Goal: Task Accomplishment & Management: Use online tool/utility

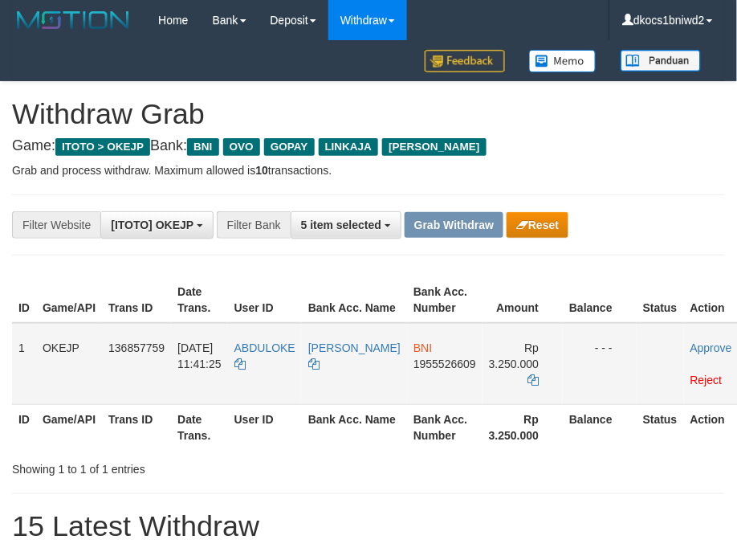
click at [294, 383] on td "ABDULOKE" at bounding box center [265, 364] width 74 height 82
copy tr "ABDULOKE"
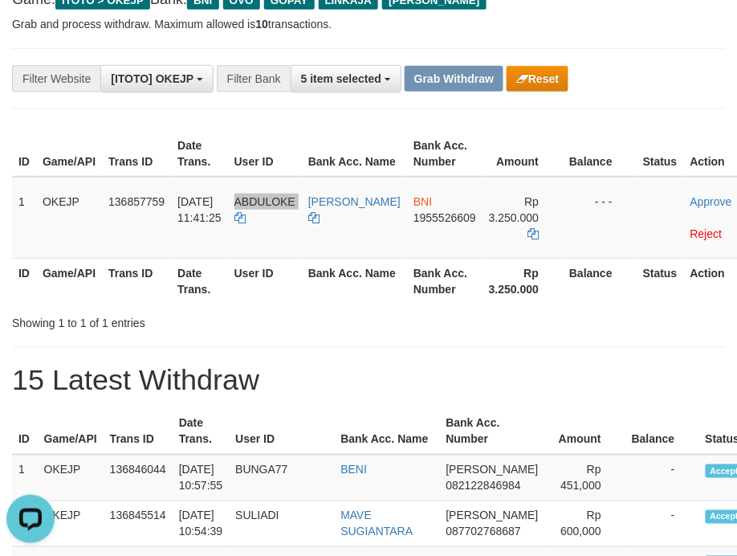
scroll to position [142, 0]
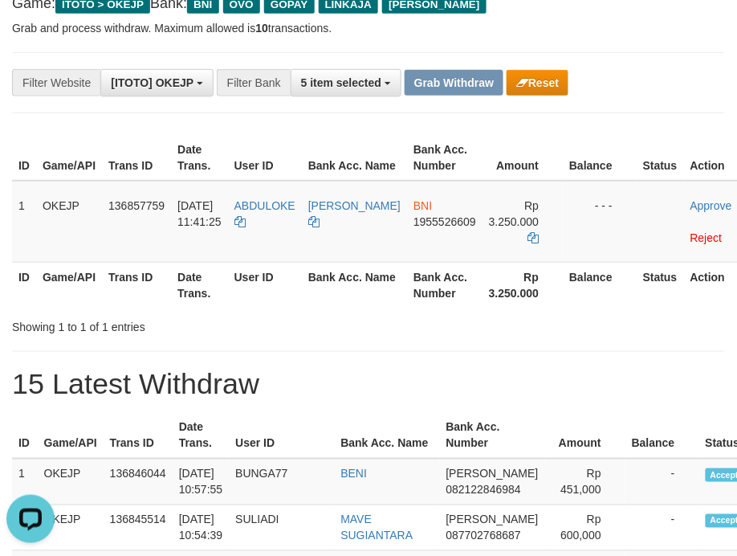
click at [633, 55] on div "**********" at bounding box center [368, 82] width 713 height 61
click at [563, 88] on button "Reset" at bounding box center [538, 83] width 62 height 26
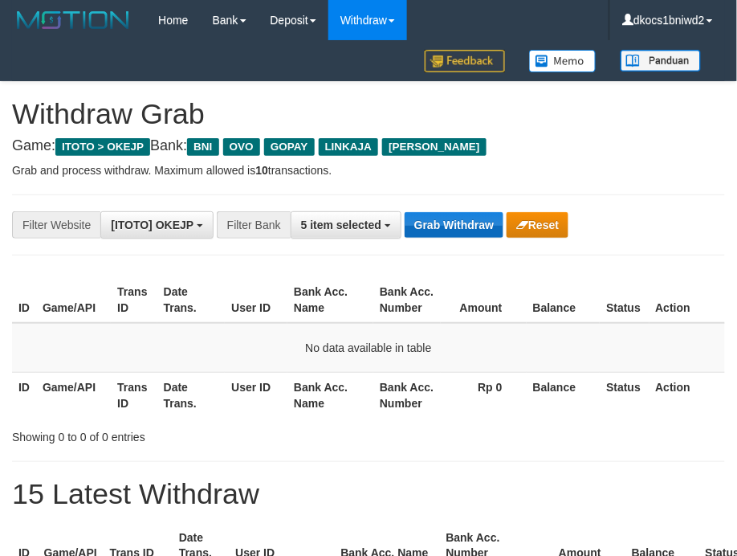
click at [440, 226] on button "Grab Withdraw" at bounding box center [454, 225] width 99 height 26
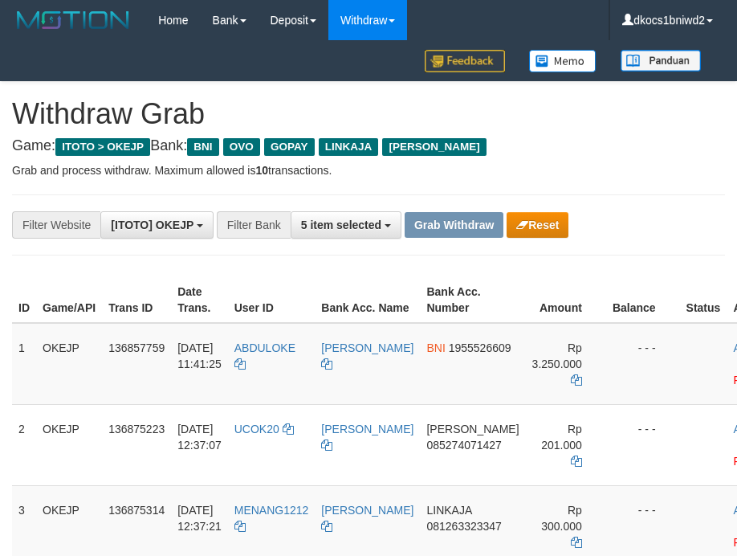
scroll to position [286, 0]
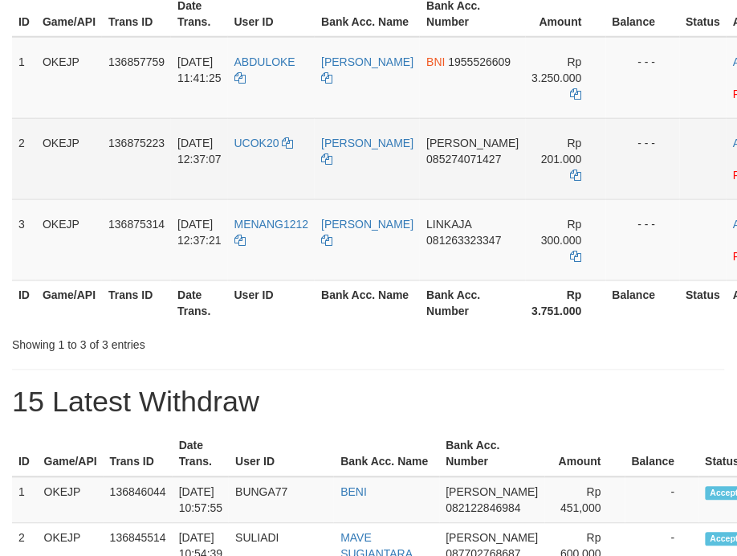
click at [267, 174] on td "UCOK20" at bounding box center [272, 158] width 88 height 81
drag, startPoint x: 268, startPoint y: 174, endPoint x: 276, endPoint y: 174, distance: 8.8
click at [268, 174] on td "UCOK20" at bounding box center [272, 158] width 88 height 81
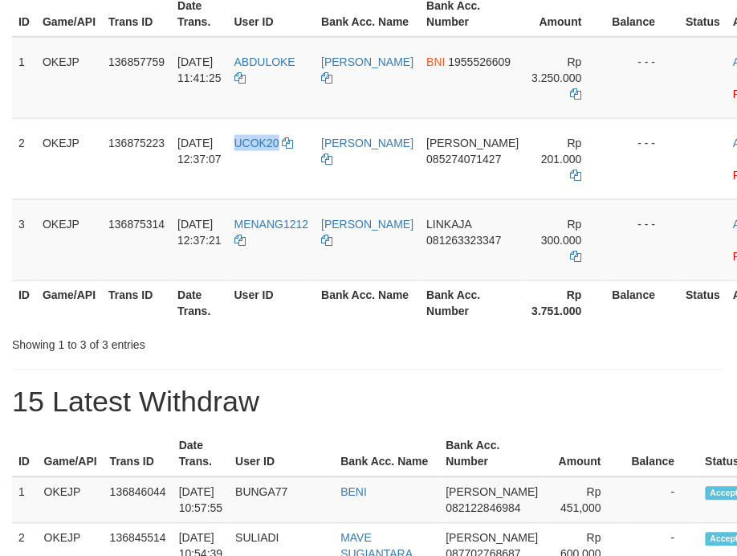
copy span "UCOK20"
click at [297, 254] on td "MENANG1212" at bounding box center [272, 239] width 88 height 81
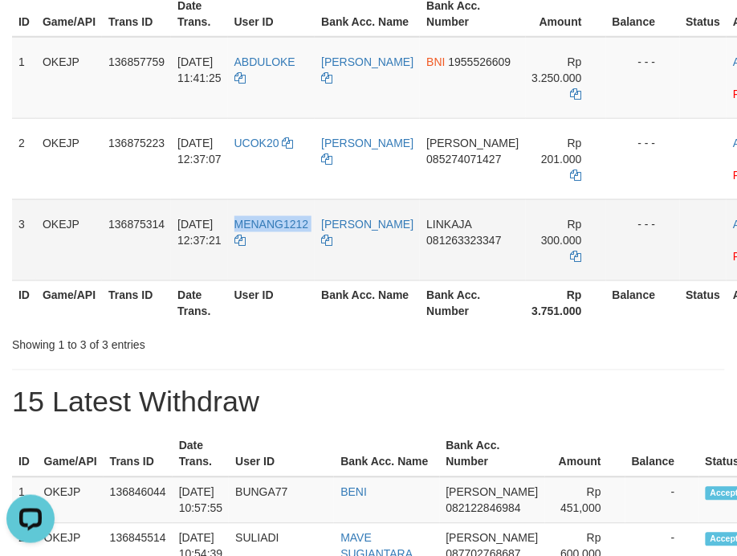
click at [297, 254] on td "MENANG1212" at bounding box center [272, 239] width 88 height 81
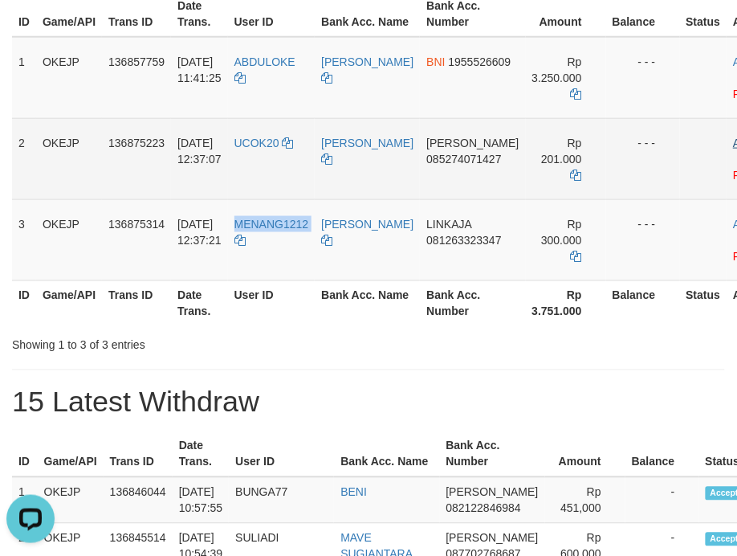
copy tr "MENANG1212"
click at [420, 183] on td "DANA 085274071427" at bounding box center [472, 158] width 105 height 81
click at [421, 183] on td "DANA 085274071427" at bounding box center [472, 158] width 105 height 81
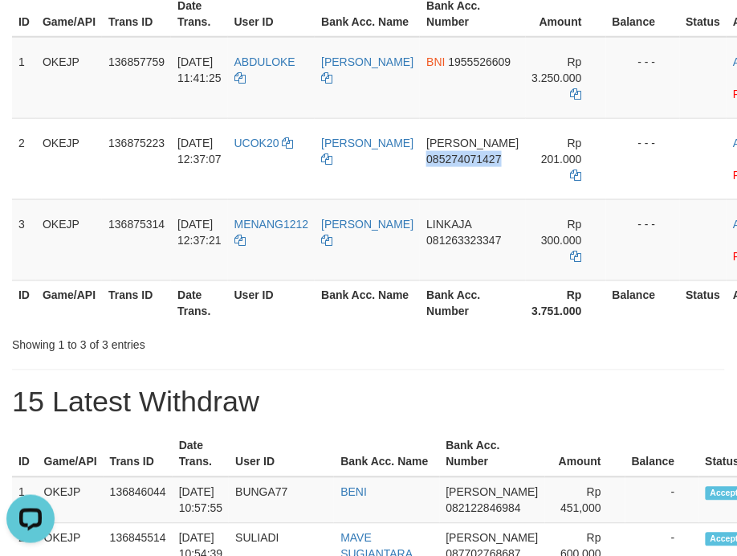
copy span "085274071427"
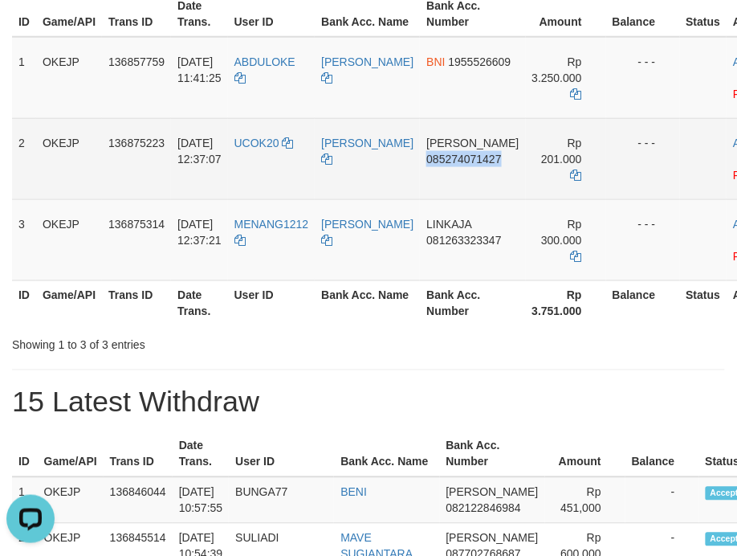
click at [435, 178] on td "DANA 085274071427" at bounding box center [472, 158] width 105 height 81
click at [420, 174] on td "DANA 085274071427" at bounding box center [472, 158] width 105 height 81
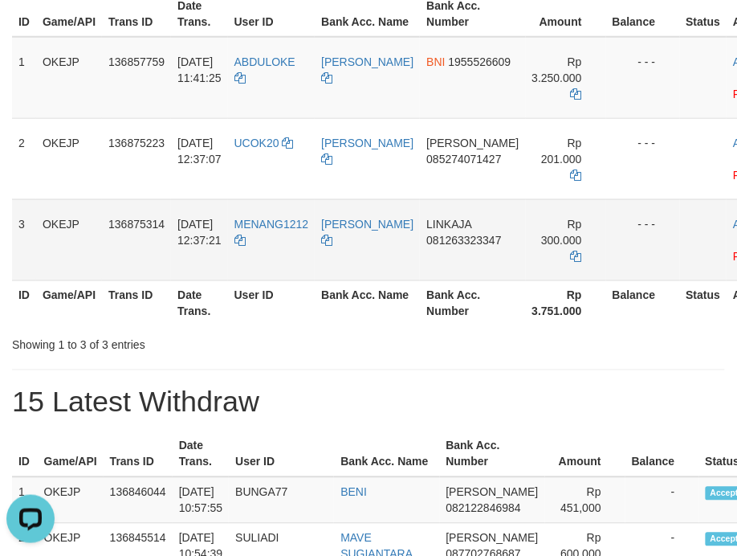
click at [435, 265] on td "LINKAJA 081263323347" at bounding box center [472, 239] width 105 height 81
copy span "081263323347"
click at [457, 264] on td "LINKAJA 081263323347" at bounding box center [472, 239] width 105 height 81
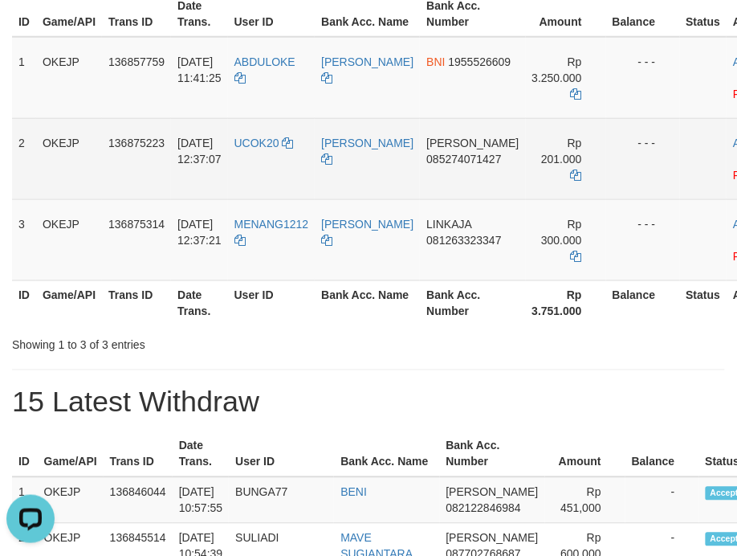
click at [288, 174] on td "UCOK20" at bounding box center [272, 158] width 88 height 81
copy link "UCOK20"
click at [351, 175] on td "[PERSON_NAME]" at bounding box center [367, 158] width 105 height 81
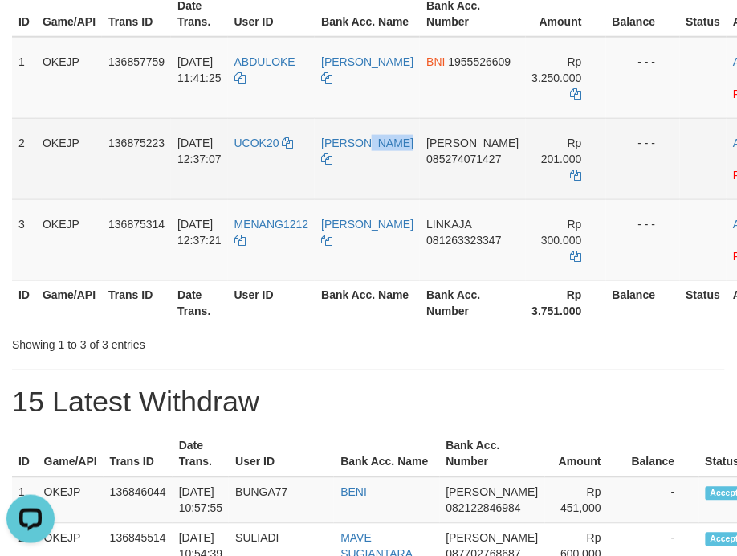
click at [351, 175] on td "[PERSON_NAME]" at bounding box center [367, 158] width 105 height 81
copy link "[PERSON_NAME]"
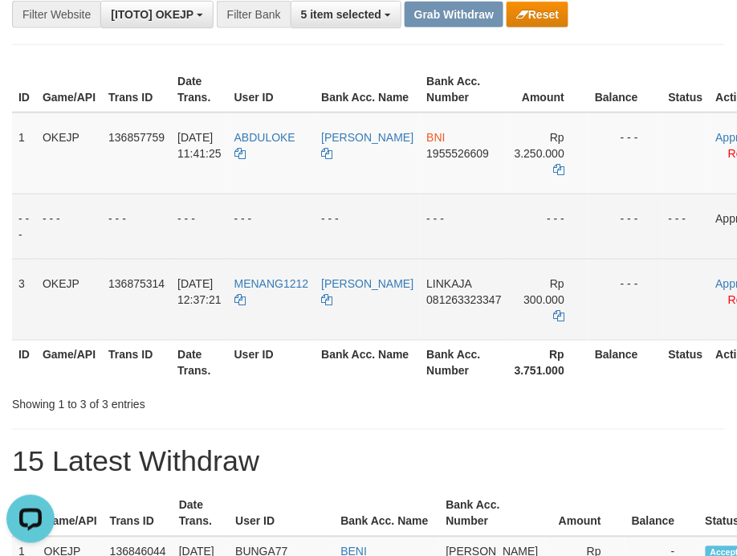
scroll to position [142, 0]
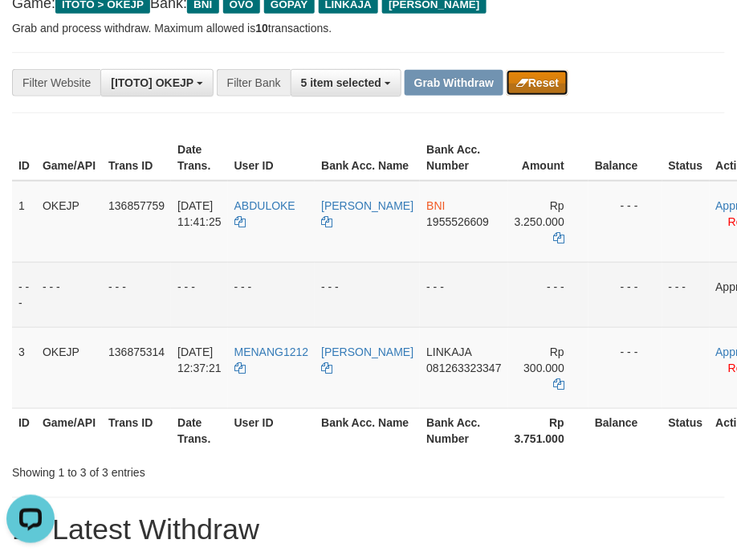
click at [537, 81] on button "Reset" at bounding box center [538, 83] width 62 height 26
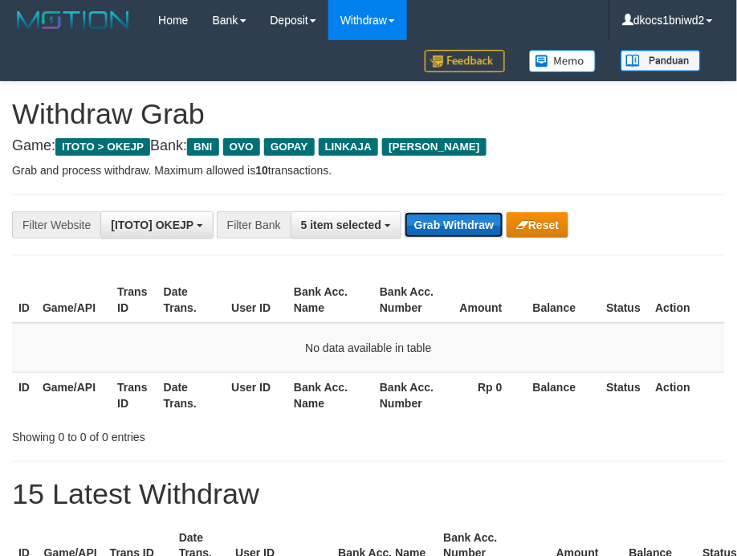
click at [435, 220] on button "Grab Withdraw" at bounding box center [454, 225] width 99 height 26
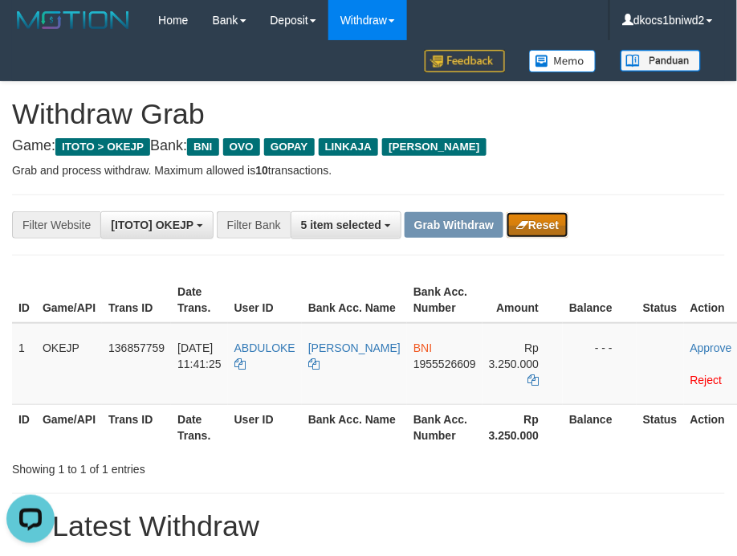
click at [569, 225] on button "Reset" at bounding box center [538, 225] width 62 height 26
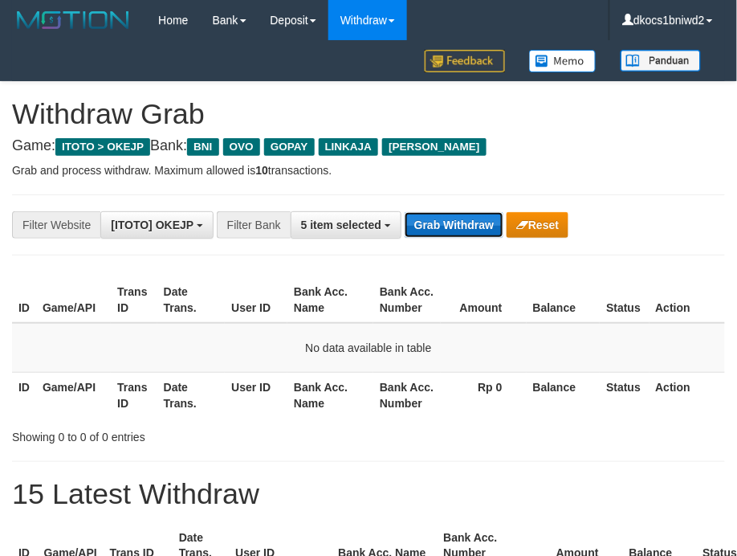
click at [448, 219] on button "Grab Withdraw" at bounding box center [454, 225] width 99 height 26
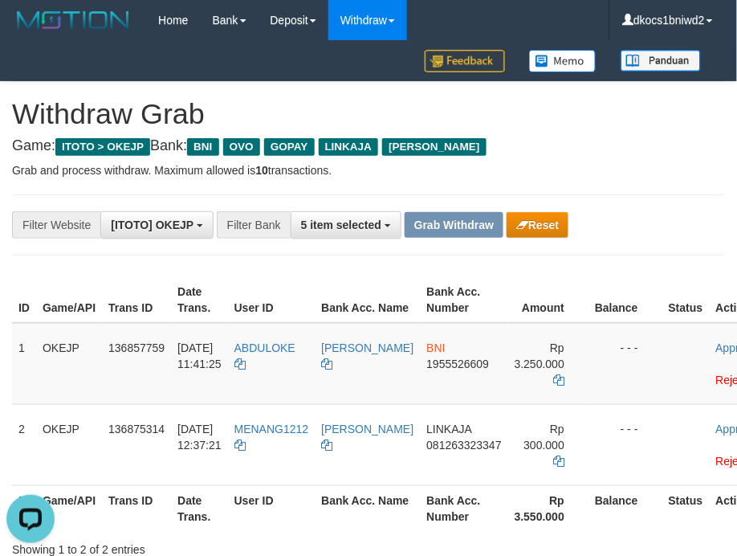
click at [609, 172] on p "Grab and process withdraw. Maximum allowed is 10 transactions." at bounding box center [368, 170] width 713 height 16
click at [625, 197] on div "**********" at bounding box center [368, 224] width 713 height 61
click at [563, 229] on button "Reset" at bounding box center [538, 225] width 62 height 26
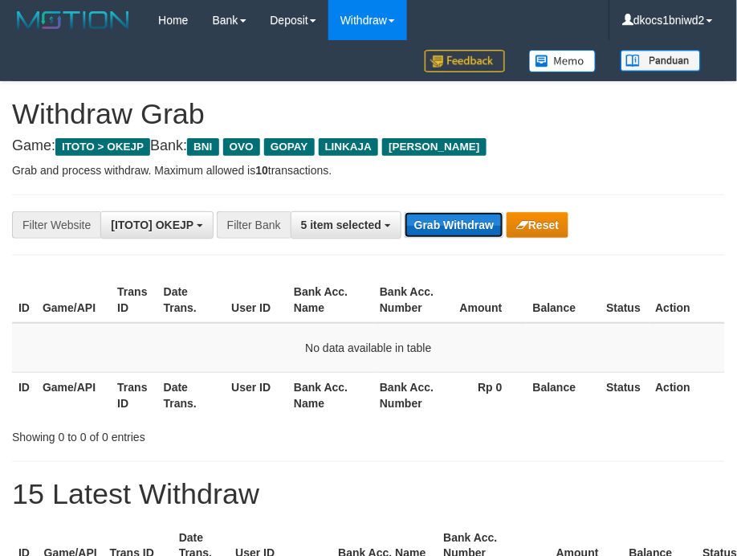
click at [422, 222] on button "Grab Withdraw" at bounding box center [454, 225] width 99 height 26
drag, startPoint x: 422, startPoint y: 222, endPoint x: 541, endPoint y: 219, distance: 119.7
click at [422, 220] on button "Grab Withdraw" at bounding box center [454, 225] width 99 height 26
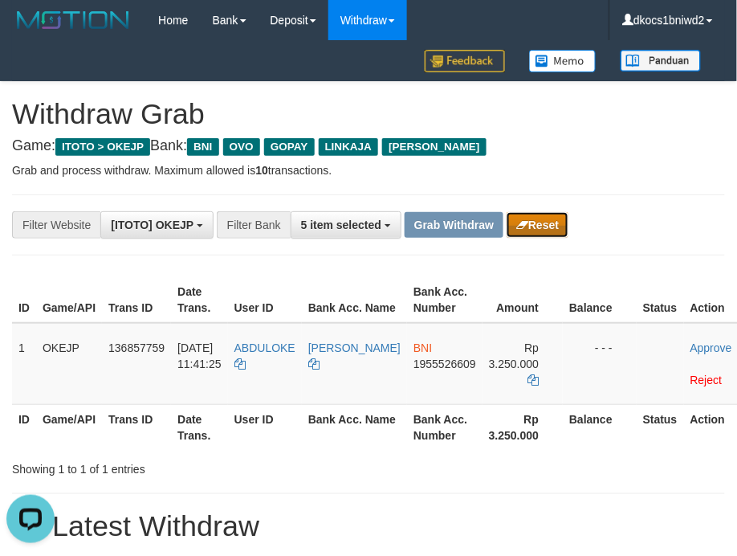
click at [530, 226] on button "Reset" at bounding box center [538, 225] width 62 height 26
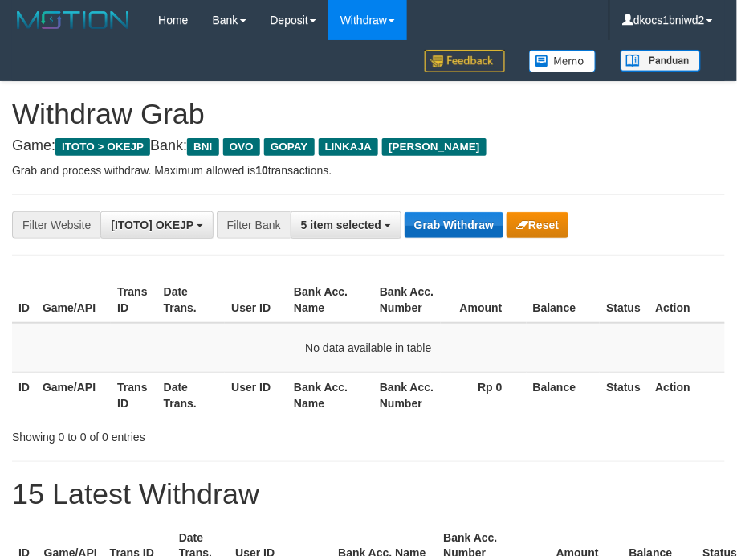
click at [438, 212] on div "**********" at bounding box center [307, 224] width 615 height 27
click at [439, 212] on button "Grab Withdraw" at bounding box center [454, 225] width 99 height 26
click at [440, 212] on button "Grab Withdraw" at bounding box center [454, 225] width 99 height 26
click at [442, 212] on button "Grab Withdraw" at bounding box center [454, 225] width 99 height 26
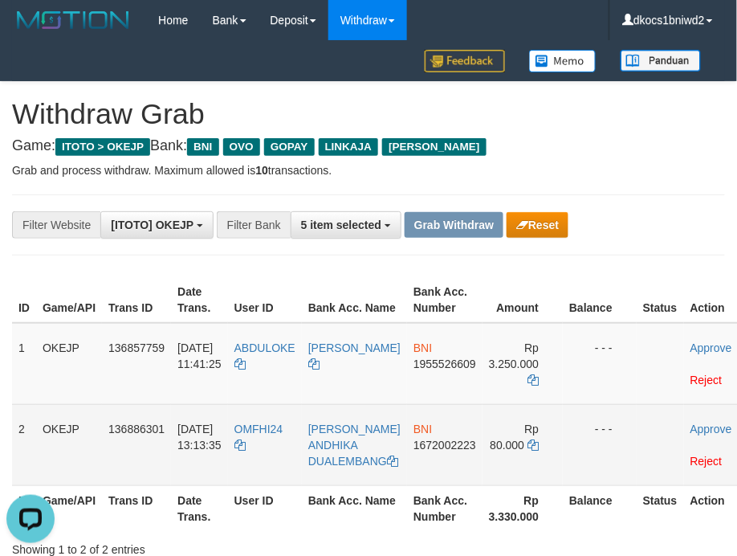
click at [280, 448] on td "OMFHI24" at bounding box center [265, 444] width 74 height 81
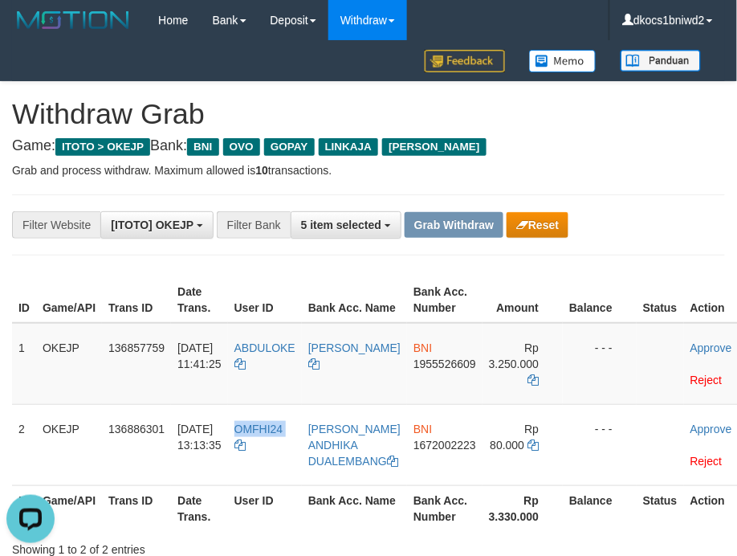
copy tr "OMFHI24"
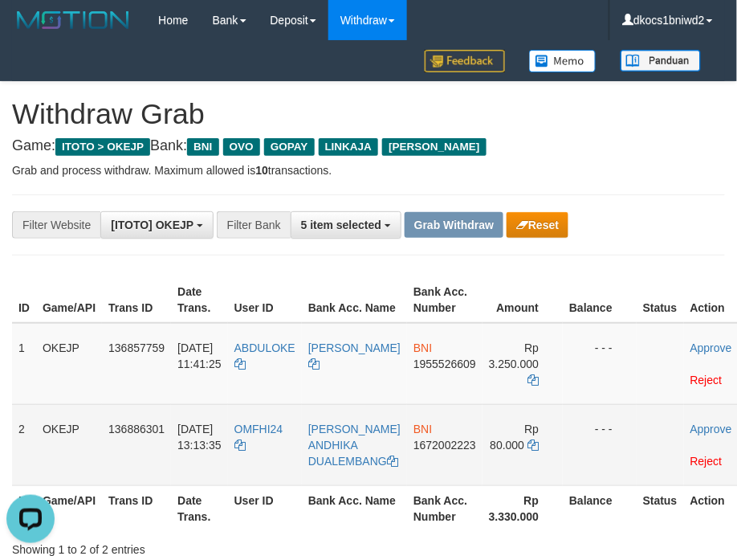
click at [445, 468] on td "BNI 1672002223" at bounding box center [445, 444] width 76 height 81
copy span "1672002223"
click at [427, 461] on td "BNI 1672002223" at bounding box center [445, 444] width 76 height 81
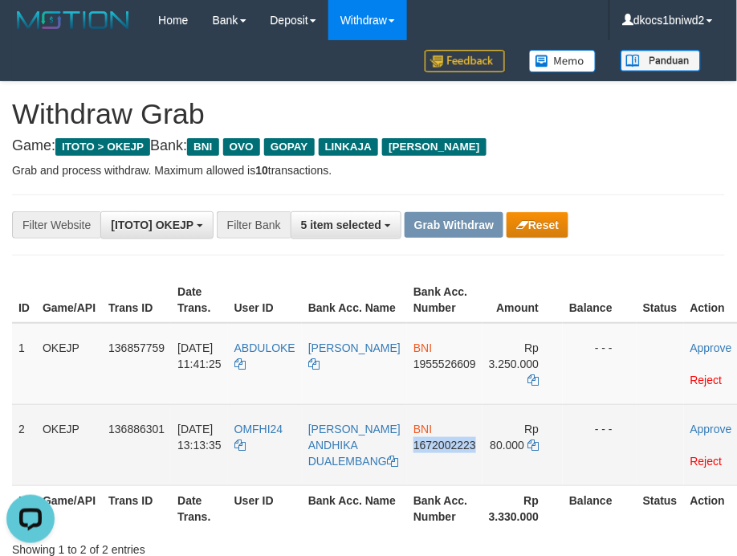
click at [466, 463] on td "BNI 1672002223" at bounding box center [445, 444] width 76 height 81
click at [468, 463] on td "BNI 1672002223" at bounding box center [445, 444] width 76 height 81
click at [284, 447] on td "OMFHI24" at bounding box center [265, 444] width 74 height 81
click at [283, 447] on td "OMFHI24" at bounding box center [265, 444] width 74 height 81
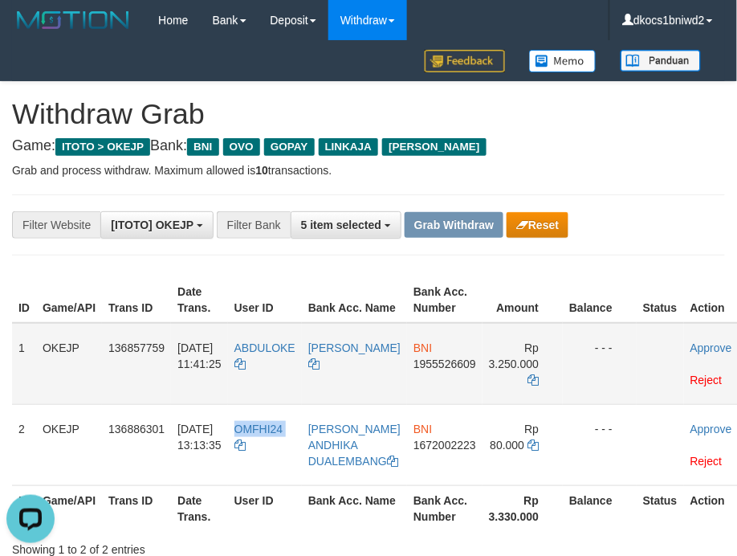
copy tr "OMFHI24"
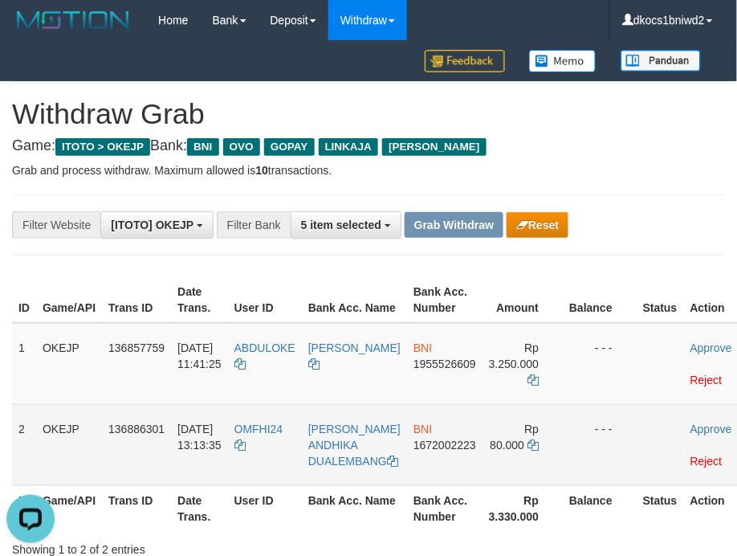
click at [347, 480] on td "[PERSON_NAME] ANDHIKA DUALEMBANG" at bounding box center [354, 444] width 105 height 81
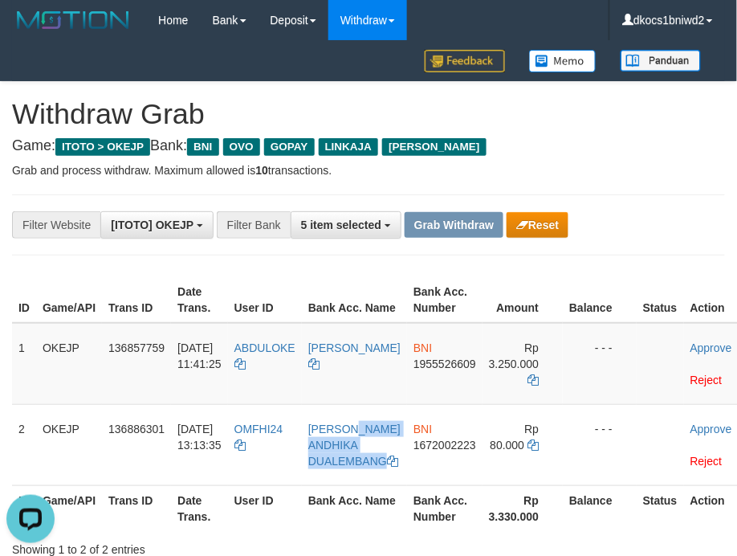
copy tr "[PERSON_NAME] ANDHIKA DUALEMBANG"
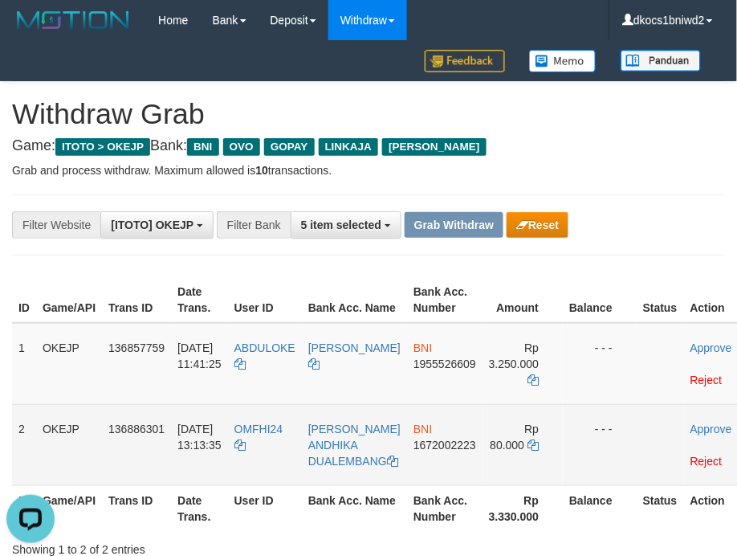
click at [427, 470] on td "BNI 1672002223" at bounding box center [445, 444] width 76 height 81
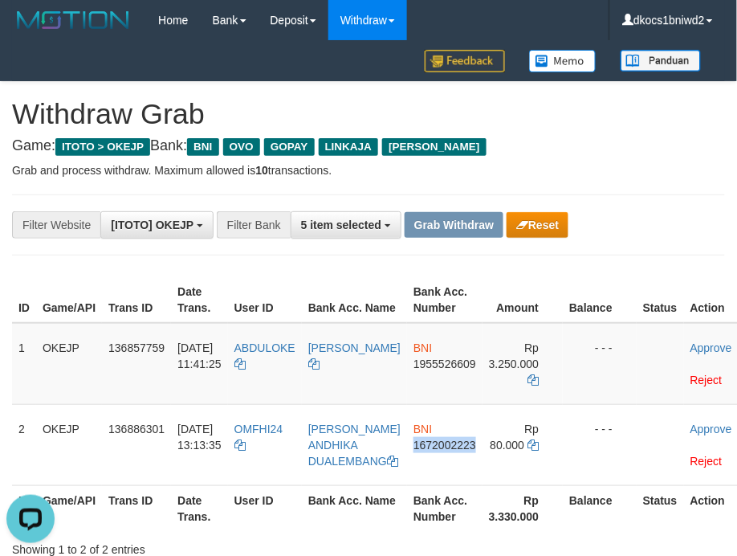
copy span "1672002223"
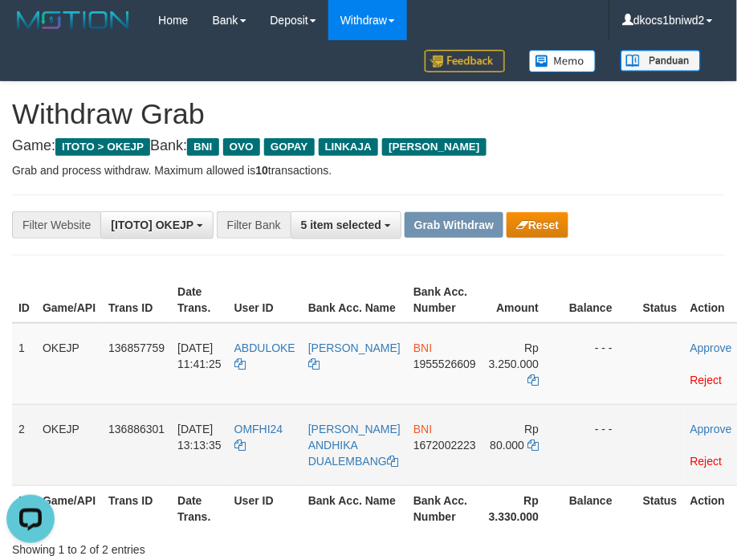
click at [281, 461] on td "OMFHI24" at bounding box center [265, 444] width 74 height 81
click at [281, 460] on td "OMFHI24" at bounding box center [265, 444] width 74 height 81
copy tr "OMFHI24"
click at [707, 425] on link "Approve" at bounding box center [712, 429] width 42 height 13
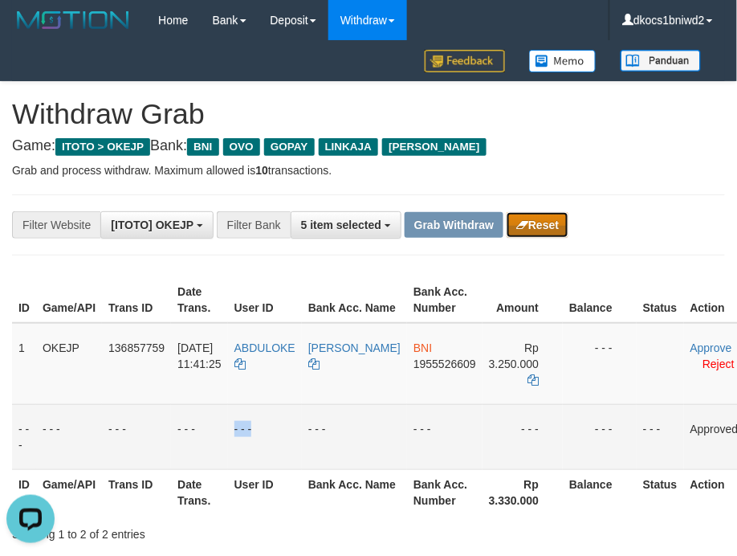
click at [537, 219] on button "Reset" at bounding box center [538, 225] width 62 height 26
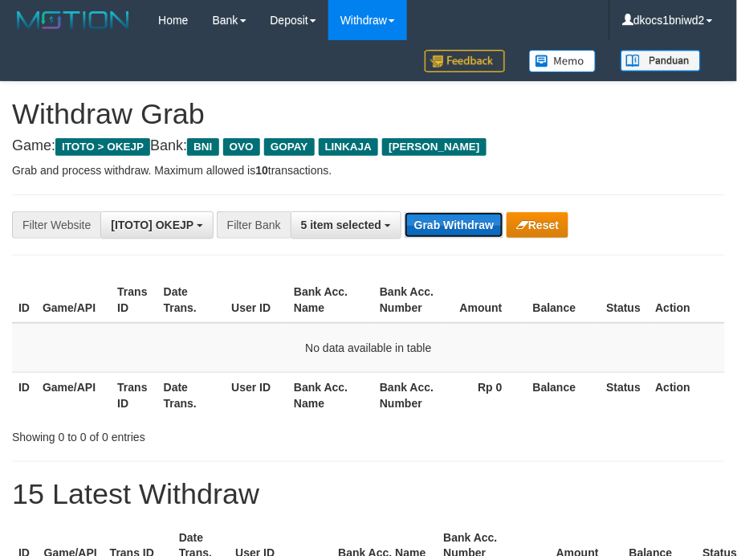
click at [431, 236] on button "Grab Withdraw" at bounding box center [454, 225] width 99 height 26
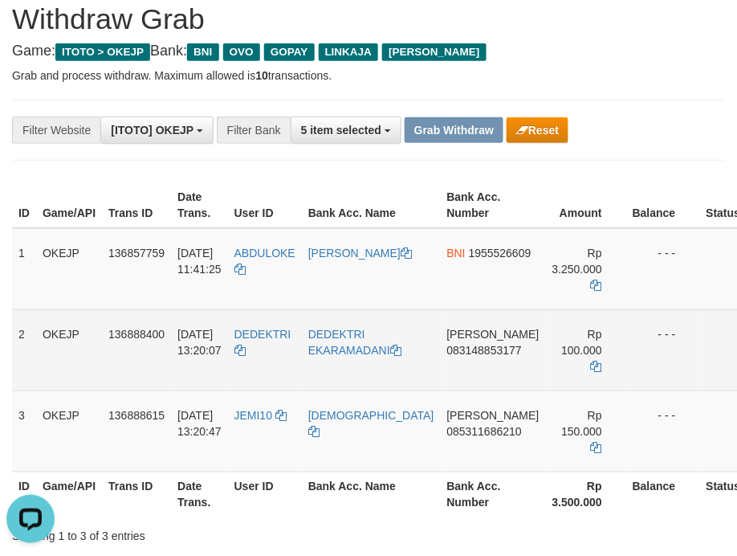
scroll to position [142, 0]
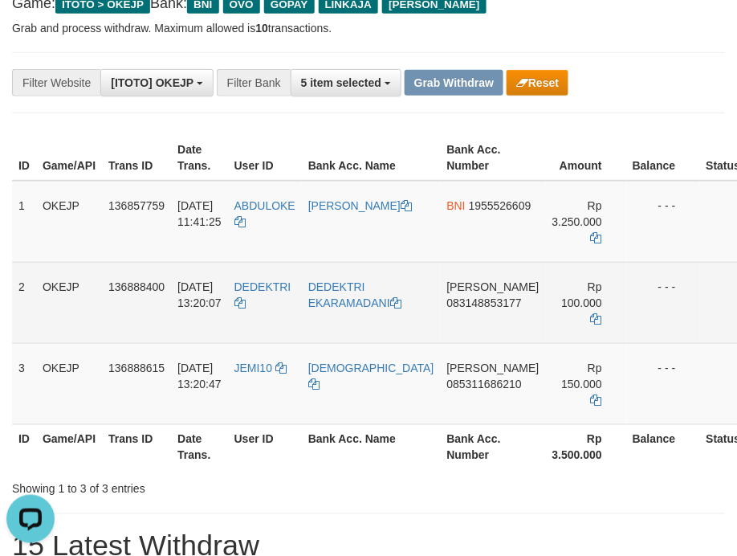
click at [445, 321] on td "[PERSON_NAME] 083148853177" at bounding box center [493, 302] width 105 height 81
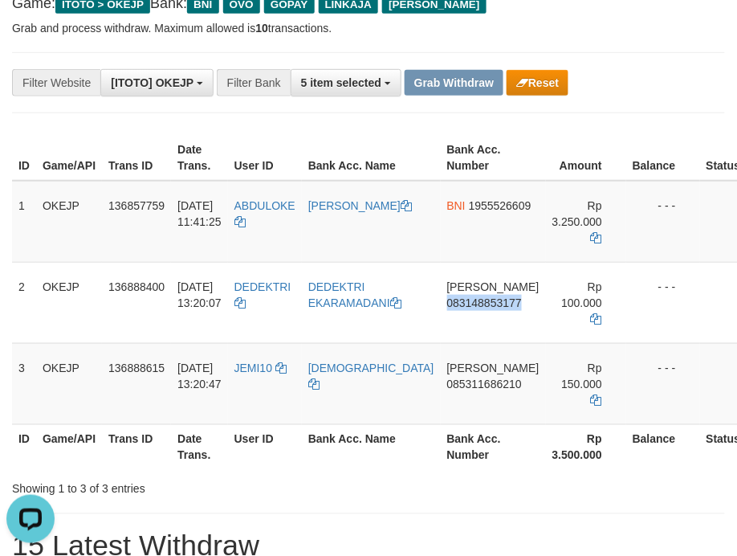
copy span "083148853177"
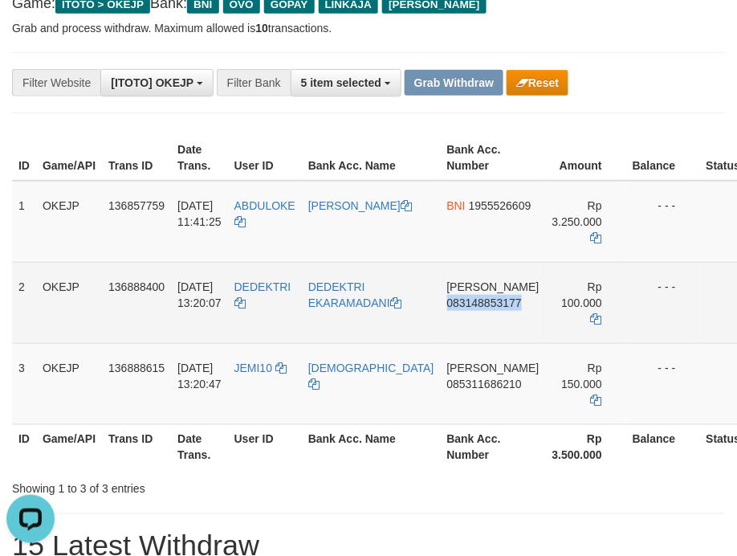
click at [458, 336] on td "[PERSON_NAME] 083148853177" at bounding box center [493, 302] width 105 height 81
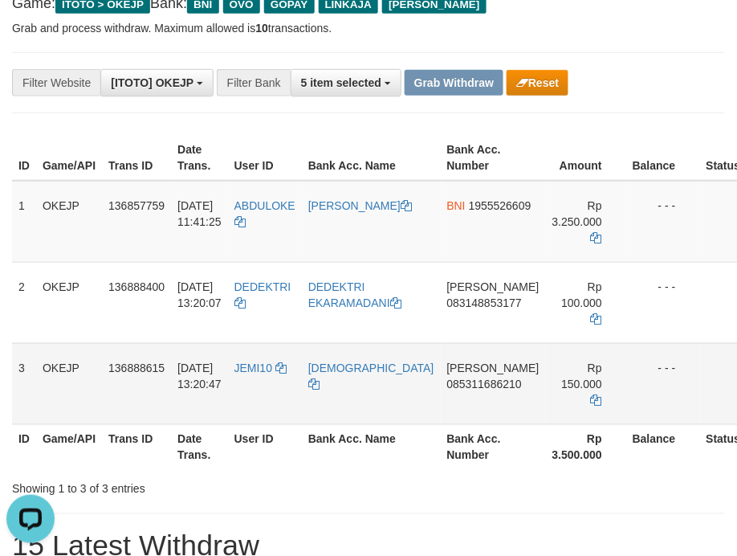
click at [447, 393] on td "[PERSON_NAME] 085311686210" at bounding box center [493, 383] width 105 height 81
copy span "085311686210"
click at [441, 406] on td "[PERSON_NAME] 085311686210" at bounding box center [493, 383] width 105 height 81
drag, startPoint x: 435, startPoint y: 406, endPoint x: 461, endPoint y: 395, distance: 27.7
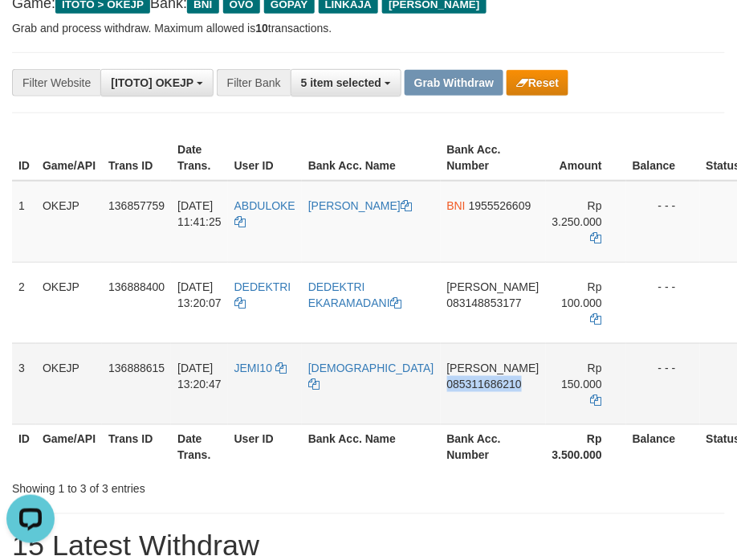
click at [441, 405] on td "[PERSON_NAME] 085311686210" at bounding box center [493, 383] width 105 height 81
click at [450, 403] on td "[PERSON_NAME] 085311686210" at bounding box center [493, 383] width 105 height 81
click at [441, 413] on td "[PERSON_NAME] 085311686210" at bounding box center [493, 383] width 105 height 81
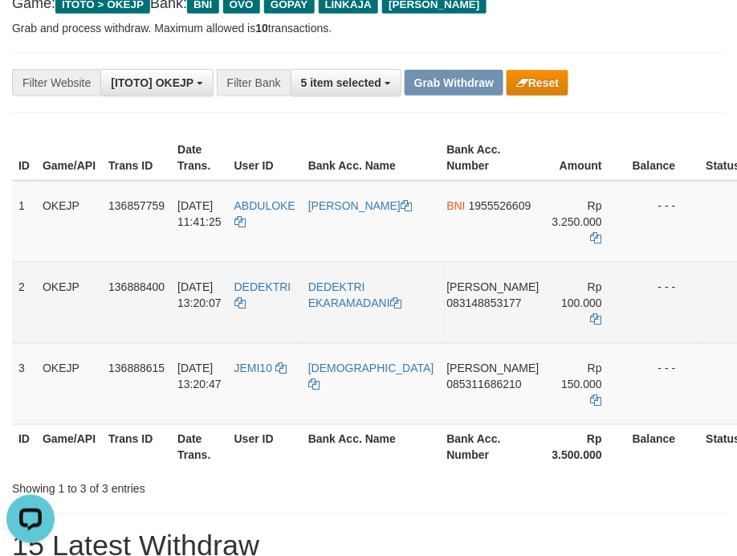
click at [271, 313] on td "DEDEKTRI" at bounding box center [265, 302] width 74 height 81
copy tr "DEDEKTRI"
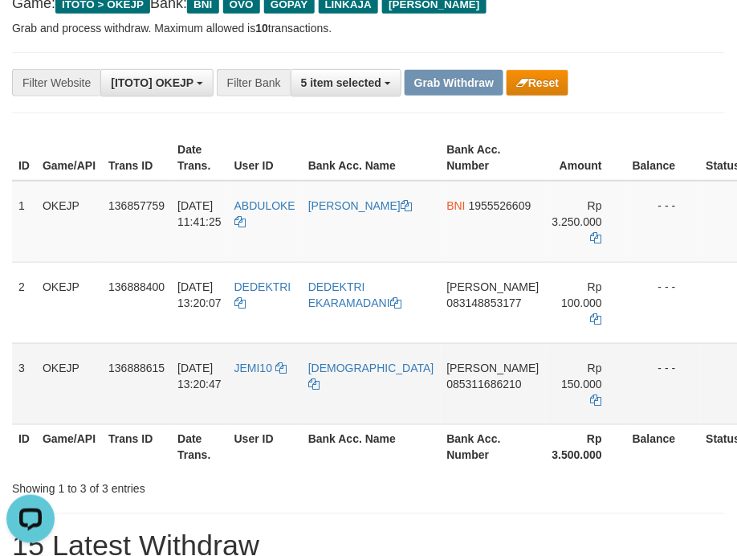
click at [275, 382] on td "JEMI10" at bounding box center [265, 383] width 74 height 81
copy link "JEMI10"
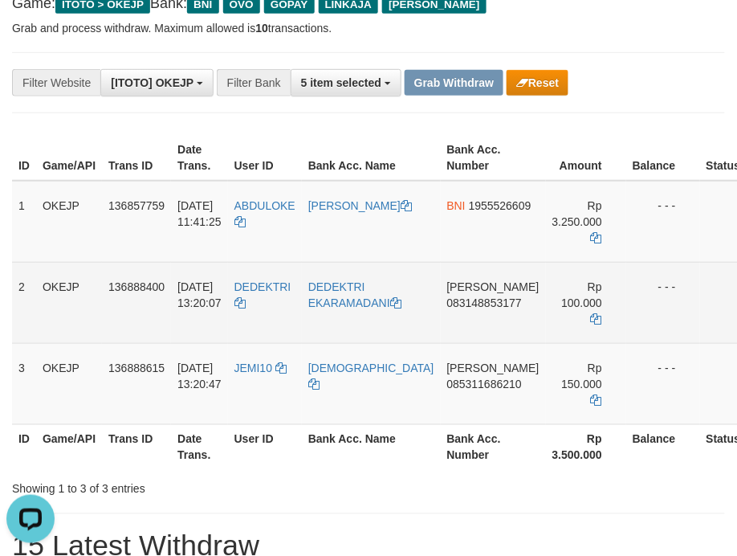
click at [342, 323] on td "DEDEKTRI EKARAMADANI" at bounding box center [371, 302] width 139 height 81
copy tr "DEDEKTRI EKARAMADANI"
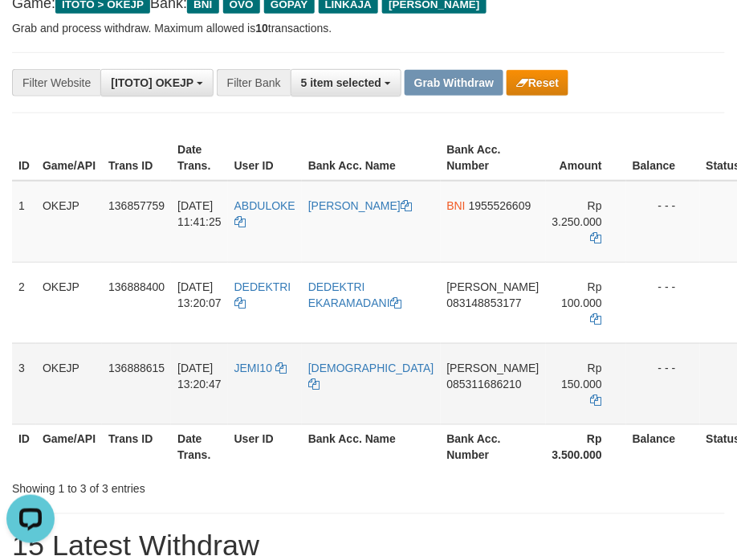
click at [355, 394] on td "[DEMOGRAPHIC_DATA]" at bounding box center [371, 383] width 139 height 81
copy tr "[DEMOGRAPHIC_DATA]"
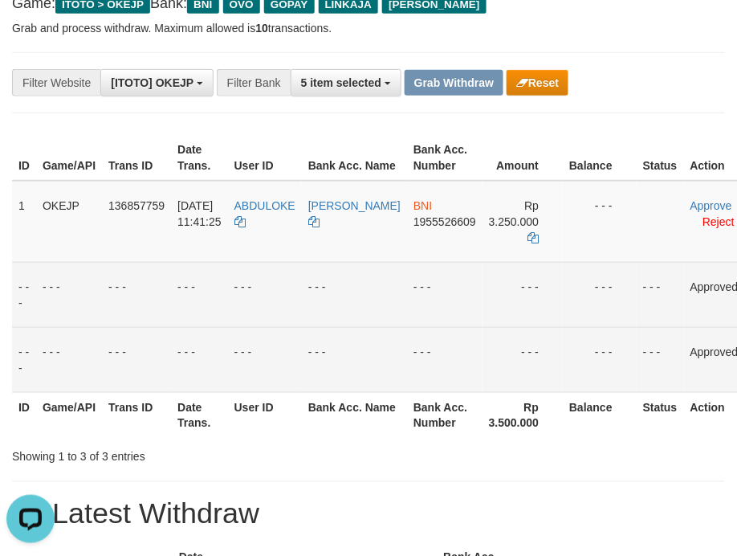
click at [553, 84] on button "Reset" at bounding box center [538, 83] width 62 height 26
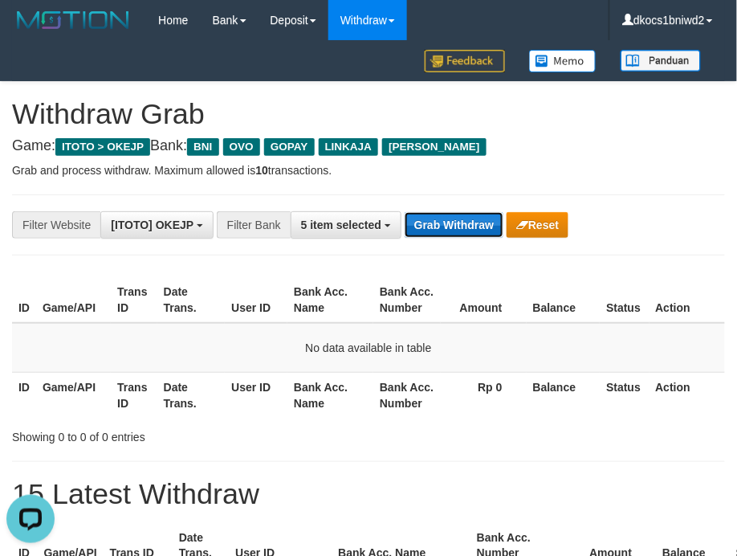
click at [440, 225] on button "Grab Withdraw" at bounding box center [454, 225] width 99 height 26
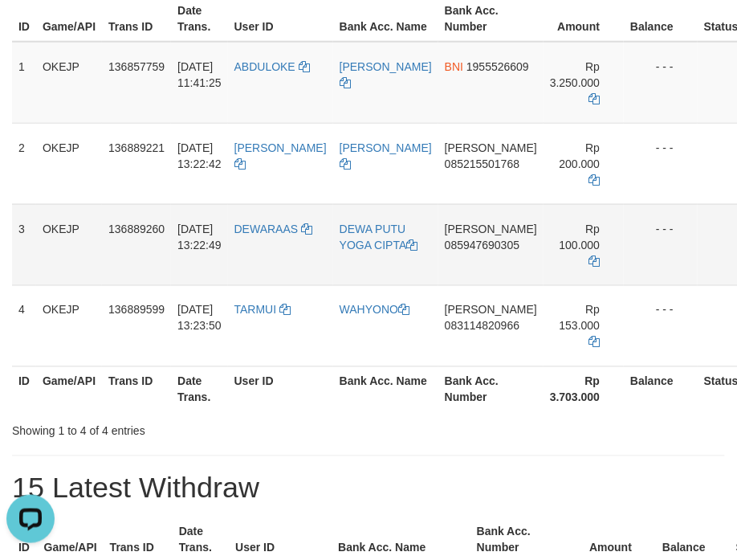
scroll to position [286, 0]
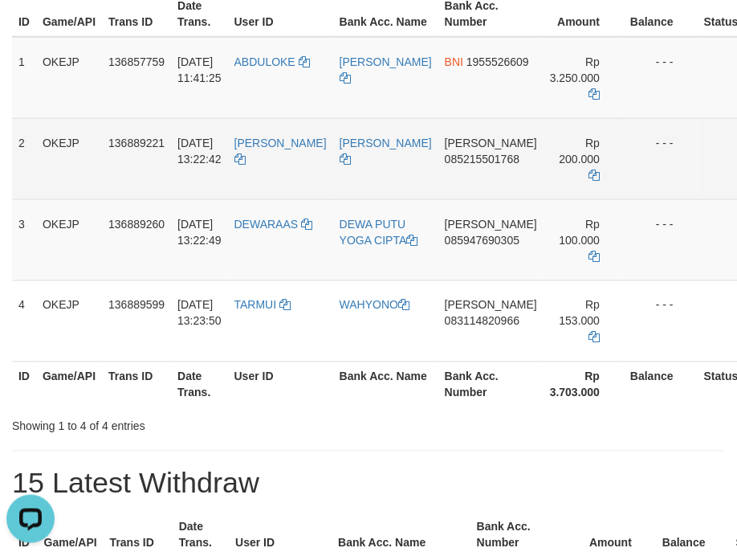
click at [270, 172] on td "[PERSON_NAME]" at bounding box center [280, 158] width 105 height 81
copy link "[PERSON_NAME]"
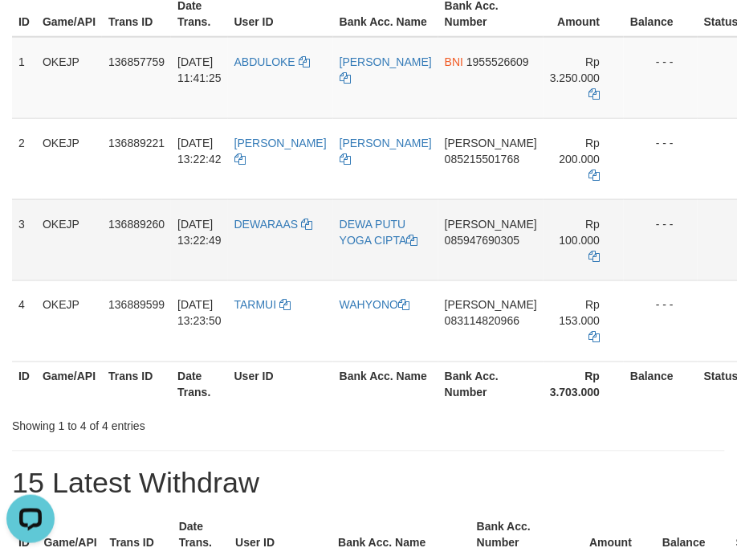
click at [281, 233] on td "DEWARAAS" at bounding box center [280, 239] width 105 height 81
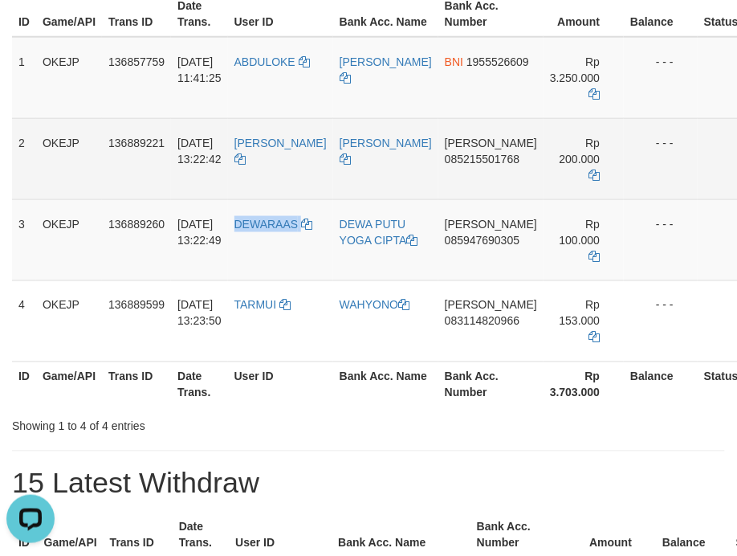
copy tr "DEWARAAS"
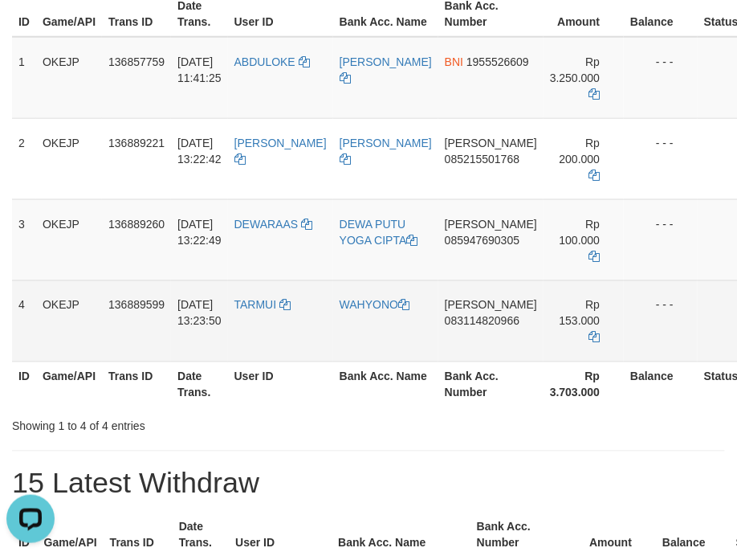
click at [268, 338] on td "TARMUI" at bounding box center [280, 320] width 105 height 81
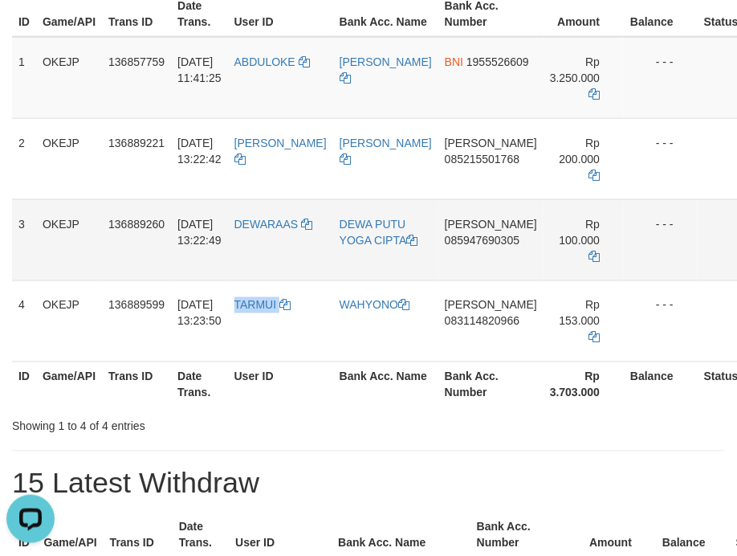
copy link "TARMUI"
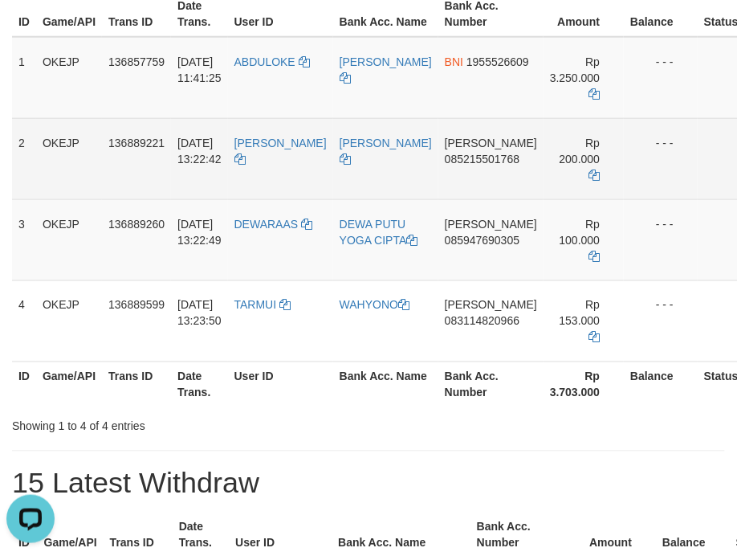
click at [439, 172] on td "DANA 085215501768" at bounding box center [491, 158] width 105 height 81
drag, startPoint x: 423, startPoint y: 172, endPoint x: 728, endPoint y: 171, distance: 305.3
click at [445, 171] on td "DANA 085215501768" at bounding box center [491, 158] width 105 height 81
copy span "085215501768"
click at [450, 177] on td "DANA 085215501768" at bounding box center [491, 158] width 105 height 81
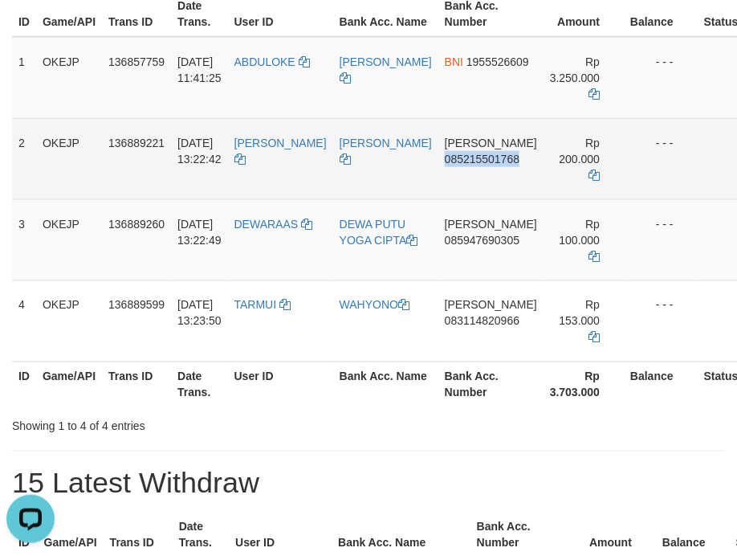
click at [450, 177] on td "DANA 085215501768" at bounding box center [491, 158] width 105 height 81
click at [451, 184] on td "DANA 085215501768" at bounding box center [491, 158] width 105 height 81
click at [439, 186] on td "DANA 085215501768" at bounding box center [491, 158] width 105 height 81
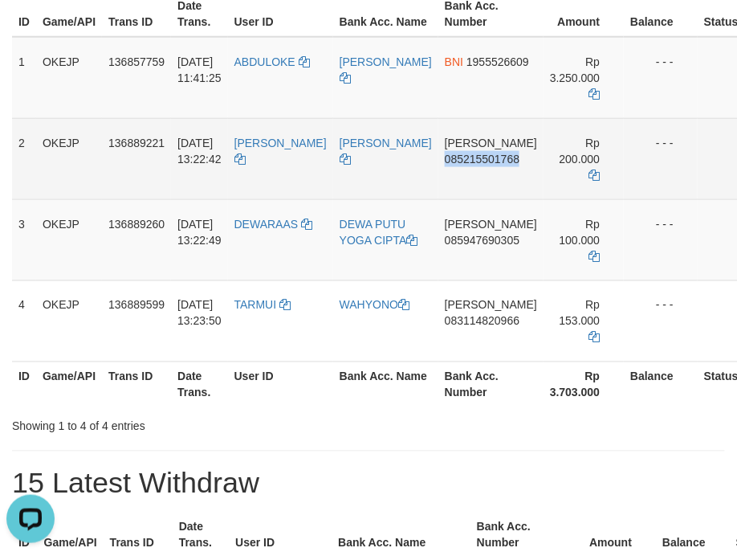
click at [439, 190] on td "DANA 085215501768" at bounding box center [491, 158] width 105 height 81
click at [439, 188] on td "DANA 085215501768" at bounding box center [491, 158] width 105 height 81
click at [439, 177] on td "DANA 085215501768" at bounding box center [491, 158] width 105 height 81
click at [439, 190] on td "DANA 085215501768" at bounding box center [491, 158] width 105 height 81
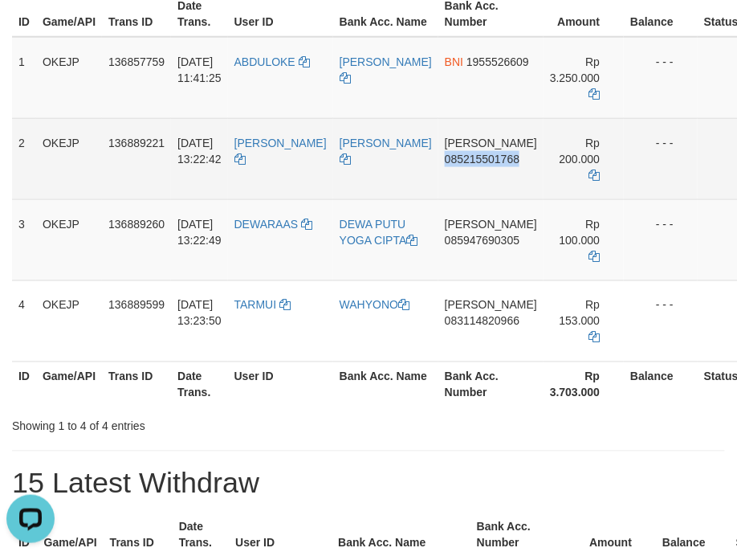
click at [439, 190] on td "DANA 085215501768" at bounding box center [491, 158] width 105 height 81
click at [439, 175] on td "DANA 085215501768" at bounding box center [491, 158] width 105 height 81
drag, startPoint x: 413, startPoint y: 175, endPoint x: 425, endPoint y: 165, distance: 15.4
click at [439, 174] on td "DANA 085215501768" at bounding box center [491, 158] width 105 height 81
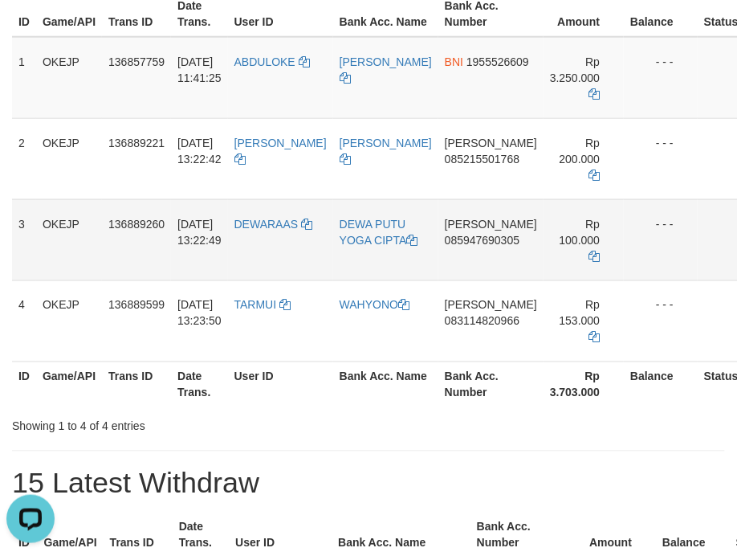
click at [439, 254] on td "DANA 085947690305" at bounding box center [491, 239] width 105 height 81
copy span "085947690305"
click at [441, 255] on td "DANA 085947690305" at bounding box center [491, 239] width 105 height 81
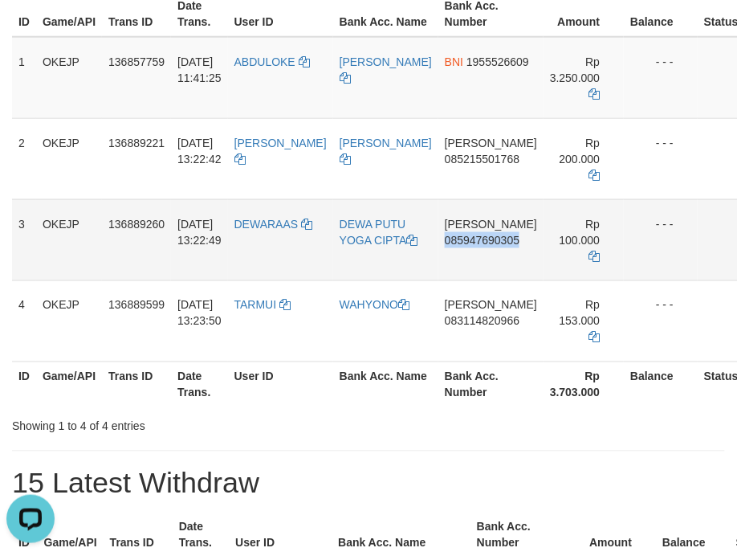
click at [439, 261] on td "DANA 085947690305" at bounding box center [491, 239] width 105 height 81
click at [439, 264] on td "DANA 085947690305" at bounding box center [491, 239] width 105 height 81
click at [439, 265] on td "DANA 085947690305" at bounding box center [491, 239] width 105 height 81
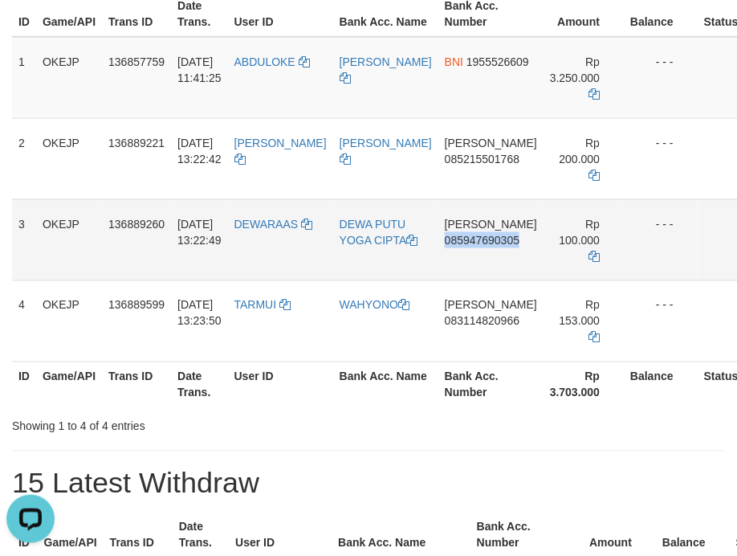
click at [439, 265] on td "DANA 085947690305" at bounding box center [491, 239] width 105 height 81
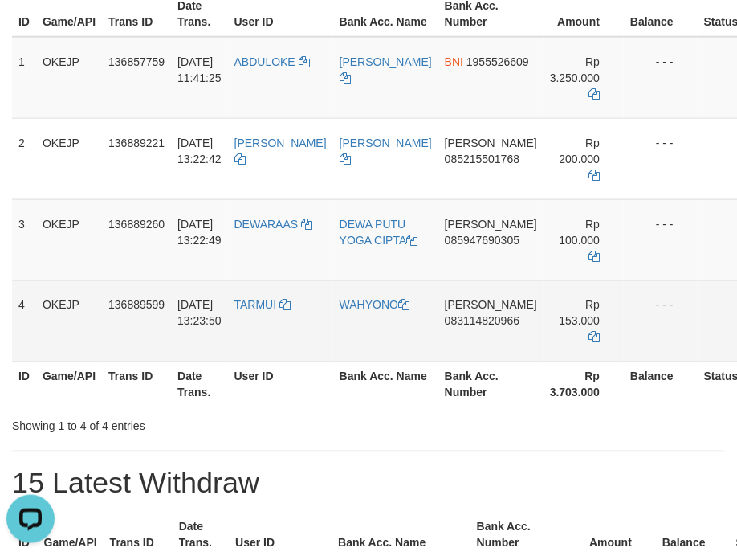
click at [439, 361] on td "DANA 083114820966" at bounding box center [491, 320] width 105 height 81
copy span "083114820966"
click at [439, 357] on td "DANA 083114820966" at bounding box center [491, 320] width 105 height 81
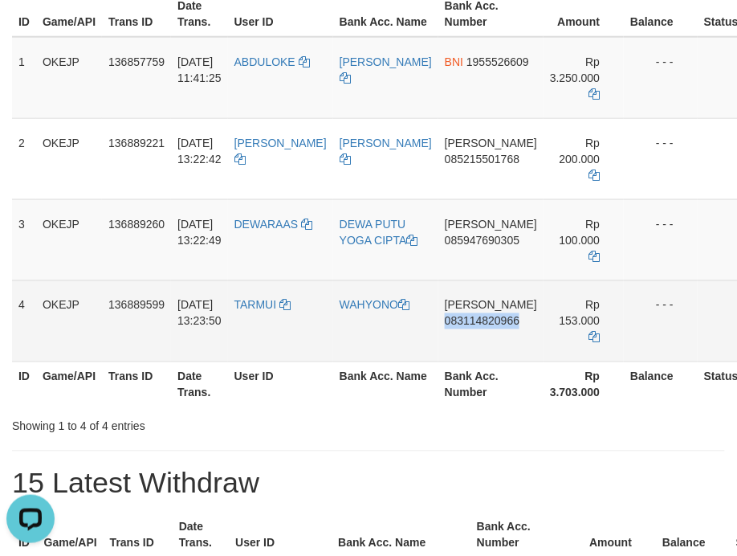
click at [439, 357] on td "DANA 083114820966" at bounding box center [491, 320] width 105 height 81
click at [439, 361] on td "DANA 083114820966" at bounding box center [491, 320] width 105 height 81
click at [439, 352] on td "DANA 083114820966" at bounding box center [491, 320] width 105 height 81
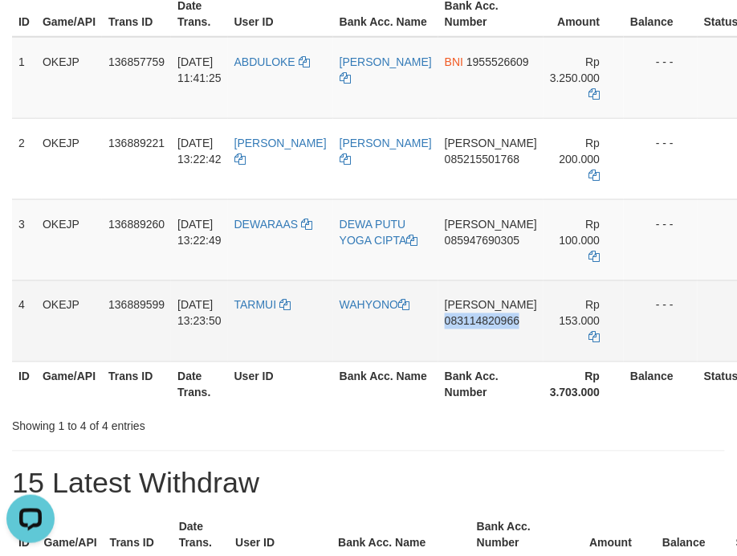
click at [439, 361] on td "DANA 083114820966" at bounding box center [491, 320] width 105 height 81
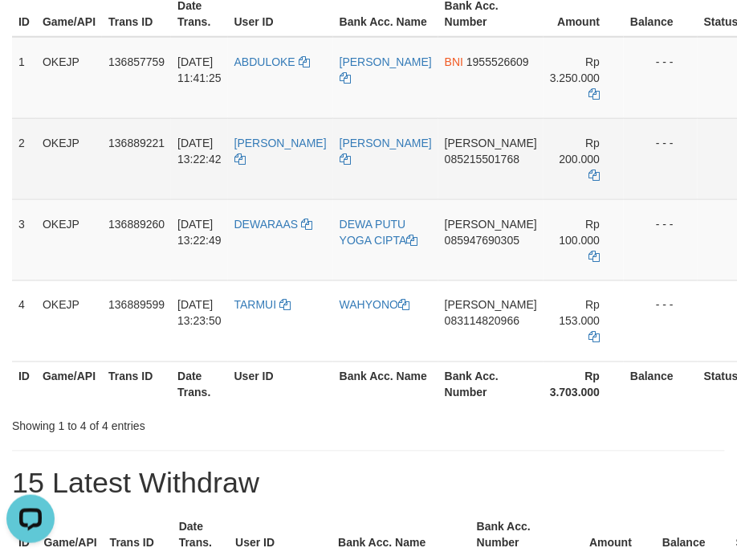
click at [260, 161] on td "[PERSON_NAME]" at bounding box center [280, 158] width 105 height 81
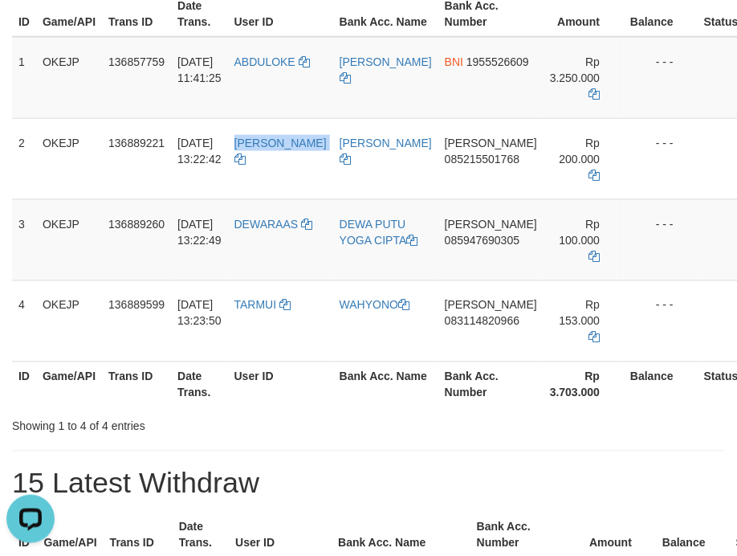
copy link "[PERSON_NAME]"
click at [261, 239] on td "DEWARAAS" at bounding box center [280, 239] width 105 height 81
copy tr "DEWARAAS"
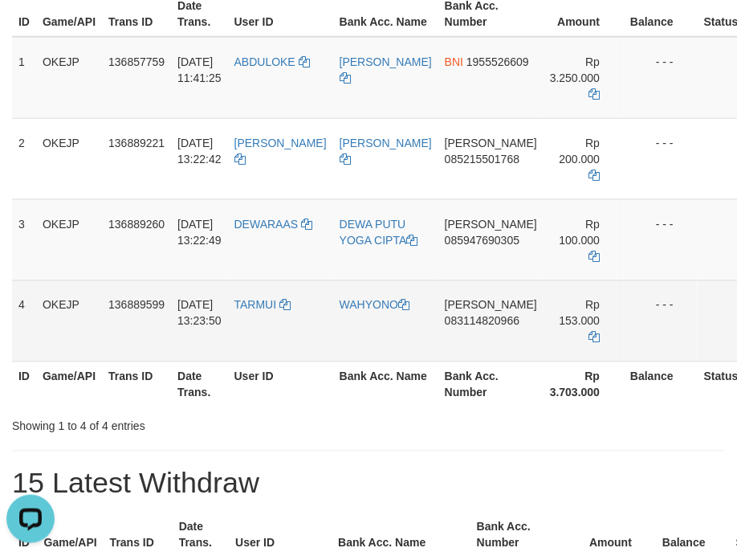
click at [280, 339] on td "TARMUI" at bounding box center [280, 320] width 105 height 81
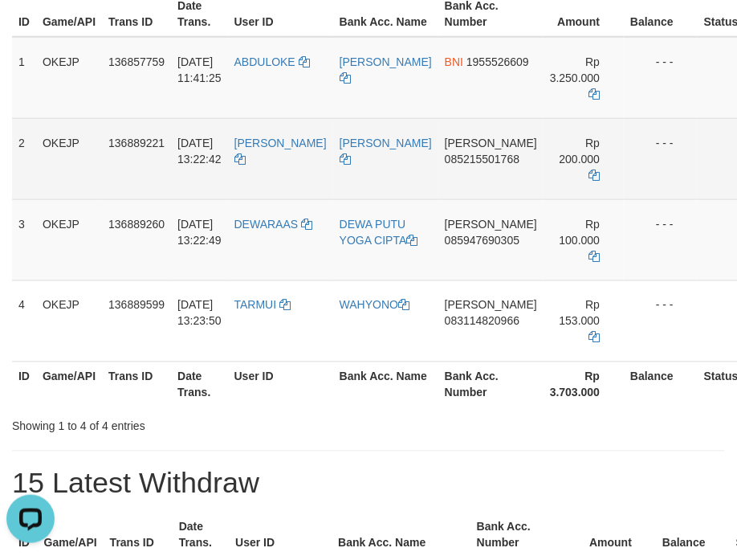
click at [334, 174] on td "[PERSON_NAME]" at bounding box center [385, 158] width 105 height 81
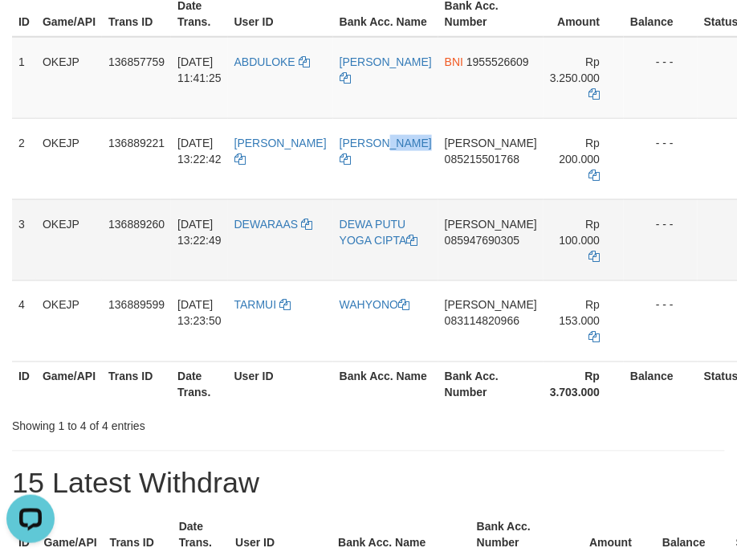
copy link "[PERSON_NAME]"
click at [341, 280] on td "DEWA PUTU YOGA CIPTA" at bounding box center [385, 239] width 105 height 81
copy link "DEWA PUTU YOGA CIPTA"
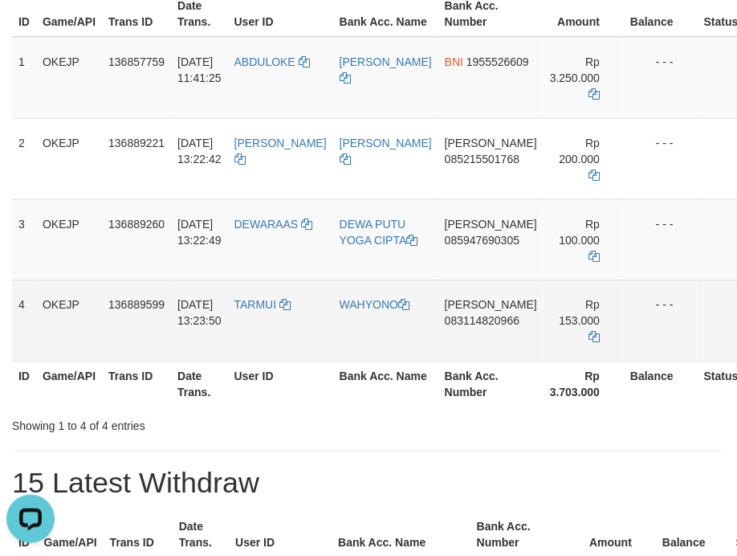
drag, startPoint x: 373, startPoint y: 337, endPoint x: 361, endPoint y: 337, distance: 12.0
click at [373, 337] on td "WAHYONO" at bounding box center [385, 320] width 105 height 81
click at [345, 337] on td "WAHYONO" at bounding box center [385, 320] width 105 height 81
click at [348, 338] on td "WAHYONO" at bounding box center [385, 320] width 105 height 81
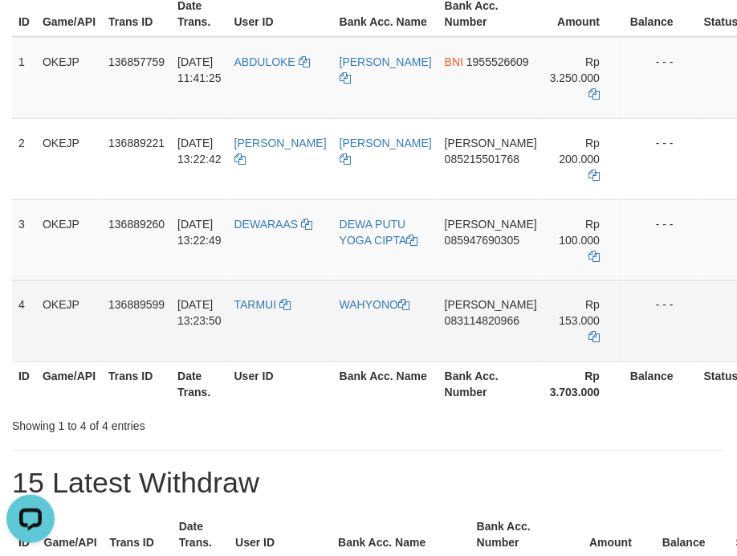
click at [348, 338] on td "WAHYONO" at bounding box center [385, 320] width 105 height 81
click at [358, 354] on td "WAHYONO" at bounding box center [385, 320] width 105 height 81
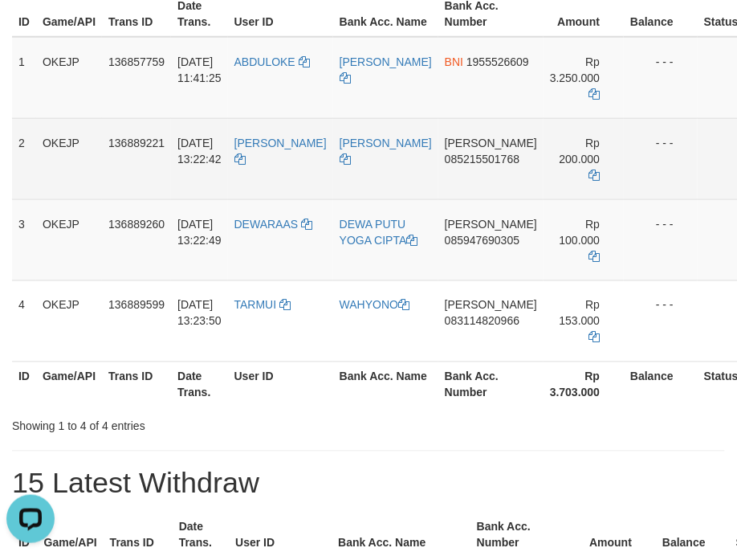
drag, startPoint x: 705, startPoint y: 137, endPoint x: 650, endPoint y: 196, distance: 81.3
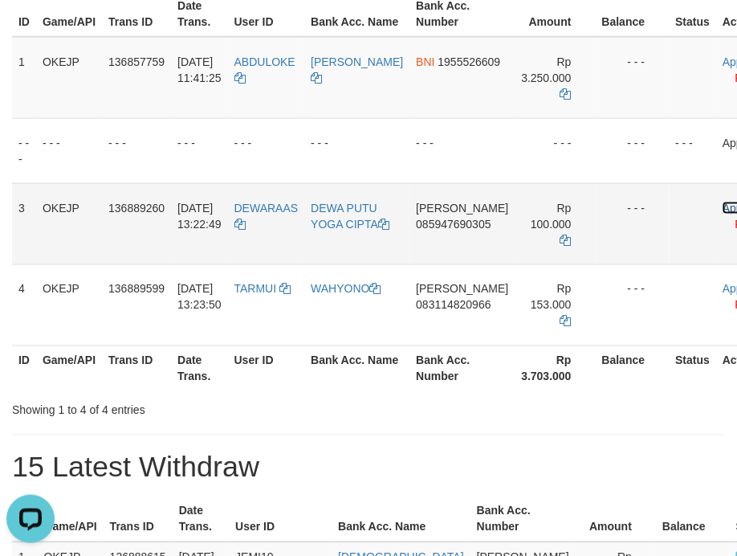
click at [723, 207] on link "Approve" at bounding box center [744, 208] width 42 height 13
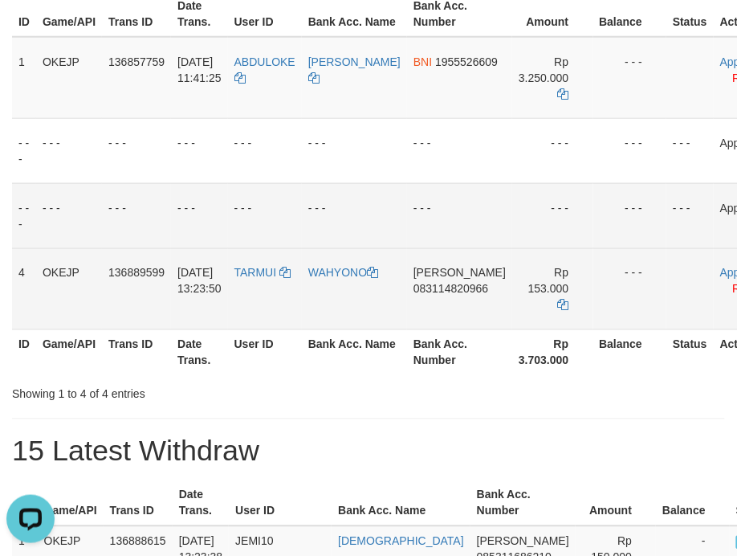
click at [714, 265] on td "Approve Reject" at bounding box center [744, 288] width 61 height 81
click at [714, 267] on td "Approve Reject" at bounding box center [744, 288] width 61 height 81
click at [721, 271] on link "Approve" at bounding box center [742, 273] width 42 height 13
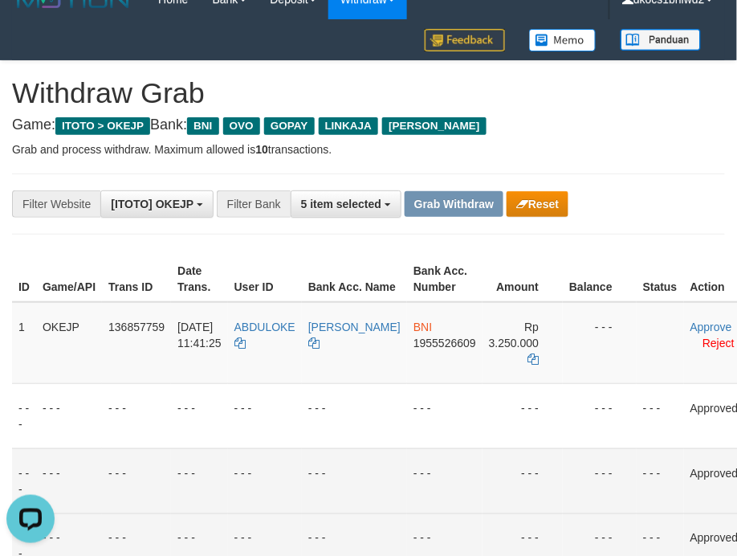
scroll to position [16, 0]
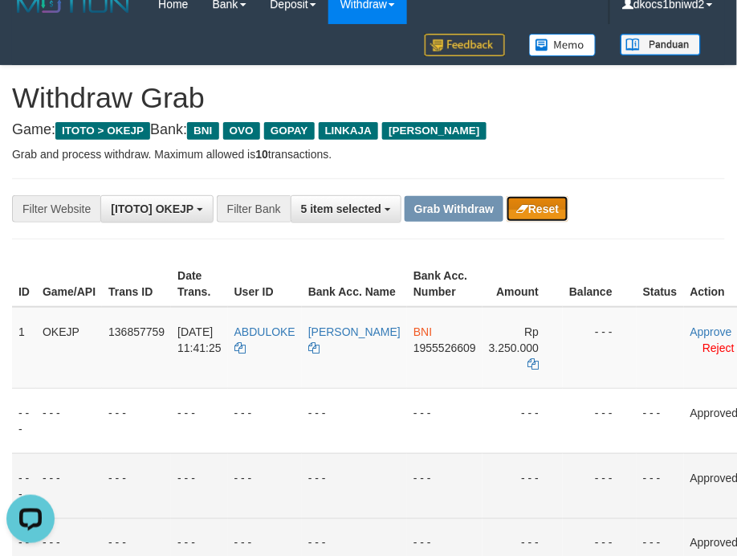
drag, startPoint x: 553, startPoint y: 207, endPoint x: 469, endPoint y: 104, distance: 133.0
click at [553, 207] on button "Reset" at bounding box center [538, 209] width 62 height 26
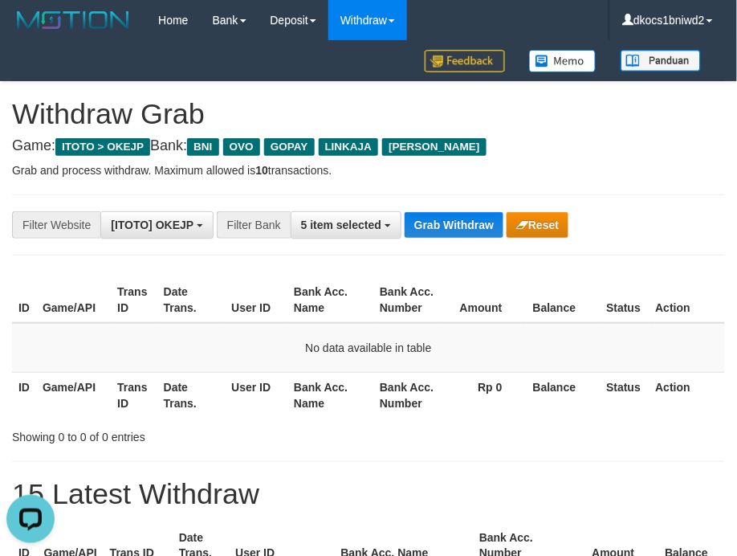
click at [448, 242] on div "**********" at bounding box center [368, 224] width 713 height 61
click at [425, 215] on button "Grab Withdraw" at bounding box center [454, 225] width 99 height 26
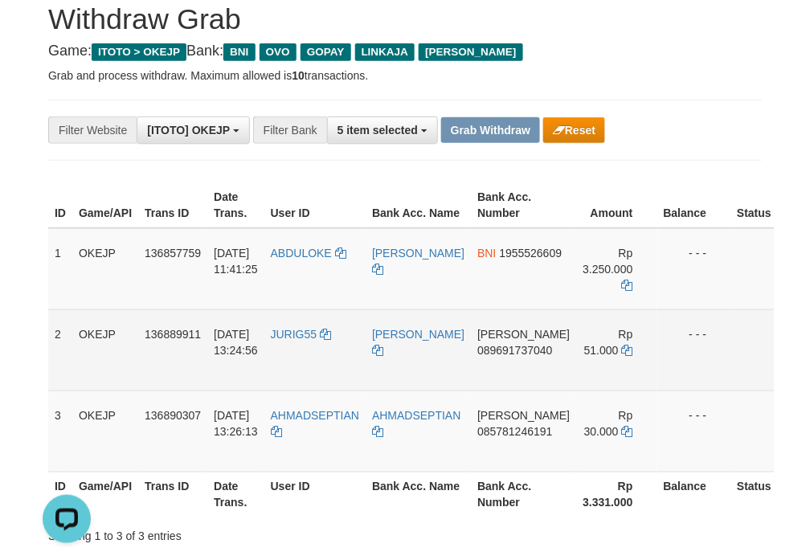
scroll to position [142, 0]
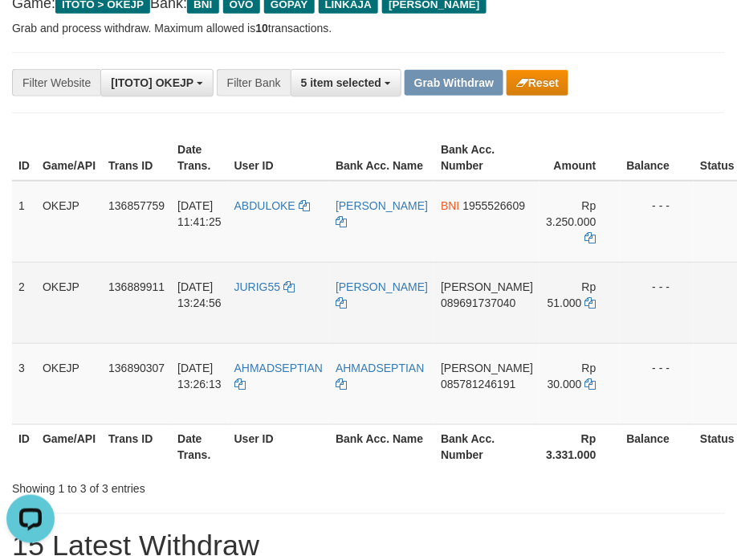
click at [244, 322] on td "JURIG55" at bounding box center [278, 302] width 101 height 81
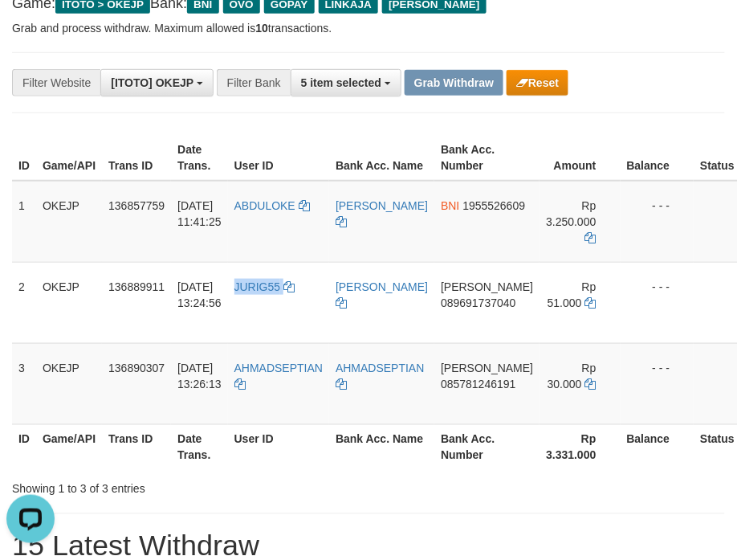
copy link "JURIG55"
click at [297, 395] on td "AHMADSEPTIAN" at bounding box center [278, 383] width 101 height 81
drag, startPoint x: 297, startPoint y: 395, endPoint x: 496, endPoint y: 335, distance: 207.4
click at [299, 395] on td "AHMADSEPTIAN" at bounding box center [278, 383] width 101 height 81
click at [303, 382] on td "AHMADSEPTIAN" at bounding box center [278, 383] width 101 height 81
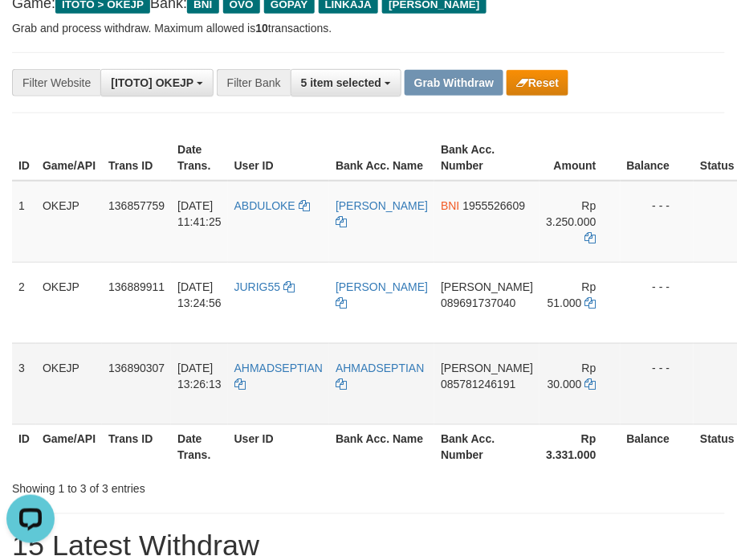
click at [303, 382] on td "AHMADSEPTIAN" at bounding box center [278, 383] width 101 height 81
copy tr "AHMADSEPTIAN"
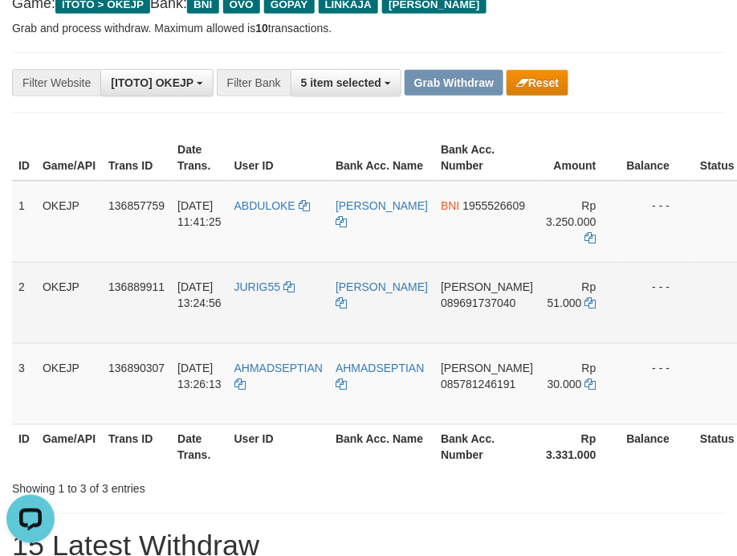
click at [486, 321] on td "DANA 089691737040" at bounding box center [487, 302] width 105 height 81
click at [486, 319] on td "DANA 089691737040" at bounding box center [487, 302] width 105 height 81
copy span "089691737040"
click at [476, 312] on td "DANA 089691737040" at bounding box center [487, 302] width 105 height 81
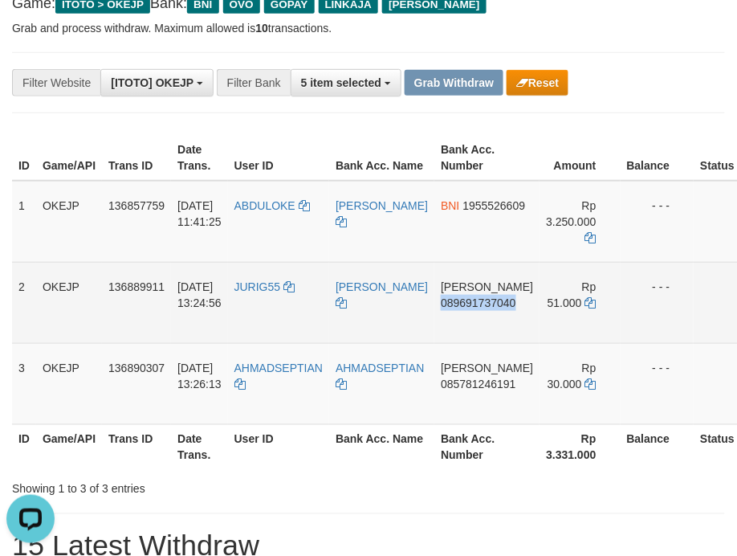
click at [504, 316] on td "DANA 089691737040" at bounding box center [487, 302] width 105 height 81
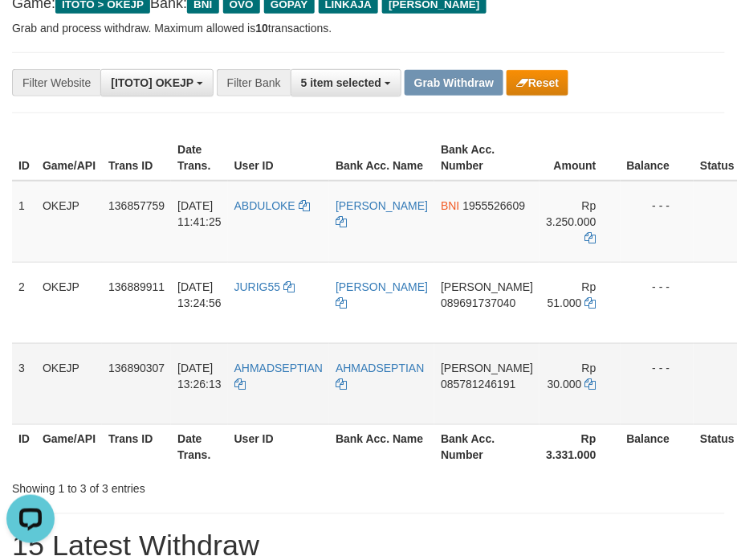
click at [514, 406] on td "DANA 085781246191" at bounding box center [487, 383] width 105 height 81
copy span "085781246191"
click at [487, 402] on td "DANA 085781246191" at bounding box center [487, 383] width 105 height 81
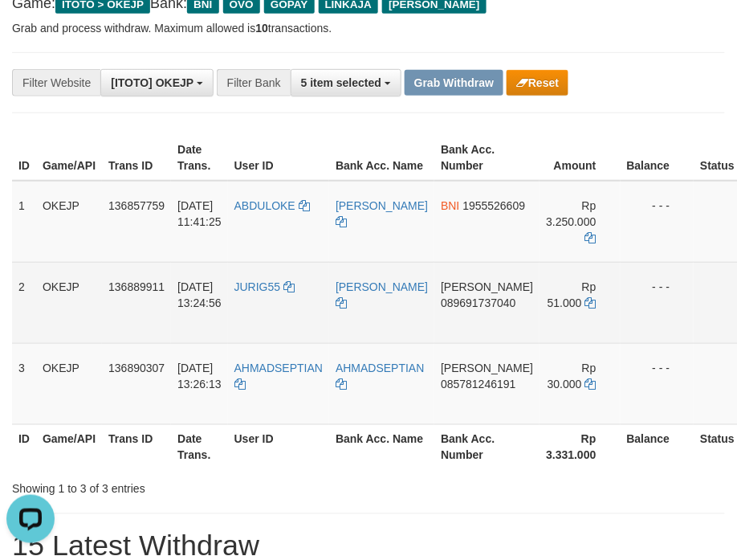
click at [271, 304] on td "JURIG55" at bounding box center [278, 302] width 101 height 81
copy link "JURIG55"
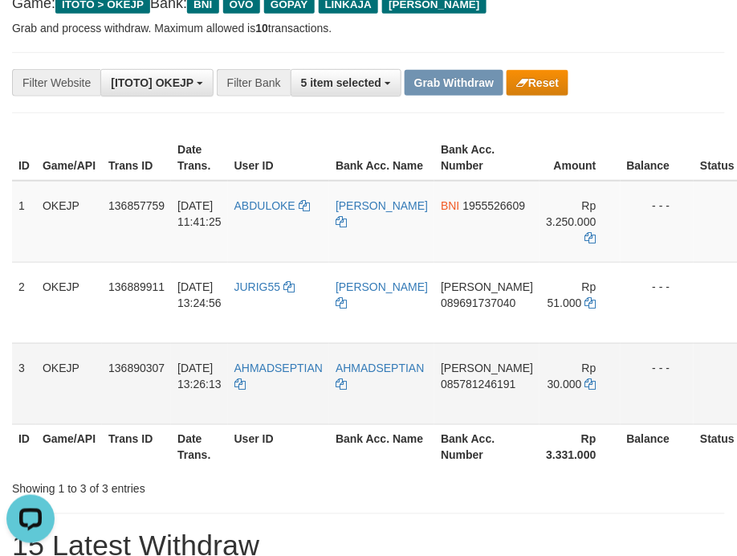
click at [299, 397] on td "AHMADSEPTIAN" at bounding box center [278, 383] width 101 height 81
copy tr "AHMADSEPTIAN"
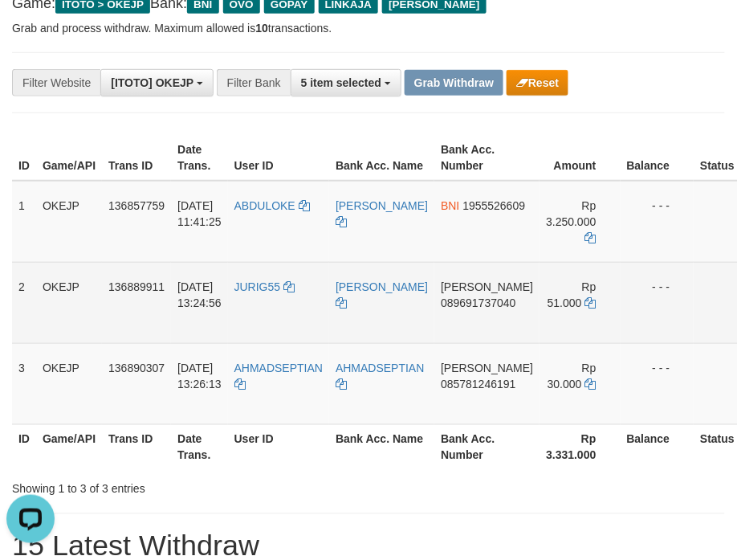
click at [259, 315] on td "JURIG55" at bounding box center [278, 302] width 101 height 81
copy link "JURIG55"
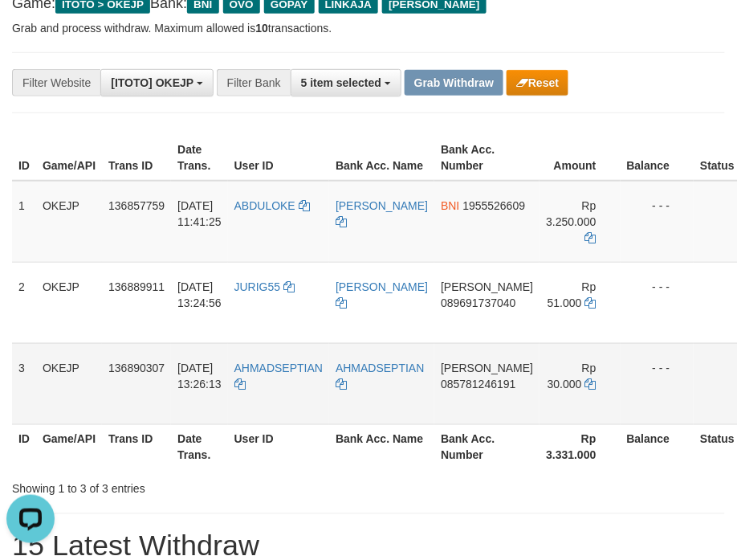
click at [291, 415] on td "AHMADSEPTIAN" at bounding box center [278, 383] width 101 height 81
click at [291, 412] on td "AHMADSEPTIAN" at bounding box center [278, 383] width 101 height 81
copy tr "AHMADSEPTIAN"
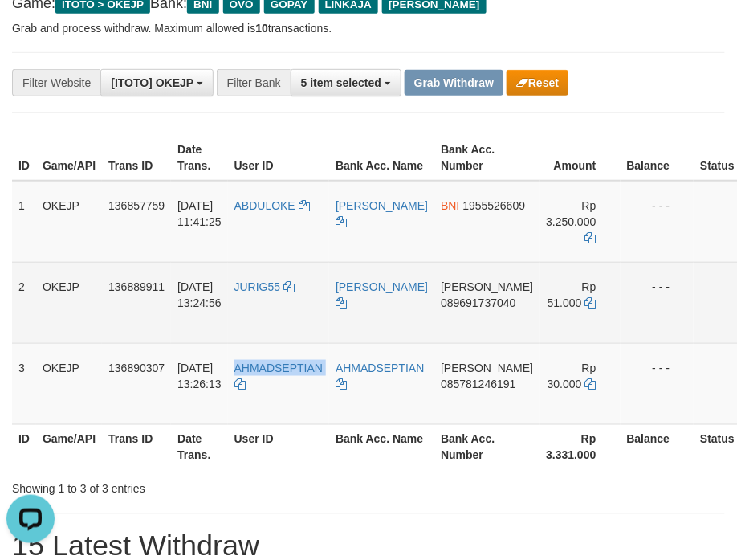
click at [353, 325] on td "[PERSON_NAME]" at bounding box center [381, 302] width 105 height 81
click at [365, 325] on td "[PERSON_NAME]" at bounding box center [381, 302] width 105 height 81
copy link "[PERSON_NAME]"
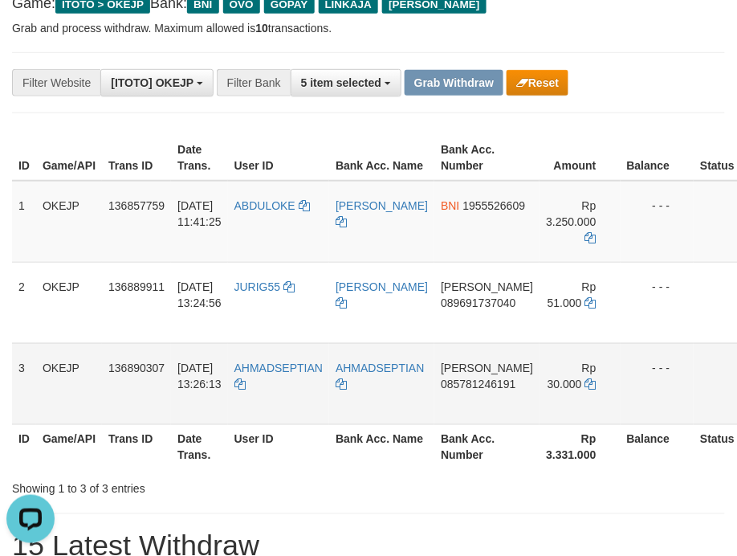
click at [383, 387] on td "AHMADSEPTIAN" at bounding box center [381, 383] width 105 height 81
click at [386, 387] on td "AHMADSEPTIAN" at bounding box center [381, 383] width 105 height 81
drag, startPoint x: 386, startPoint y: 387, endPoint x: 439, endPoint y: 349, distance: 65.6
click at [396, 387] on td "AHMADSEPTIAN" at bounding box center [381, 383] width 105 height 81
click at [394, 381] on td "AHMADSEPTIAN" at bounding box center [381, 383] width 105 height 81
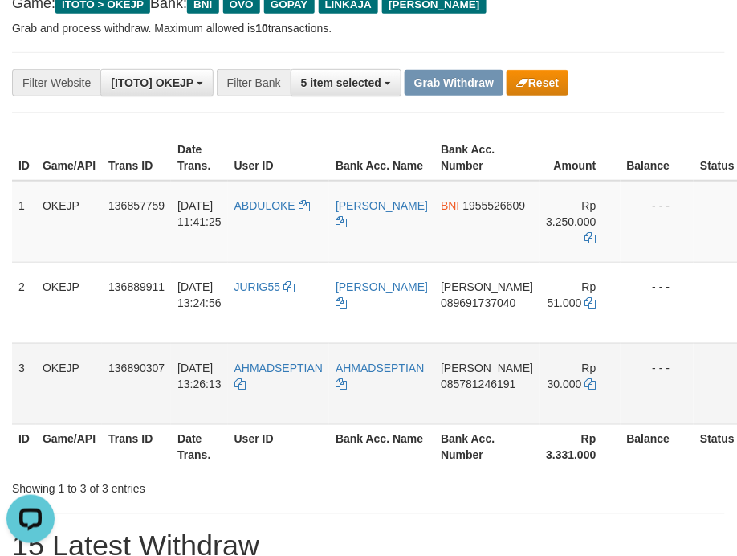
click at [394, 381] on td "AHMADSEPTIAN" at bounding box center [381, 383] width 105 height 81
copy tr "AHMADSEPTIAN"
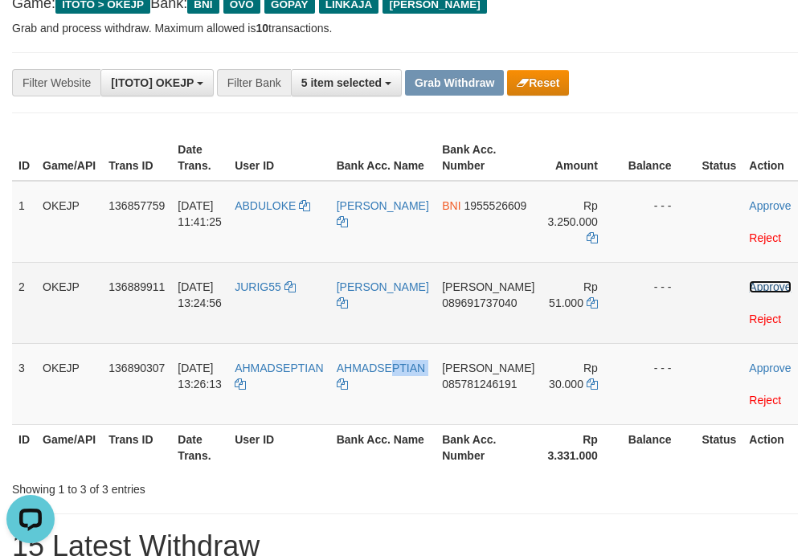
click at [737, 284] on link "Approve" at bounding box center [770, 286] width 42 height 13
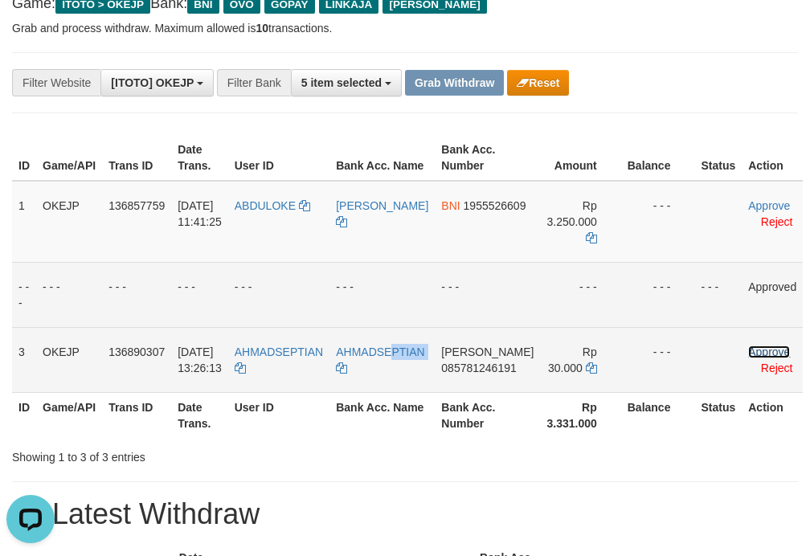
click at [737, 347] on link "Approve" at bounding box center [769, 351] width 42 height 13
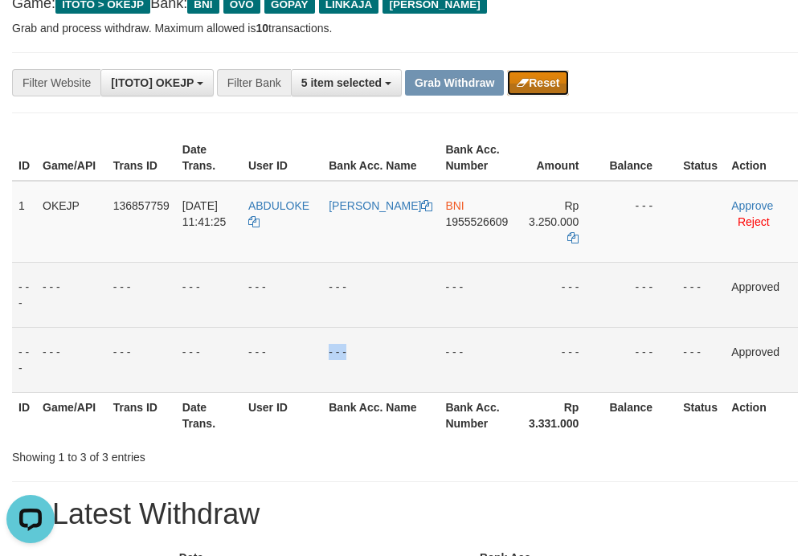
click at [543, 90] on button "Reset" at bounding box center [538, 83] width 62 height 26
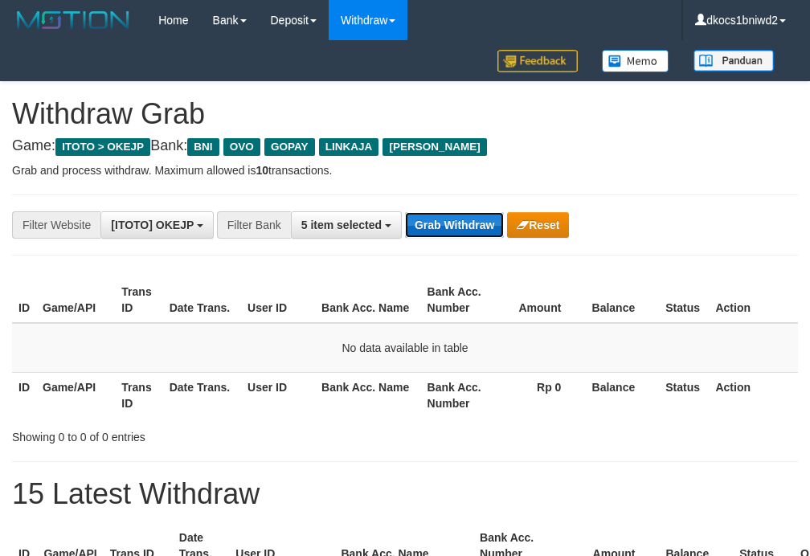
click at [445, 216] on button "Grab Withdraw" at bounding box center [454, 225] width 99 height 26
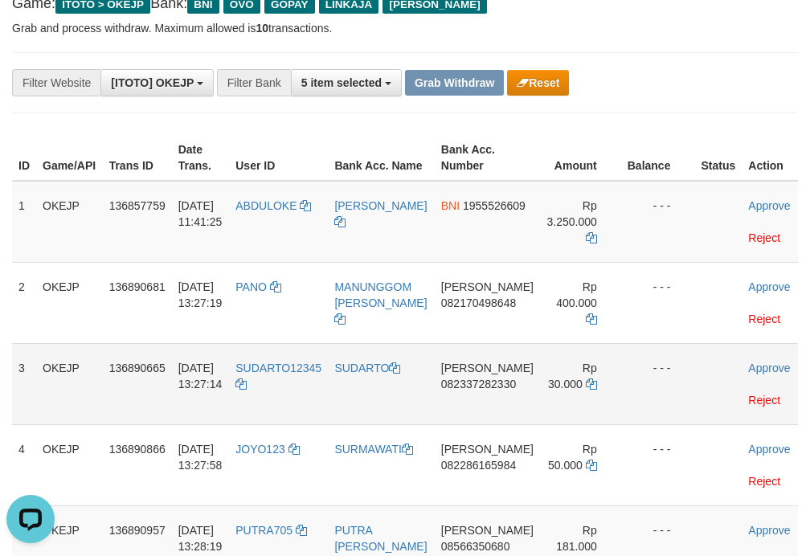
scroll to position [286, 0]
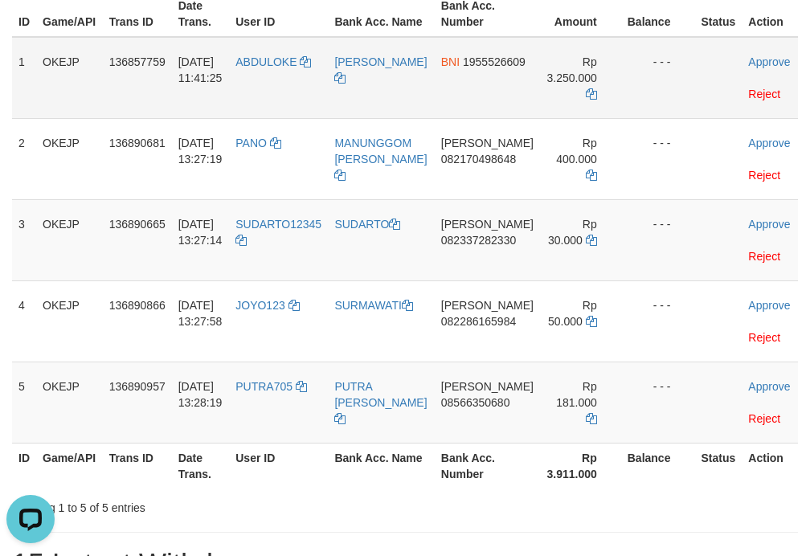
click at [284, 84] on td "ABDULOKE" at bounding box center [278, 78] width 99 height 82
copy link "ABDULOKE"
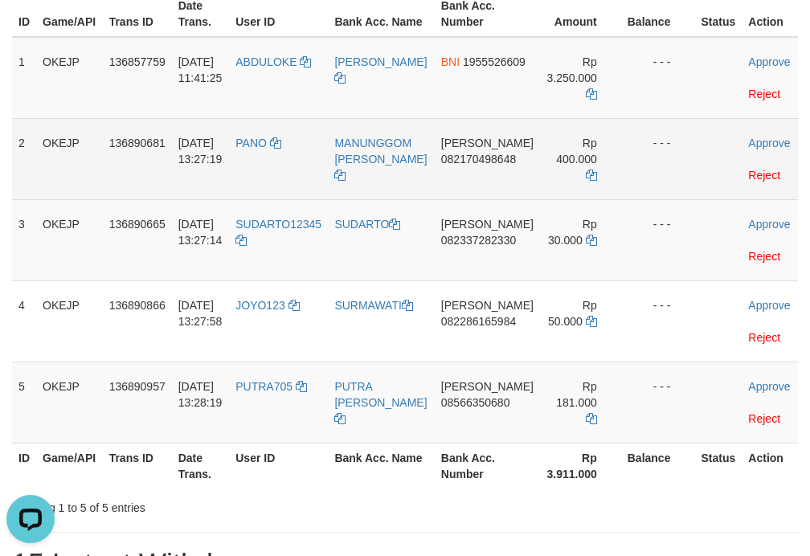
click at [264, 158] on td "PANO" at bounding box center [278, 158] width 99 height 81
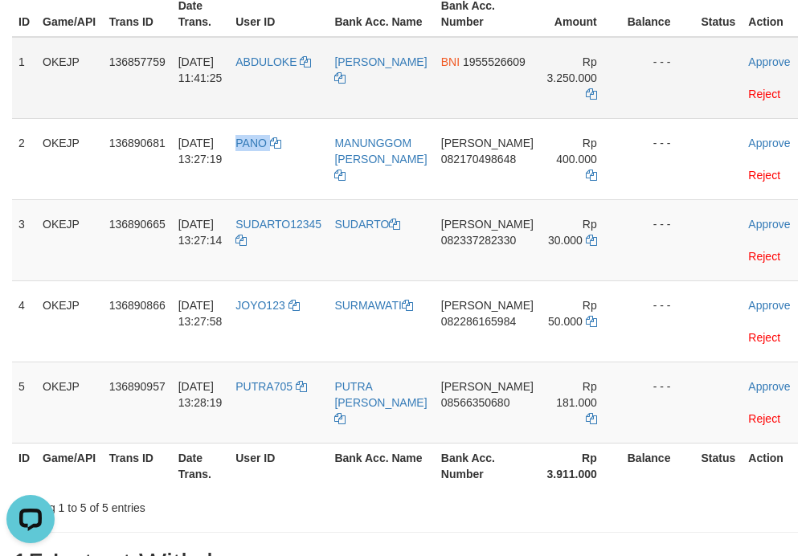
copy link "PANO"
click at [290, 255] on td "SUDARTO12345" at bounding box center [278, 239] width 99 height 81
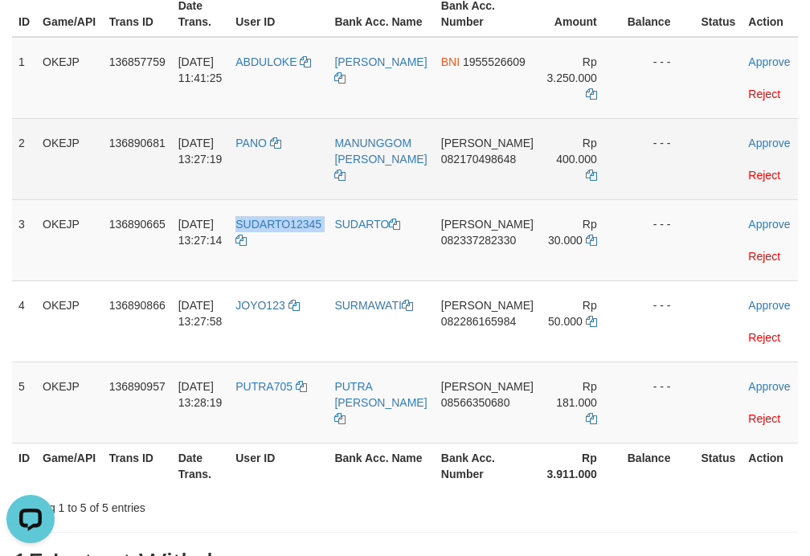
copy tr "SUDARTO12345"
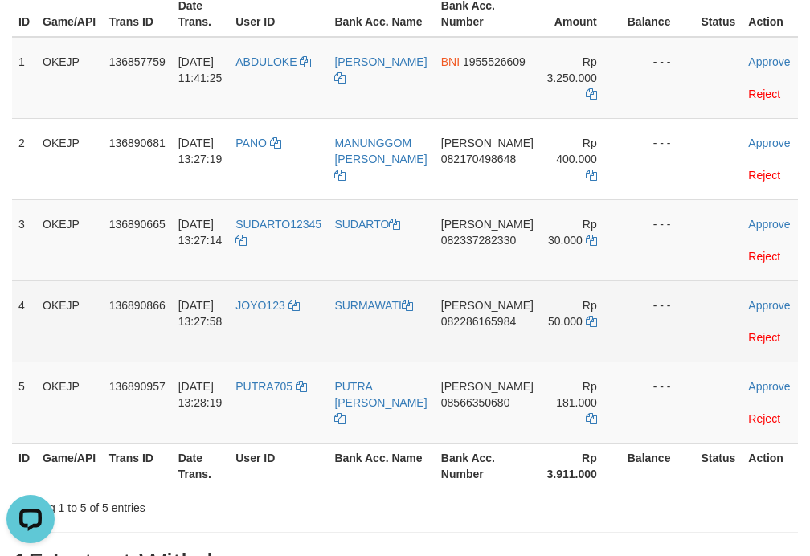
click at [288, 322] on td "JOYO123" at bounding box center [278, 320] width 99 height 81
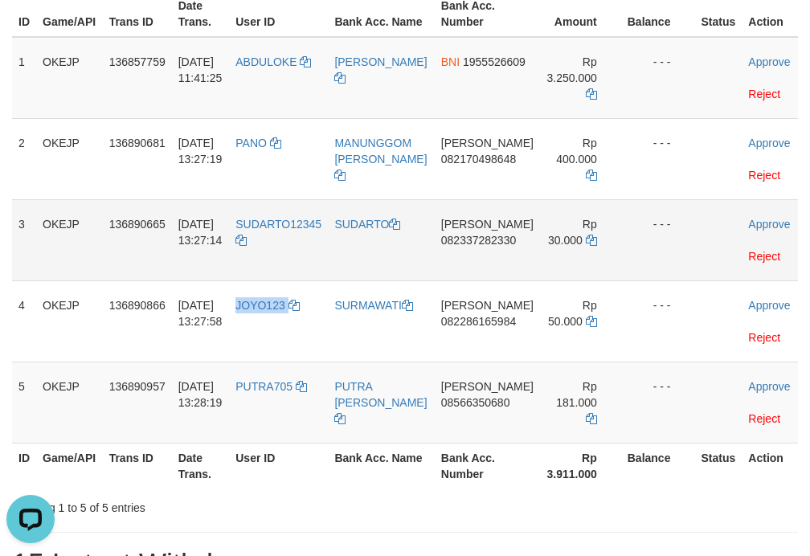
copy link "JOYO123"
click at [284, 365] on td "PUTRA705" at bounding box center [278, 401] width 99 height 81
copy link "PUTRA705"
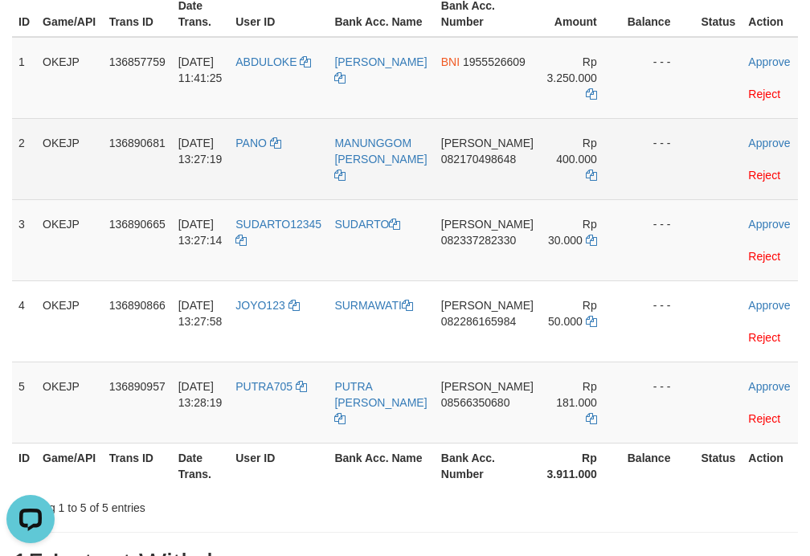
click at [480, 185] on td "[PERSON_NAME] 082170498648" at bounding box center [487, 158] width 105 height 81
drag, startPoint x: 480, startPoint y: 185, endPoint x: 495, endPoint y: 185, distance: 14.5
click at [488, 185] on td "[PERSON_NAME] 082170498648" at bounding box center [487, 158] width 105 height 81
copy span "082170498648"
click at [464, 181] on td "[PERSON_NAME] 082170498648" at bounding box center [487, 158] width 105 height 81
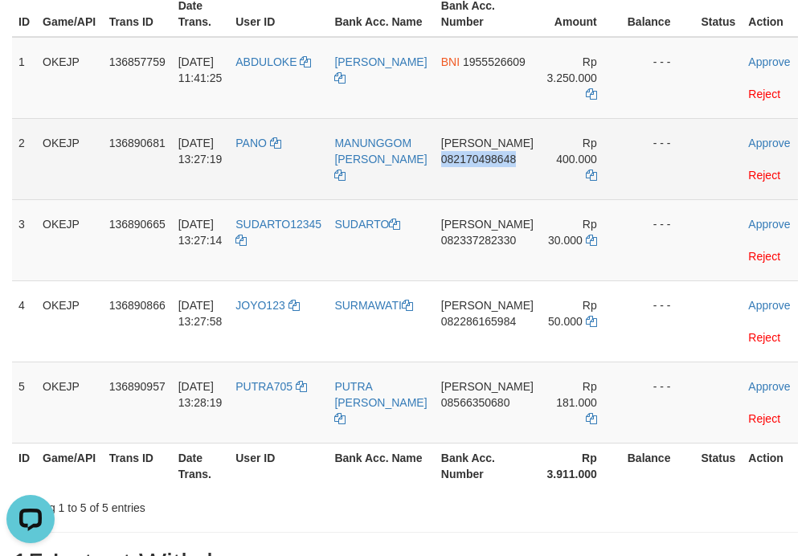
click at [464, 181] on td "[PERSON_NAME] 082170498648" at bounding box center [487, 158] width 105 height 81
click at [499, 188] on td "[PERSON_NAME] 082170498648" at bounding box center [487, 158] width 105 height 81
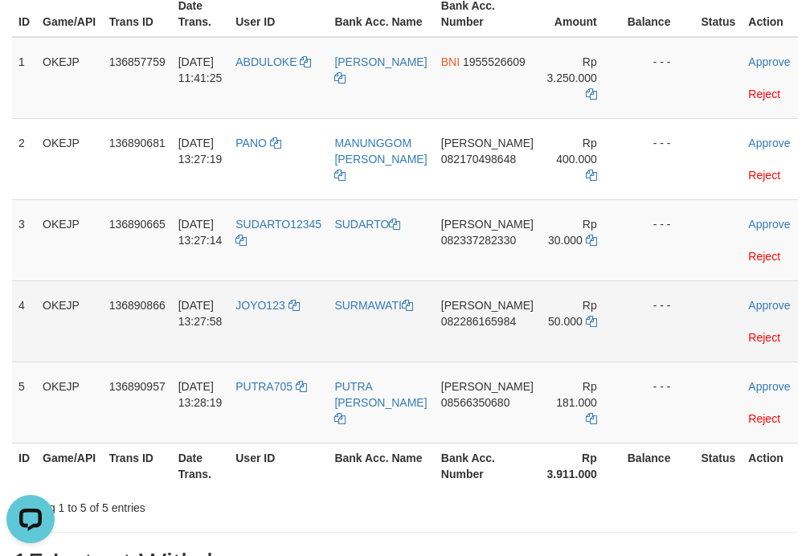
click at [501, 280] on td "[PERSON_NAME] 082286165984" at bounding box center [487, 320] width 105 height 81
copy td "[PERSON_NAME]"
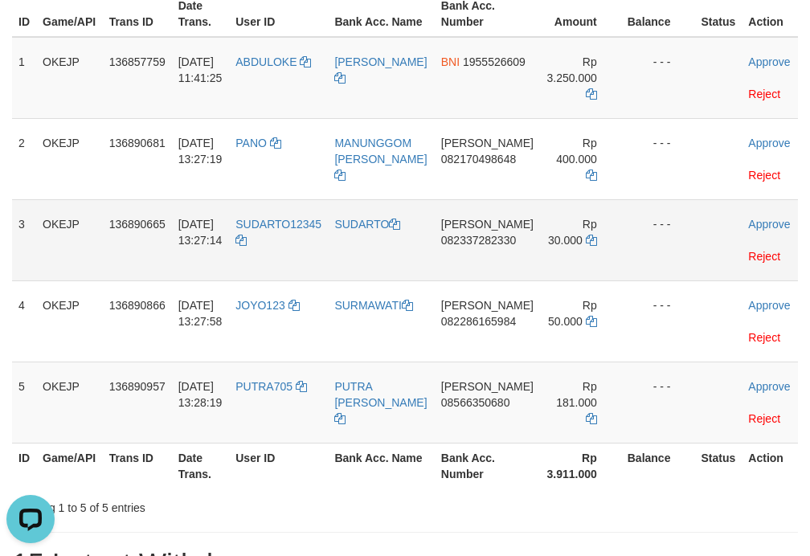
click at [493, 260] on td "[PERSON_NAME] 082337282330" at bounding box center [487, 239] width 105 height 81
copy span "082337282330"
click at [450, 263] on td "[PERSON_NAME] 082337282330" at bounding box center [487, 239] width 105 height 81
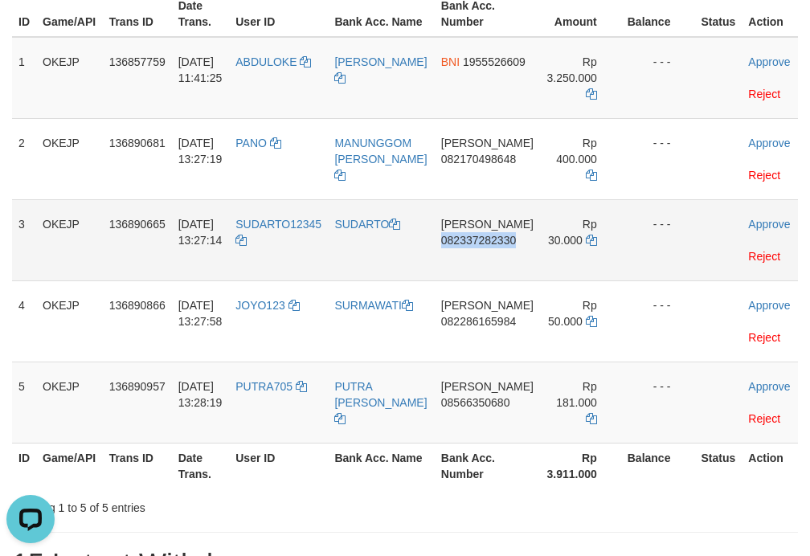
click at [469, 260] on td "[PERSON_NAME] 082337282330" at bounding box center [487, 239] width 105 height 81
click at [496, 255] on td "[PERSON_NAME] 082337282330" at bounding box center [487, 239] width 105 height 81
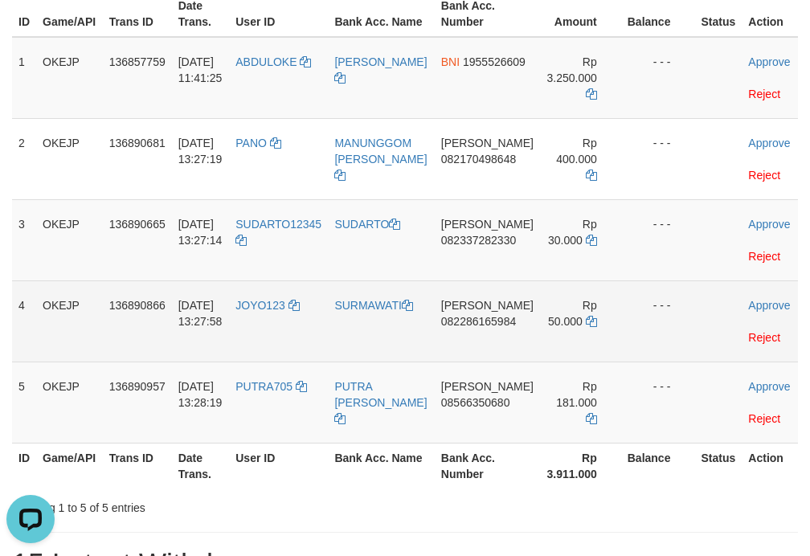
click at [480, 280] on td "[PERSON_NAME] 082286165984" at bounding box center [487, 320] width 105 height 81
copy td "[PERSON_NAME]"
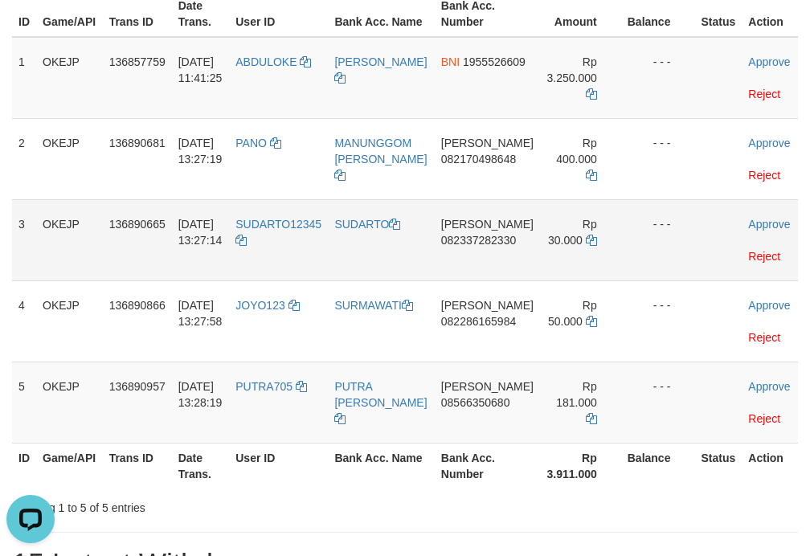
click at [466, 251] on td "[PERSON_NAME] 082337282330" at bounding box center [487, 239] width 105 height 81
copy span "082337282330"
click at [471, 261] on td "[PERSON_NAME] 082337282330" at bounding box center [487, 239] width 105 height 81
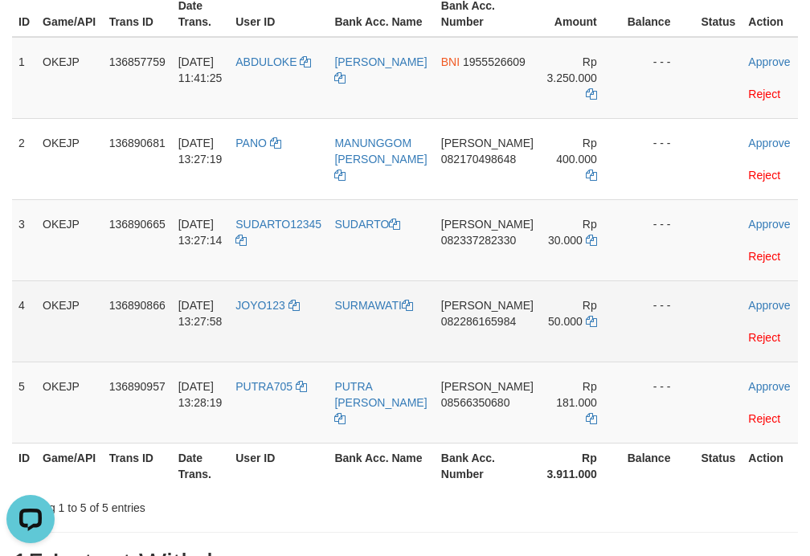
click at [492, 323] on td "[PERSON_NAME] 082286165984" at bounding box center [487, 320] width 105 height 81
click at [483, 328] on td "DANA 082286165984" at bounding box center [487, 320] width 105 height 81
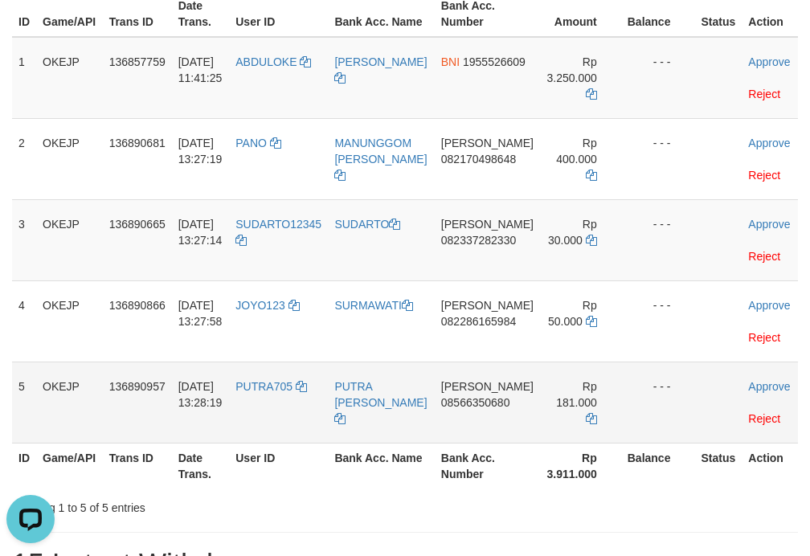
click at [480, 361] on td "DANA 08566350680" at bounding box center [487, 401] width 105 height 81
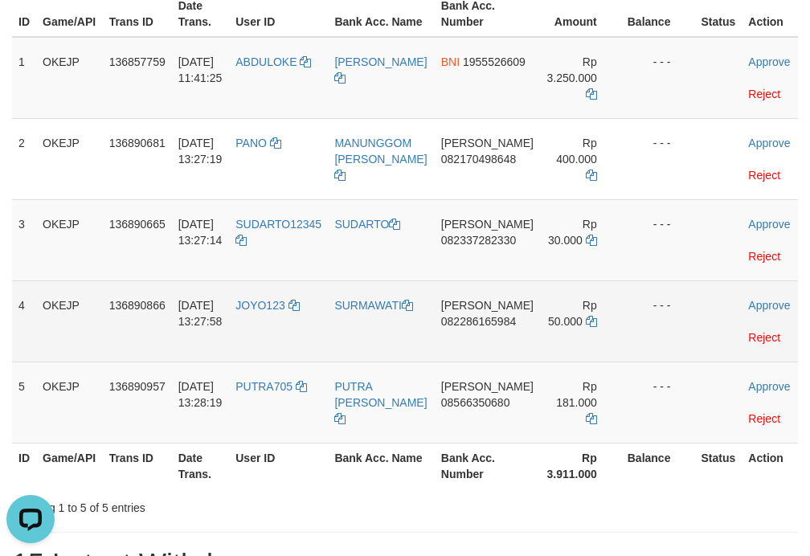
click at [484, 319] on td "DANA 082286165984" at bounding box center [487, 320] width 105 height 81
click at [500, 321] on td "DANA 082286165984" at bounding box center [487, 320] width 105 height 81
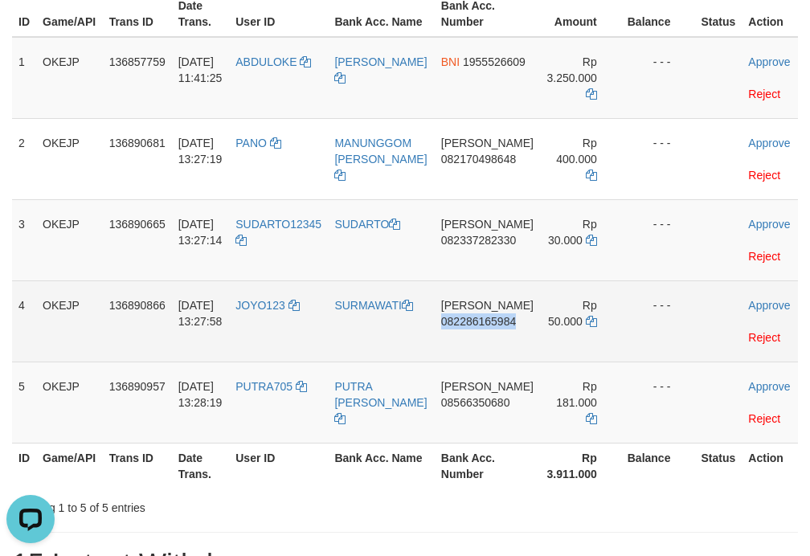
click at [500, 321] on td "DANA 082286165984" at bounding box center [487, 320] width 105 height 81
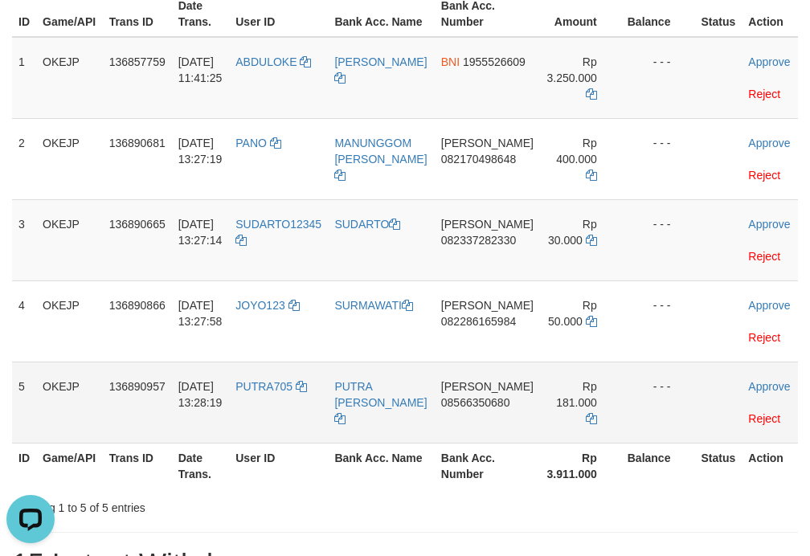
click at [469, 384] on td "DANA 08566350680" at bounding box center [487, 401] width 105 height 81
click at [470, 384] on td "DANA 08566350680" at bounding box center [487, 401] width 105 height 81
click at [483, 387] on td "DANA 08566350680" at bounding box center [487, 401] width 105 height 81
click at [501, 392] on td "DANA 08566350680" at bounding box center [487, 401] width 105 height 81
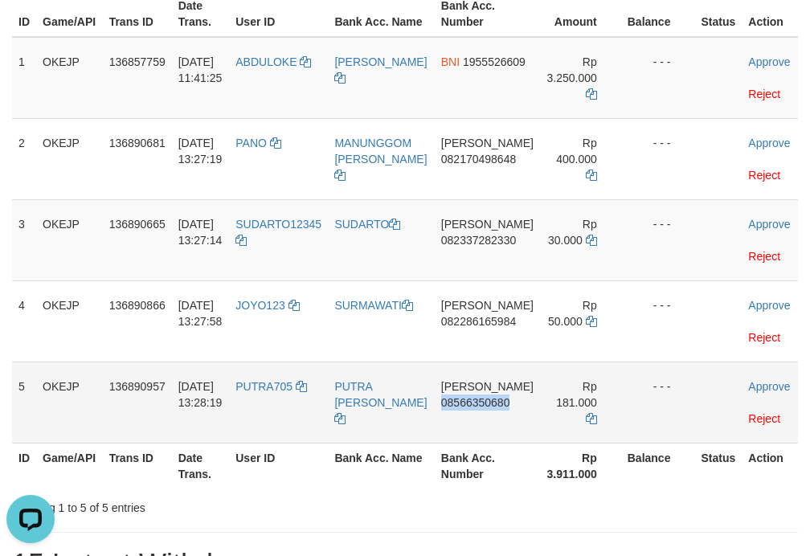
click at [501, 392] on td "DANA 08566350680" at bounding box center [487, 401] width 105 height 81
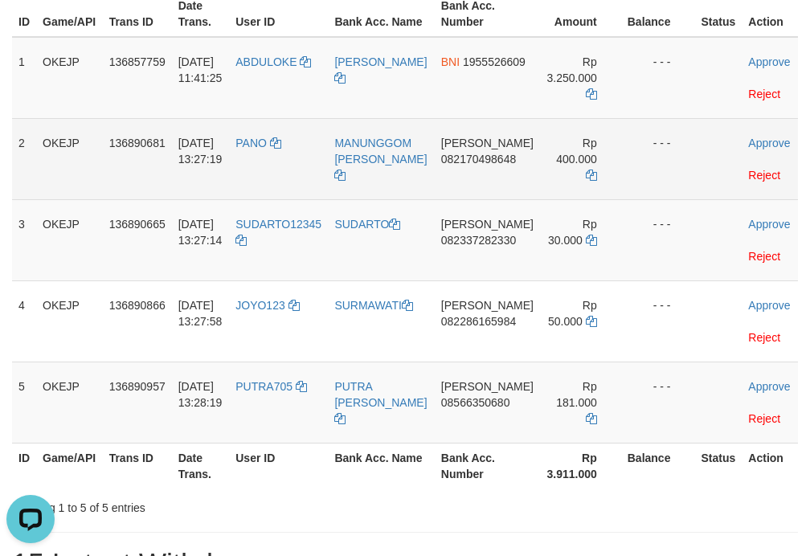
click at [262, 165] on td "PANO" at bounding box center [278, 158] width 99 height 81
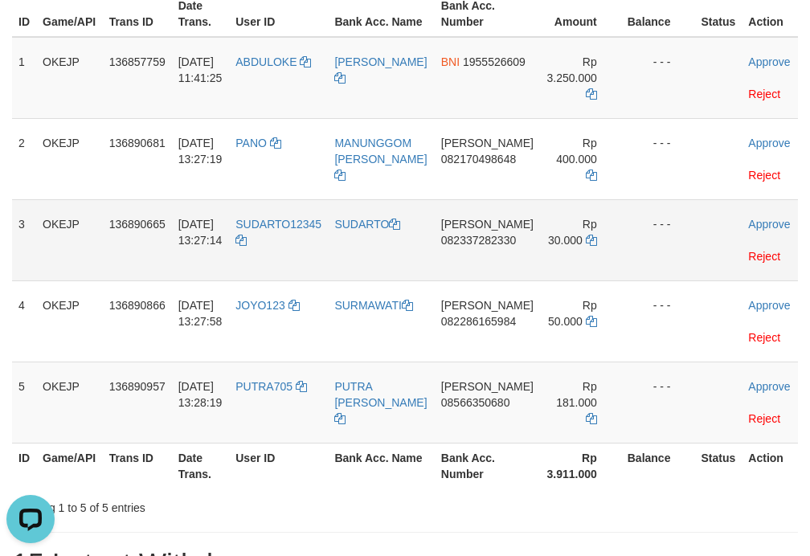
click at [296, 254] on td "SUDARTO12345" at bounding box center [278, 239] width 99 height 81
click at [276, 232] on td "SUDARTO12345" at bounding box center [278, 239] width 99 height 81
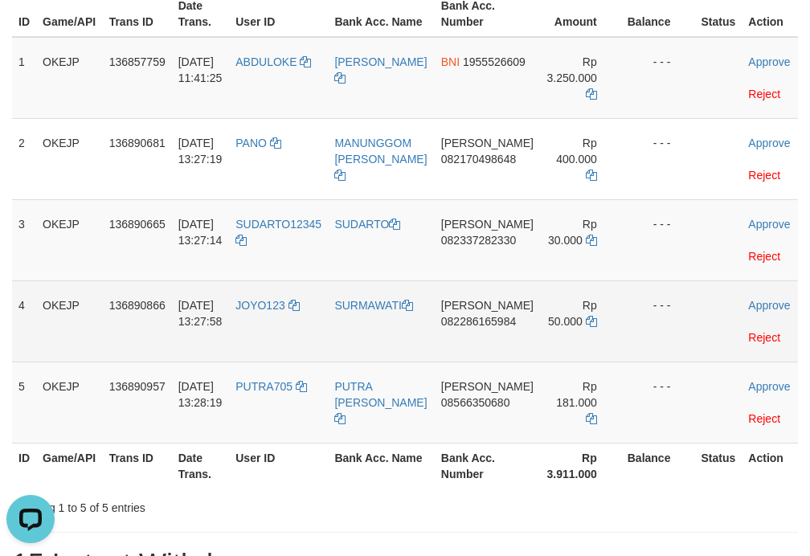
click at [287, 317] on td "JOYO123" at bounding box center [278, 320] width 99 height 81
click at [284, 317] on td "JOYO123" at bounding box center [278, 320] width 99 height 81
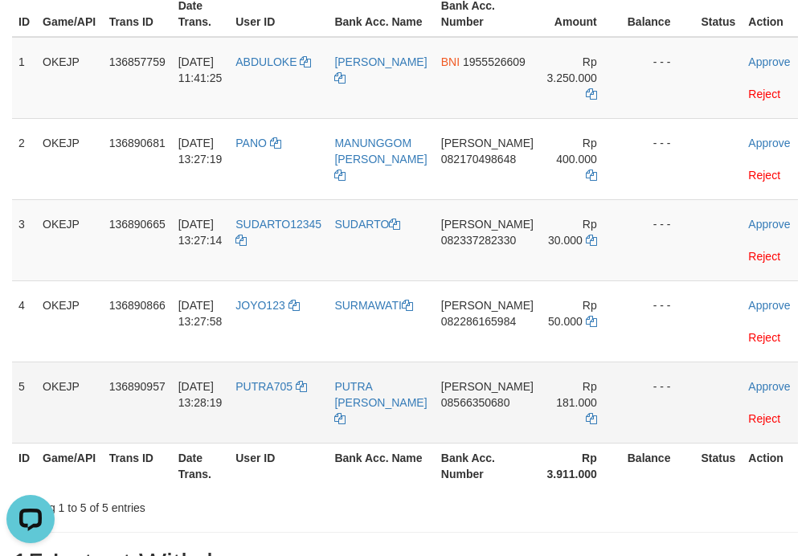
click at [286, 389] on td "PUTRA705" at bounding box center [278, 401] width 99 height 81
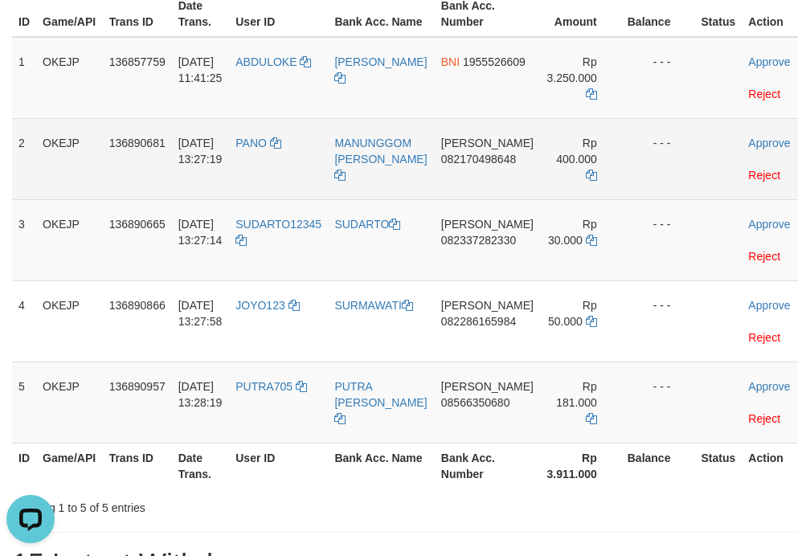
click at [377, 197] on td "MANUNGGOM [PERSON_NAME]" at bounding box center [381, 158] width 106 height 81
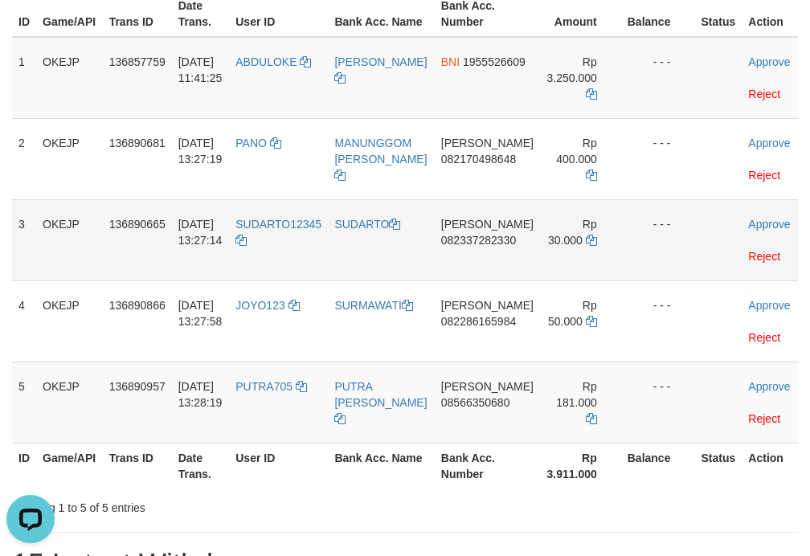
click at [386, 261] on td "SUDARTO" at bounding box center [381, 239] width 106 height 81
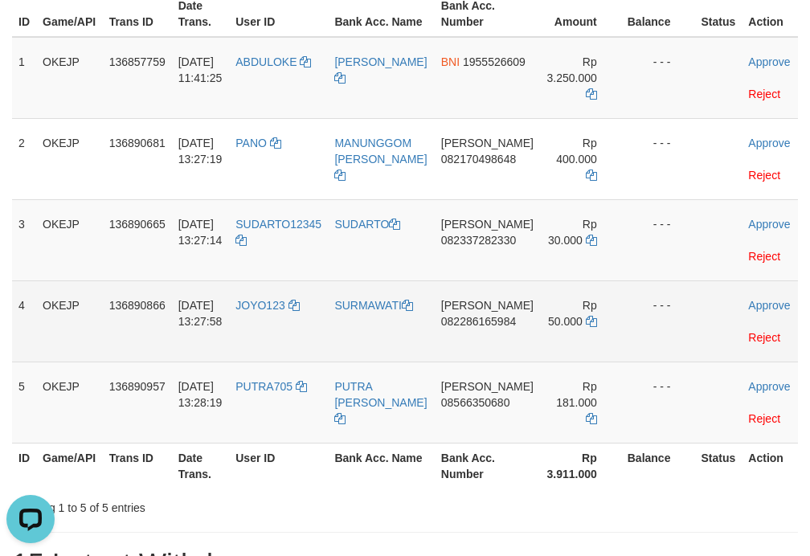
click at [384, 318] on td "SURMAWATI" at bounding box center [381, 320] width 106 height 81
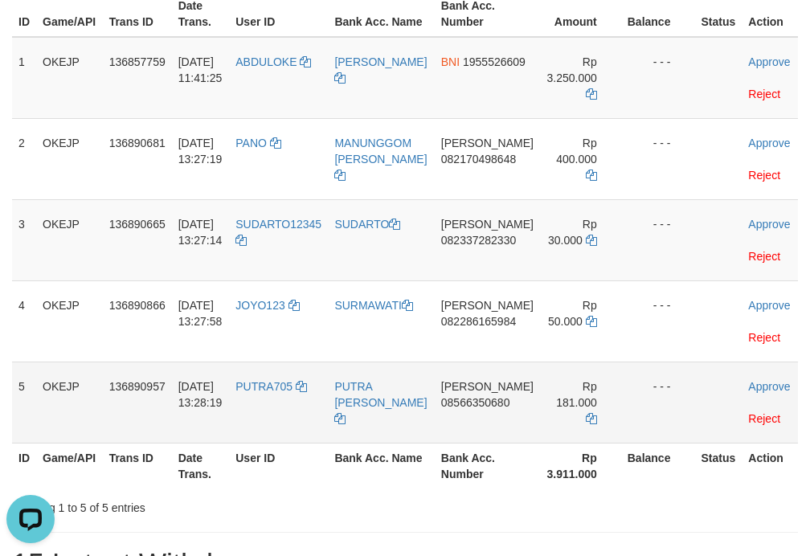
click at [384, 376] on td "PUTRA [PERSON_NAME]" at bounding box center [381, 401] width 106 height 81
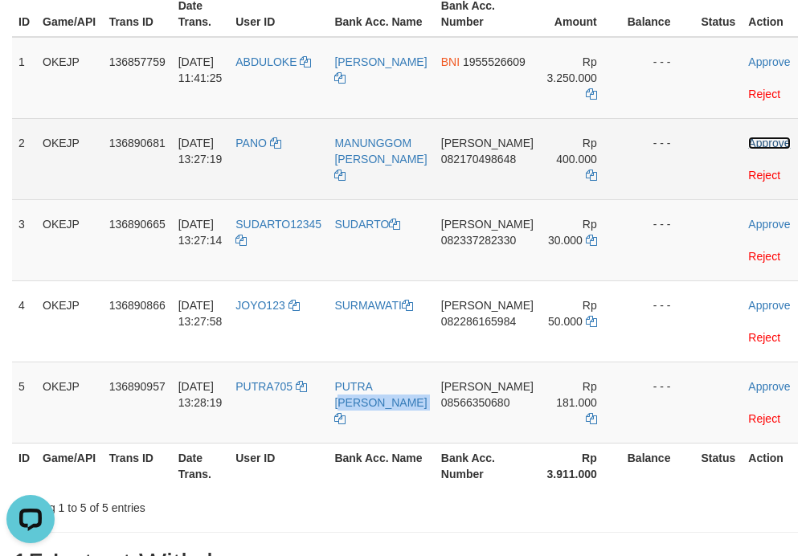
drag, startPoint x: 749, startPoint y: 143, endPoint x: 726, endPoint y: 167, distance: 33.0
click at [749, 143] on link "Approve" at bounding box center [769, 143] width 42 height 13
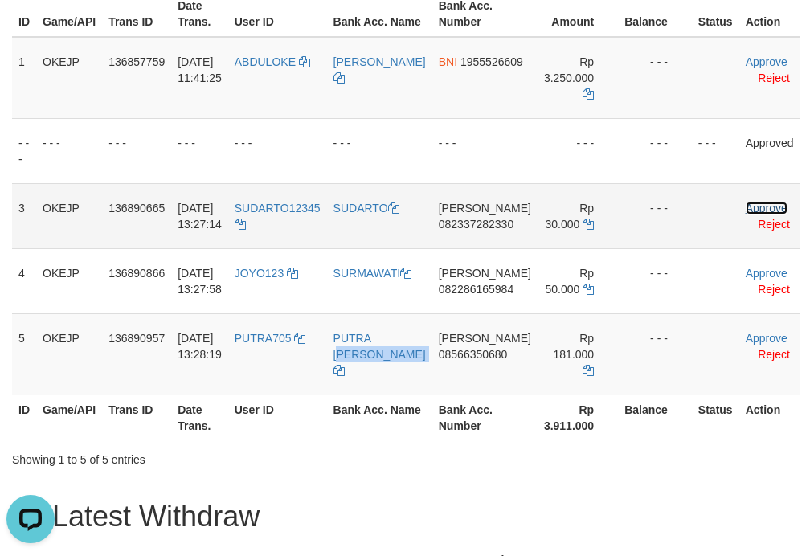
click at [745, 203] on link "Approve" at bounding box center [766, 208] width 42 height 13
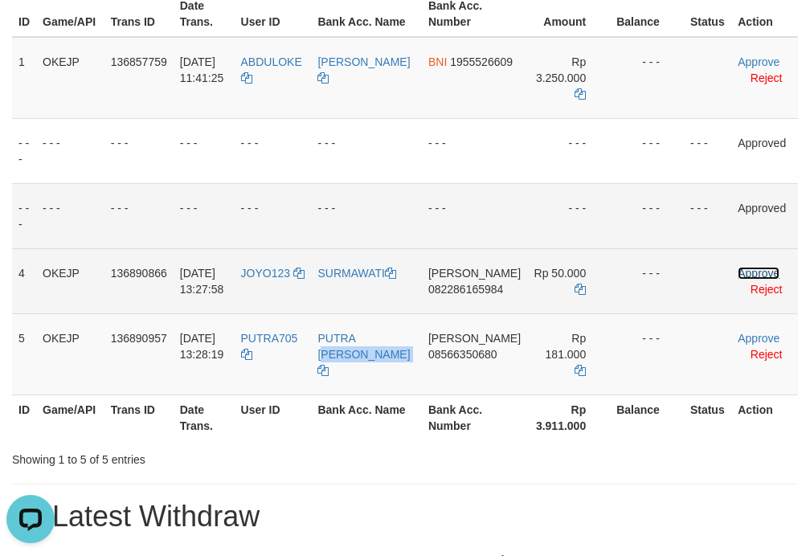
click at [745, 271] on link "Approve" at bounding box center [758, 273] width 42 height 13
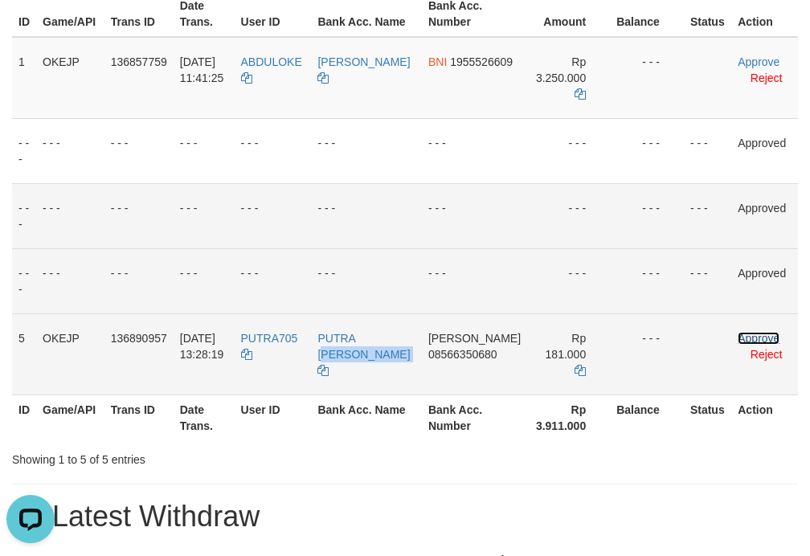
click at [749, 339] on link "Approve" at bounding box center [758, 338] width 42 height 13
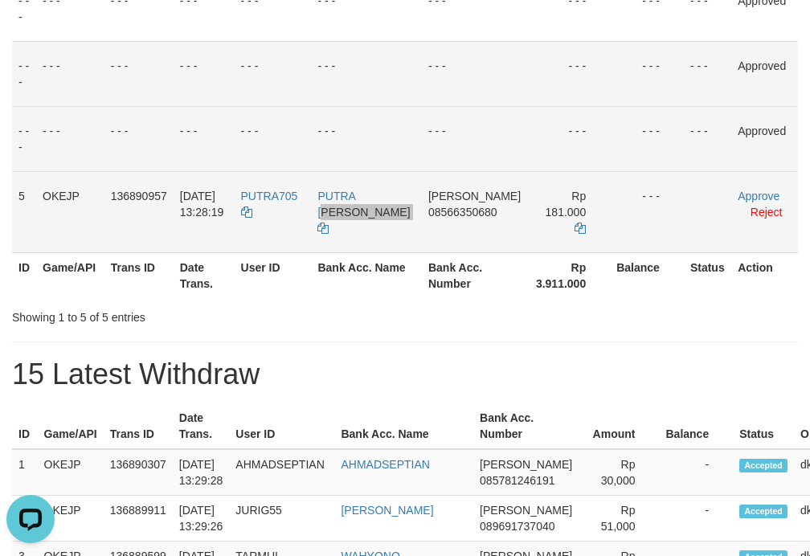
scroll to position [344, 0]
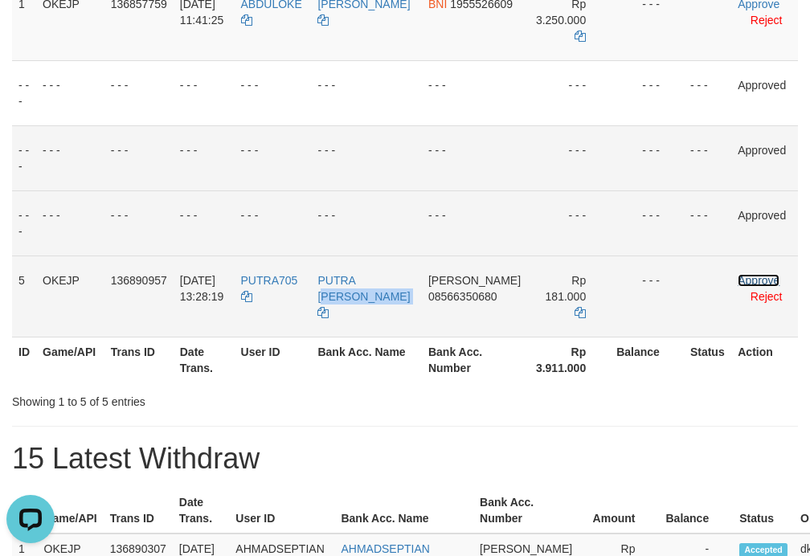
click at [752, 278] on link "Approve" at bounding box center [758, 280] width 42 height 13
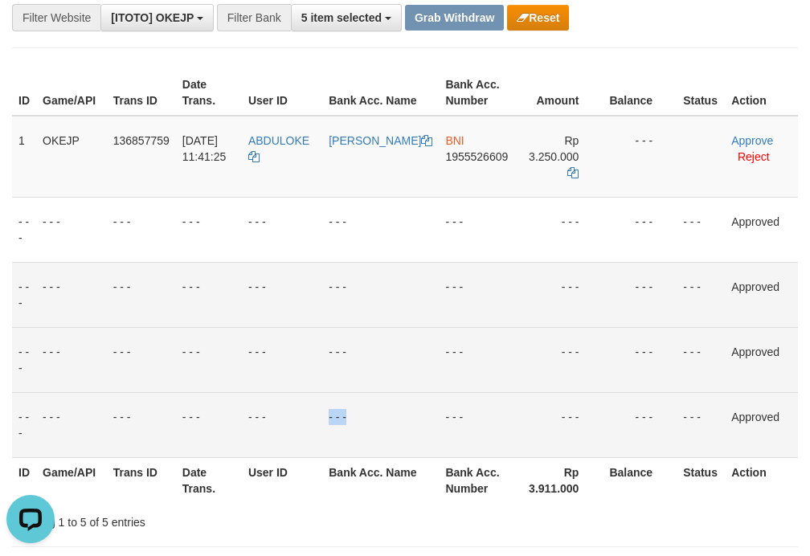
scroll to position [201, 0]
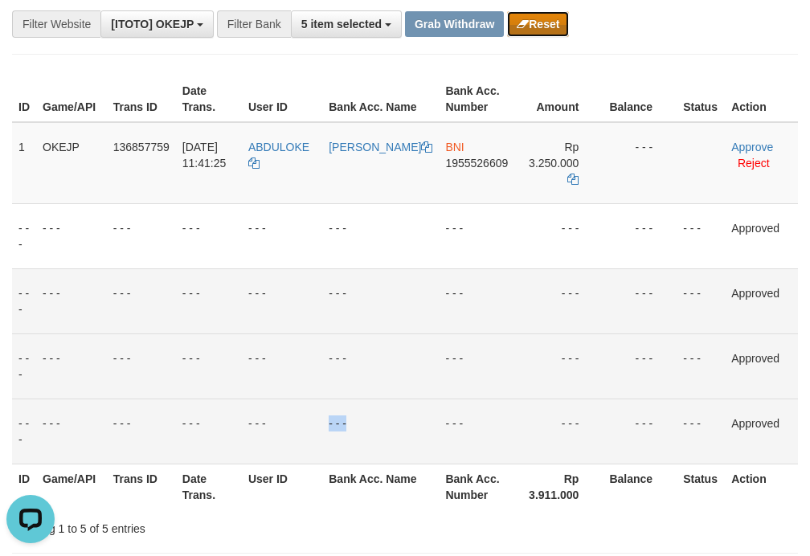
click at [558, 20] on button "Reset" at bounding box center [538, 24] width 62 height 26
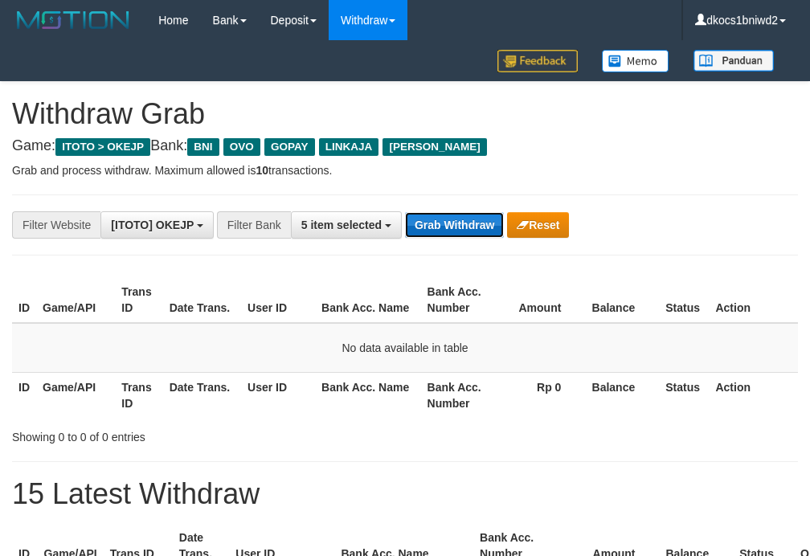
click at [425, 225] on button "Grab Withdraw" at bounding box center [454, 225] width 99 height 26
click at [425, 222] on button "Grab Withdraw" at bounding box center [454, 225] width 99 height 26
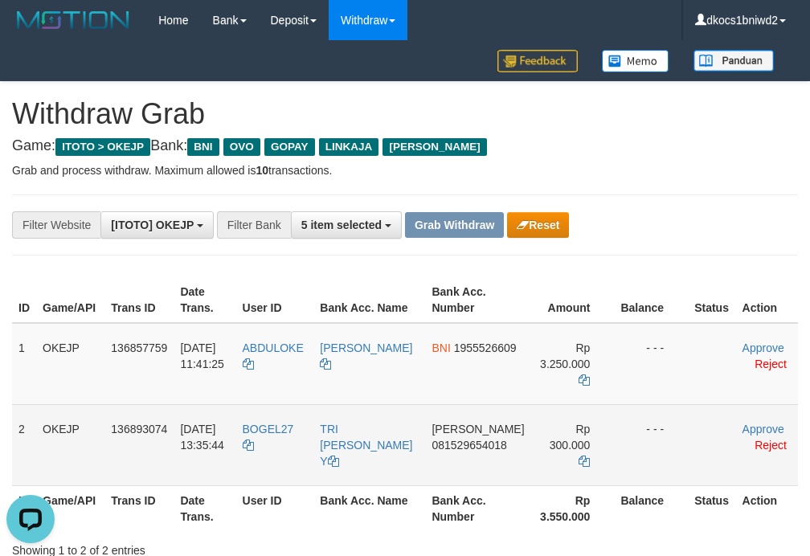
click at [271, 445] on td "BOGEL27" at bounding box center [275, 444] width 78 height 81
click at [272, 445] on td "BOGEL27" at bounding box center [275, 444] width 78 height 81
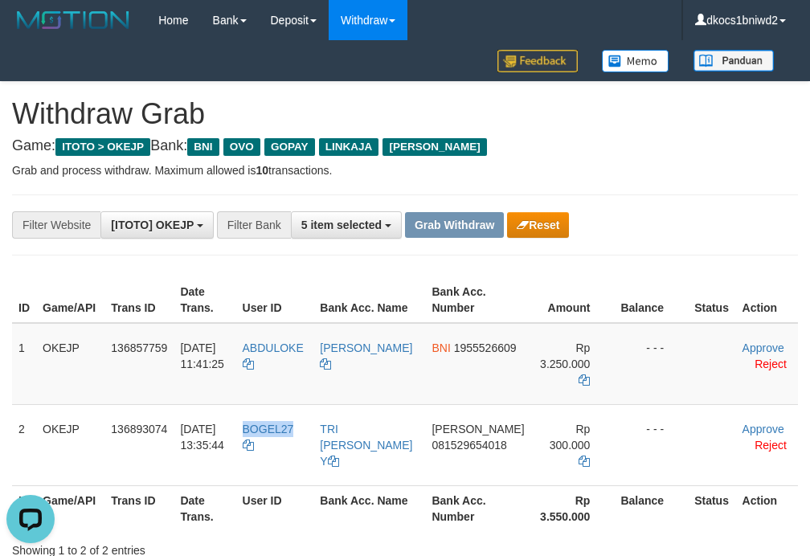
copy span "BOGEL27"
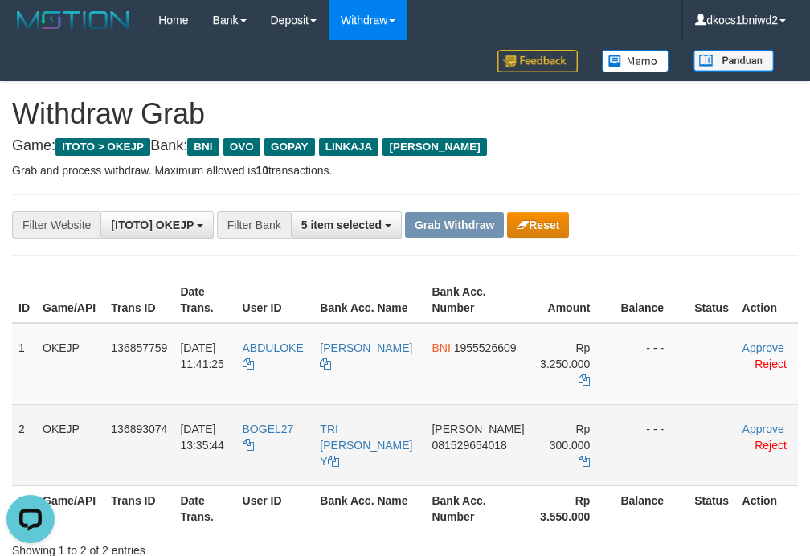
click at [460, 468] on td "DANA 081529654018" at bounding box center [477, 444] width 105 height 81
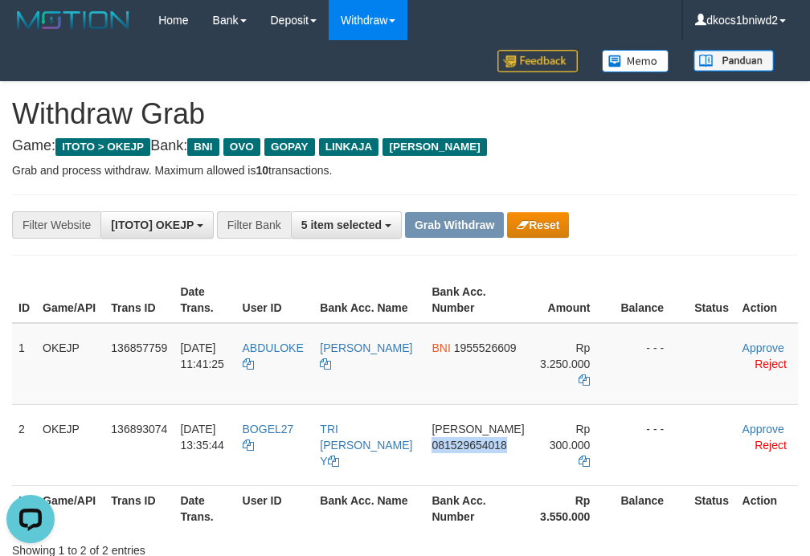
copy span "081529654018"
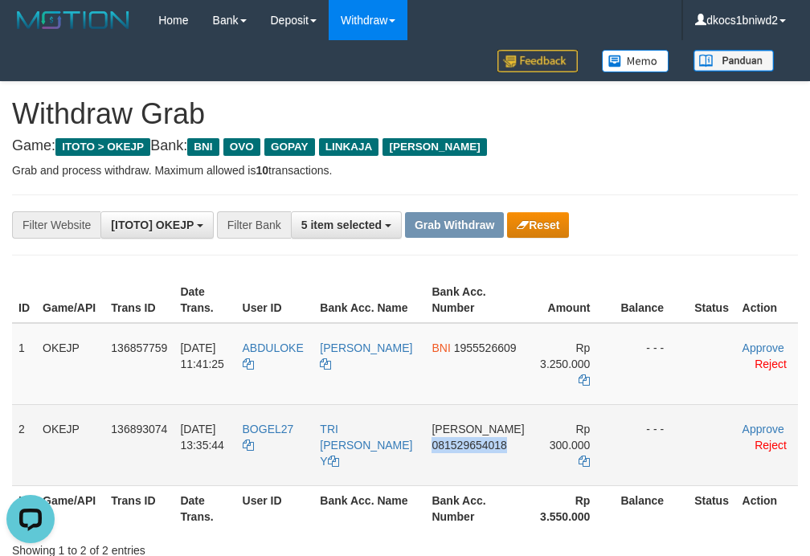
click at [434, 454] on td "DANA 081529654018" at bounding box center [477, 444] width 105 height 81
click at [447, 473] on td "DANA 081529654018" at bounding box center [477, 444] width 105 height 81
drag, startPoint x: 447, startPoint y: 473, endPoint x: 567, endPoint y: 411, distance: 134.7
click at [448, 472] on td "DANA 081529654018" at bounding box center [477, 444] width 105 height 81
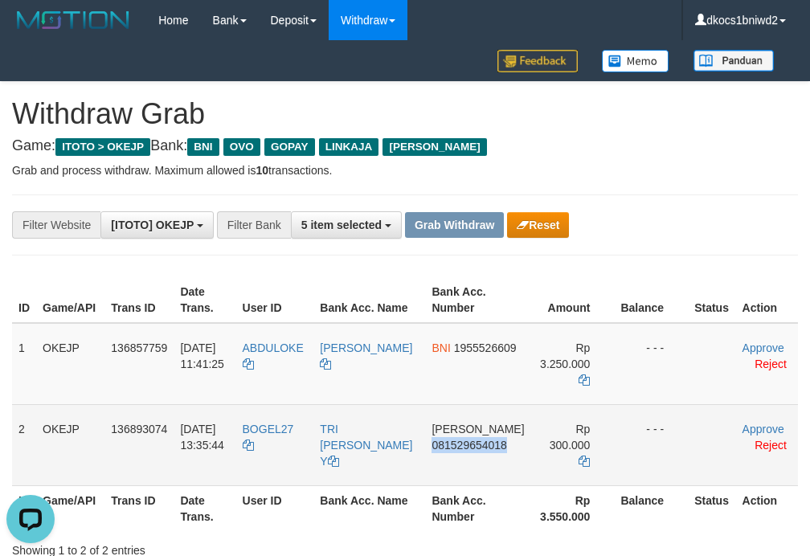
click at [486, 461] on td "DANA 081529654018" at bounding box center [477, 444] width 105 height 81
click at [265, 451] on td "BOGEL27" at bounding box center [275, 444] width 78 height 81
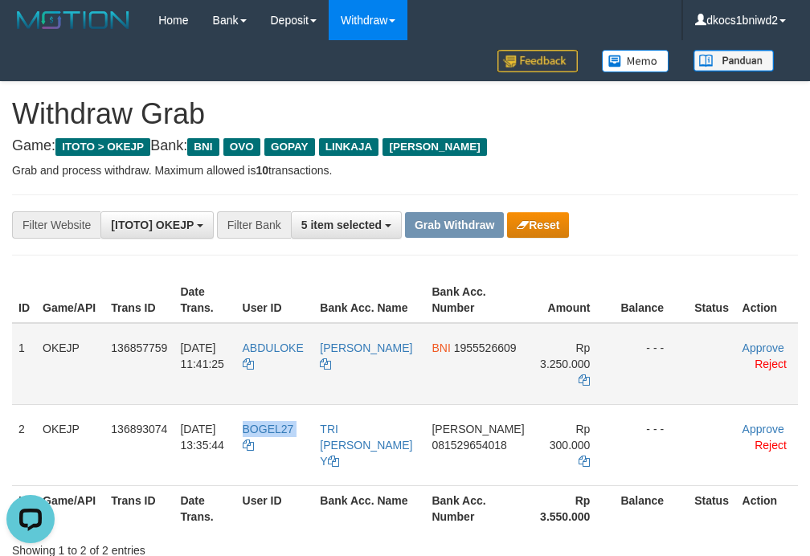
copy link "BOGEL27"
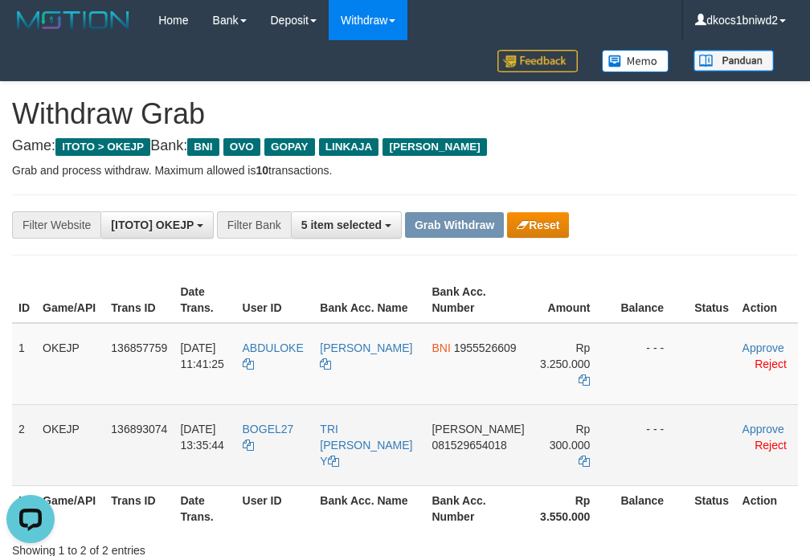
click at [357, 466] on td "TRI [PERSON_NAME] Y" at bounding box center [369, 444] width 112 height 81
click at [357, 464] on td "TRI [PERSON_NAME] Y" at bounding box center [369, 444] width 112 height 81
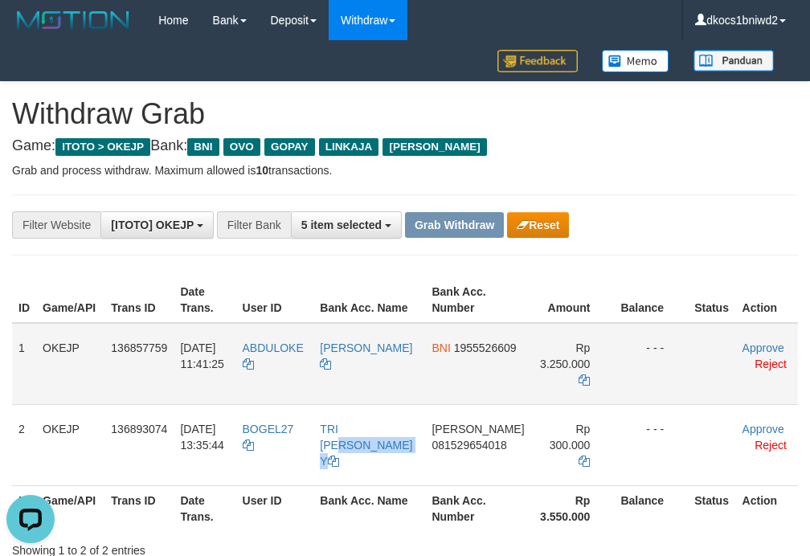
copy tr "TRI [PERSON_NAME] Y"
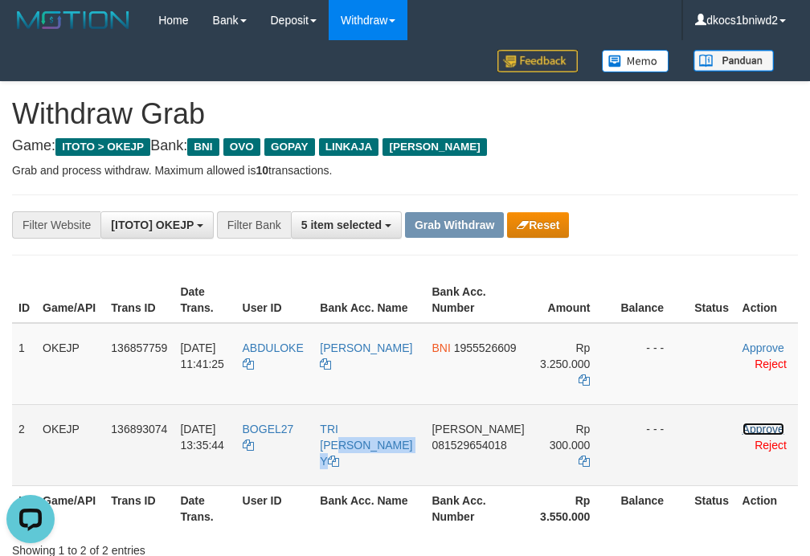
click at [744, 424] on link "Approve" at bounding box center [763, 429] width 42 height 13
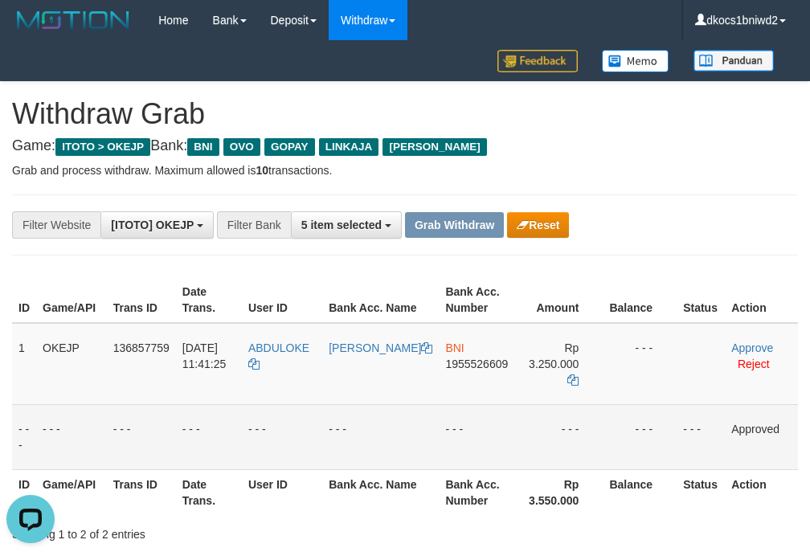
click at [651, 174] on p "Grab and process withdraw. Maximum allowed is 10 transactions." at bounding box center [405, 170] width 786 height 16
drag, startPoint x: 566, startPoint y: 228, endPoint x: 579, endPoint y: 228, distance: 13.7
click at [579, 228] on div "**********" at bounding box center [337, 224] width 675 height 27
click at [545, 223] on button "Reset" at bounding box center [538, 225] width 62 height 26
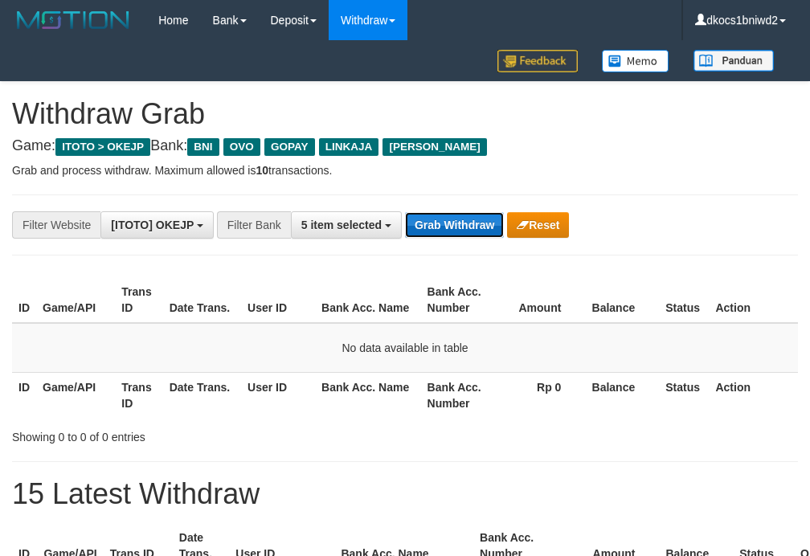
click at [463, 225] on button "Grab Withdraw" at bounding box center [454, 225] width 99 height 26
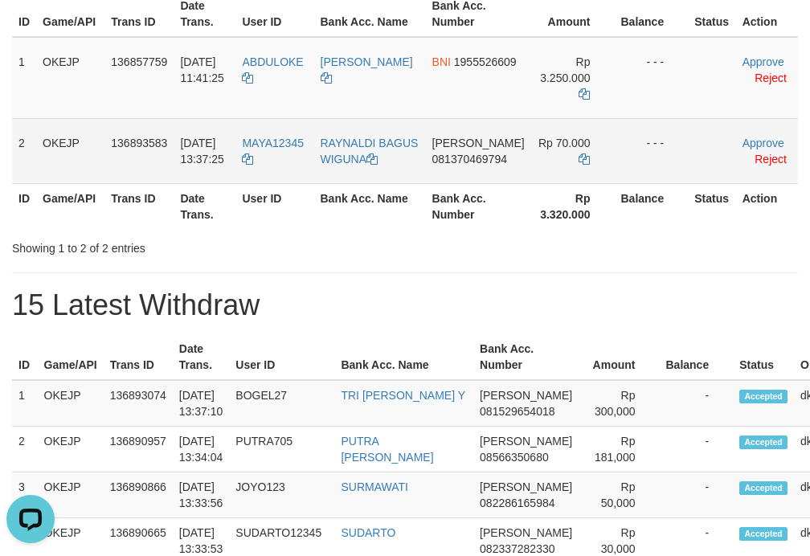
click at [305, 153] on td "MAYA12345" at bounding box center [274, 150] width 78 height 65
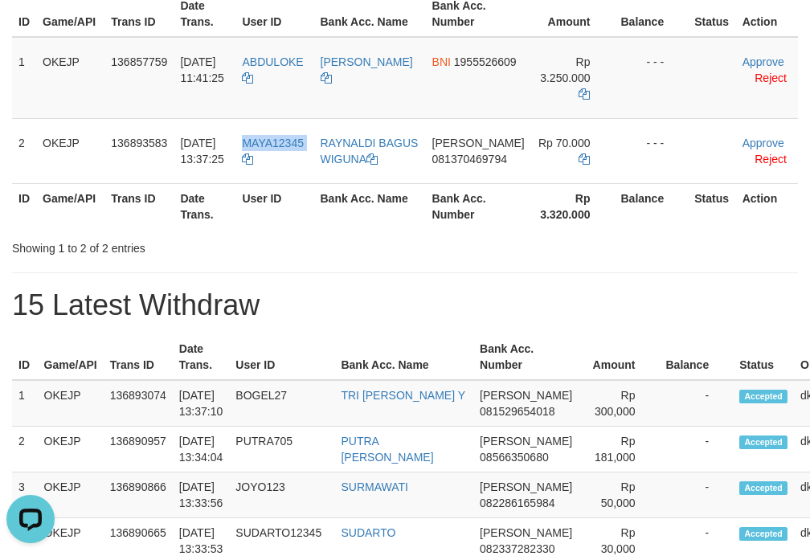
copy tr "MAYA12345"
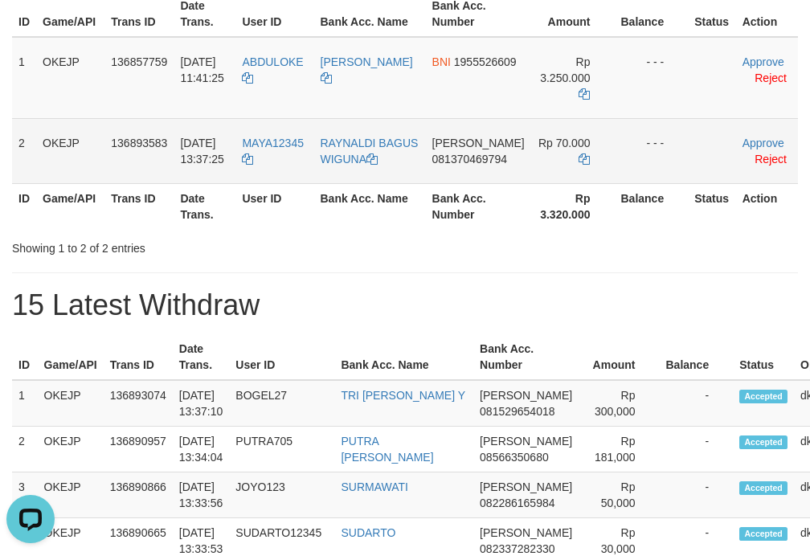
click at [499, 169] on td "[PERSON_NAME] 081370469794" at bounding box center [478, 150] width 105 height 65
copy span "081370469794"
click at [470, 183] on td "[PERSON_NAME] 081370469794" at bounding box center [478, 150] width 105 height 65
click at [453, 183] on td "[PERSON_NAME] 081370469794" at bounding box center [478, 150] width 105 height 65
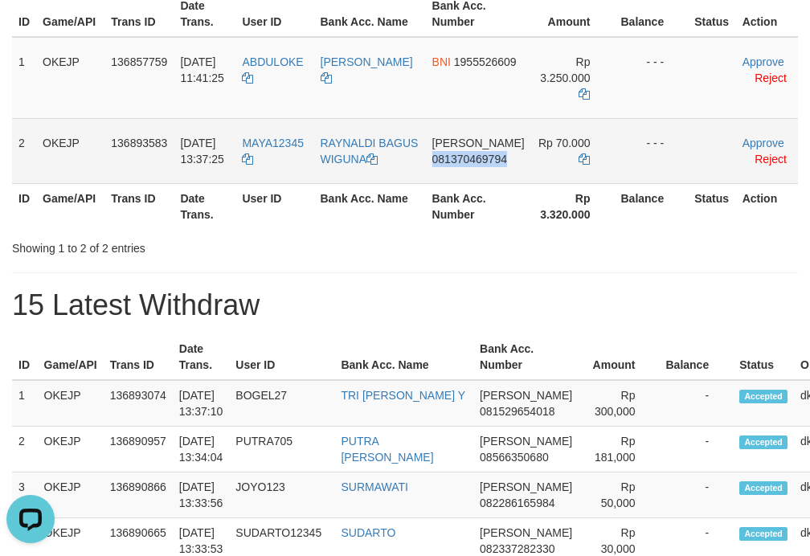
click at [453, 183] on td "[PERSON_NAME] 081370469794" at bounding box center [478, 150] width 105 height 65
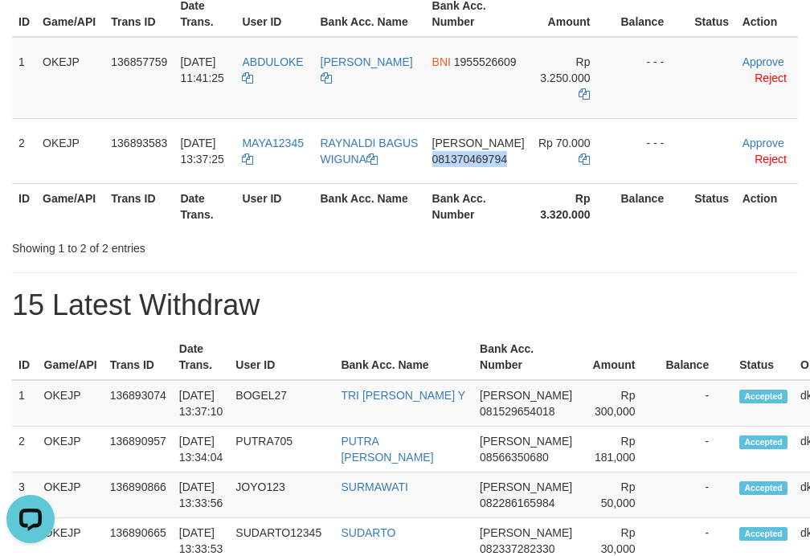
copy span "081370469794"
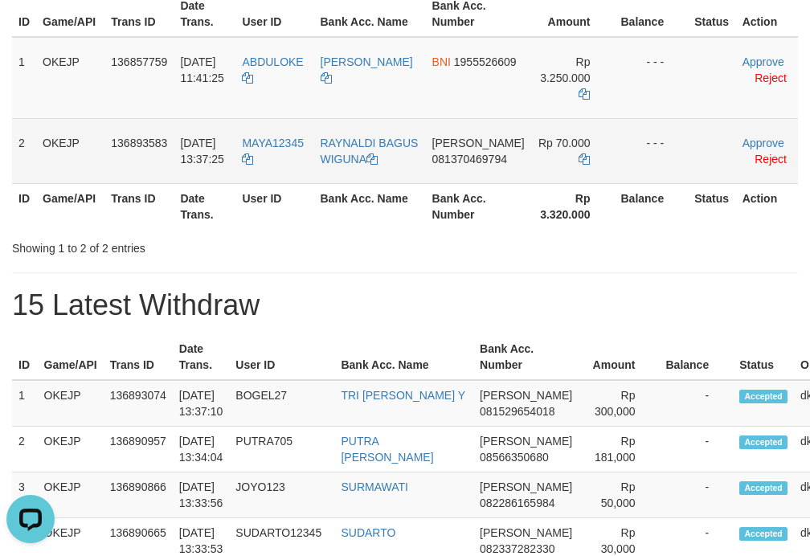
click at [300, 172] on td "MAYA12345" at bounding box center [274, 150] width 78 height 65
copy tr "MAYA12345"
click at [368, 183] on td "RAYNALDI BAGUS WIGUNA" at bounding box center [370, 150] width 112 height 65
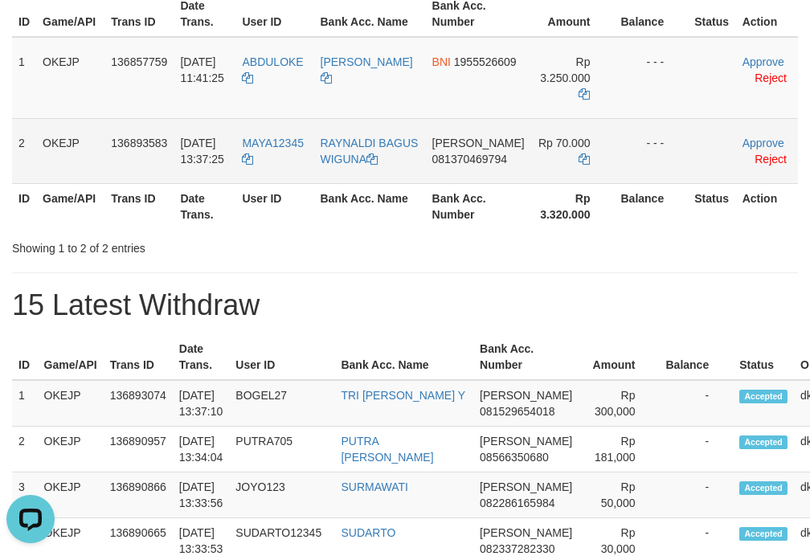
click at [361, 183] on td "RAYNALDI BAGUS WIGUNA" at bounding box center [370, 150] width 112 height 65
copy link "RAYNALDI BAGUS WIGUNA"
click at [752, 143] on link "Approve" at bounding box center [763, 143] width 42 height 13
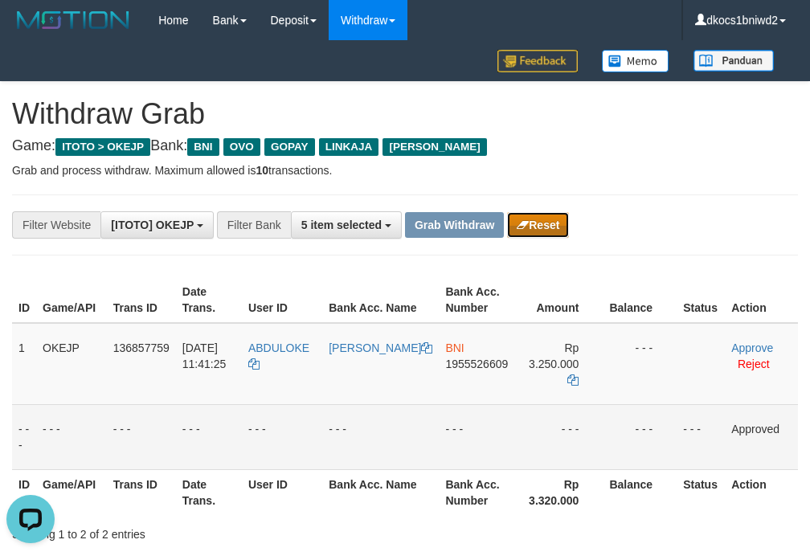
click at [550, 231] on button "Reset" at bounding box center [538, 225] width 62 height 26
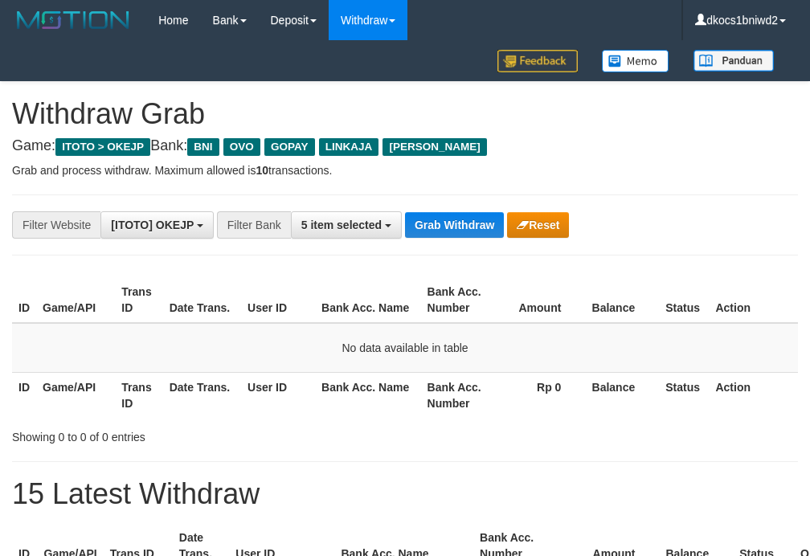
click at [455, 220] on button "Grab Withdraw" at bounding box center [454, 225] width 99 height 26
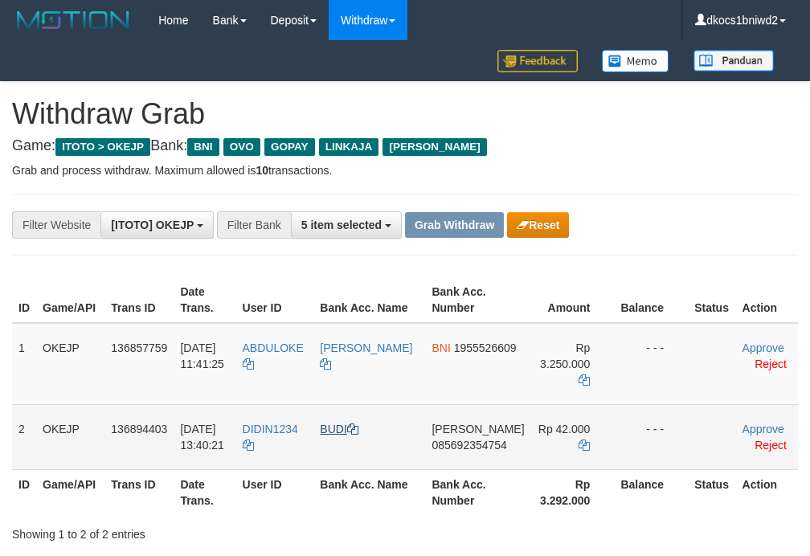
scroll to position [142, 0]
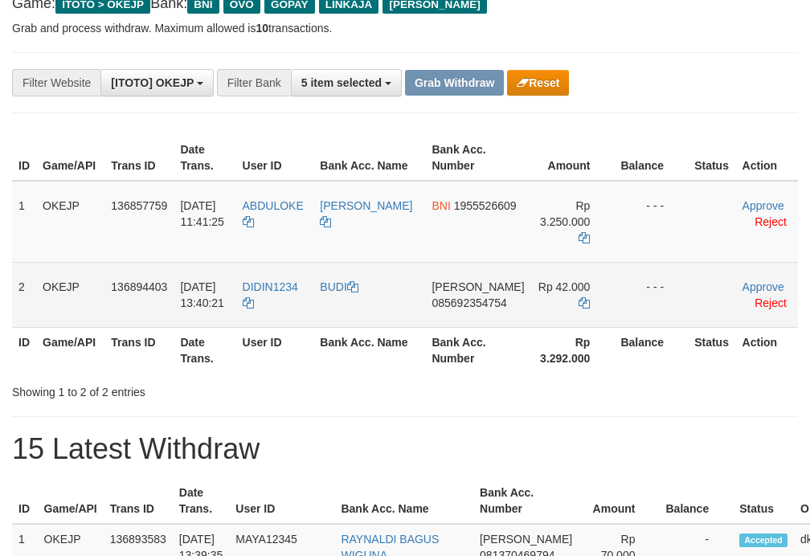
click at [306, 300] on td "DIDIN1234" at bounding box center [275, 294] width 78 height 65
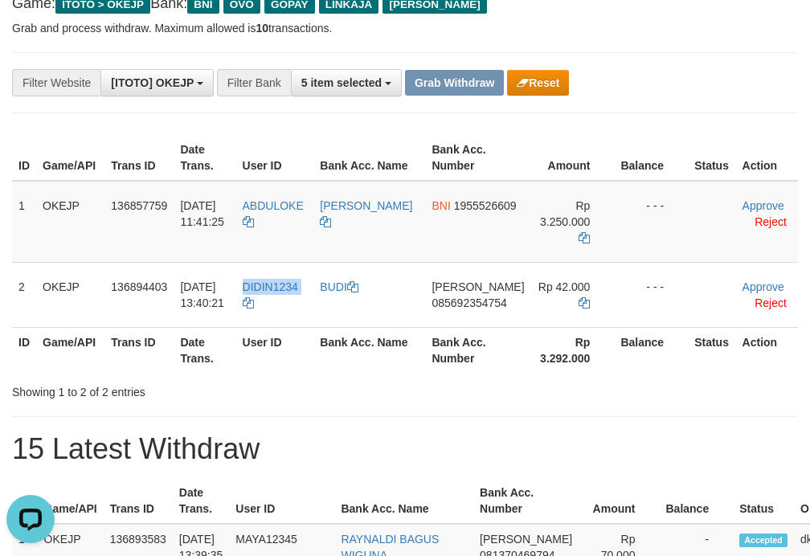
scroll to position [0, 0]
copy link "DIDIN1234"
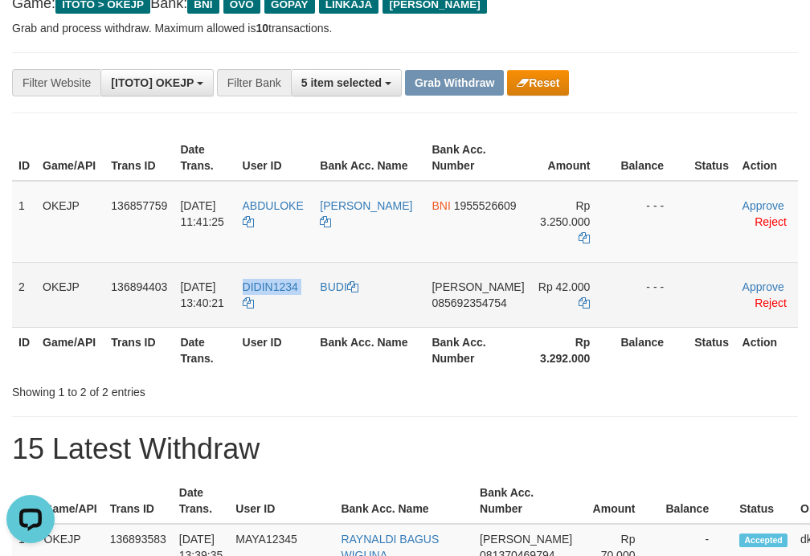
click at [300, 300] on td "DIDIN1234" at bounding box center [275, 294] width 78 height 65
click at [754, 307] on link "Reject" at bounding box center [770, 302] width 32 height 13
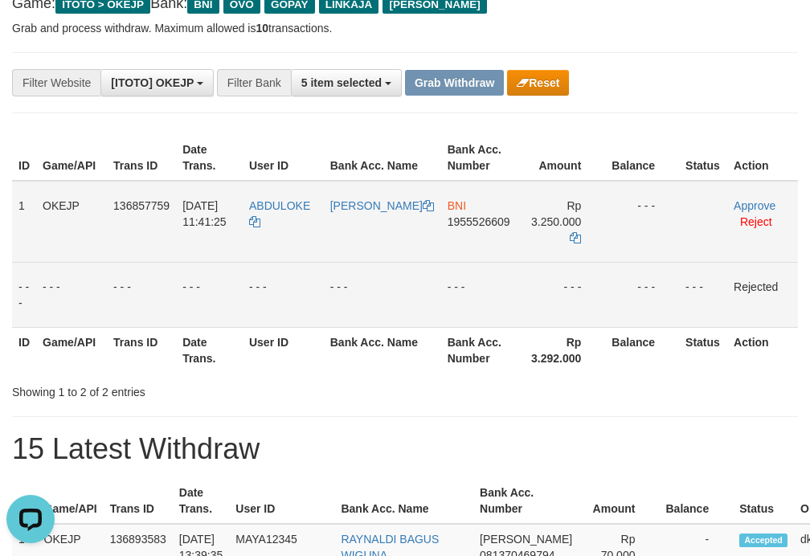
click at [296, 228] on td "ABDULOKE" at bounding box center [283, 222] width 81 height 82
click at [541, 85] on button "Reset" at bounding box center [538, 83] width 62 height 26
click at [549, 72] on button "Reset" at bounding box center [538, 83] width 62 height 26
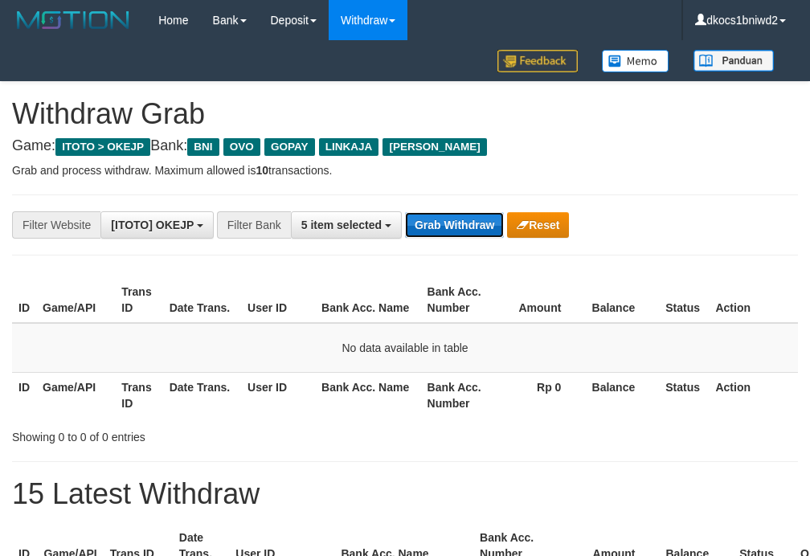
click at [457, 228] on button "Grab Withdraw" at bounding box center [454, 225] width 99 height 26
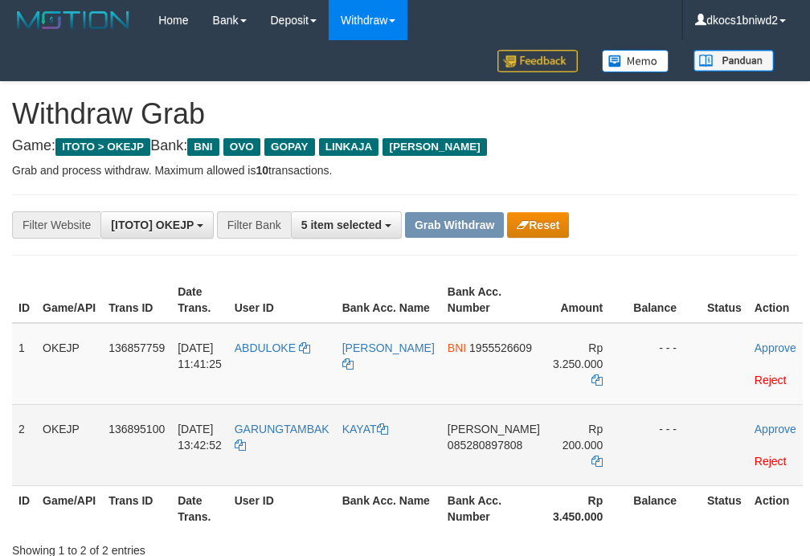
click at [306, 454] on td "GARUNGTAMBAK" at bounding box center [282, 444] width 108 height 81
click at [307, 454] on td "GARUNGTAMBAK" at bounding box center [282, 444] width 108 height 81
copy tr "GARUNGTAMBAK"
click at [447, 467] on td "[PERSON_NAME] 085280897808" at bounding box center [493, 444] width 105 height 81
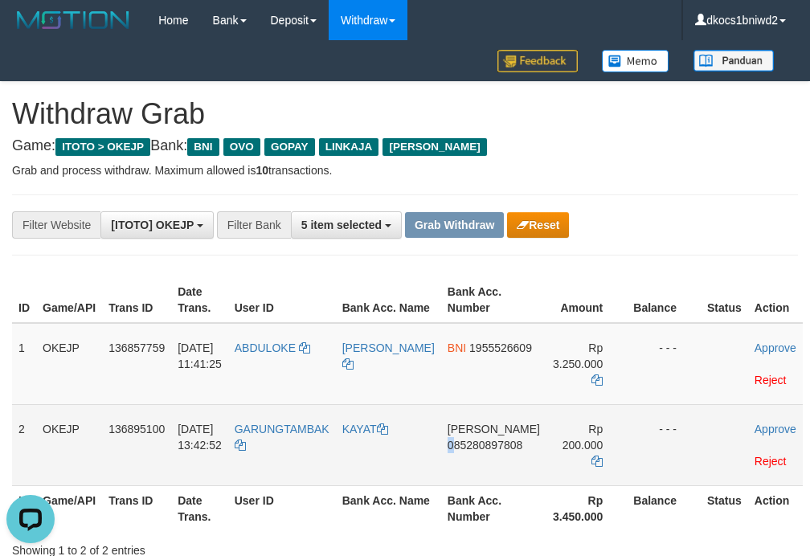
click at [447, 467] on td "[PERSON_NAME] 085280897808" at bounding box center [493, 444] width 105 height 81
copy span "0"
click at [495, 464] on td "[PERSON_NAME] 085280897808" at bounding box center [493, 444] width 105 height 81
click at [458, 460] on td "[PERSON_NAME] 085280897808" at bounding box center [493, 444] width 105 height 81
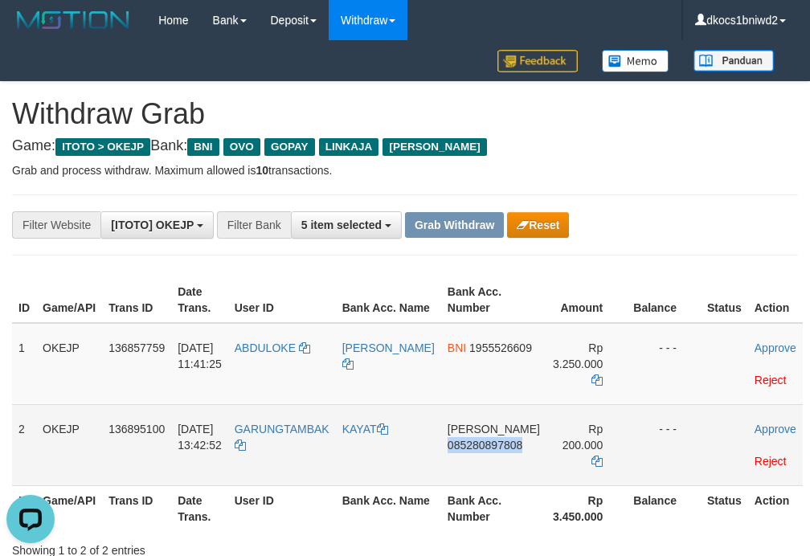
click at [458, 460] on td "[PERSON_NAME] 085280897808" at bounding box center [493, 444] width 105 height 81
click at [470, 468] on td "[PERSON_NAME] 085280897808" at bounding box center [493, 444] width 105 height 81
click at [453, 467] on td "[PERSON_NAME] 085280897808" at bounding box center [493, 444] width 105 height 81
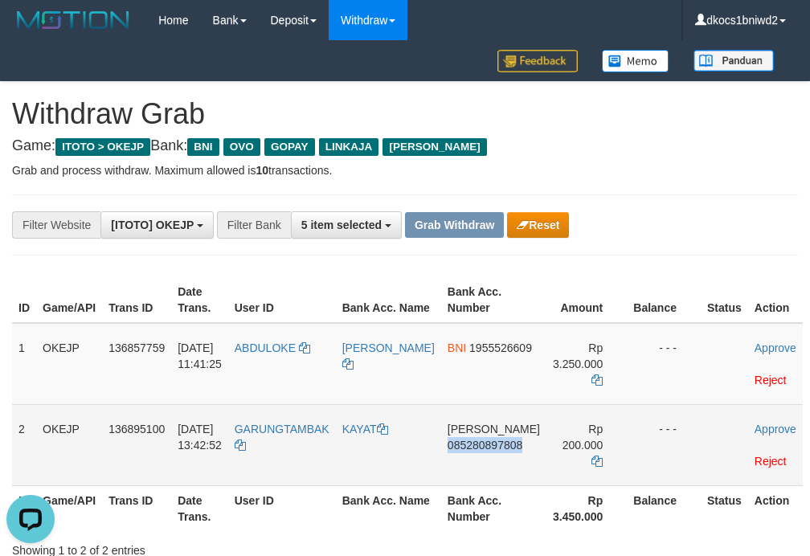
click at [484, 460] on td "[PERSON_NAME] 085280897808" at bounding box center [493, 444] width 105 height 81
click at [468, 464] on td "[PERSON_NAME] 085280897808" at bounding box center [493, 444] width 105 height 81
click at [294, 454] on td "GARUNGTAMBAK" at bounding box center [282, 444] width 108 height 81
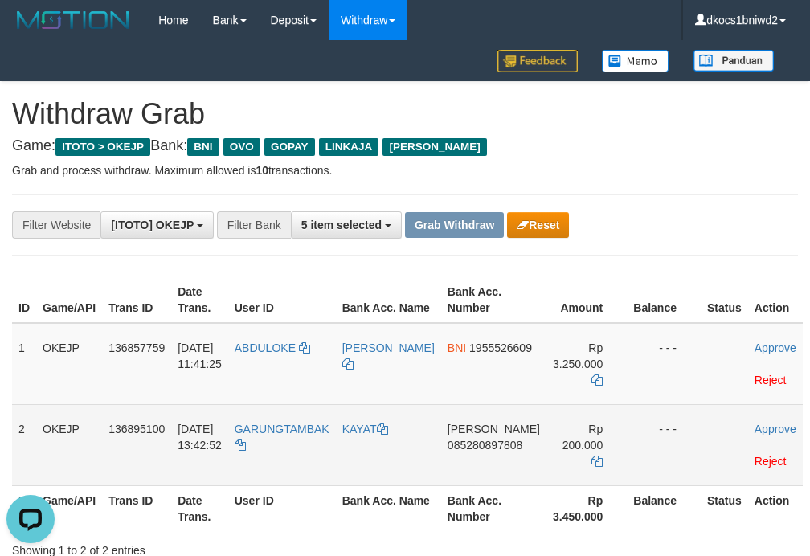
click at [294, 454] on td "GARUNGTAMBAK" at bounding box center [282, 444] width 108 height 81
copy tr "GARUNGTAMBAK"
click at [386, 440] on td "KAYAT" at bounding box center [388, 444] width 105 height 81
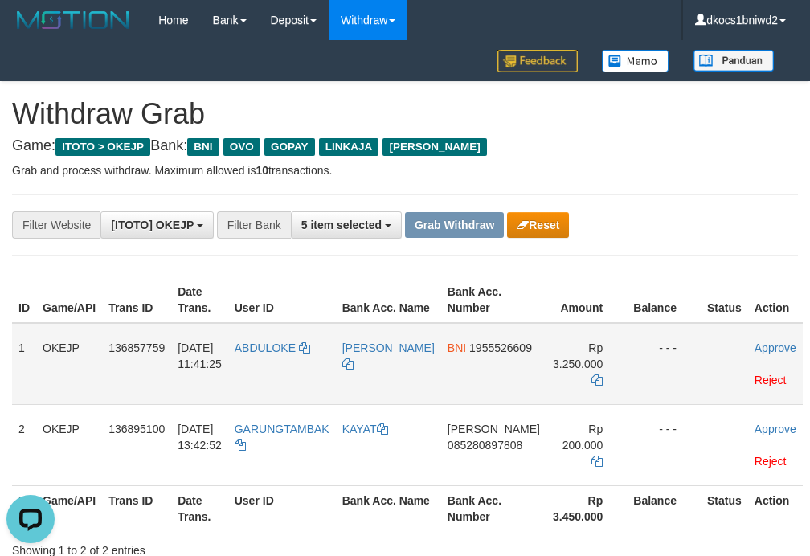
copy link "KAYAT"
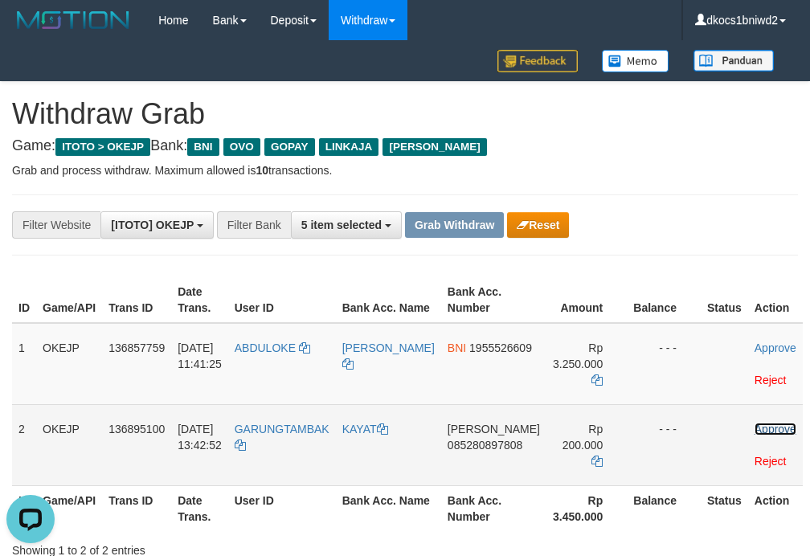
click at [754, 431] on link "Approve" at bounding box center [775, 429] width 42 height 13
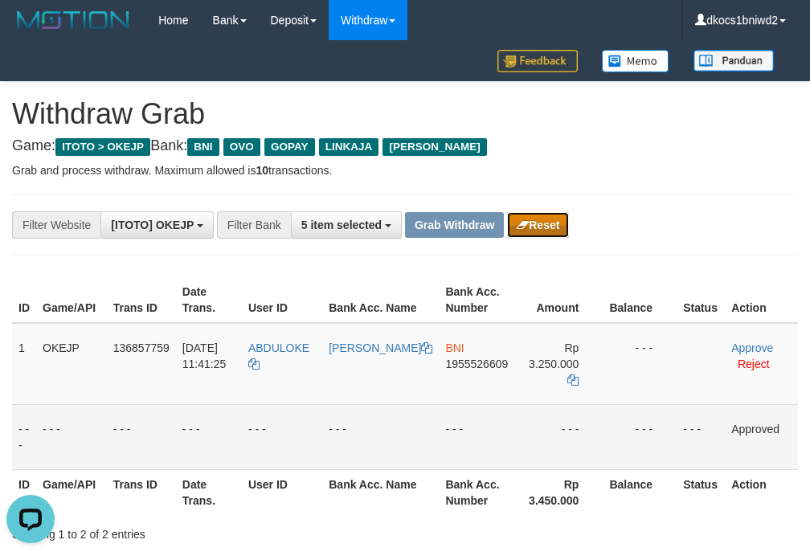
click at [560, 217] on button "Reset" at bounding box center [538, 225] width 62 height 26
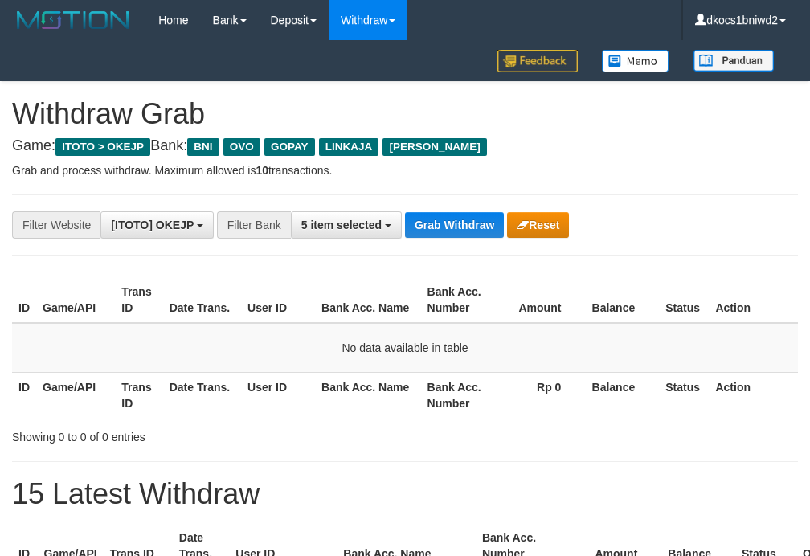
click at [472, 226] on button "Grab Withdraw" at bounding box center [454, 225] width 99 height 26
click at [567, 177] on p "Grab and process withdraw. Maximum allowed is 10 transactions." at bounding box center [405, 170] width 786 height 16
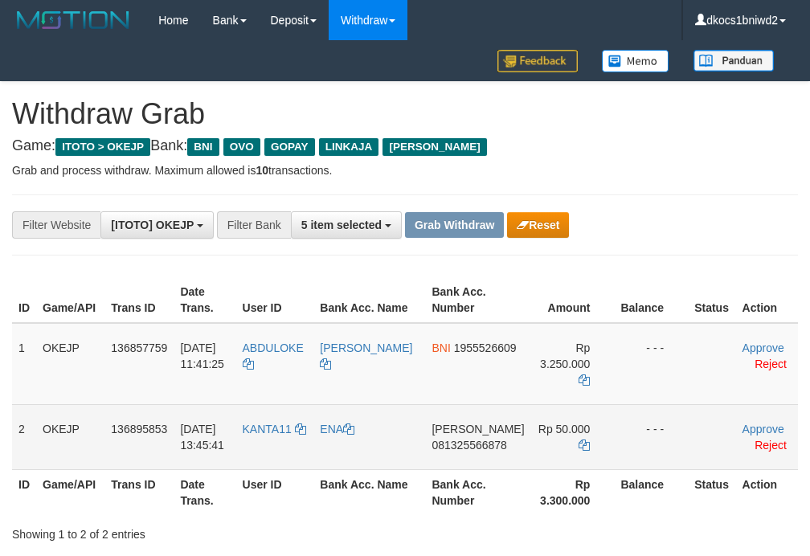
click at [274, 442] on td "KANTA11" at bounding box center [275, 436] width 78 height 65
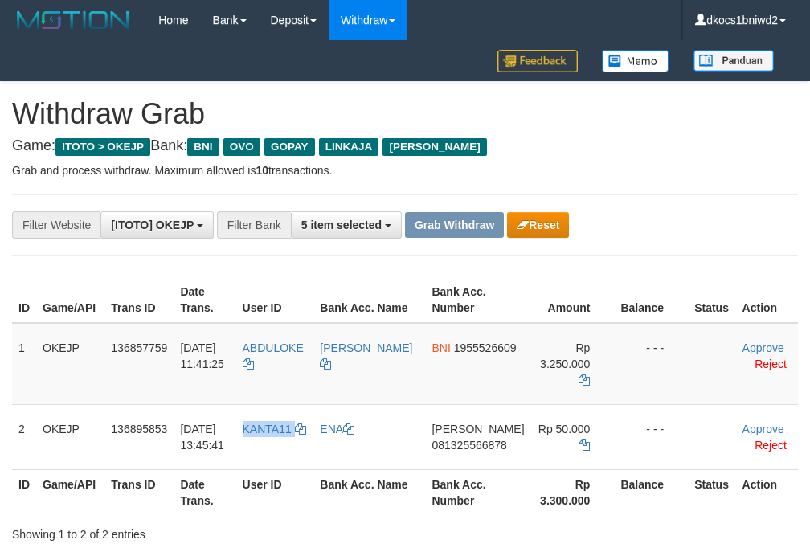
copy link "KANTA11"
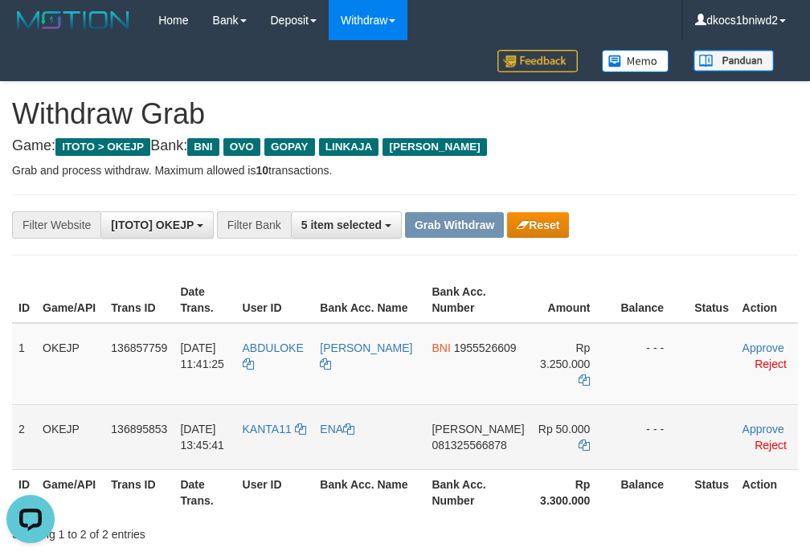
click at [467, 469] on td "DANA 081325566878" at bounding box center [477, 436] width 105 height 65
click at [466, 469] on td "DANA 081325566878" at bounding box center [477, 436] width 105 height 65
click at [460, 460] on td "DANA 081325566878" at bounding box center [477, 436] width 105 height 65
copy span "081325566878"
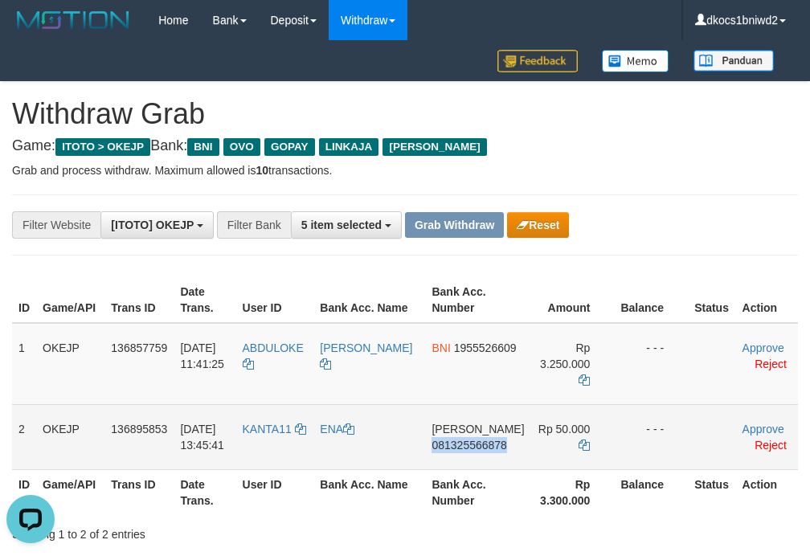
click at [463, 461] on td "DANA 081325566878" at bounding box center [477, 436] width 105 height 65
click at [463, 460] on td "DANA 081325566878" at bounding box center [477, 436] width 105 height 65
click at [477, 461] on td "DANA 081325566878" at bounding box center [477, 436] width 105 height 65
click at [300, 450] on td "KANTA11" at bounding box center [275, 436] width 78 height 65
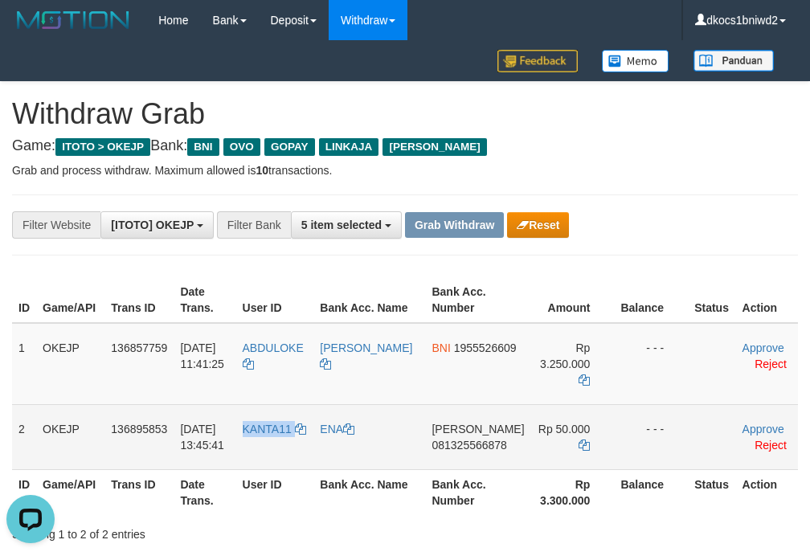
click at [300, 450] on td "KANTA11" at bounding box center [275, 436] width 78 height 65
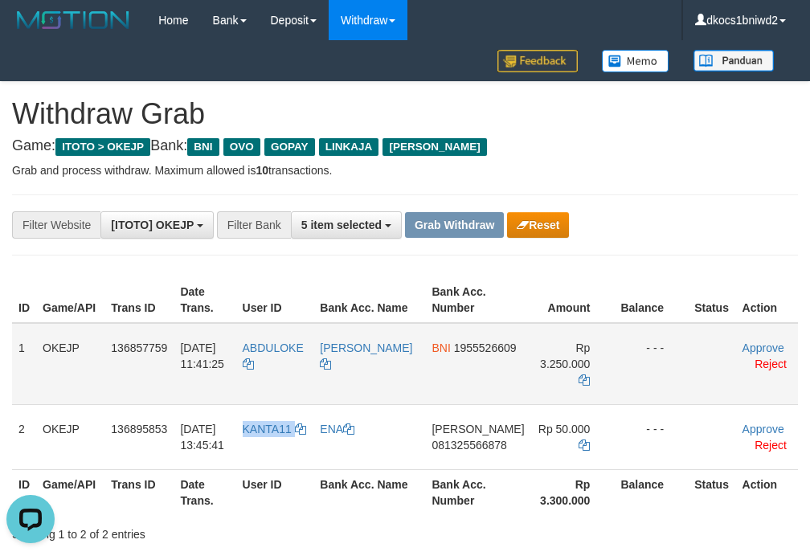
copy link "KANTA11"
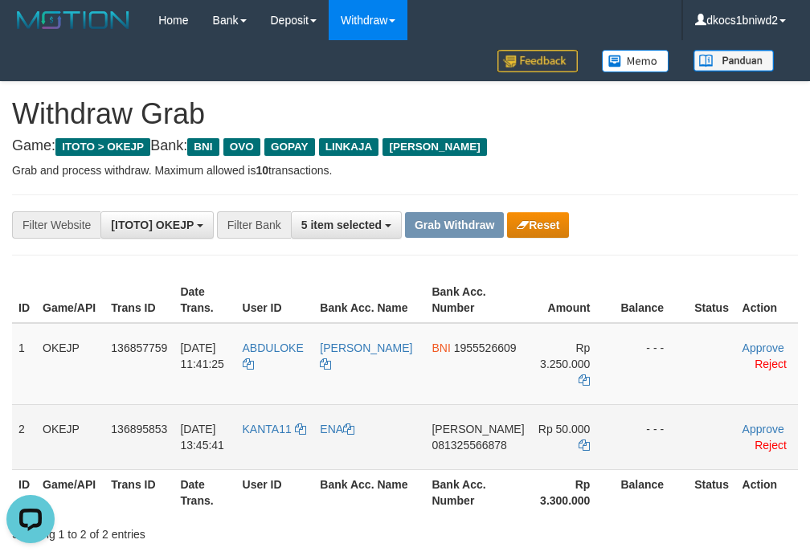
click at [361, 451] on td "ENA" at bounding box center [369, 436] width 112 height 65
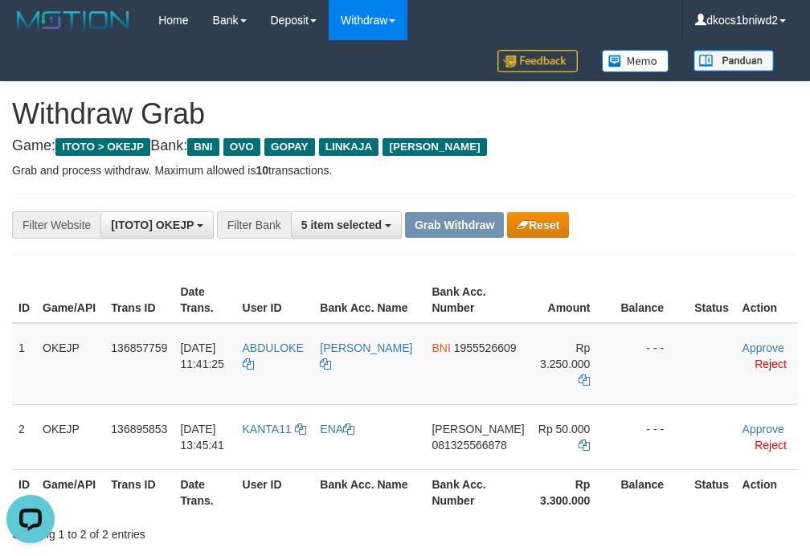
copy link "ENA"
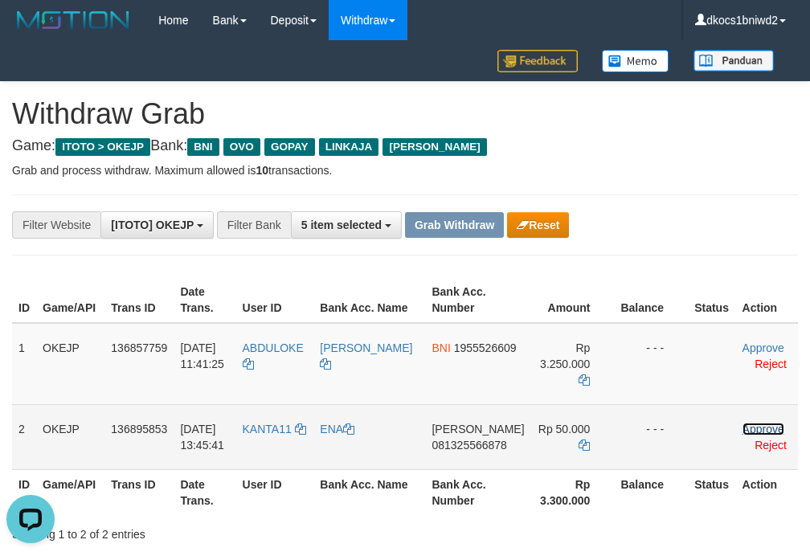
click at [742, 426] on link "Approve" at bounding box center [763, 429] width 42 height 13
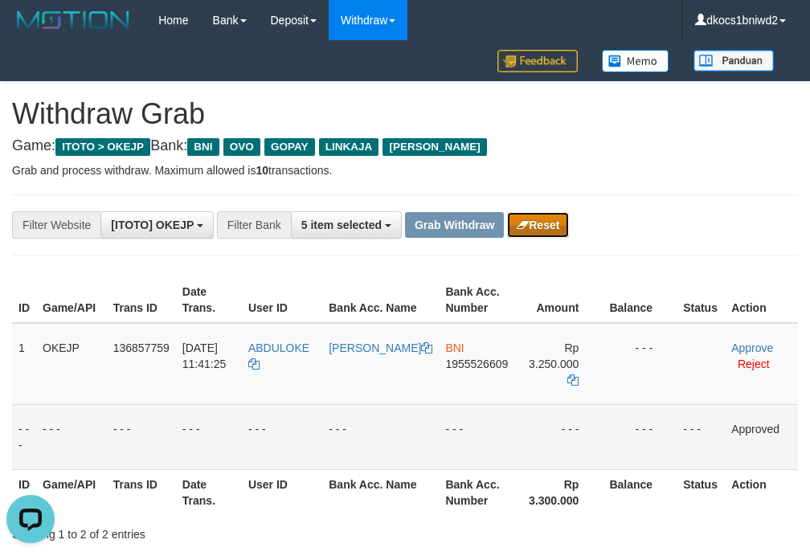
click at [569, 215] on button "Reset" at bounding box center [538, 225] width 62 height 26
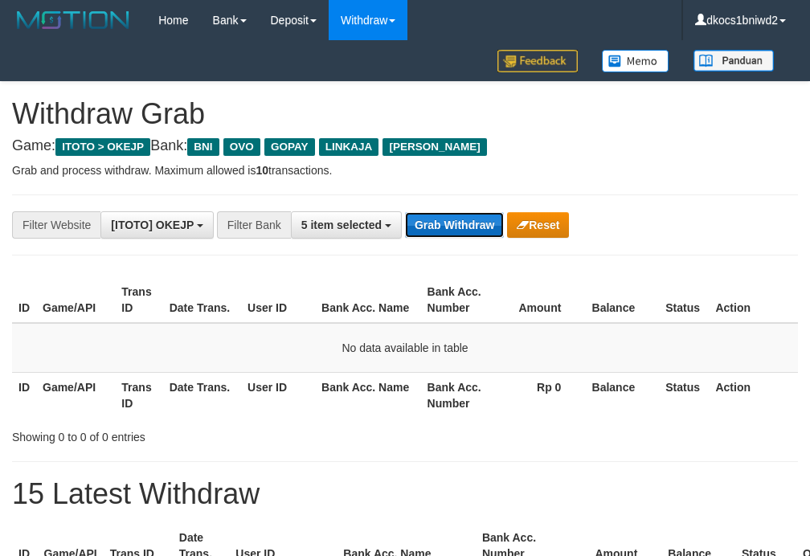
click at [434, 220] on button "Grab Withdraw" at bounding box center [454, 225] width 99 height 26
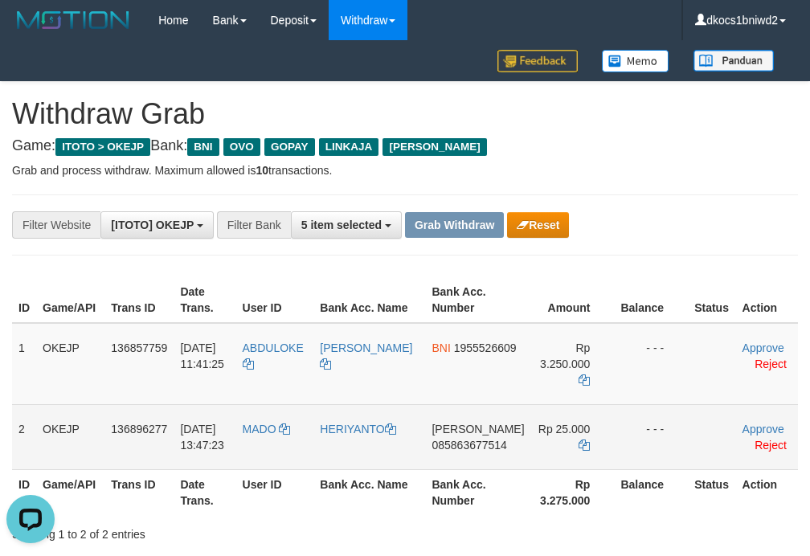
click at [284, 445] on td "MADO" at bounding box center [275, 436] width 78 height 65
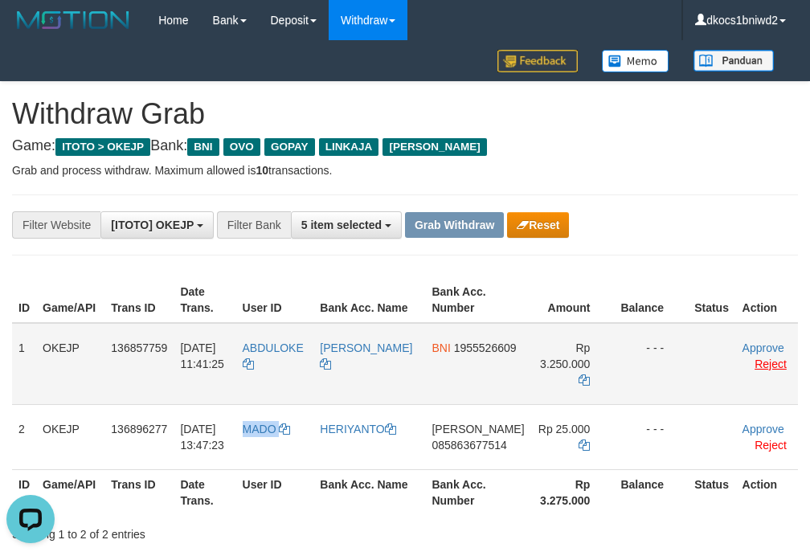
copy link "MADO"
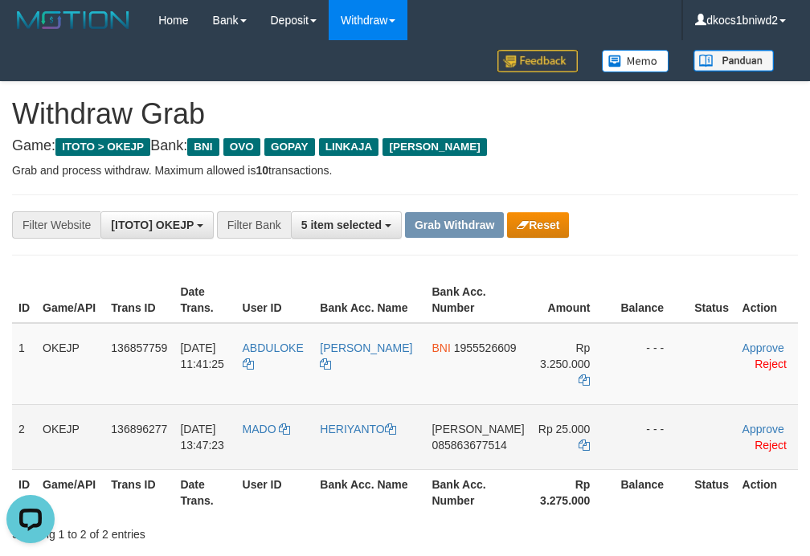
click at [470, 451] on td "[PERSON_NAME] 085863677514" at bounding box center [477, 436] width 105 height 65
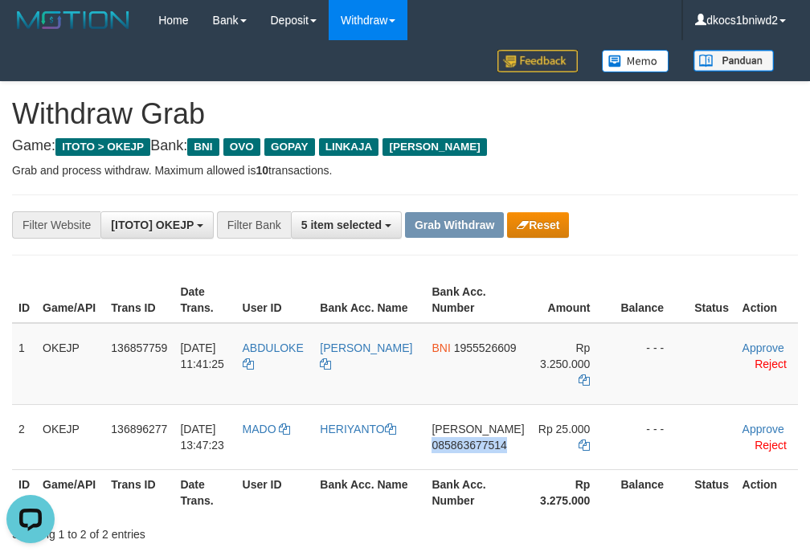
copy span "085863677514"
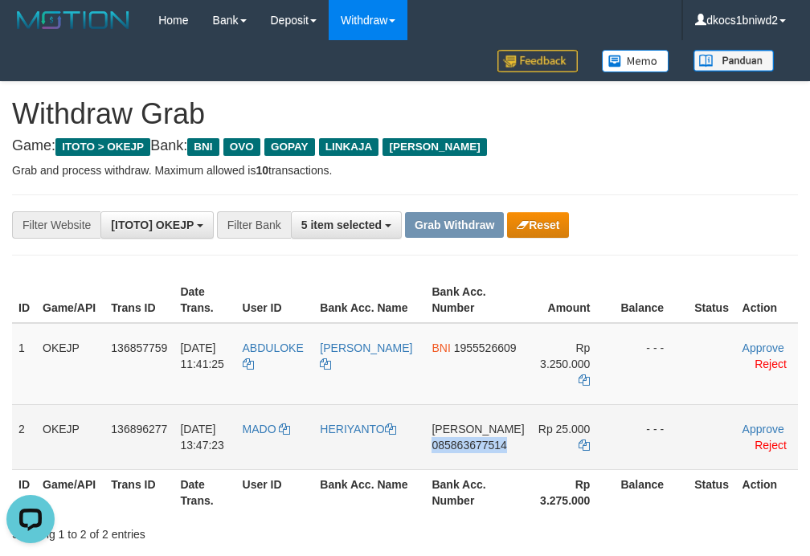
click at [445, 460] on td "[PERSON_NAME] 085863677514" at bounding box center [477, 436] width 105 height 65
click at [447, 460] on td "[PERSON_NAME] 085863677514" at bounding box center [477, 436] width 105 height 65
click at [445, 458] on td "[PERSON_NAME] 085863677514" at bounding box center [477, 436] width 105 height 65
click at [444, 458] on td "DANA 085863677514" at bounding box center [477, 436] width 105 height 65
click at [272, 451] on td "MADO" at bounding box center [275, 436] width 78 height 65
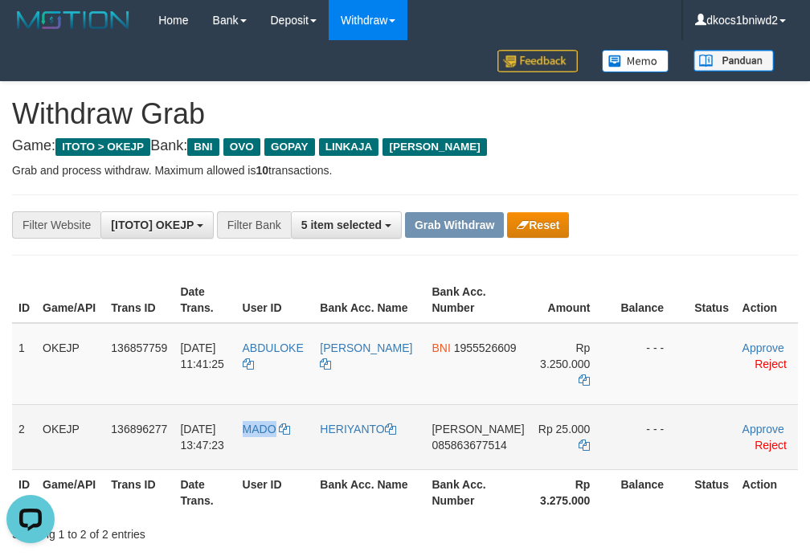
click at [272, 451] on td "MADO" at bounding box center [275, 436] width 78 height 65
copy span "MADO"
click at [365, 439] on td "HERIYANTO" at bounding box center [369, 436] width 112 height 65
copy link "HERIYANTO"
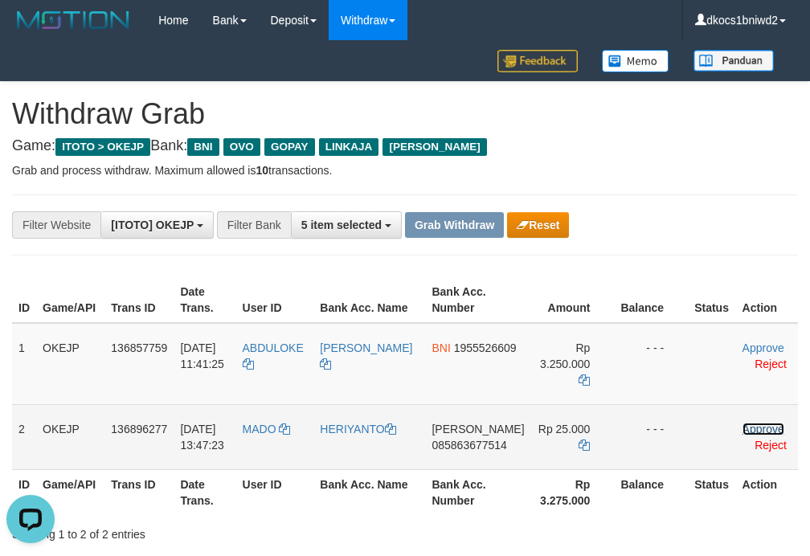
click at [756, 432] on link "Approve" at bounding box center [763, 429] width 42 height 13
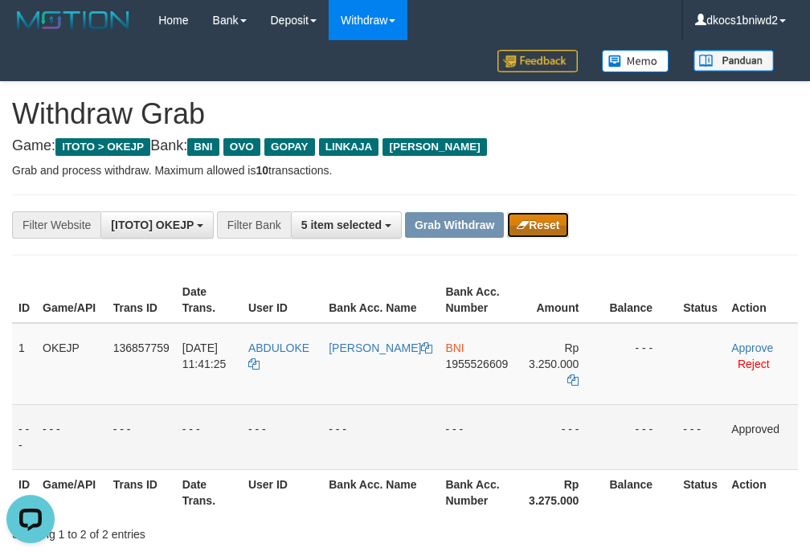
click at [556, 225] on button "Reset" at bounding box center [538, 225] width 62 height 26
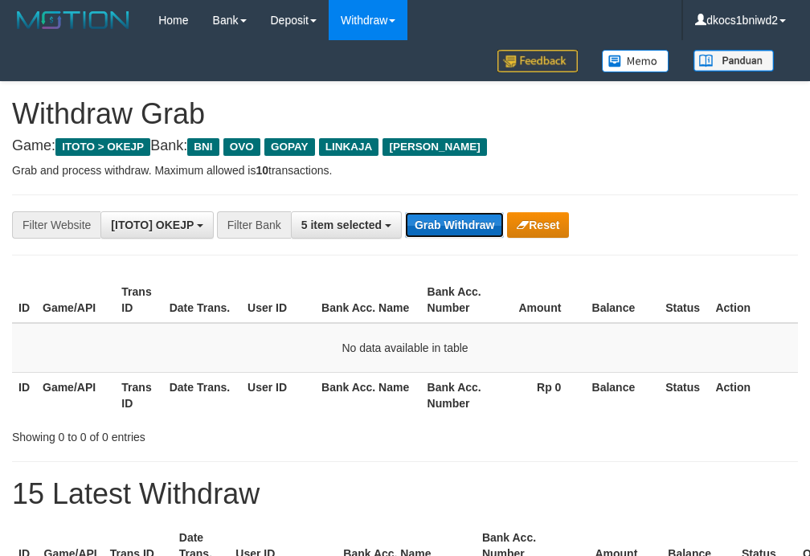
click at [451, 230] on button "Grab Withdraw" at bounding box center [454, 225] width 99 height 26
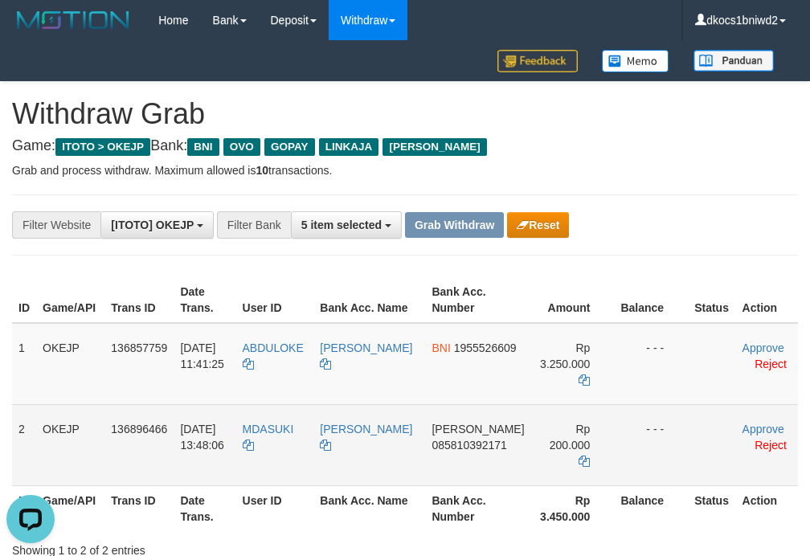
click at [281, 444] on td "MDASUKI" at bounding box center [275, 444] width 78 height 81
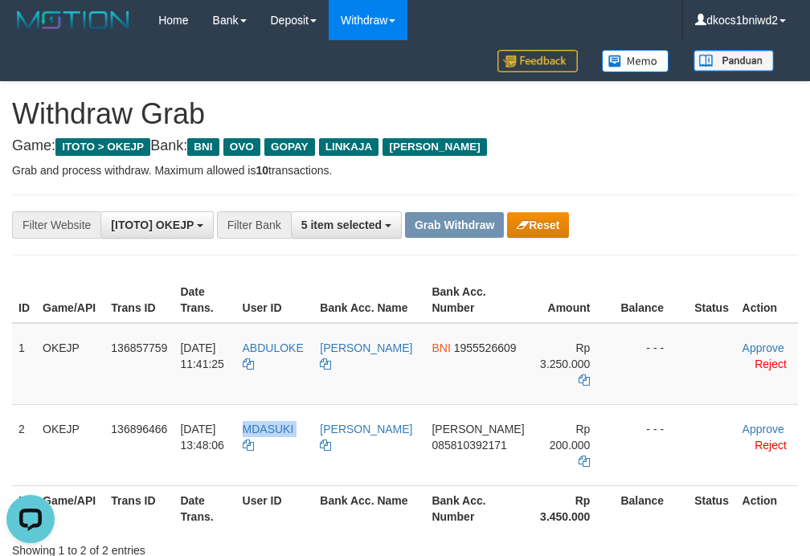
copy link "MDASUKI"
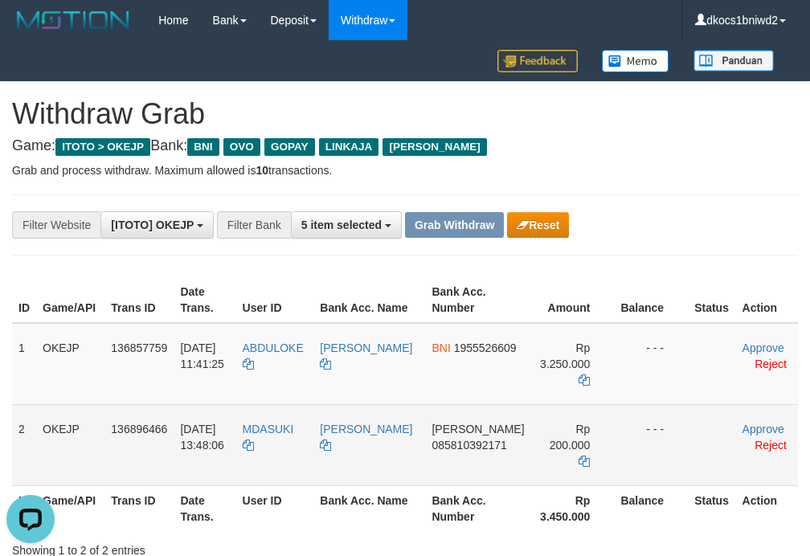
click at [471, 455] on td "DANA 085810392171" at bounding box center [477, 444] width 105 height 81
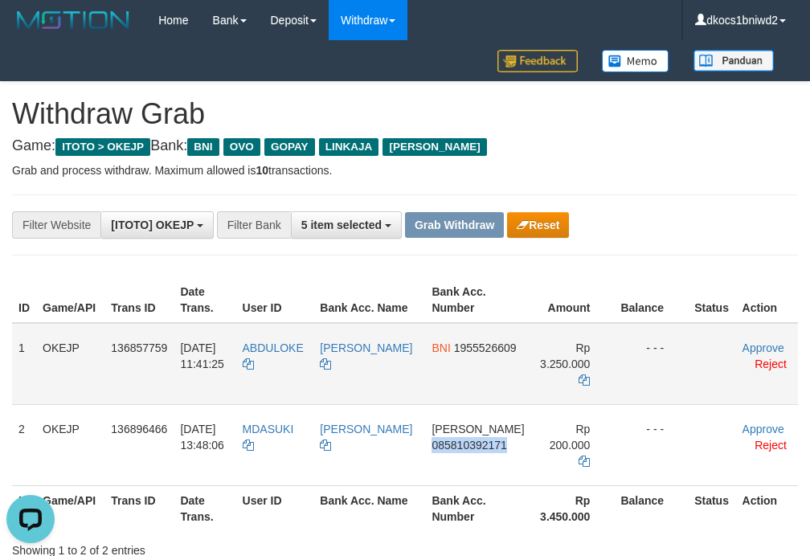
copy span "085810392171"
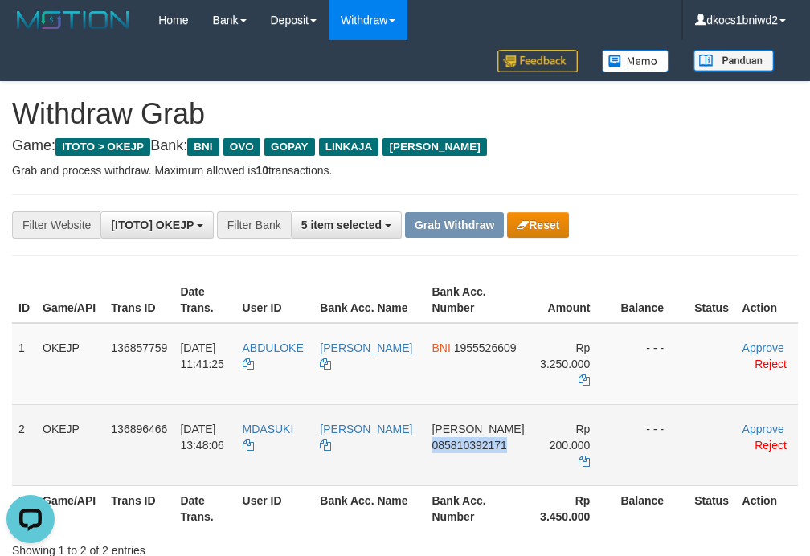
click at [455, 460] on td "DANA 085810392171" at bounding box center [477, 444] width 105 height 81
click at [454, 456] on td "DANA 085810392171" at bounding box center [477, 444] width 105 height 81
click at [296, 442] on td "MDASUKI" at bounding box center [275, 444] width 78 height 81
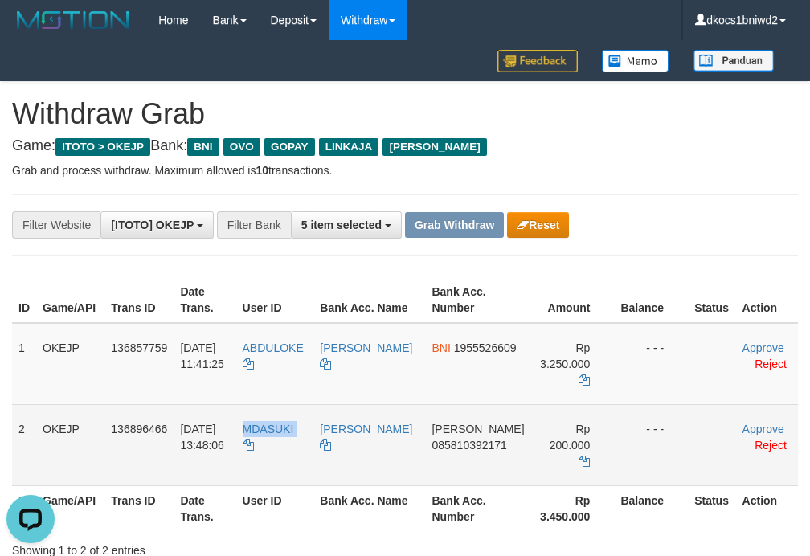
click at [296, 442] on td "MDASUKI" at bounding box center [275, 444] width 78 height 81
copy link "MDASUKI"
click at [374, 447] on td "[PERSON_NAME]" at bounding box center [369, 444] width 112 height 81
drag, startPoint x: 374, startPoint y: 447, endPoint x: 386, endPoint y: 445, distance: 11.5
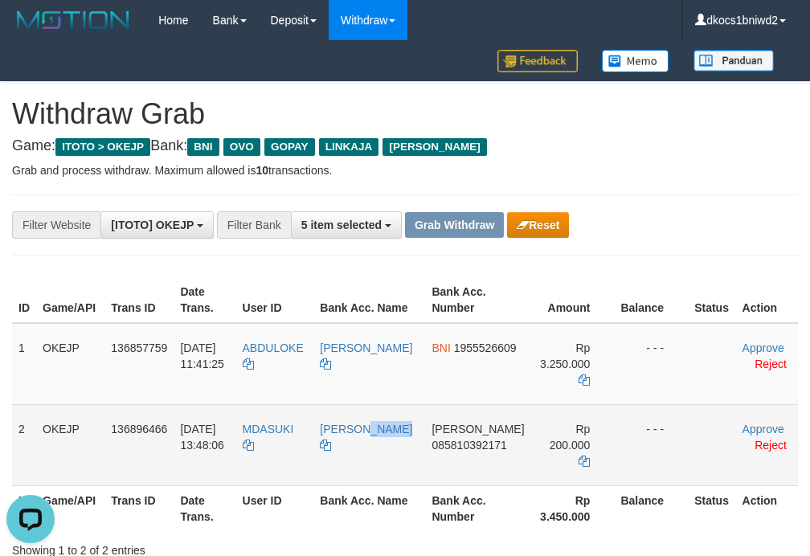
click at [377, 447] on td "[PERSON_NAME]" at bounding box center [369, 444] width 112 height 81
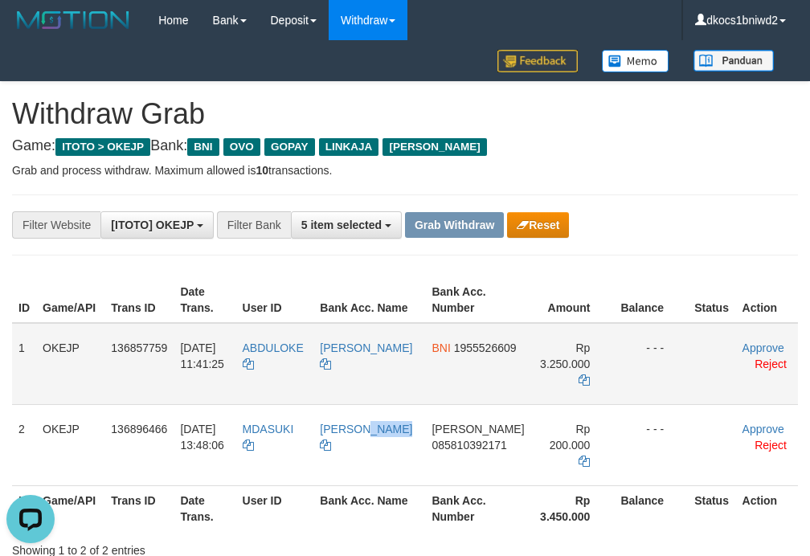
copy link "[PERSON_NAME]"
drag, startPoint x: 757, startPoint y: 426, endPoint x: 808, endPoint y: 416, distance: 52.3
click at [757, 426] on link "Approve" at bounding box center [763, 429] width 42 height 13
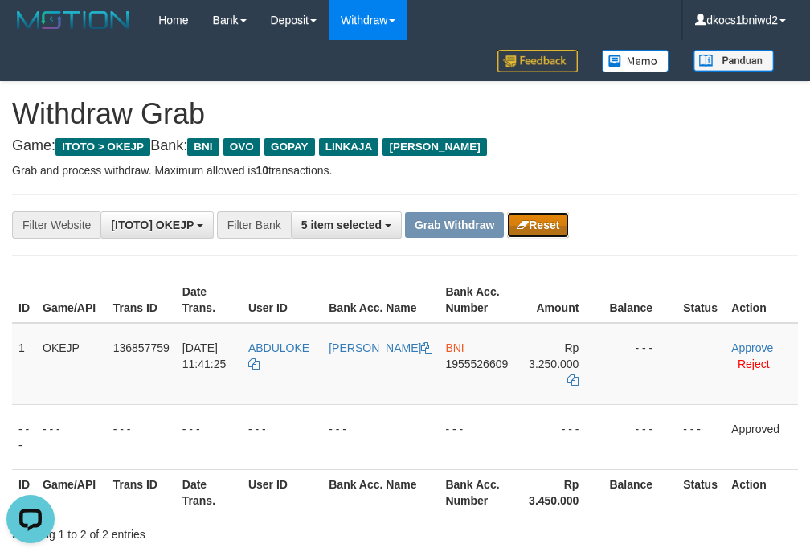
click at [553, 230] on button "Reset" at bounding box center [538, 225] width 62 height 26
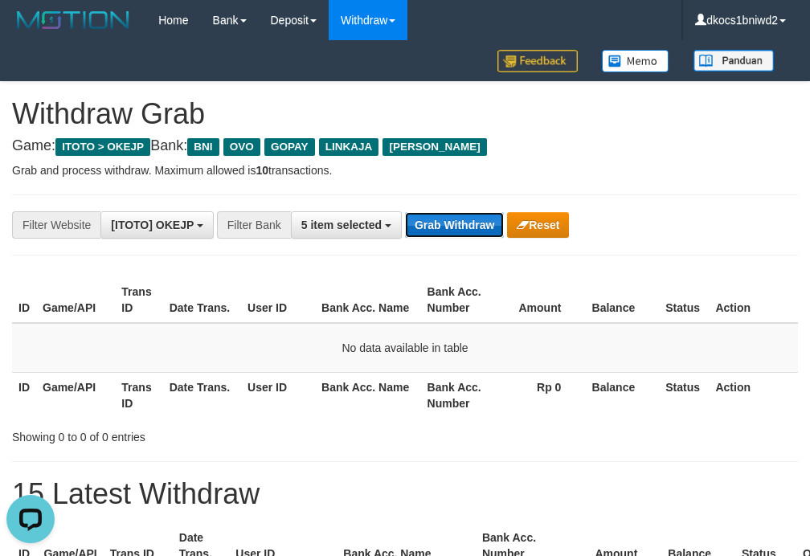
click at [476, 235] on button "Grab Withdraw" at bounding box center [454, 225] width 99 height 26
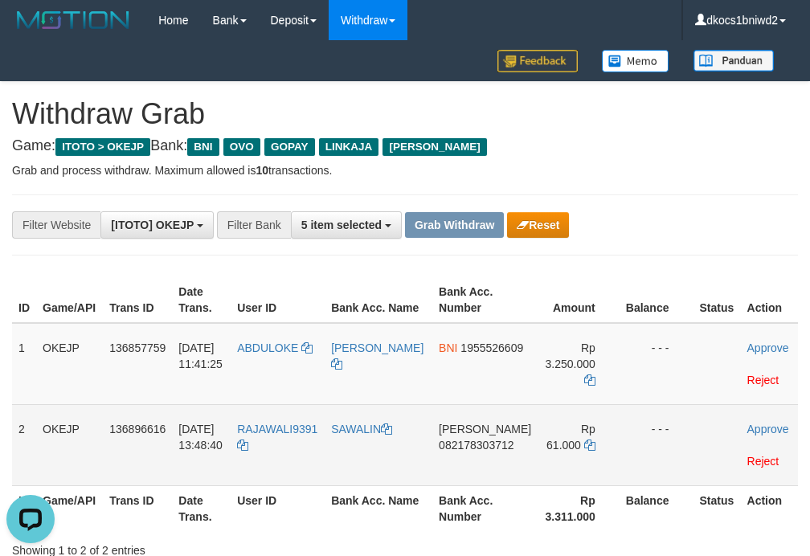
click at [308, 447] on td "RAJAWALI9391" at bounding box center [278, 444] width 94 height 81
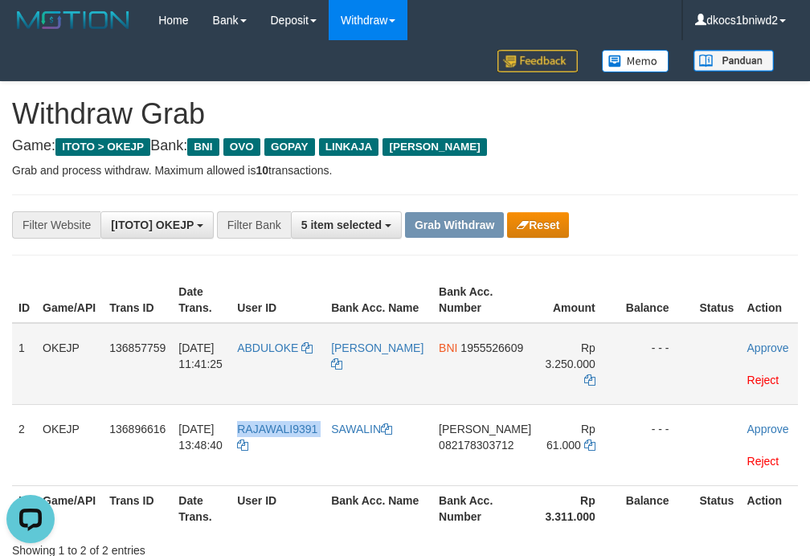
copy tr "RAJAWALI9391"
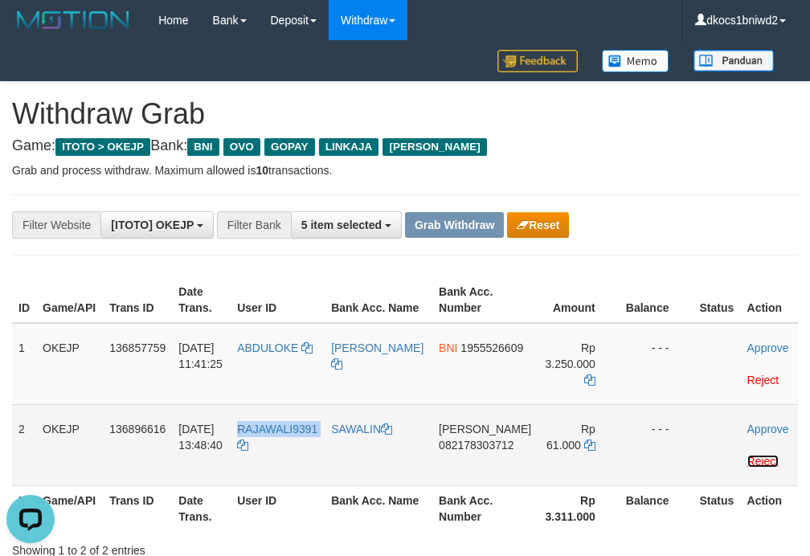
click at [759, 455] on link "Reject" at bounding box center [763, 461] width 32 height 13
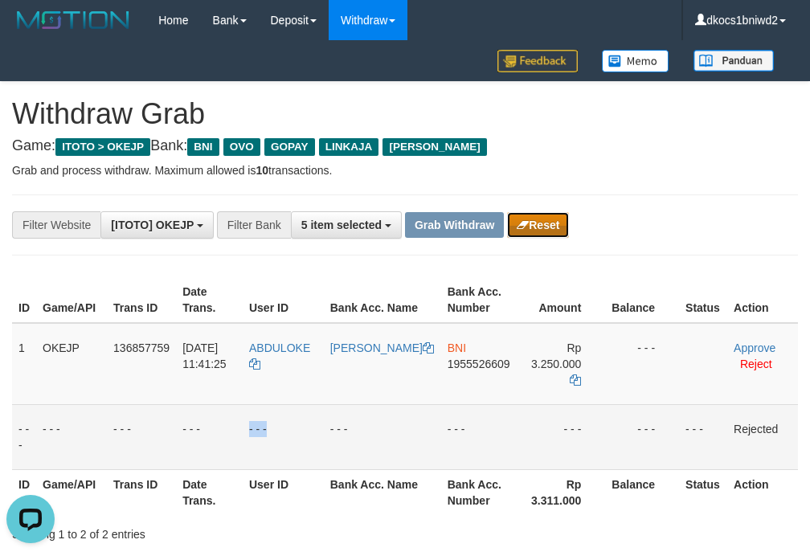
click at [556, 223] on button "Reset" at bounding box center [538, 225] width 62 height 26
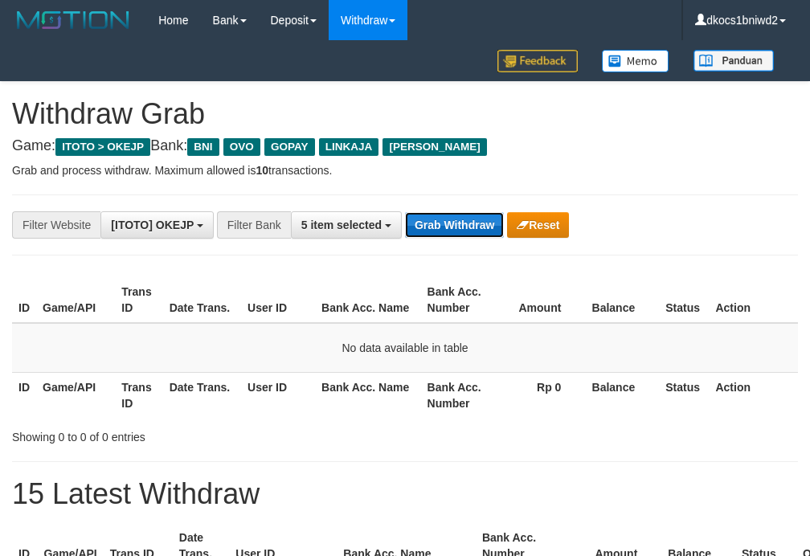
click at [445, 228] on button "Grab Withdraw" at bounding box center [454, 225] width 99 height 26
drag, startPoint x: 445, startPoint y: 228, endPoint x: 710, endPoint y: 228, distance: 265.1
click at [479, 228] on button "Grab Withdraw" at bounding box center [454, 225] width 99 height 26
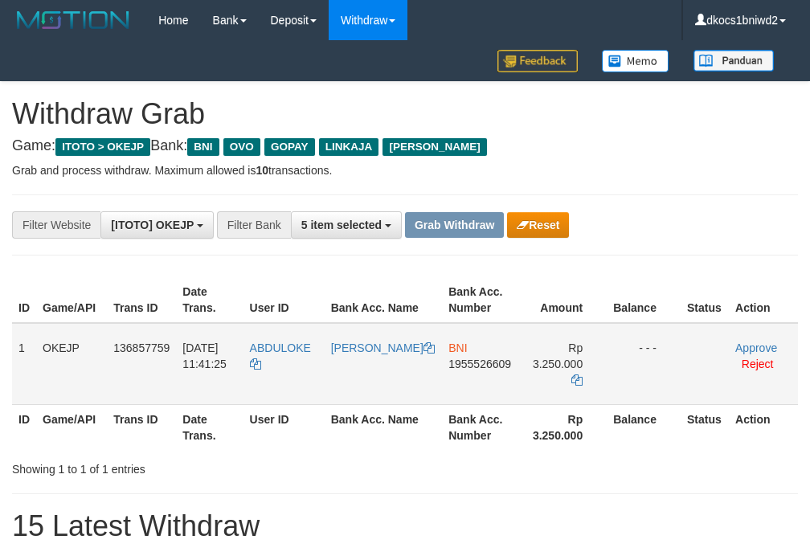
click at [300, 384] on td "ABDULOKE" at bounding box center [283, 364] width 81 height 82
copy tr "ABDULOKE"
click at [464, 379] on td "BNI 1955526609" at bounding box center [481, 364] width 79 height 82
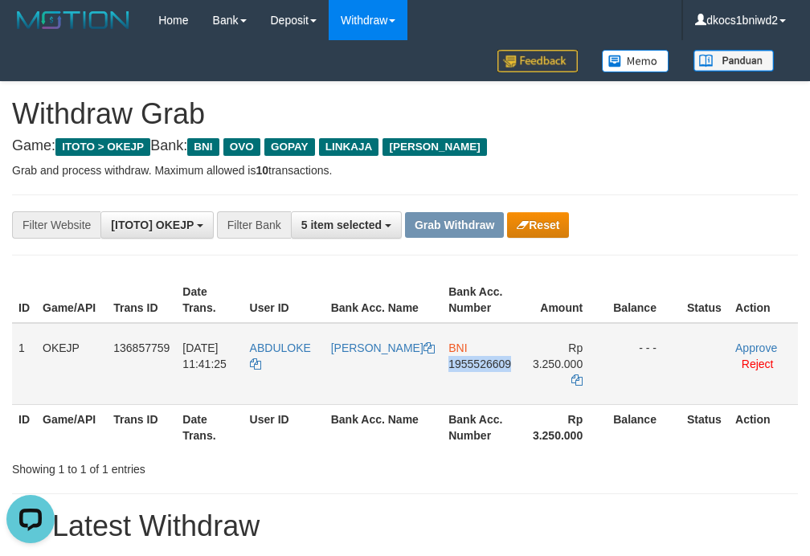
click at [464, 379] on td "BNI 1955526609" at bounding box center [481, 364] width 79 height 82
copy span "1955526609"
click at [549, 226] on button "Reset" at bounding box center [538, 225] width 62 height 26
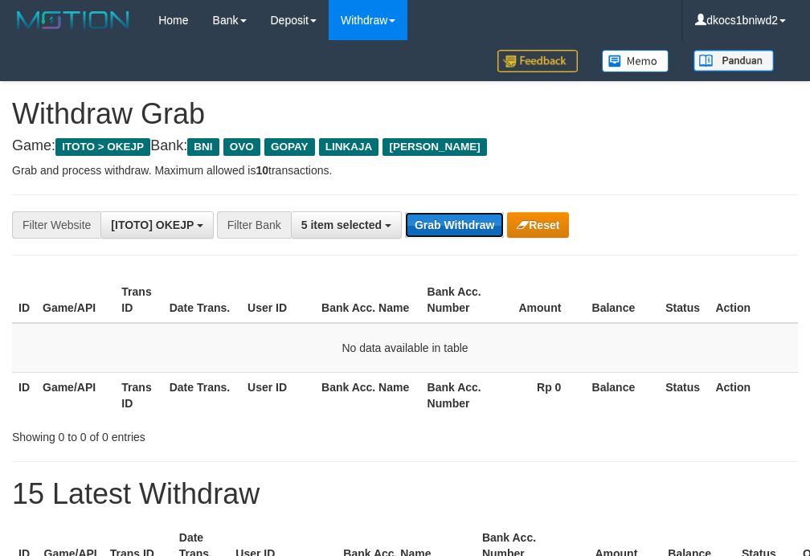
click at [447, 223] on button "Grab Withdraw" at bounding box center [454, 225] width 99 height 26
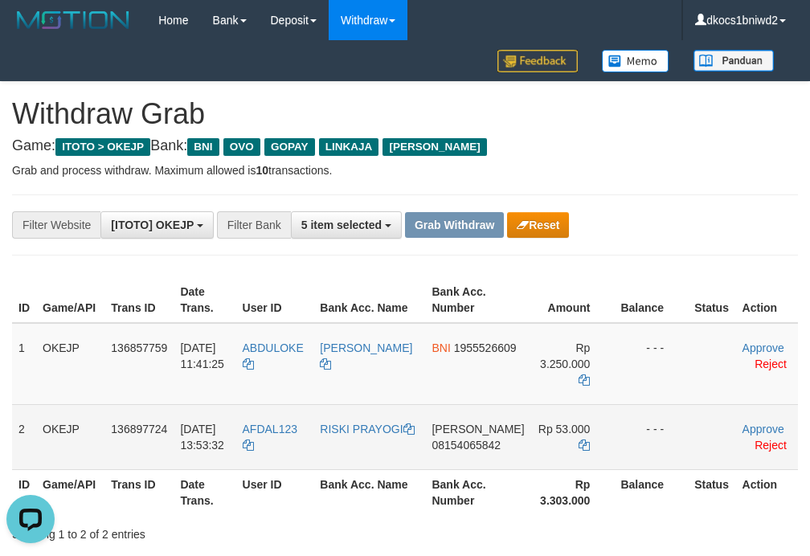
click at [284, 447] on td "AFDAL123" at bounding box center [275, 436] width 78 height 65
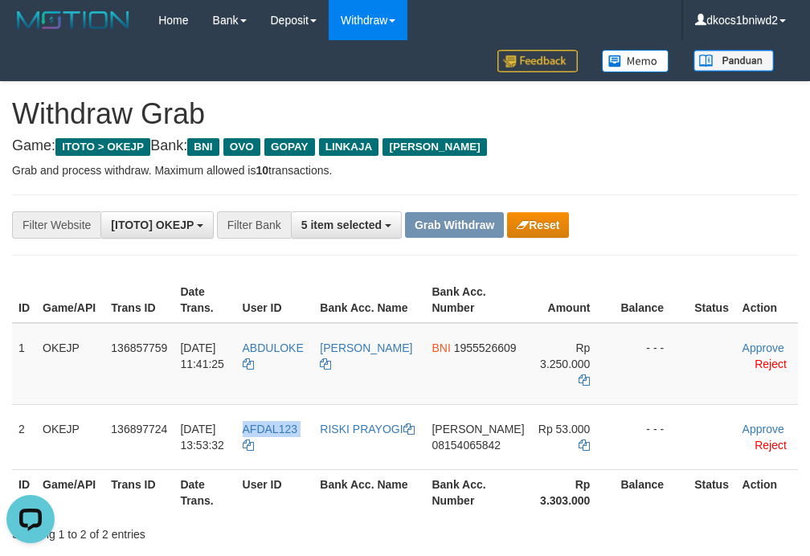
copy link "AFDAL123"
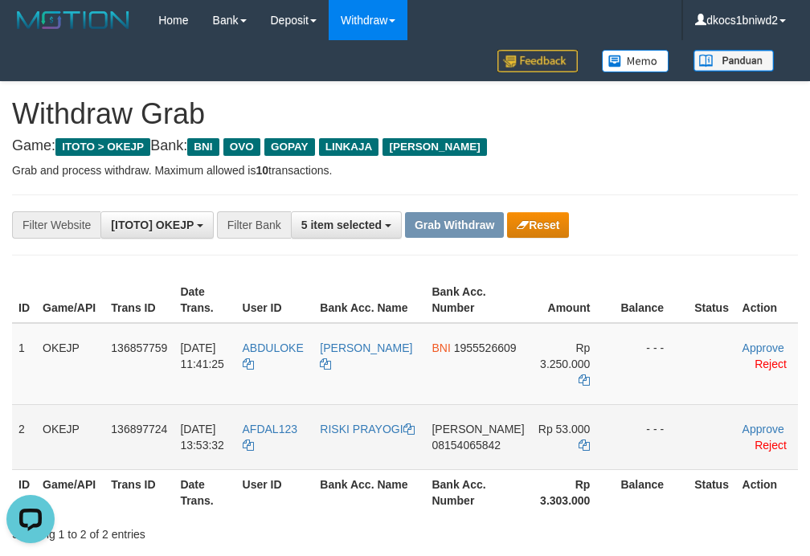
click at [460, 453] on td "DANA 08154065842" at bounding box center [477, 436] width 105 height 65
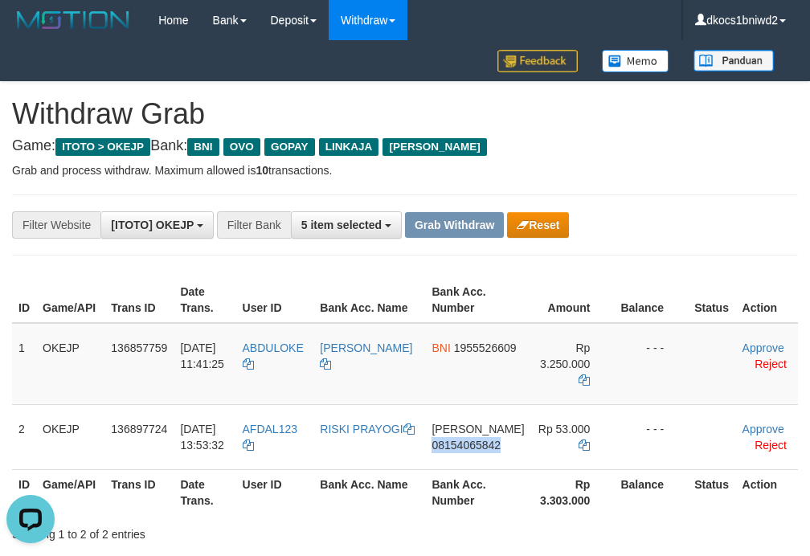
copy span "08154065842"
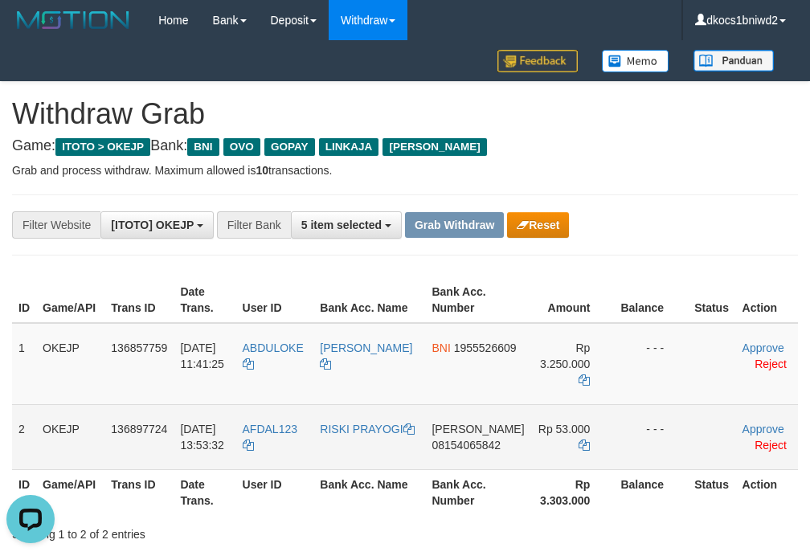
click at [416, 461] on td "RISKI PRAYOGI" at bounding box center [369, 436] width 112 height 65
click at [463, 460] on td "DANA 08154065842" at bounding box center [477, 436] width 105 height 65
click at [453, 455] on td "DANA 08154065842" at bounding box center [477, 436] width 105 height 65
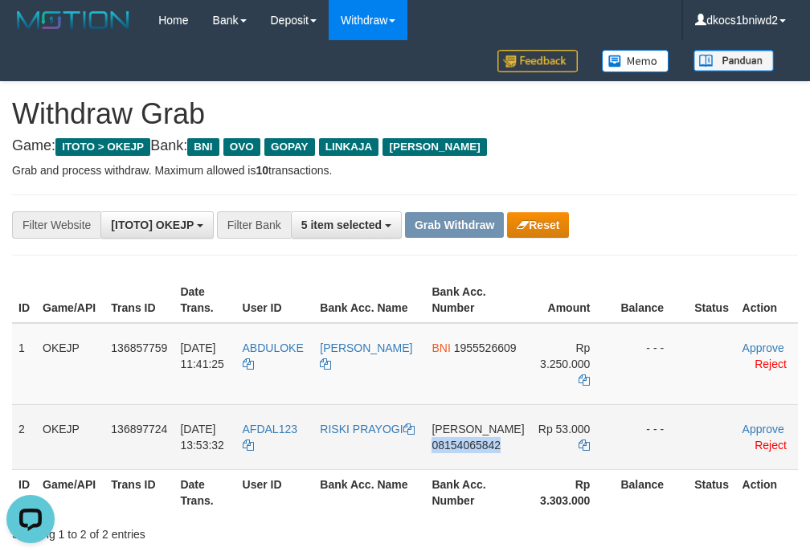
click at [474, 450] on span "08154065842" at bounding box center [465, 445] width 69 height 13
click at [470, 454] on td "DANA 08154065842" at bounding box center [477, 436] width 105 height 65
click at [460, 469] on td "DANA 08154065842" at bounding box center [477, 436] width 105 height 65
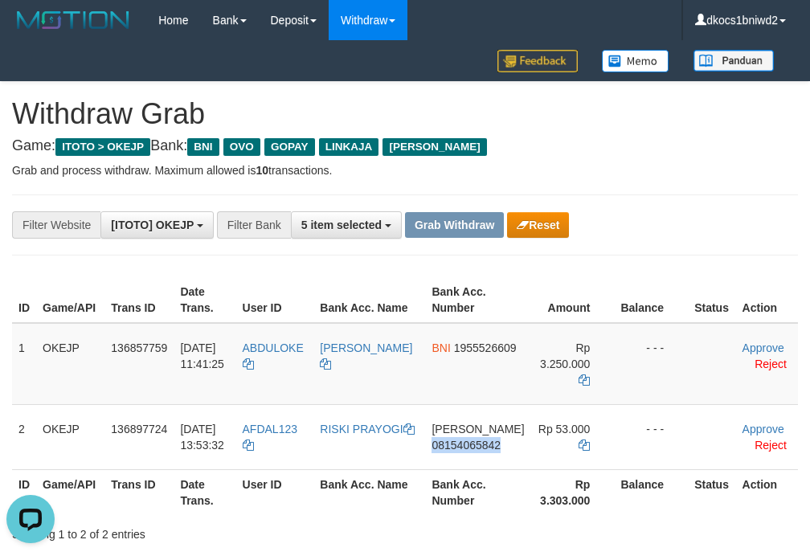
copy span "08154065842"
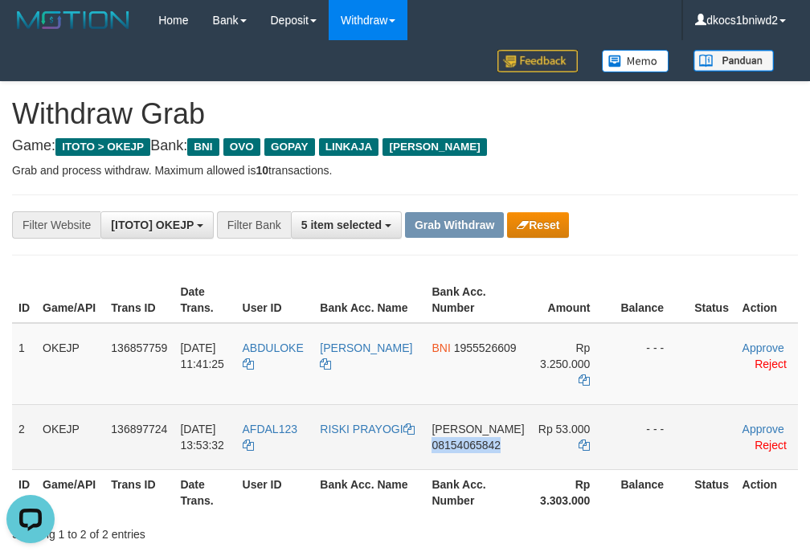
click at [451, 460] on td "DANA 08154065842" at bounding box center [477, 436] width 105 height 65
click at [314, 447] on td "AFDAL123" at bounding box center [275, 436] width 78 height 65
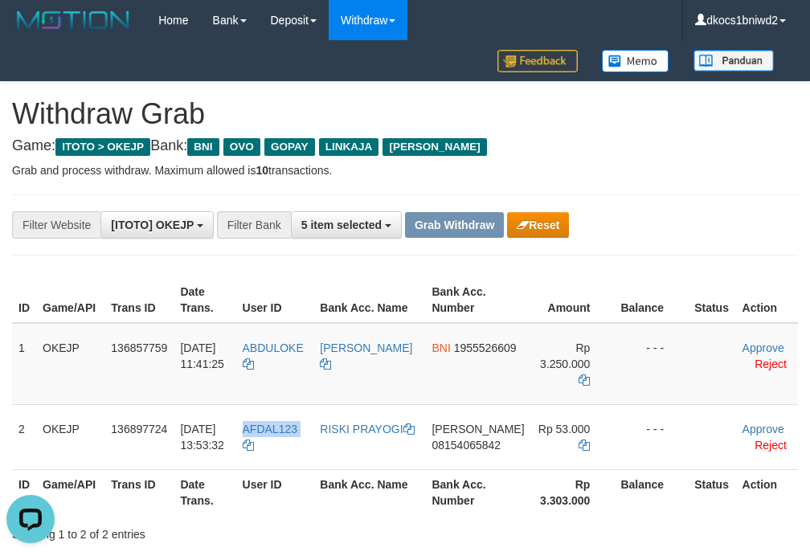
copy link "AFDAL123"
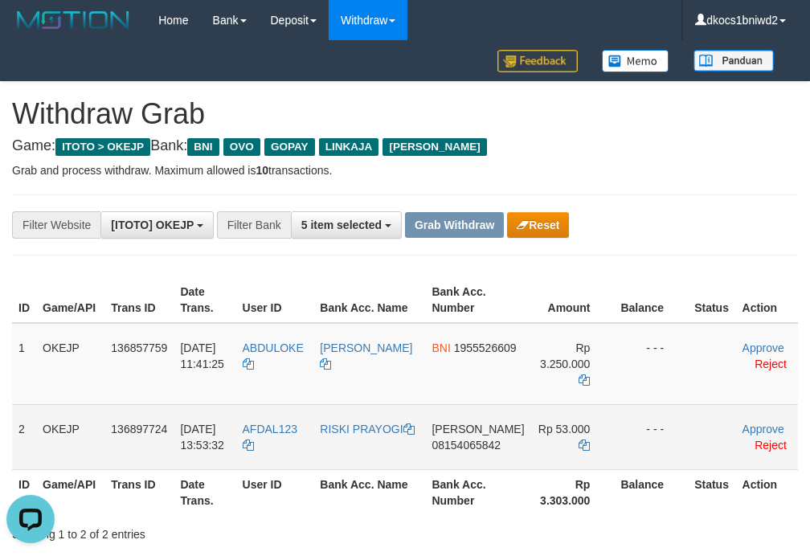
click at [373, 467] on td "RISKI PRAYOGI" at bounding box center [369, 436] width 112 height 65
copy link "RISKI PRAYOGI"
click at [757, 428] on link "Approve" at bounding box center [763, 429] width 42 height 13
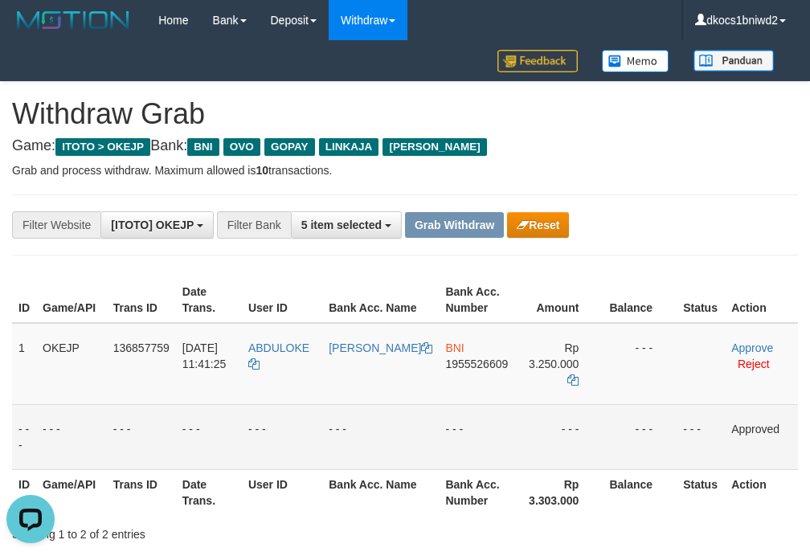
click at [678, 219] on div "**********" at bounding box center [405, 224] width 810 height 27
click at [699, 196] on div "**********" at bounding box center [405, 224] width 786 height 61
click at [609, 178] on p "Grab and process withdraw. Maximum allowed is 10 transactions." at bounding box center [405, 170] width 786 height 16
drag, startPoint x: 653, startPoint y: 183, endPoint x: 727, endPoint y: 138, distance: 86.5
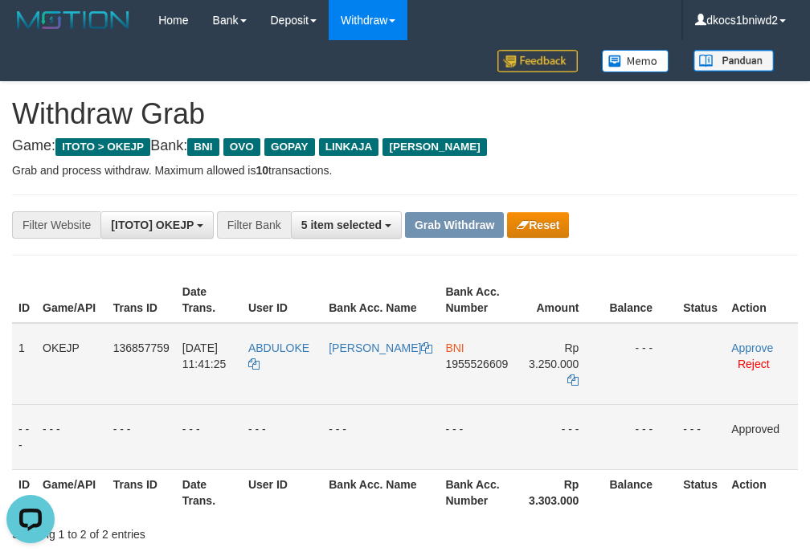
click at [470, 377] on td "BNI 1955526609" at bounding box center [478, 364] width 79 height 82
copy span "1955526609"
click at [456, 368] on span "1955526609" at bounding box center [476, 363] width 63 height 13
copy span "1955526609"
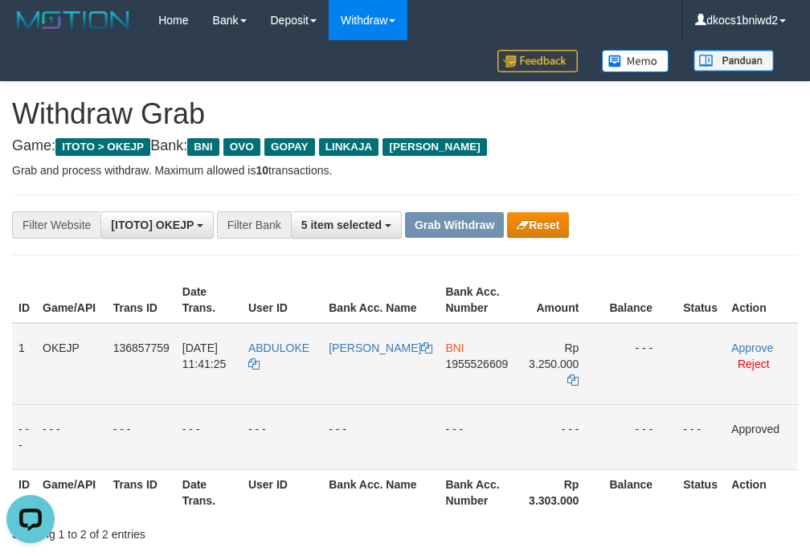
click at [458, 394] on td "BNI 1955526609" at bounding box center [478, 364] width 79 height 82
click at [457, 392] on td "BNI 1955526609" at bounding box center [478, 364] width 79 height 82
copy span "1955526609"
click at [470, 377] on td "BNI 1955526609" at bounding box center [478, 364] width 79 height 82
click at [469, 377] on td "BNI 1955526609" at bounding box center [478, 364] width 79 height 82
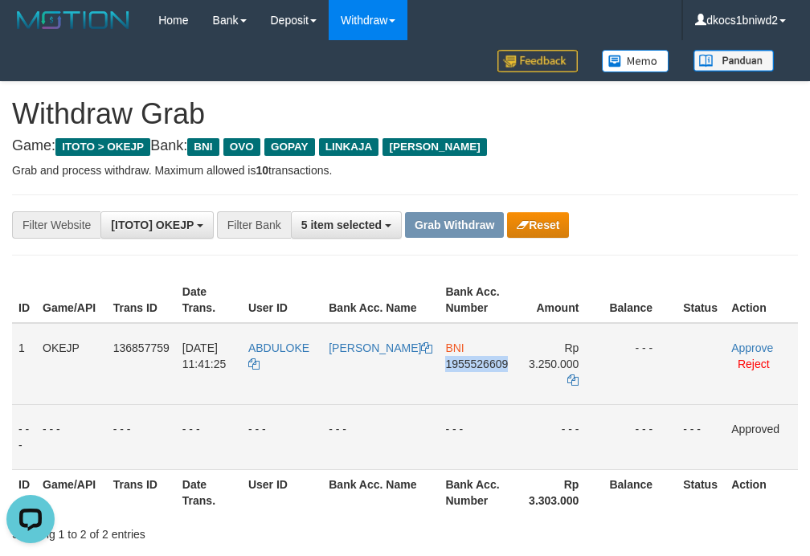
click at [445, 371] on td "BNI 1955526609" at bounding box center [478, 364] width 79 height 82
drag, startPoint x: 445, startPoint y: 371, endPoint x: 653, endPoint y: 336, distance: 211.0
click at [447, 371] on td "BNI 1955526609" at bounding box center [478, 364] width 79 height 82
click at [439, 384] on td "BNI 1955526609" at bounding box center [478, 364] width 79 height 82
drag, startPoint x: 434, startPoint y: 384, endPoint x: 453, endPoint y: 378, distance: 20.3
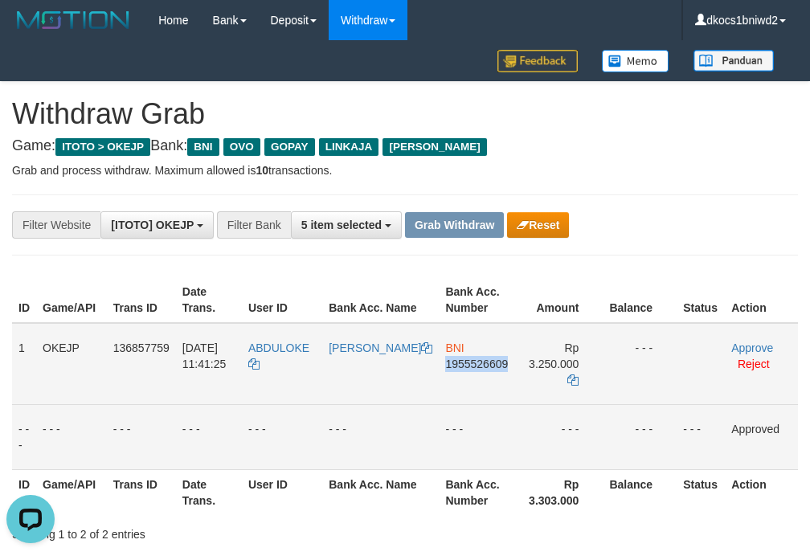
click at [439, 383] on td "BNI 1955526609" at bounding box center [478, 364] width 79 height 82
click at [468, 371] on td "BNI 1955526609" at bounding box center [478, 364] width 79 height 82
click at [296, 367] on td "ABDULOKE" at bounding box center [282, 364] width 80 height 82
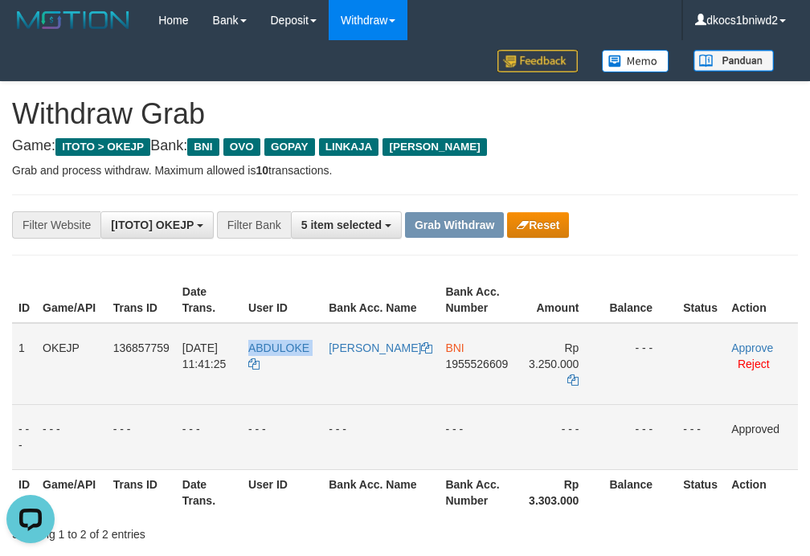
click at [296, 367] on td "ABDULOKE" at bounding box center [282, 364] width 80 height 82
copy tr "ABDULOKE"
click at [381, 374] on td "[PERSON_NAME]" at bounding box center [380, 364] width 116 height 82
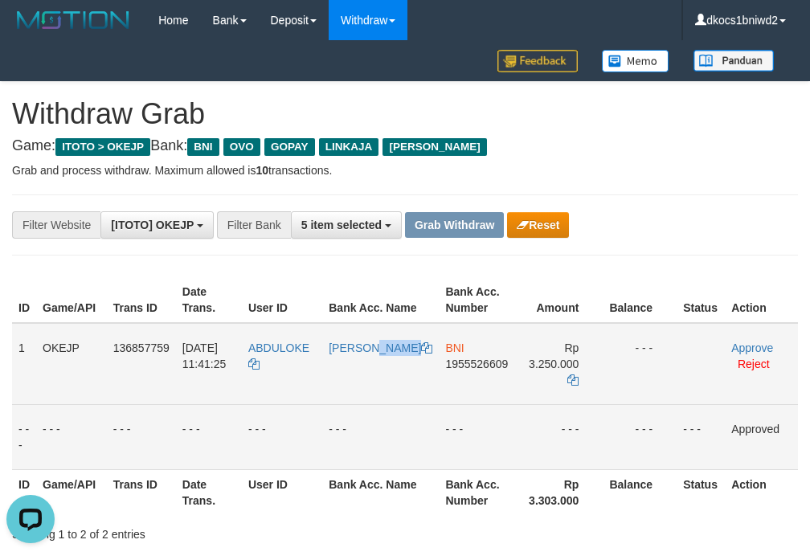
copy link "[PERSON_NAME]"
click at [766, 352] on link "Approve" at bounding box center [752, 347] width 42 height 13
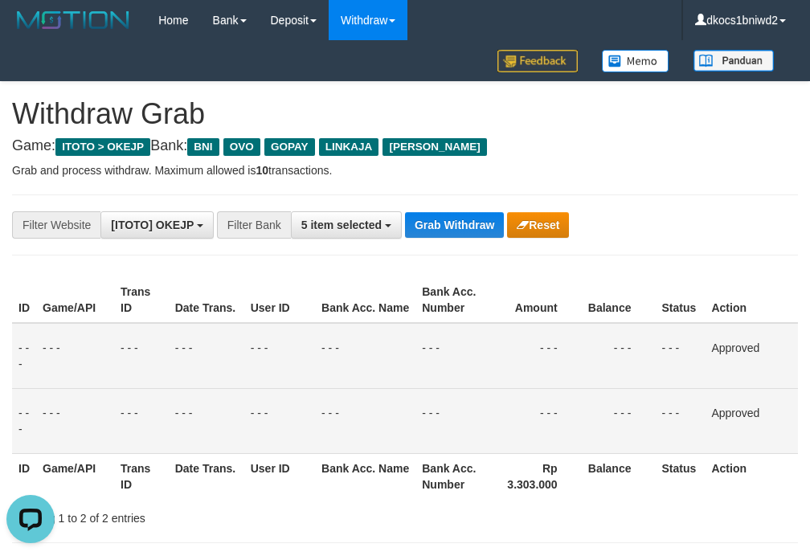
click at [662, 170] on p "Grab and process withdraw. Maximum allowed is 10 transactions." at bounding box center [405, 170] width 786 height 16
drag, startPoint x: 678, startPoint y: 201, endPoint x: 686, endPoint y: 209, distance: 11.4
click at [679, 200] on div "**********" at bounding box center [405, 224] width 786 height 61
click at [435, 220] on button "Grab Withdraw" at bounding box center [454, 225] width 99 height 26
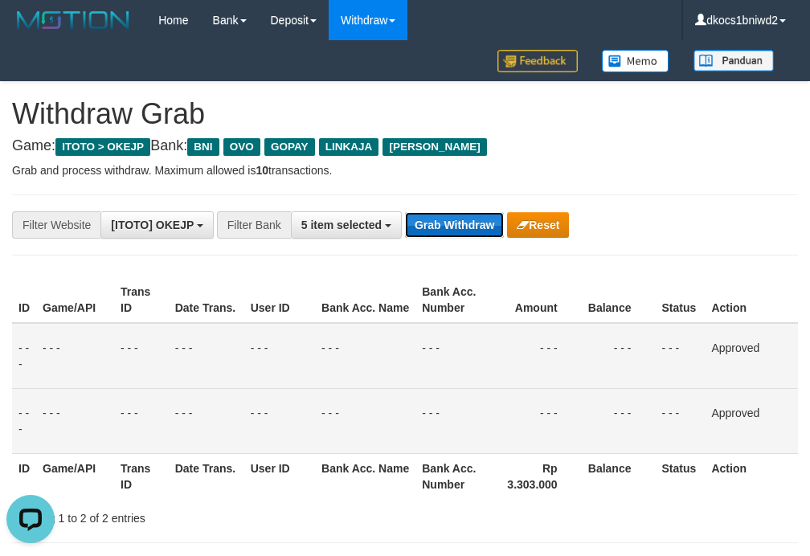
click at [435, 220] on button "Grab Withdraw" at bounding box center [454, 225] width 99 height 26
drag, startPoint x: 435, startPoint y: 220, endPoint x: 794, endPoint y: 174, distance: 362.9
click at [435, 220] on button "Grab Withdraw" at bounding box center [454, 225] width 99 height 26
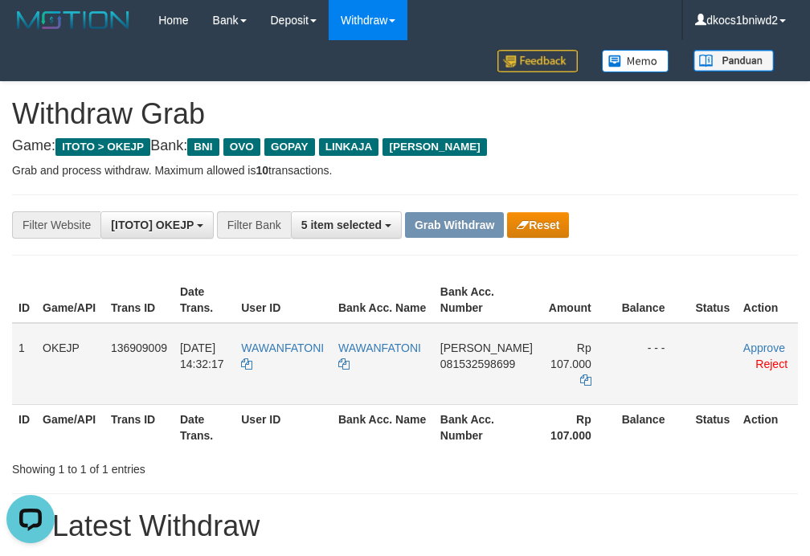
click at [476, 378] on td "[PERSON_NAME] 081532598699" at bounding box center [486, 364] width 105 height 82
copy span "081532598699"
drag, startPoint x: 499, startPoint y: 367, endPoint x: 490, endPoint y: 371, distance: 9.7
click at [499, 367] on span "081532598699" at bounding box center [477, 363] width 75 height 13
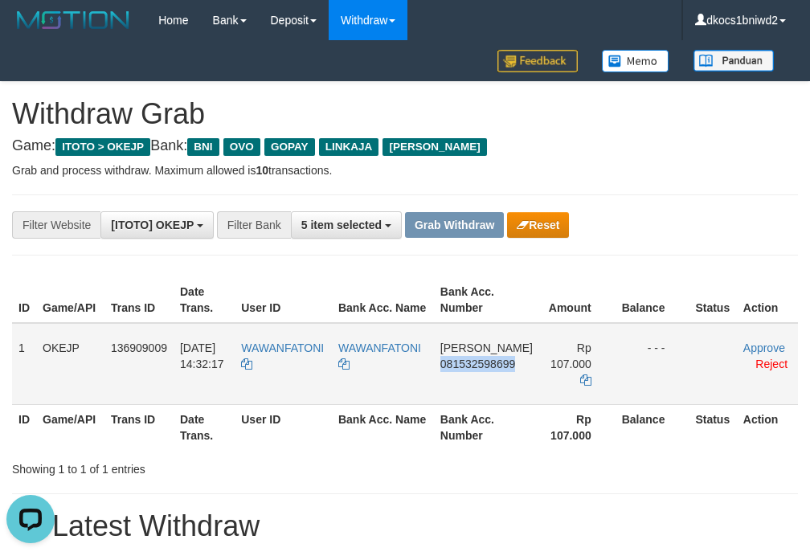
copy span "081532598699"
click at [483, 374] on td "DANA 081532598699" at bounding box center [486, 364] width 105 height 82
copy span "081532598699"
click at [490, 377] on td "DANA 081532598699" at bounding box center [486, 364] width 105 height 82
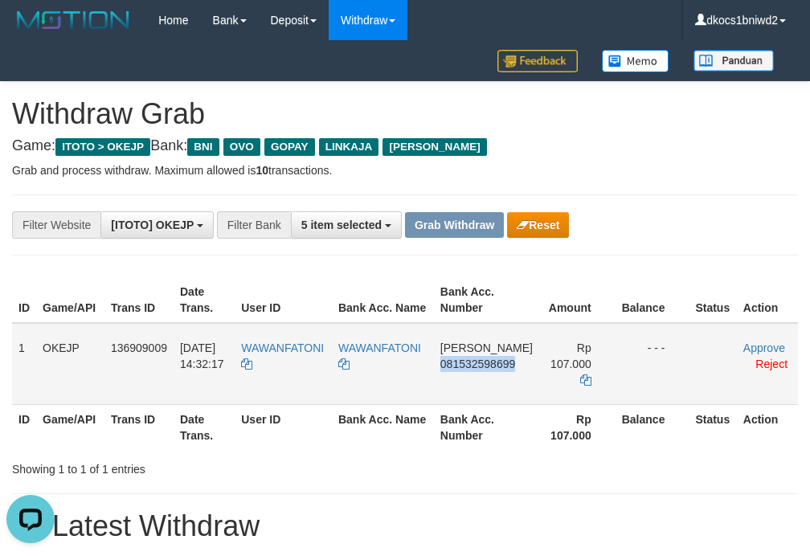
click at [490, 377] on td "DANA 081532598699" at bounding box center [486, 364] width 105 height 82
click at [447, 382] on td "DANA 081532598699" at bounding box center [486, 364] width 105 height 82
click at [474, 376] on td "DANA 081532598699" at bounding box center [486, 364] width 105 height 82
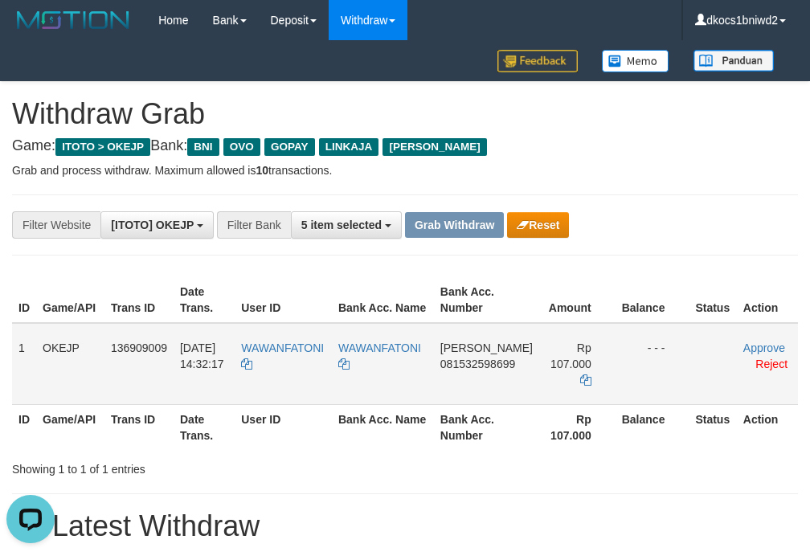
click at [296, 367] on td "WAWANFATONI" at bounding box center [283, 364] width 97 height 82
copy tr "WAWANFATONI"
click at [406, 374] on td "WAWANFATONI" at bounding box center [383, 364] width 102 height 82
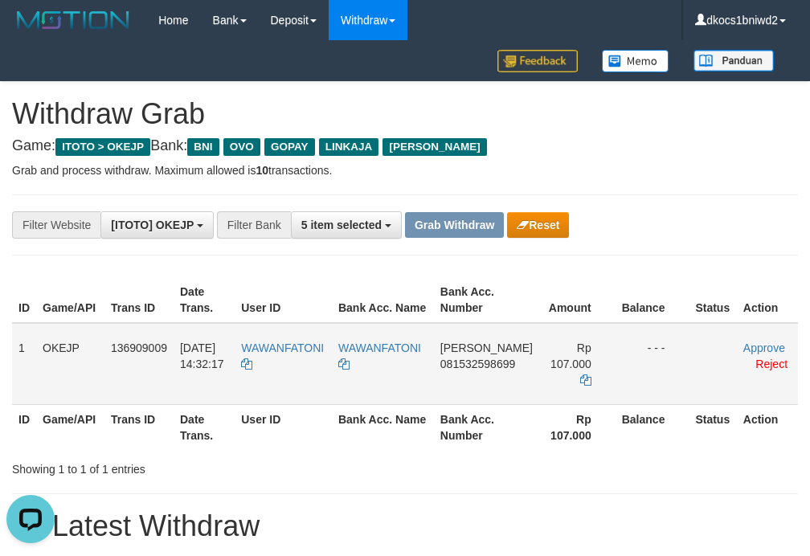
click at [406, 374] on td "WAWANFATONI" at bounding box center [383, 364] width 102 height 82
copy tr "WAWANFATONI"
click at [293, 386] on td "WAWANFATONI" at bounding box center [283, 364] width 97 height 82
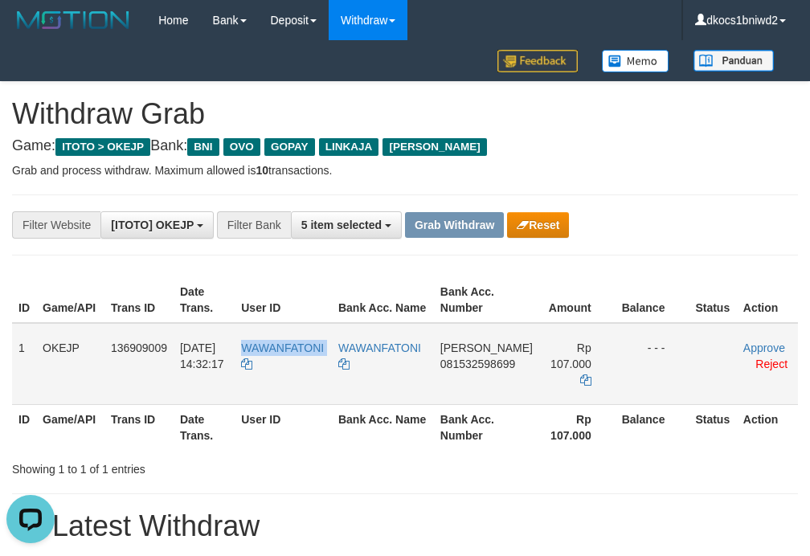
click at [293, 386] on td "WAWANFATONI" at bounding box center [283, 364] width 97 height 82
copy tr "WAWANFATONI"
click at [757, 350] on link "Approve" at bounding box center [764, 347] width 42 height 13
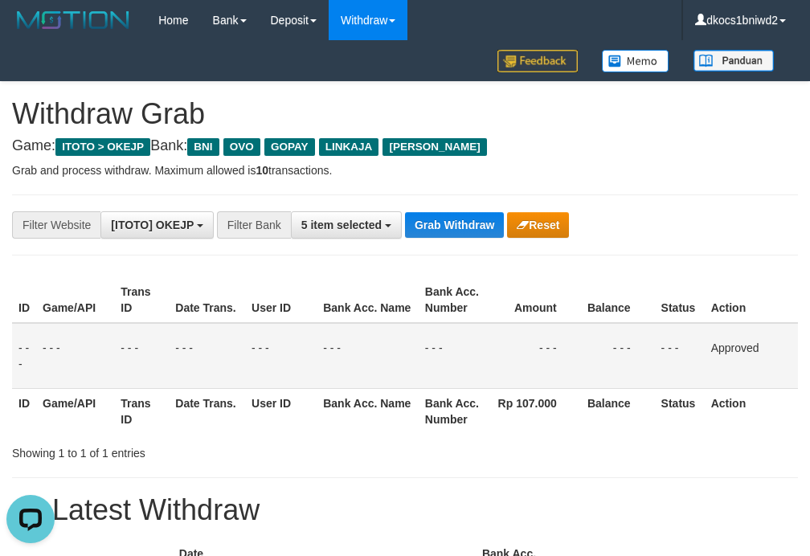
click at [476, 241] on div "**********" at bounding box center [405, 224] width 786 height 61
click at [467, 212] on button "Grab Withdraw" at bounding box center [454, 225] width 99 height 26
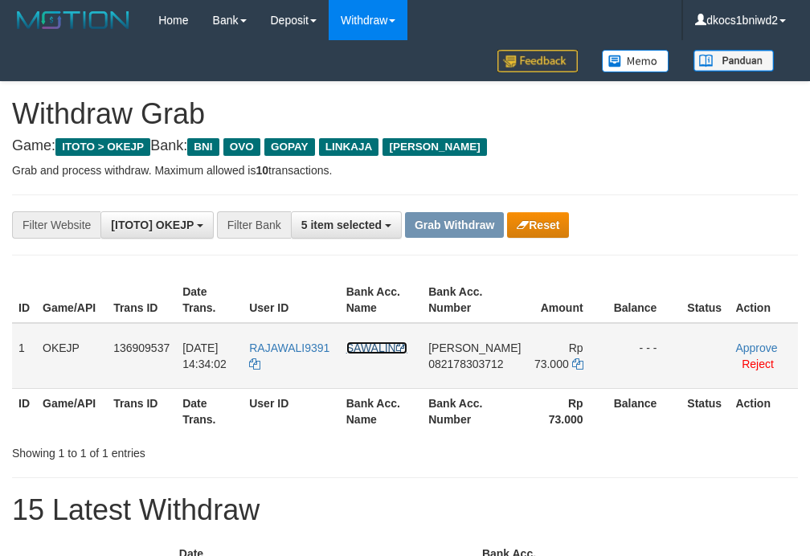
drag, startPoint x: 379, startPoint y: 344, endPoint x: 374, endPoint y: 351, distance: 9.2
click at [377, 345] on link "SAWALIN" at bounding box center [376, 347] width 61 height 13
click at [371, 365] on td "SAWALIN" at bounding box center [381, 356] width 82 height 66
copy link "SAWALIN"
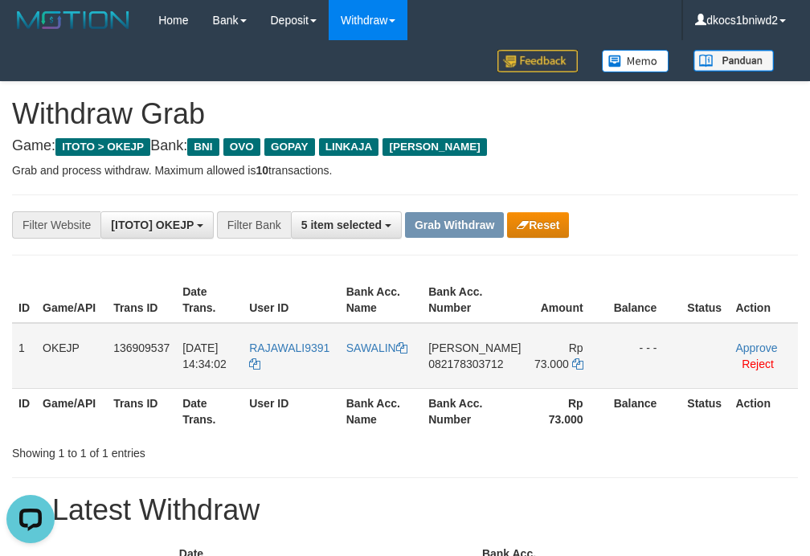
click at [290, 364] on td "RAJAWALI9391" at bounding box center [291, 356] width 97 height 66
copy tr "RAJAWALI9391"
click at [451, 370] on td "[PERSON_NAME] 082178303712" at bounding box center [474, 356] width 105 height 66
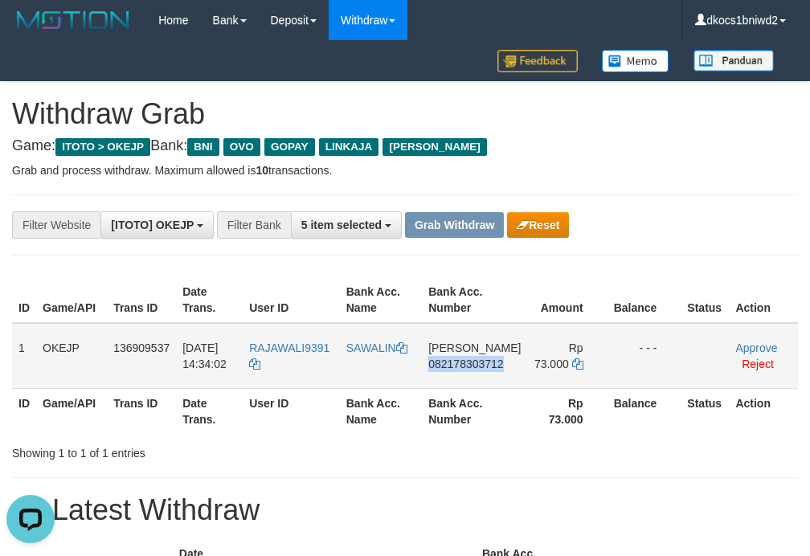
click at [451, 370] on td "[PERSON_NAME] 082178303712" at bounding box center [474, 356] width 105 height 66
copy span "082178303712"
click at [467, 394] on th "Bank Acc. Number" at bounding box center [474, 411] width 105 height 46
click at [471, 386] on td "[PERSON_NAME] 082178303712" at bounding box center [474, 356] width 105 height 66
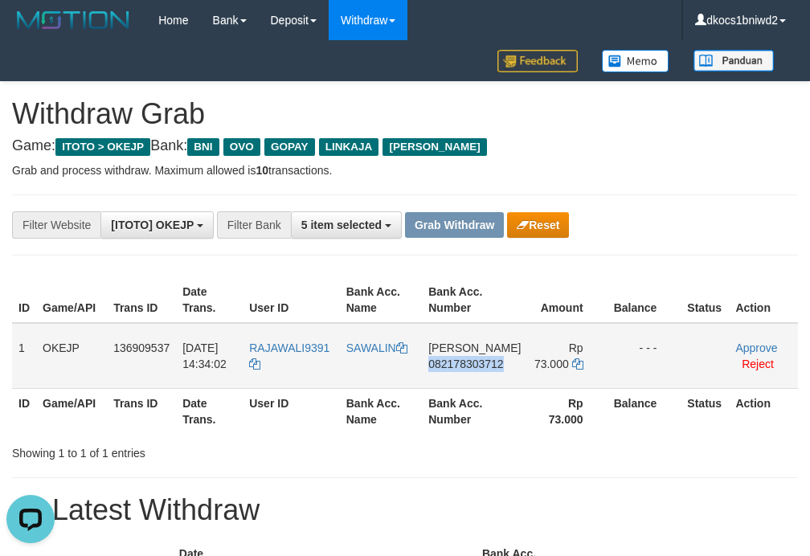
click at [471, 386] on td "[PERSON_NAME] 082178303712" at bounding box center [474, 356] width 105 height 66
copy span "082178303712"
click at [466, 373] on td "[PERSON_NAME] 082178303712" at bounding box center [474, 356] width 105 height 66
click at [325, 360] on td "RAJAWALI9391" at bounding box center [291, 356] width 97 height 66
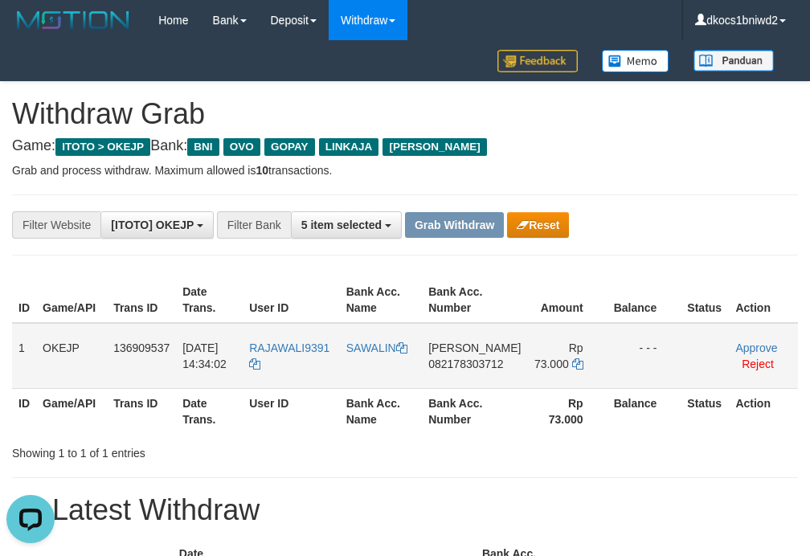
click at [325, 360] on td "RAJAWALI9391" at bounding box center [291, 356] width 97 height 66
copy tr "RAJAWALI9391"
click at [316, 364] on td "RAJAWALI9391" at bounding box center [291, 356] width 97 height 66
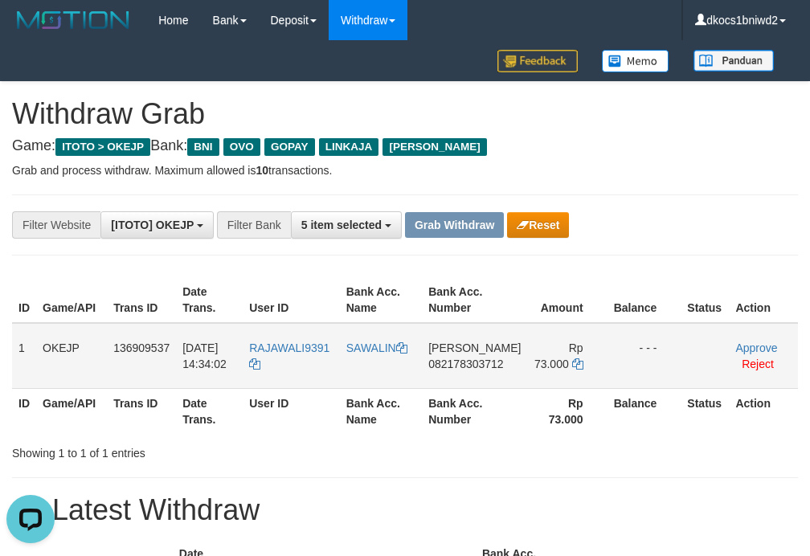
click at [275, 357] on td "RAJAWALI9391" at bounding box center [291, 356] width 97 height 66
click at [310, 363] on td "RAJAWALI9391" at bounding box center [291, 356] width 97 height 66
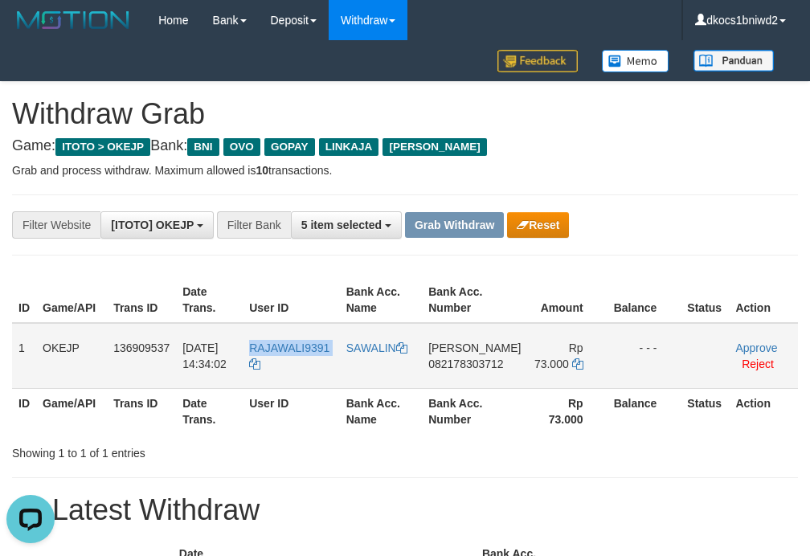
copy tr "RAJAWALI9391"
drag, startPoint x: 410, startPoint y: 349, endPoint x: 396, endPoint y: 351, distance: 13.9
click at [407, 349] on icon at bounding box center [401, 347] width 11 height 11
copy tr "RAJAWALI9391"
click at [383, 360] on td "SAWALIN" at bounding box center [381, 356] width 82 height 66
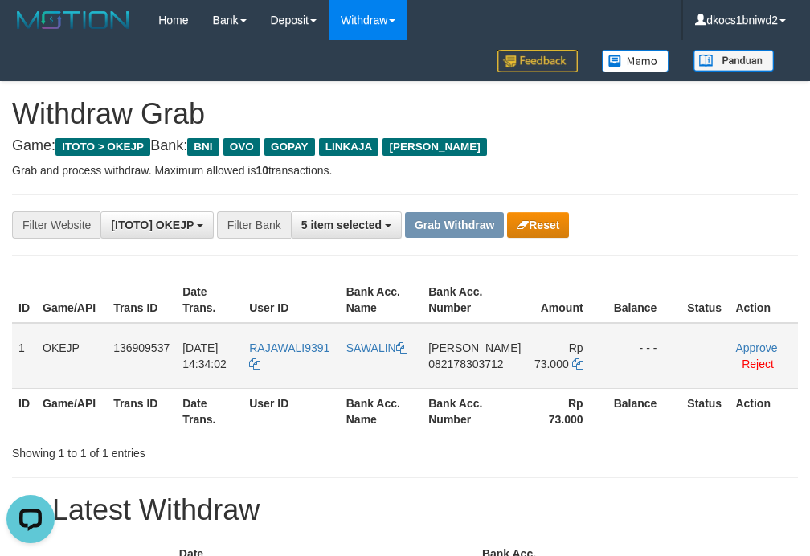
click at [383, 360] on td "SAWALIN" at bounding box center [381, 356] width 82 height 66
copy link "SAWALIN"
click at [741, 345] on link "Approve" at bounding box center [756, 347] width 42 height 13
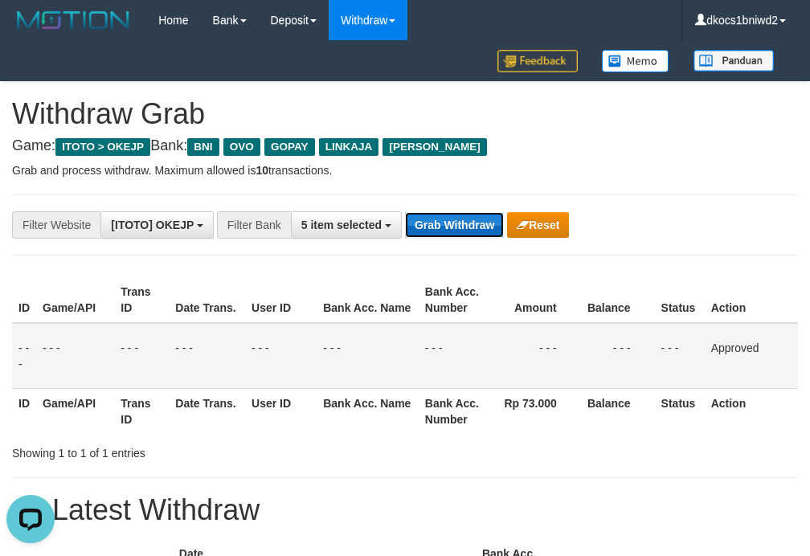
click at [443, 213] on button "Grab Withdraw" at bounding box center [454, 225] width 99 height 26
drag, startPoint x: 443, startPoint y: 213, endPoint x: 818, endPoint y: 135, distance: 382.4
click at [444, 213] on button "Grab Withdraw" at bounding box center [454, 225] width 99 height 26
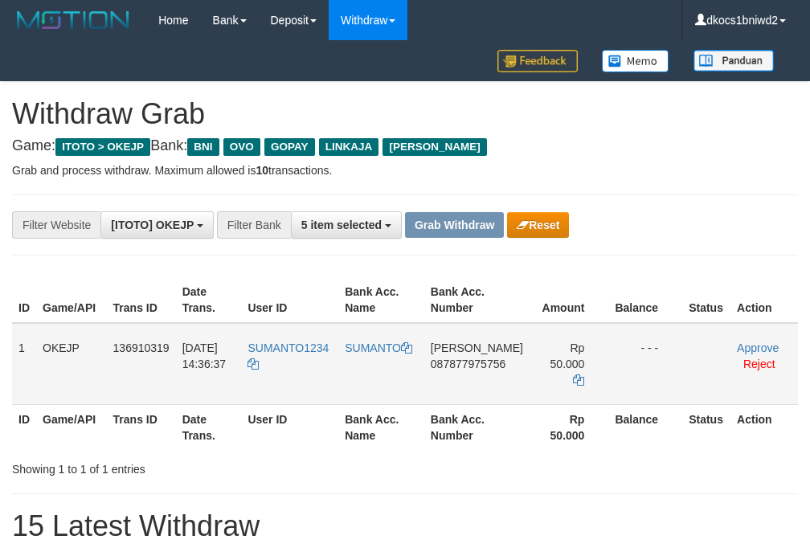
click at [300, 377] on td "SUMANTO1234" at bounding box center [289, 364] width 97 height 82
copy tr "SUMANTO1234"
click at [484, 380] on td "DANA 087877975756" at bounding box center [476, 364] width 105 height 82
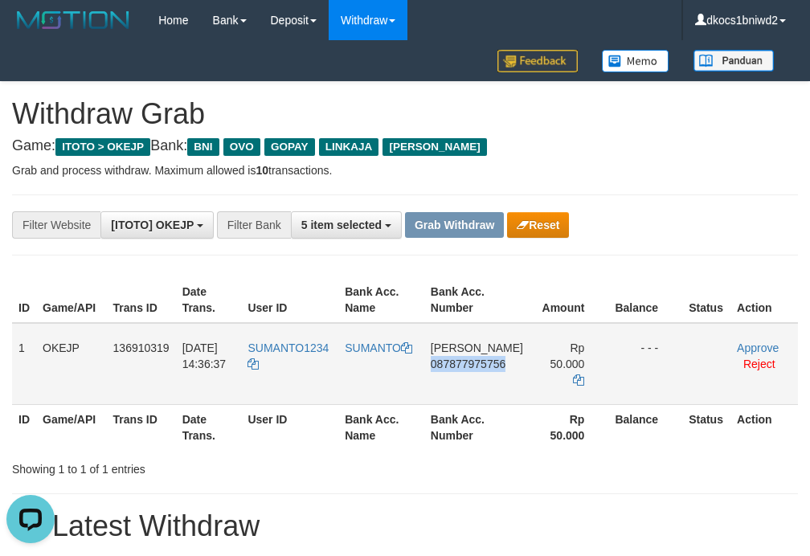
drag, startPoint x: 484, startPoint y: 380, endPoint x: 556, endPoint y: 364, distance: 74.1
click at [486, 380] on td "DANA 087877975756" at bounding box center [476, 364] width 105 height 82
copy span "087877975756"
click at [501, 373] on td "DANA 087877975756" at bounding box center [476, 364] width 105 height 82
click at [477, 380] on td "DANA 087877975756" at bounding box center [476, 364] width 105 height 82
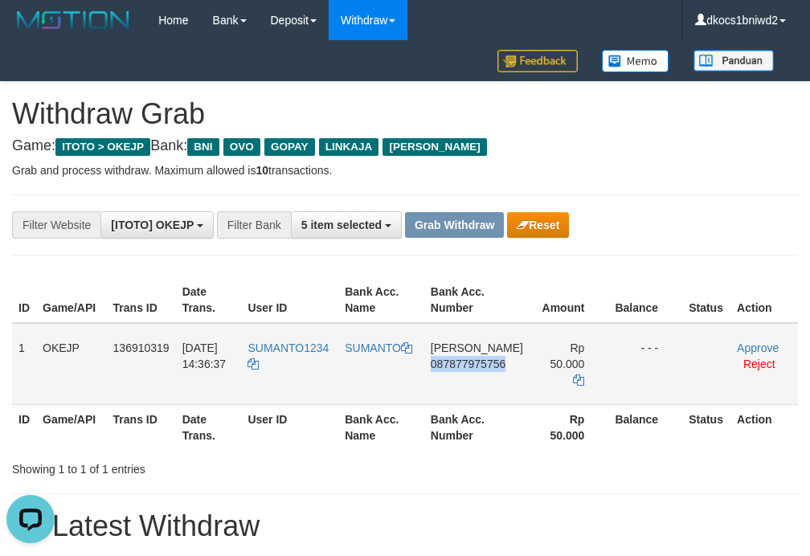
click at [477, 380] on td "[PERSON_NAME] 087877975756" at bounding box center [476, 364] width 105 height 82
copy span "087877975756"
click at [305, 365] on td "SUMANTO1234" at bounding box center [289, 364] width 97 height 82
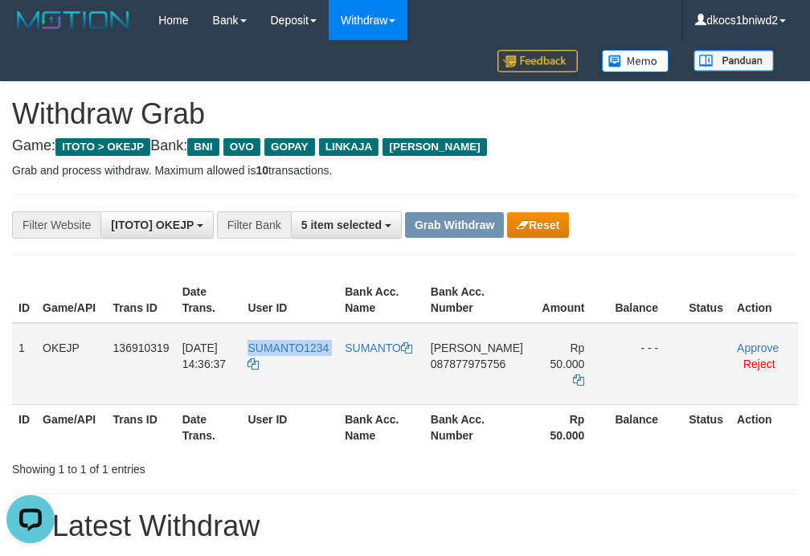
copy tr "SUMANTO1234"
click at [371, 380] on td "SUMANTO" at bounding box center [381, 364] width 86 height 82
copy link "SUMANTO"
click at [740, 352] on link "Approve" at bounding box center [758, 347] width 42 height 13
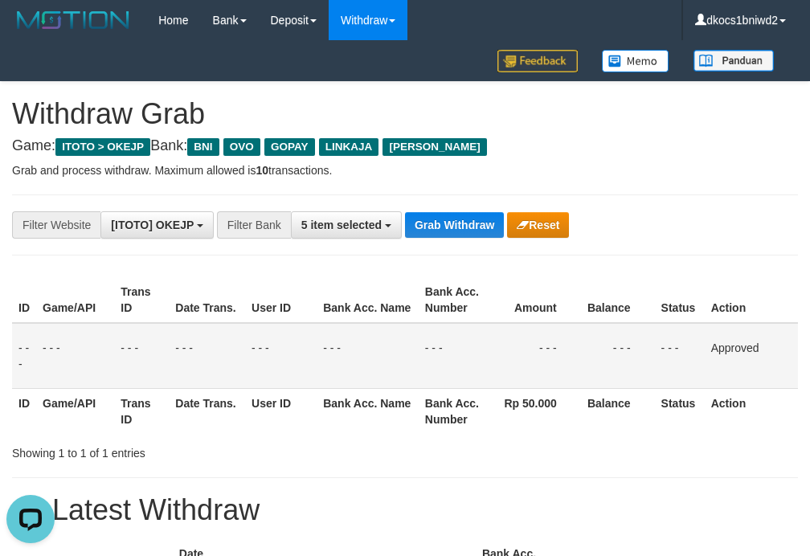
click at [607, 140] on h4 "Game: ITOTO > OKEJP Bank: BNI OVO GOPAY LINKAJA DANA" at bounding box center [405, 146] width 786 height 16
click at [453, 212] on button "Grab Withdraw" at bounding box center [454, 225] width 99 height 26
drag, startPoint x: 562, startPoint y: 190, endPoint x: 650, endPoint y: 233, distance: 97.7
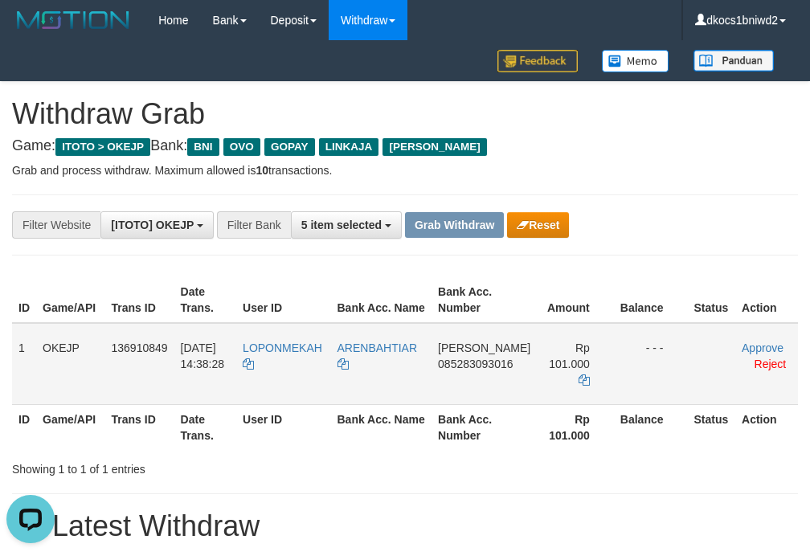
click at [278, 377] on td "LOPONMEKAH" at bounding box center [283, 364] width 94 height 82
copy tr "LOPONMEKAH"
click at [602, 243] on div "**********" at bounding box center [405, 224] width 786 height 61
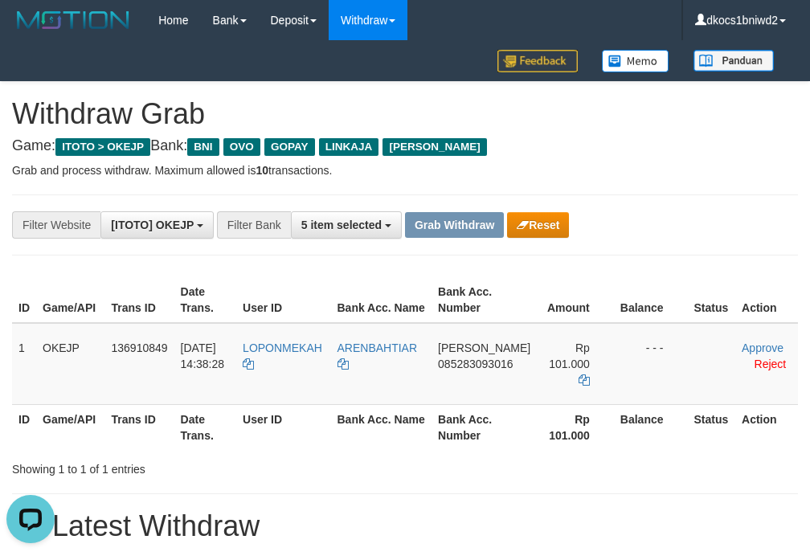
click at [662, 162] on p "Grab and process withdraw. Maximum allowed is 10 transactions." at bounding box center [405, 170] width 786 height 16
click at [476, 389] on td "DANA 085283093016" at bounding box center [483, 364] width 105 height 82
copy span "085283093016"
click at [480, 381] on td "DANA 085283093016" at bounding box center [483, 364] width 105 height 82
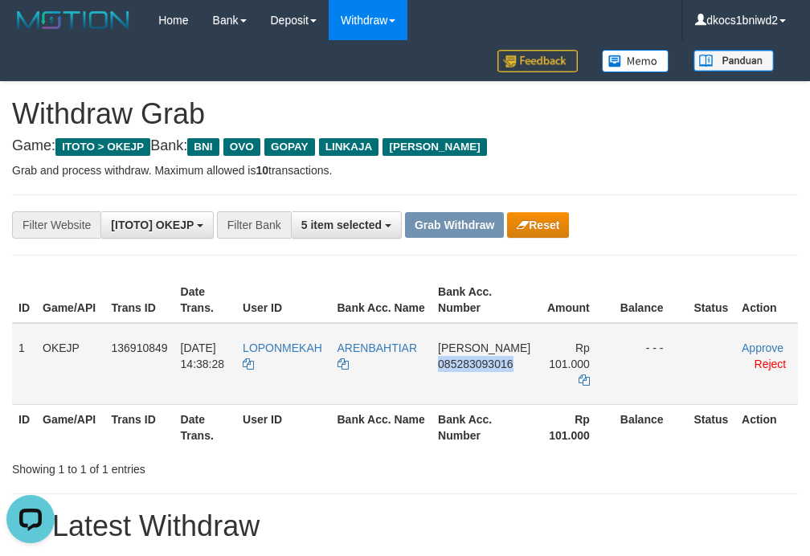
click at [480, 381] on td "DANA 085283093016" at bounding box center [483, 364] width 105 height 82
click at [493, 400] on td "DANA 085283093016" at bounding box center [483, 364] width 105 height 82
click at [474, 374] on td "DANA 085283093016" at bounding box center [483, 364] width 105 height 82
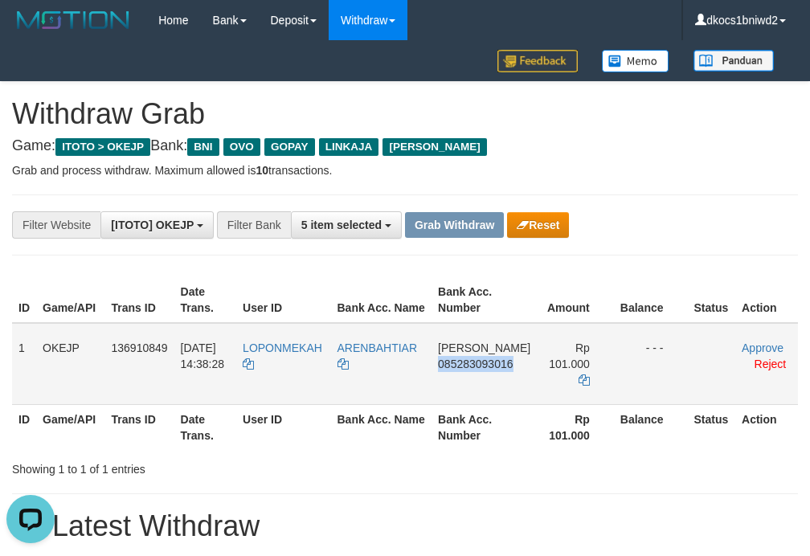
click at [480, 390] on td "DANA 085283093016" at bounding box center [483, 364] width 105 height 82
click at [493, 386] on td "DANA 085283093016" at bounding box center [483, 364] width 105 height 82
click at [472, 381] on td "DANA 085283093016" at bounding box center [483, 364] width 105 height 82
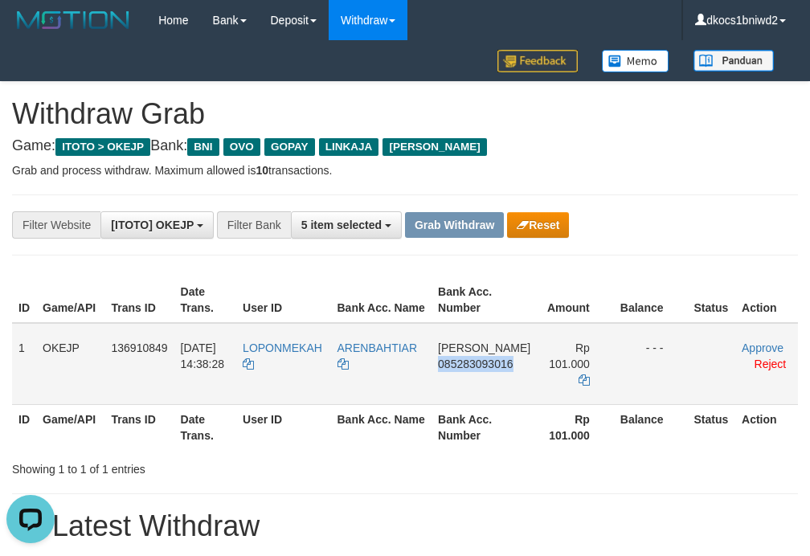
click at [472, 381] on td "DANA 085283093016" at bounding box center [483, 364] width 105 height 82
click at [293, 361] on td "LOPONMEKAH" at bounding box center [283, 364] width 94 height 82
copy tr "LOPONMEKAH"
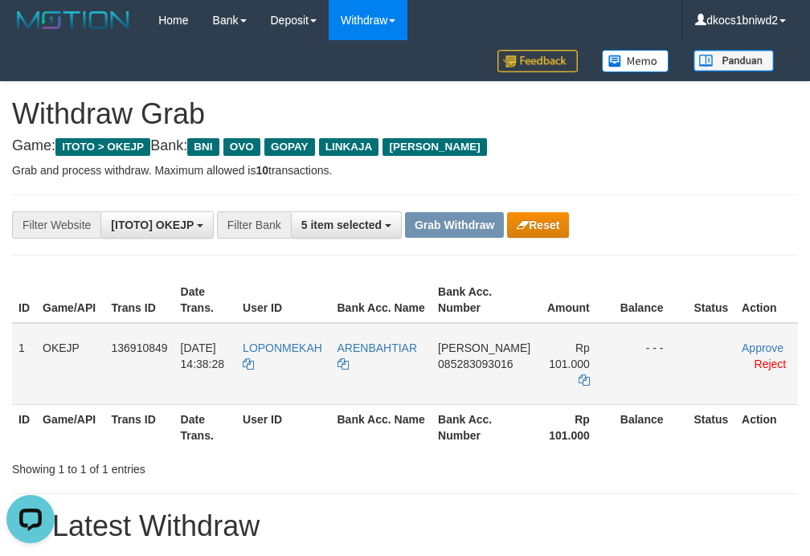
click at [403, 373] on td "ARENBAHTIAR" at bounding box center [381, 364] width 101 height 82
copy tr "ARENBAHTIAR"
click at [736, 348] on td "Approve Reject" at bounding box center [766, 364] width 63 height 82
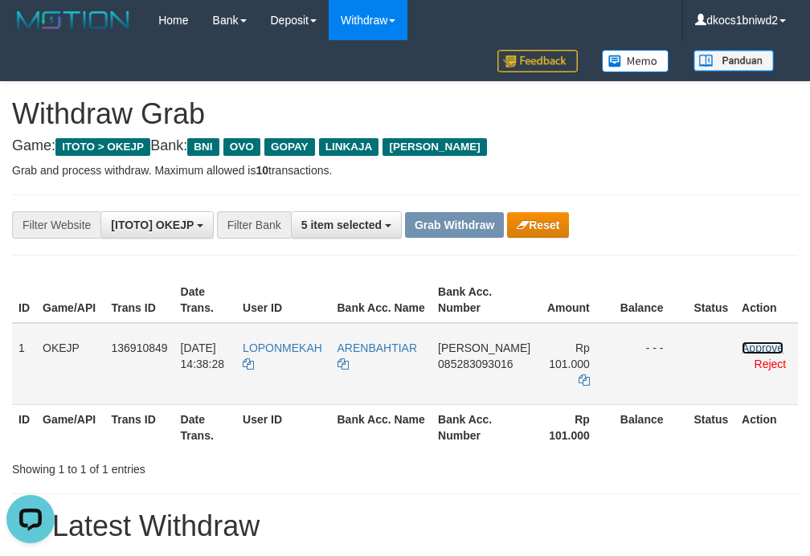
click at [743, 347] on link "Approve" at bounding box center [762, 347] width 42 height 13
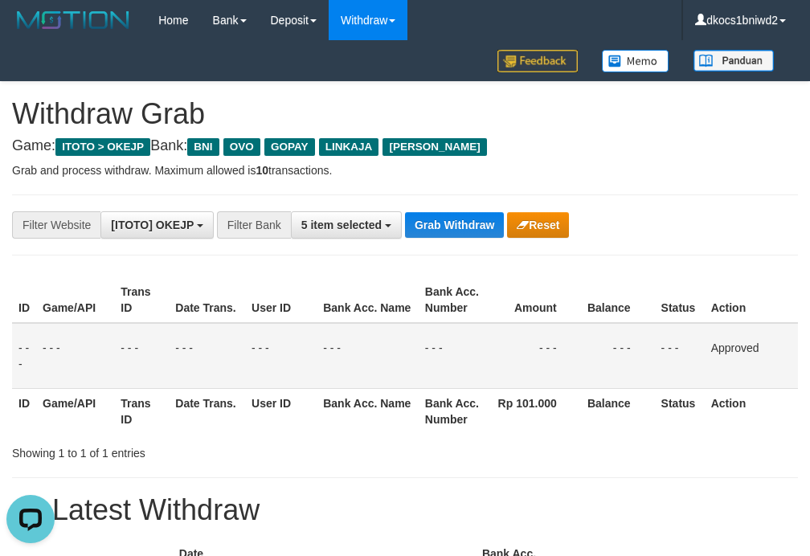
drag, startPoint x: 615, startPoint y: 141, endPoint x: 625, endPoint y: 148, distance: 11.6
click at [617, 146] on h4 "Game: ITOTO > OKEJP Bank: BNI OVO GOPAY LINKAJA DANA" at bounding box center [405, 146] width 786 height 16
click at [454, 239] on div "**********" at bounding box center [337, 224] width 675 height 27
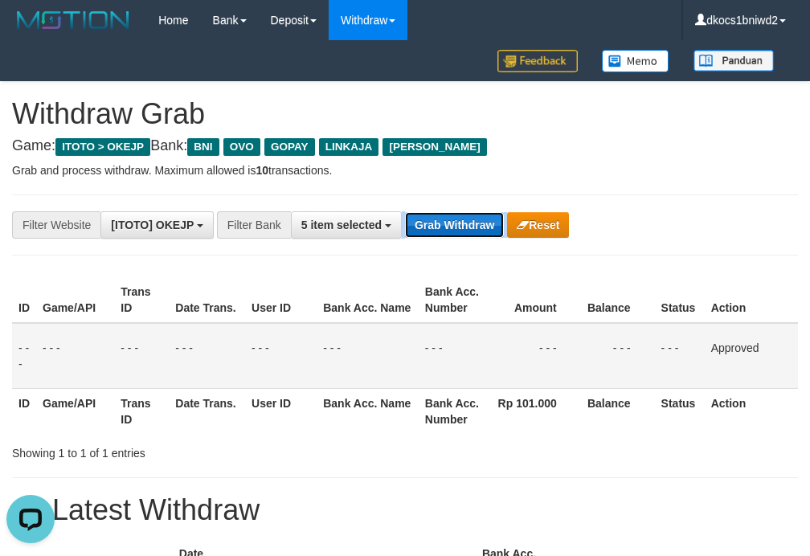
click at [453, 227] on button "Grab Withdraw" at bounding box center [454, 225] width 99 height 26
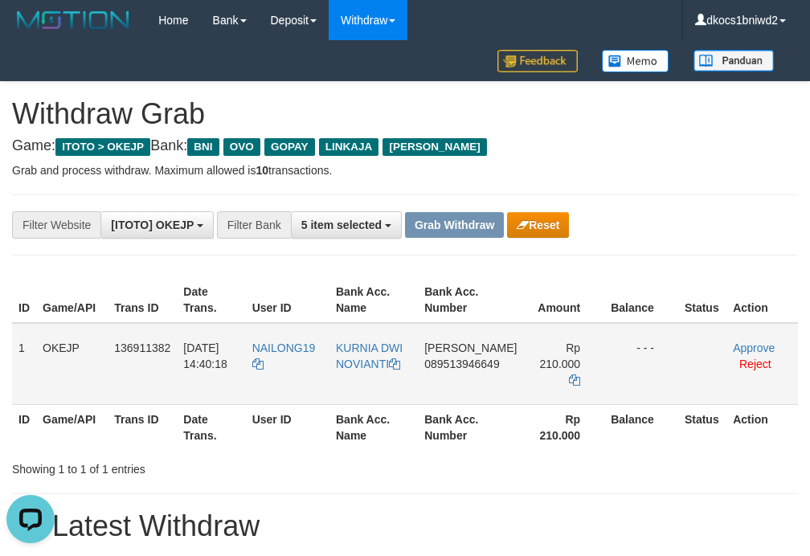
click at [292, 370] on td "NAILONG19" at bounding box center [288, 364] width 84 height 82
copy tr "NAILONG19"
click at [457, 374] on td "[PERSON_NAME] 089513946649" at bounding box center [470, 364] width 105 height 82
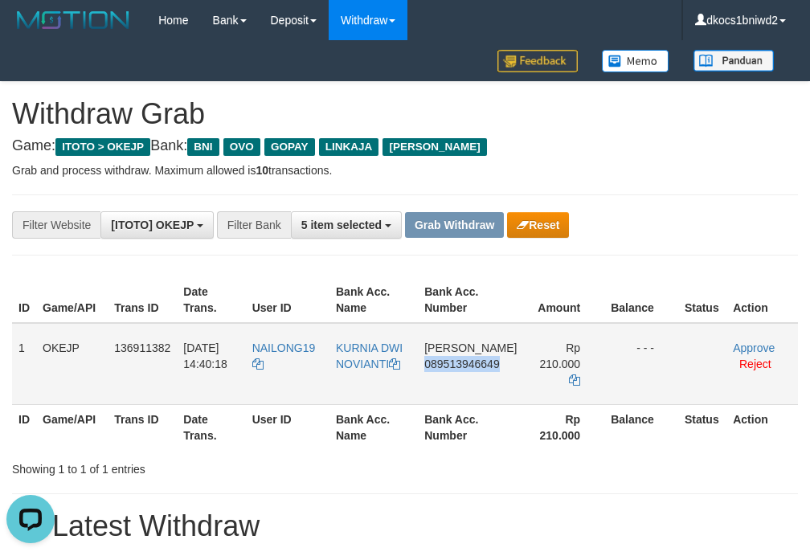
click at [457, 374] on td "[PERSON_NAME] 089513946649" at bounding box center [470, 364] width 105 height 82
copy span "089513946649"
click at [442, 380] on td "[PERSON_NAME] 089513946649" at bounding box center [470, 364] width 105 height 82
copy span "089513946649"
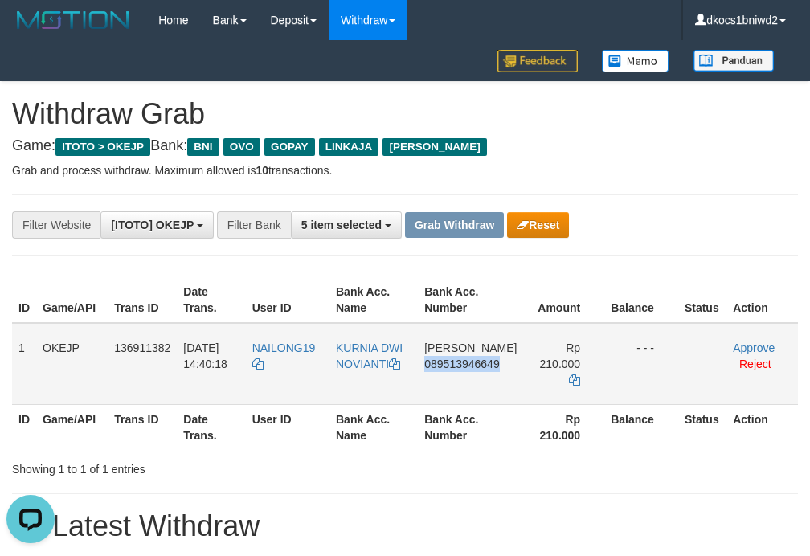
click at [458, 390] on td "[PERSON_NAME] 089513946649" at bounding box center [470, 364] width 105 height 82
click at [469, 380] on td "[PERSON_NAME] 089513946649" at bounding box center [470, 364] width 105 height 82
click at [291, 357] on td "NAILONG19" at bounding box center [288, 364] width 84 height 82
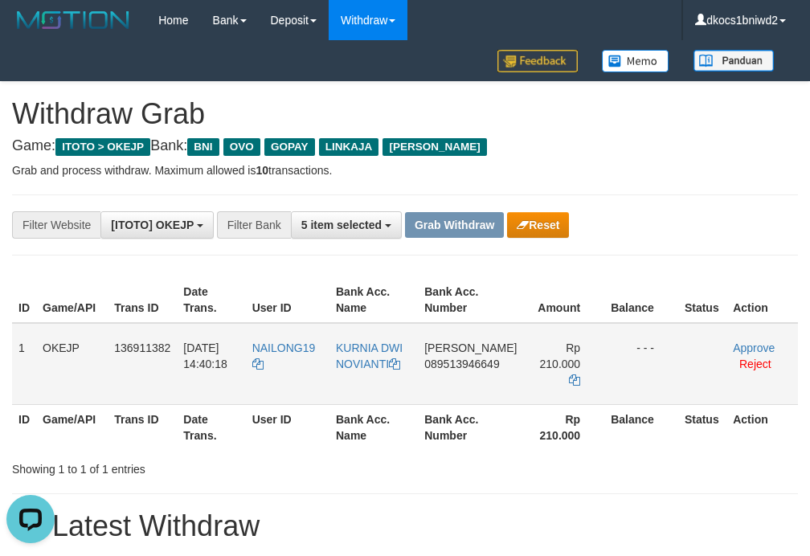
click at [291, 357] on td "NAILONG19" at bounding box center [288, 364] width 84 height 82
copy tr "NAILONG19"
click at [357, 377] on td "KURNIA DWI NOVIANTI" at bounding box center [373, 364] width 88 height 82
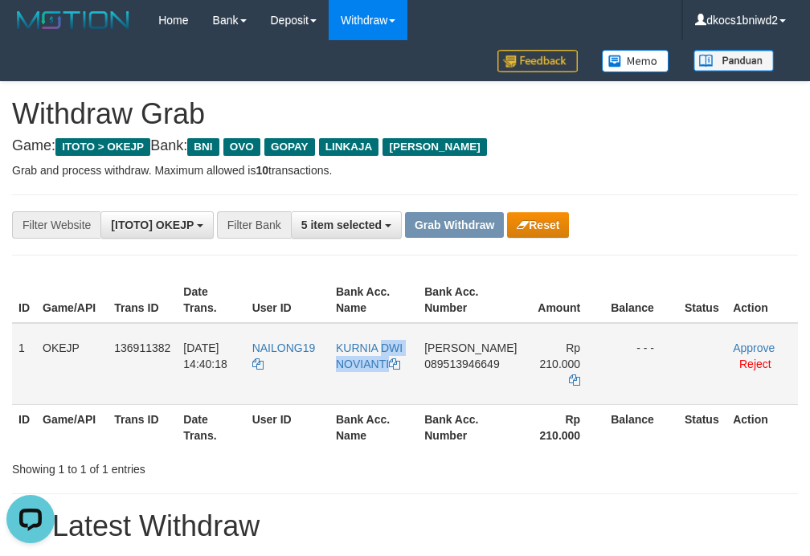
click at [357, 377] on td "KURNIA DWI NOVIANTI" at bounding box center [373, 364] width 88 height 82
copy link "KURNIA DWI NOVIANTI"
click at [734, 347] on link "Approve" at bounding box center [754, 347] width 42 height 13
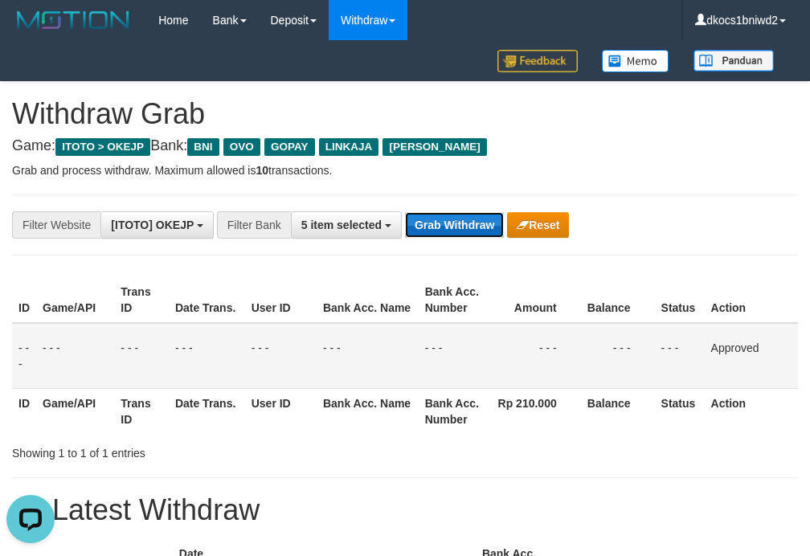
click at [422, 226] on button "Grab Withdraw" at bounding box center [454, 225] width 99 height 26
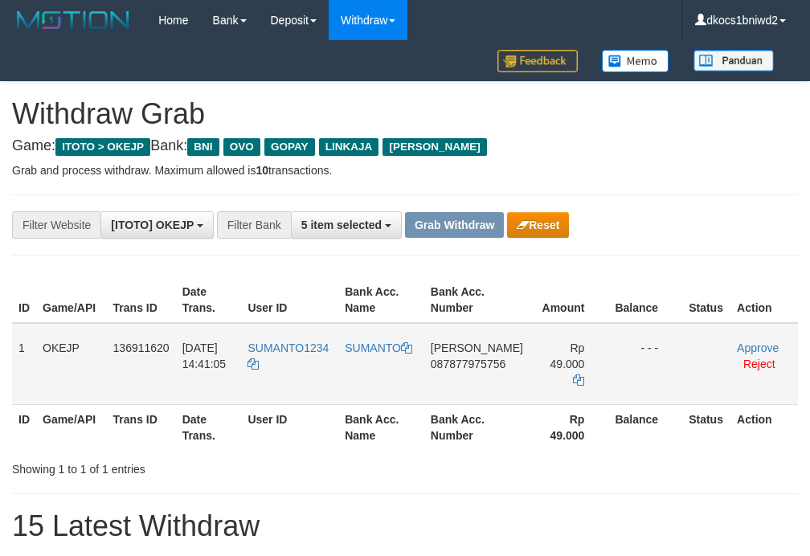
click at [307, 378] on td "SUMANTO1234" at bounding box center [289, 364] width 97 height 82
click at [292, 357] on td "SUMANTO1234" at bounding box center [289, 364] width 97 height 82
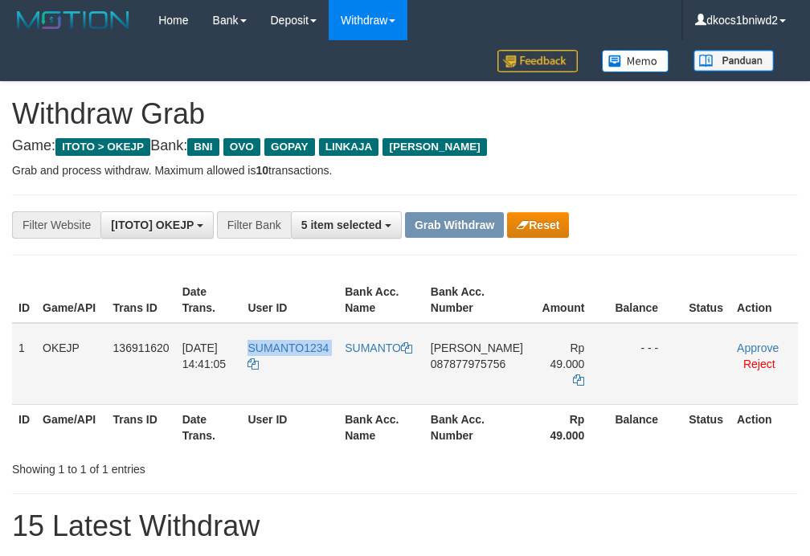
copy tr "SUMANTO1234"
click at [448, 377] on td "[PERSON_NAME] 087877975756" at bounding box center [476, 364] width 105 height 82
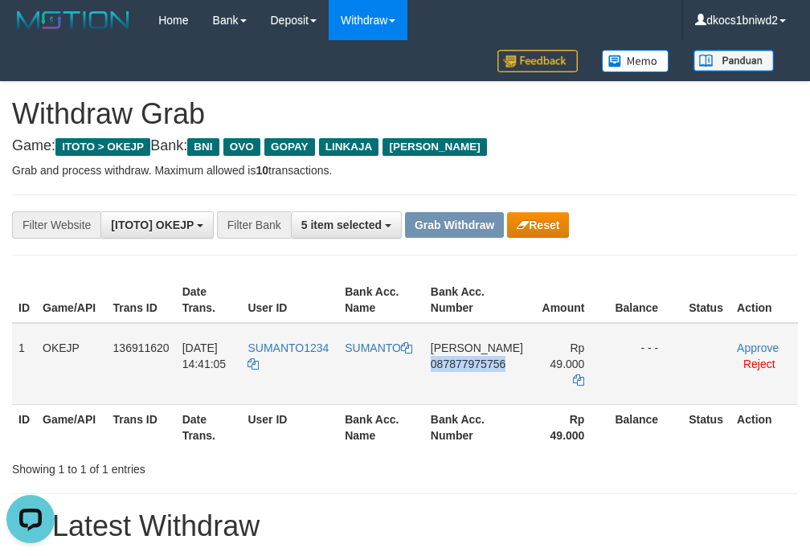
click at [448, 377] on td "[PERSON_NAME] 087877975756" at bounding box center [476, 364] width 105 height 82
copy span "087877975756"
click at [487, 367] on span "087877975756" at bounding box center [468, 363] width 75 height 13
click at [477, 383] on td "[PERSON_NAME] 087877975756" at bounding box center [476, 364] width 105 height 82
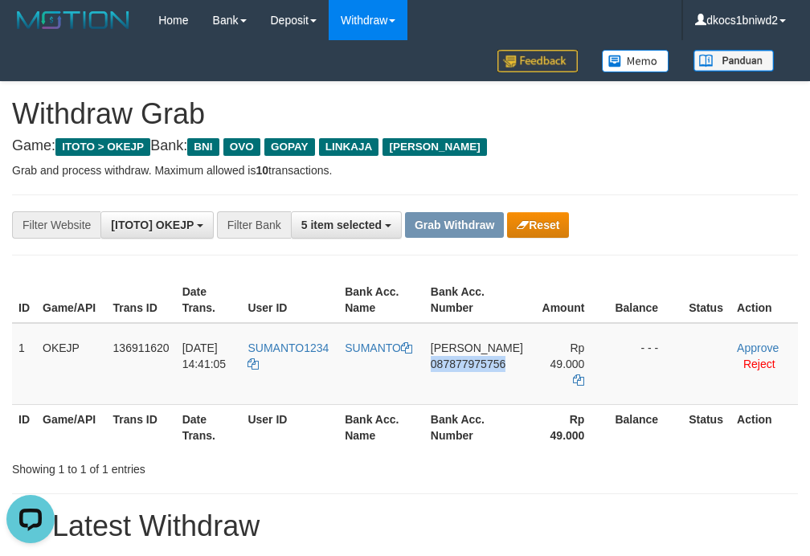
drag, startPoint x: 477, startPoint y: 383, endPoint x: 784, endPoint y: 288, distance: 321.4
click at [480, 382] on td "[PERSON_NAME] 087877975756" at bounding box center [476, 364] width 105 height 82
copy span "087877975756"
click at [480, 374] on td "[PERSON_NAME] 087877975756" at bounding box center [476, 364] width 105 height 82
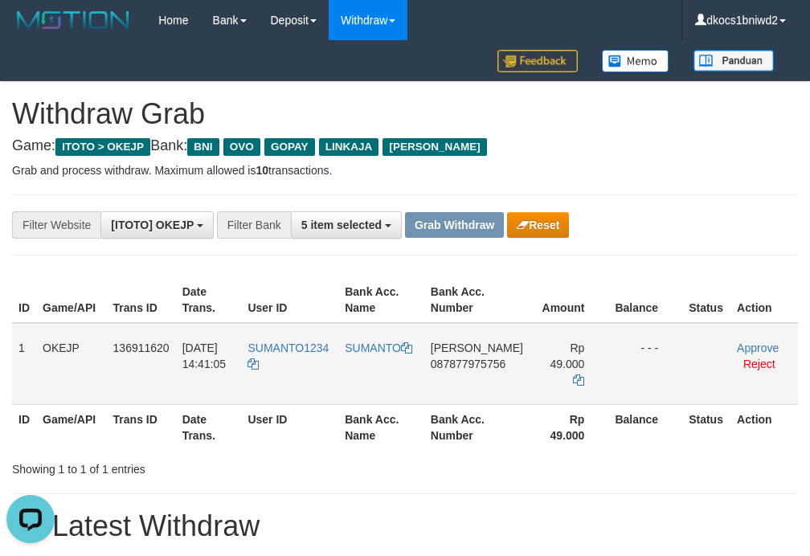
click at [326, 364] on td "SUMANTO1234" at bounding box center [289, 364] width 97 height 82
copy tr "SUMANTO1234"
click at [393, 367] on td "SUMANTO" at bounding box center [381, 364] width 86 height 82
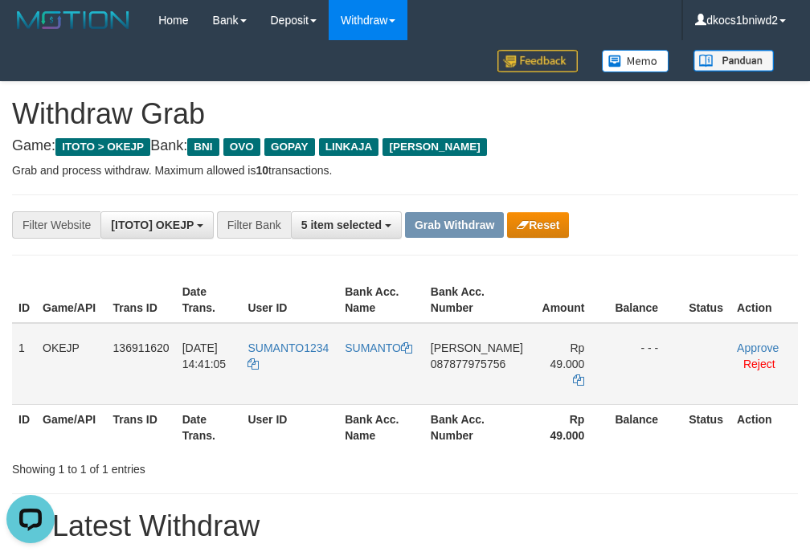
click at [393, 367] on td "SUMANTO" at bounding box center [381, 364] width 86 height 82
copy link "SUMANTO"
click at [746, 344] on link "Approve" at bounding box center [758, 347] width 42 height 13
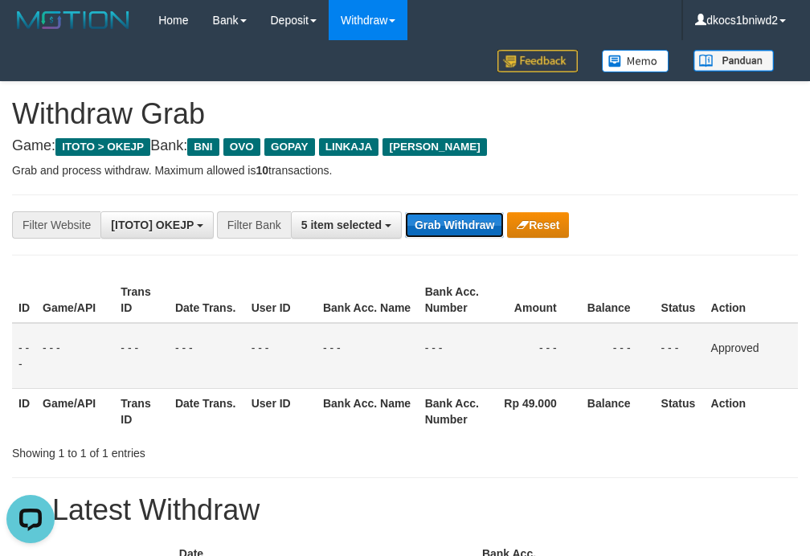
click at [453, 235] on button "Grab Withdraw" at bounding box center [454, 225] width 99 height 26
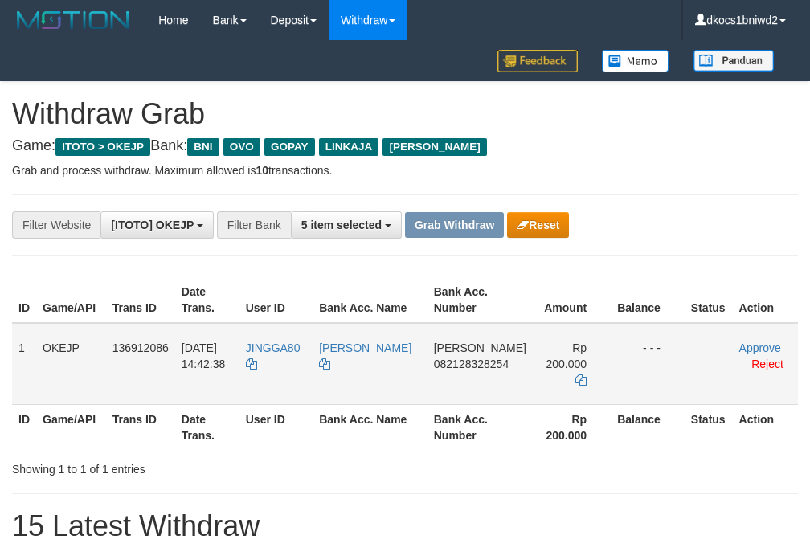
click at [284, 377] on td "JINGGA80" at bounding box center [275, 364] width 73 height 82
copy tr "JINGGA80"
click at [451, 377] on td "[PERSON_NAME] 082128328254" at bounding box center [479, 364] width 105 height 82
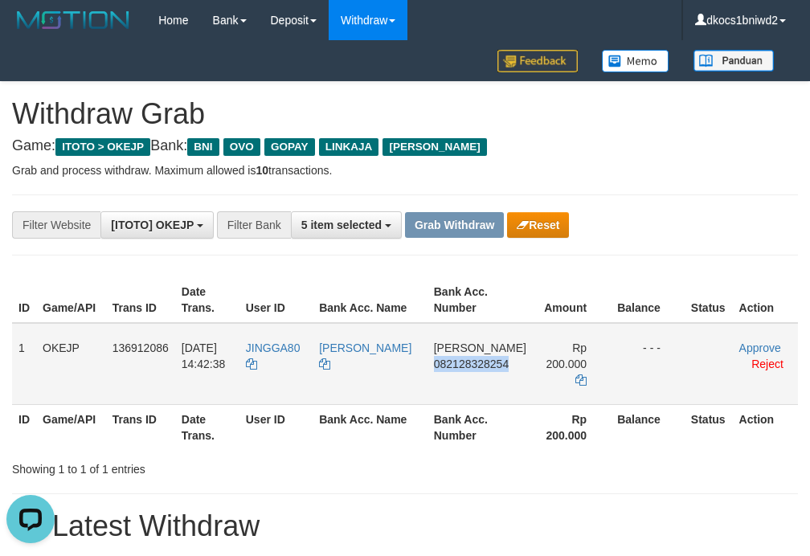
click at [451, 377] on td "[PERSON_NAME] 082128328254" at bounding box center [479, 364] width 105 height 82
copy span "082128328254"
click at [451, 392] on td "[PERSON_NAME] 082128328254" at bounding box center [479, 364] width 105 height 82
click at [461, 390] on td "[PERSON_NAME] 082128328254" at bounding box center [479, 364] width 105 height 82
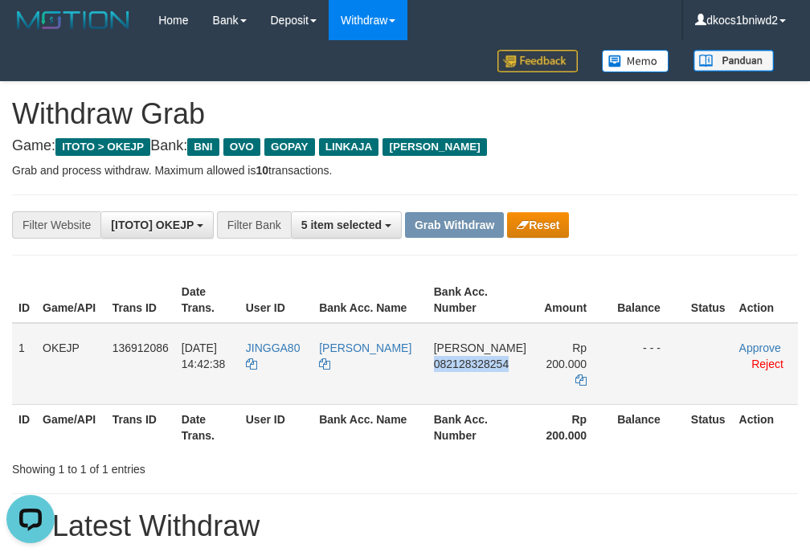
click at [461, 390] on td "[PERSON_NAME] 082128328254" at bounding box center [479, 364] width 105 height 82
click at [287, 370] on td "JINGGA80" at bounding box center [275, 364] width 73 height 82
copy tr "JINGGA80"
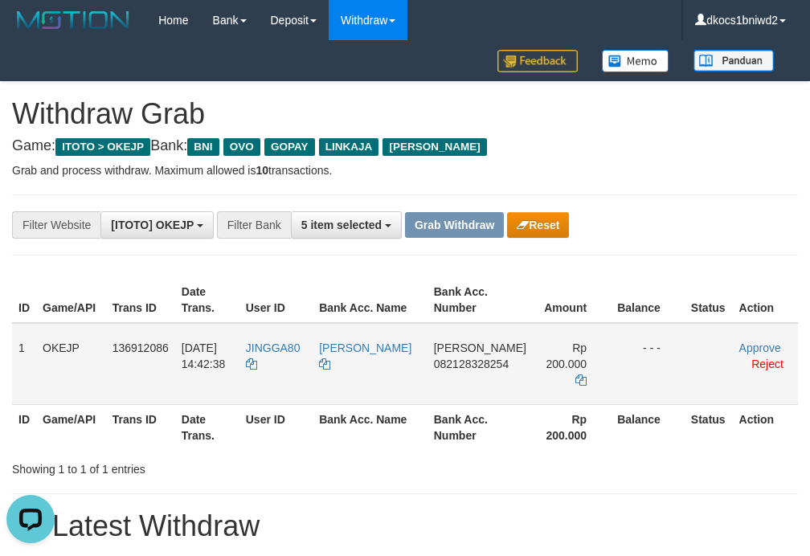
click at [368, 378] on td "[PERSON_NAME]" at bounding box center [369, 364] width 115 height 82
drag, startPoint x: 368, startPoint y: 378, endPoint x: 397, endPoint y: 357, distance: 35.2
click at [370, 378] on td "[PERSON_NAME]" at bounding box center [369, 364] width 115 height 82
copy tr "[PERSON_NAME]"
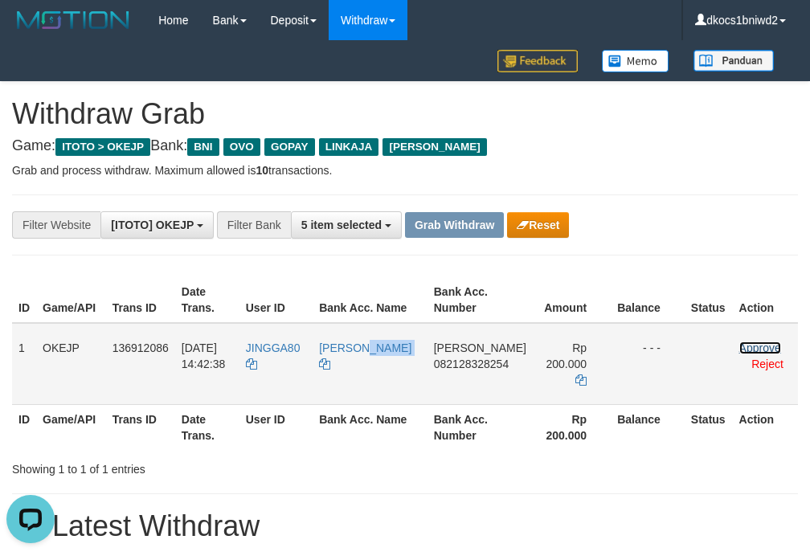
click at [766, 347] on link "Approve" at bounding box center [760, 347] width 42 height 13
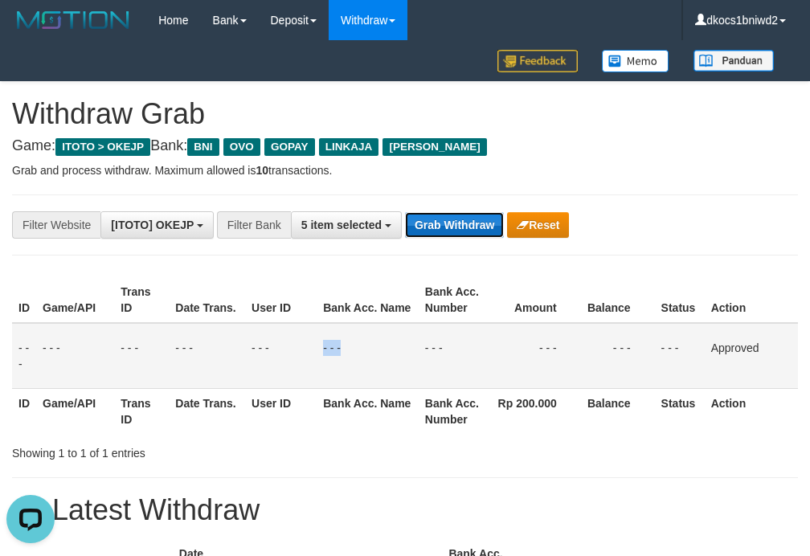
click at [447, 215] on button "Grab Withdraw" at bounding box center [454, 225] width 99 height 26
drag, startPoint x: 447, startPoint y: 215, endPoint x: 786, endPoint y: 157, distance: 343.1
click at [458, 212] on button "Grab Withdraw" at bounding box center [454, 225] width 99 height 26
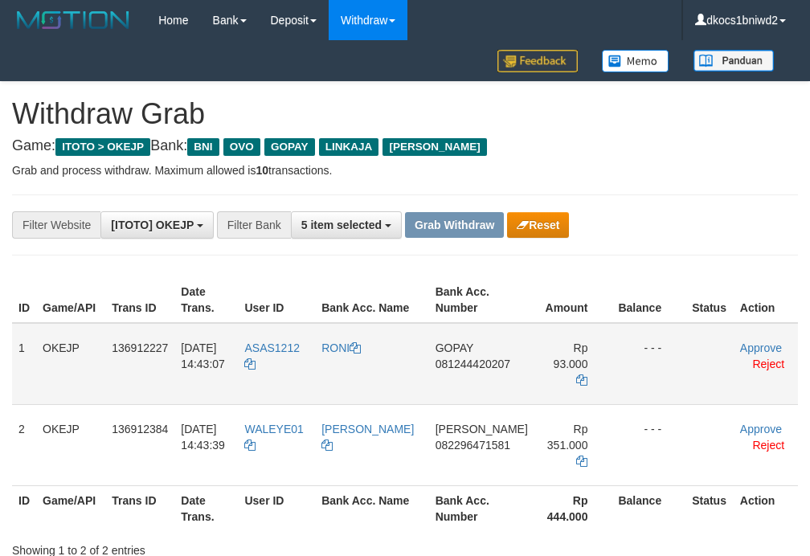
click at [286, 370] on td "ASAS1212" at bounding box center [276, 364] width 77 height 82
copy tr "ASAS1212"
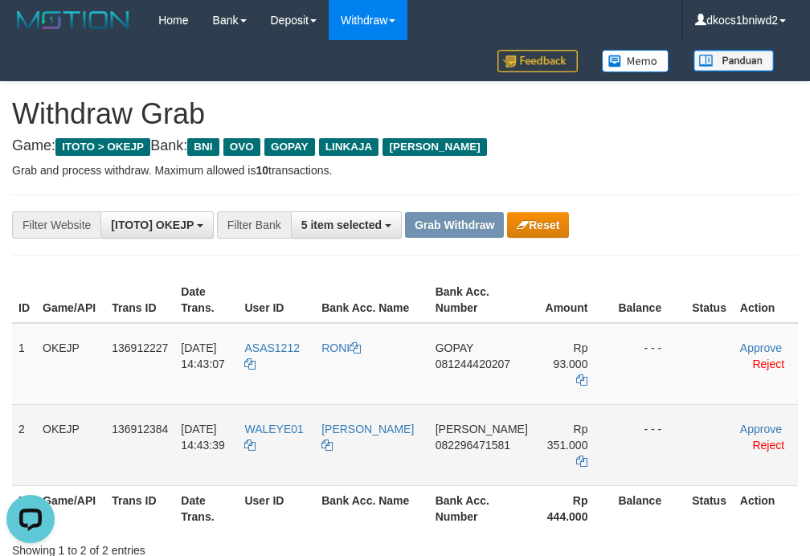
click at [284, 434] on td "WALEYE01" at bounding box center [276, 444] width 77 height 81
click at [287, 432] on td "WALEYE01" at bounding box center [276, 444] width 77 height 81
click at [296, 425] on td "WALEYE01" at bounding box center [276, 444] width 77 height 81
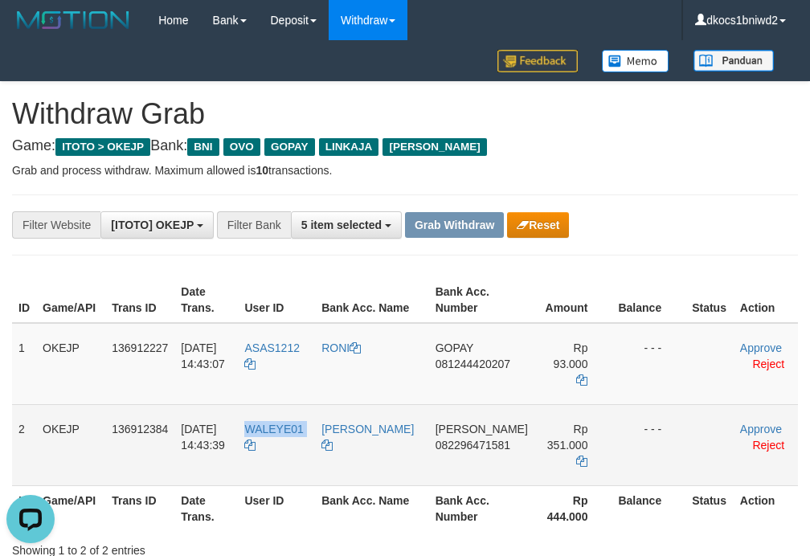
click at [296, 425] on td "WALEYE01" at bounding box center [276, 444] width 77 height 81
copy tr "WALEYE01"
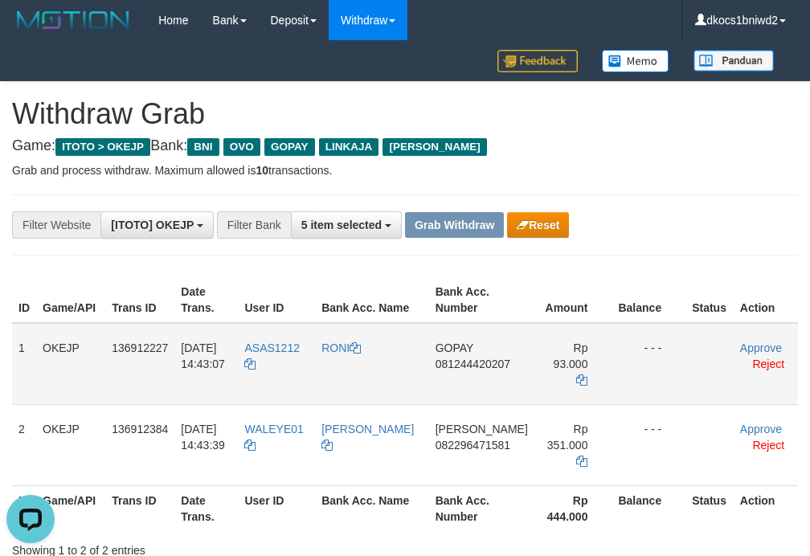
click at [457, 382] on td "GOPAY 081244420207" at bounding box center [481, 364] width 105 height 82
copy span "081244420207"
click at [468, 383] on td "GOPAY 081244420207" at bounding box center [481, 364] width 105 height 82
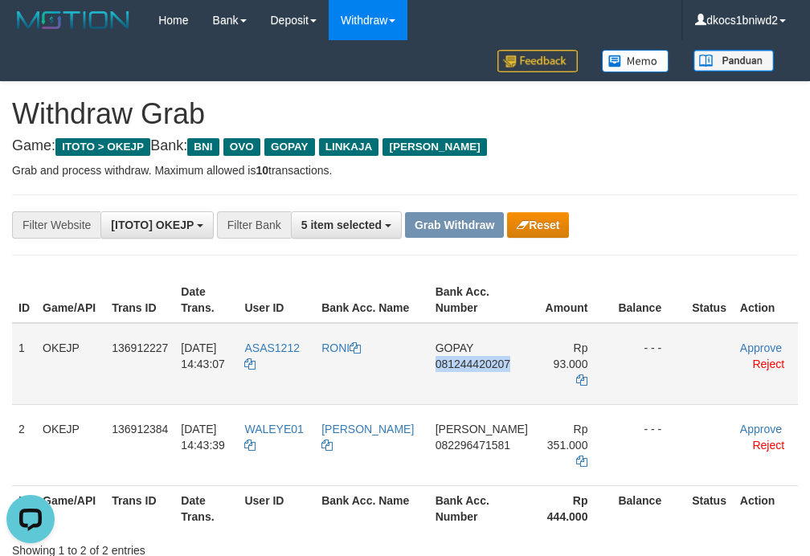
click at [488, 386] on td "GOPAY 081244420207" at bounding box center [481, 364] width 105 height 82
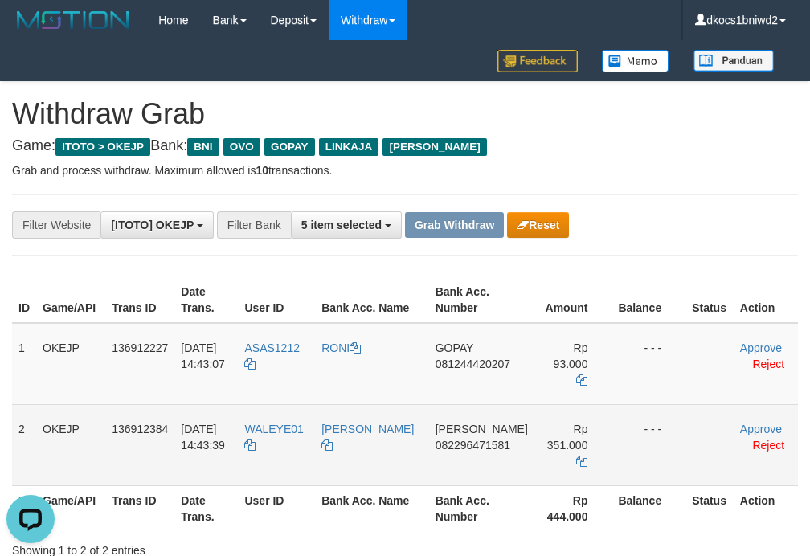
click at [440, 438] on td "[PERSON_NAME] 082296471581" at bounding box center [481, 444] width 105 height 81
click at [440, 438] on td "DANA 082296471581" at bounding box center [481, 444] width 105 height 81
copy span "082296471581"
click at [441, 454] on td "DANA 082296471581" at bounding box center [481, 444] width 105 height 81
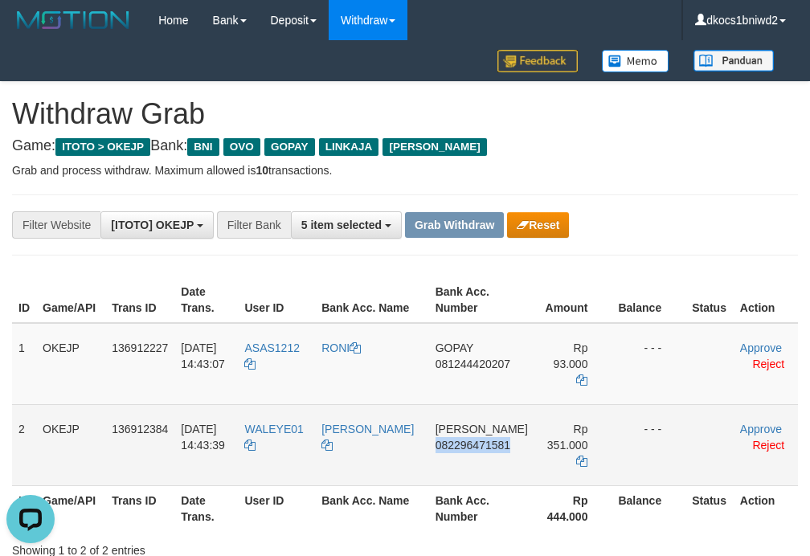
click at [480, 451] on td "DANA 082296471581" at bounding box center [481, 444] width 105 height 81
click at [458, 457] on td "DANA 082296471581" at bounding box center [481, 444] width 105 height 81
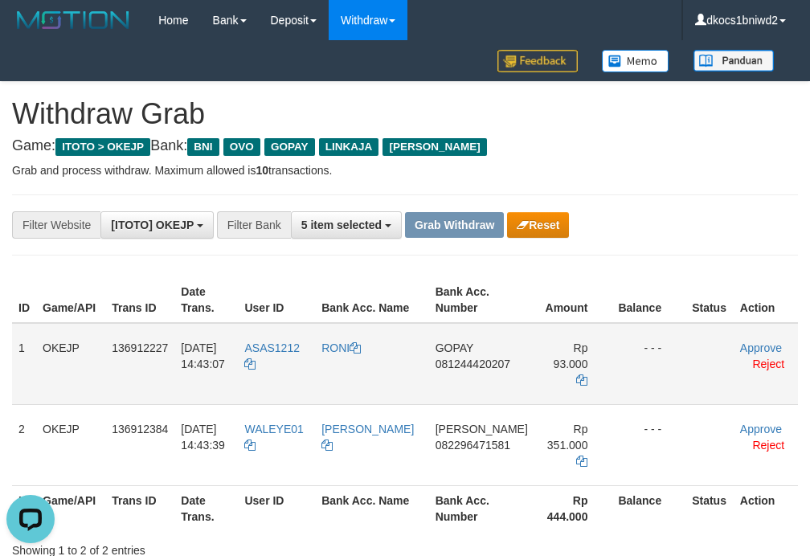
click at [292, 364] on td "ASAS1212" at bounding box center [276, 364] width 77 height 82
copy tr "ASAS1212"
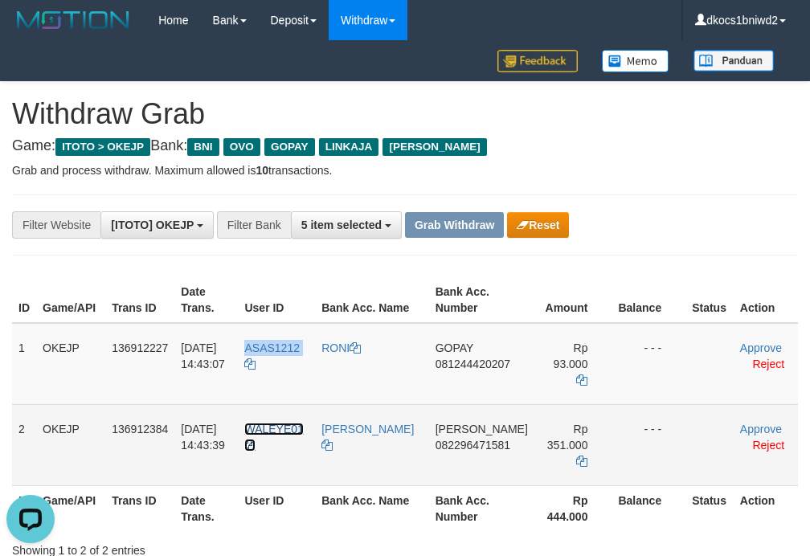
click at [274, 423] on link "WALEYE01" at bounding box center [273, 437] width 59 height 29
click at [292, 426] on td "WALEYE01" at bounding box center [276, 444] width 77 height 81
copy tr "WALEYE01"
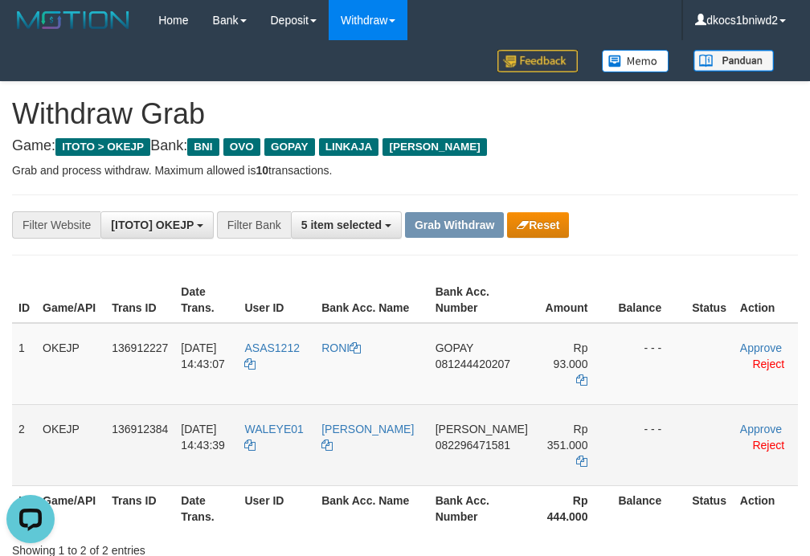
click at [432, 410] on td "DANA 082296471581" at bounding box center [481, 444] width 105 height 81
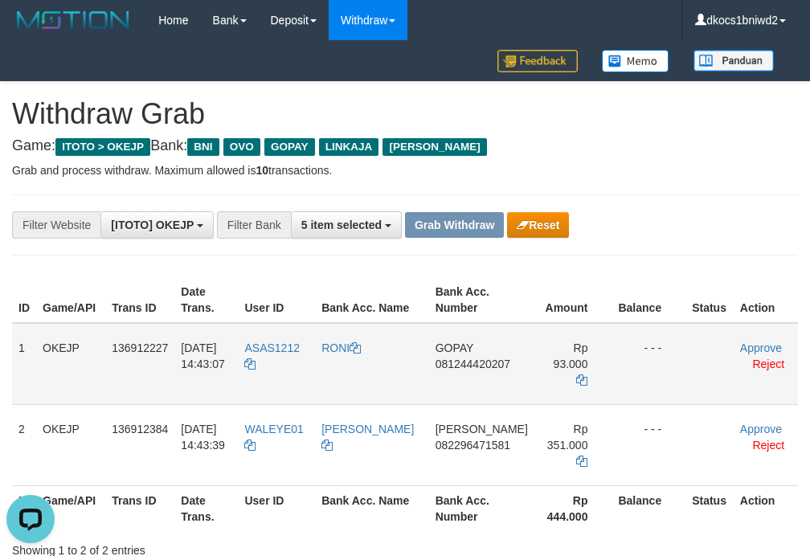
click at [367, 377] on td "RONI" at bounding box center [372, 364] width 114 height 82
copy link "RONI"
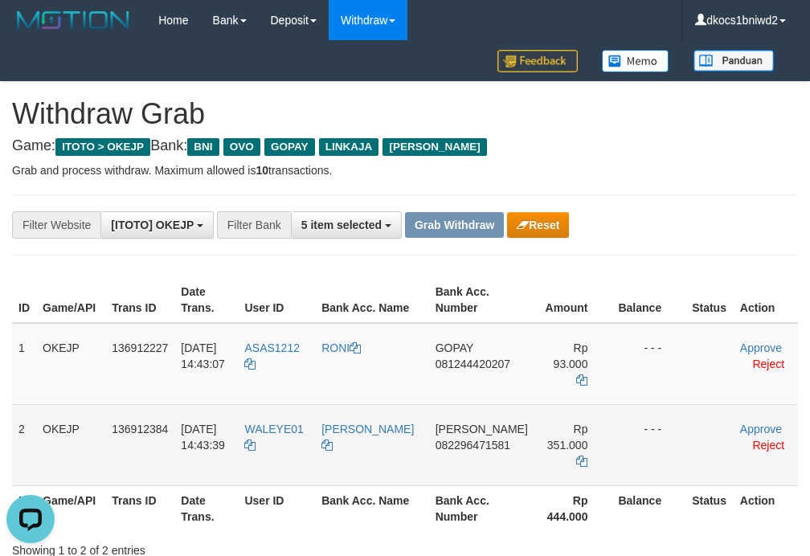
click at [381, 442] on td "[PERSON_NAME]" at bounding box center [372, 444] width 114 height 81
copy link "[PERSON_NAME]"
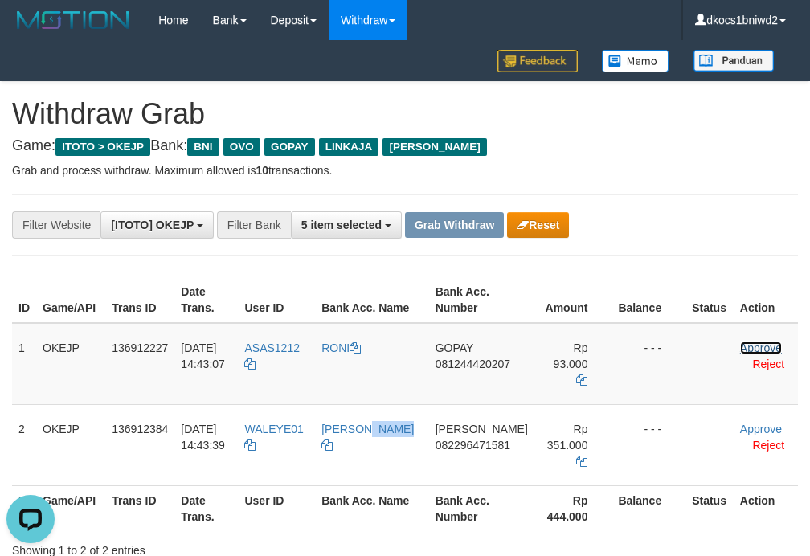
drag, startPoint x: 737, startPoint y: 345, endPoint x: 814, endPoint y: 397, distance: 92.7
click at [740, 345] on link "Approve" at bounding box center [761, 347] width 42 height 13
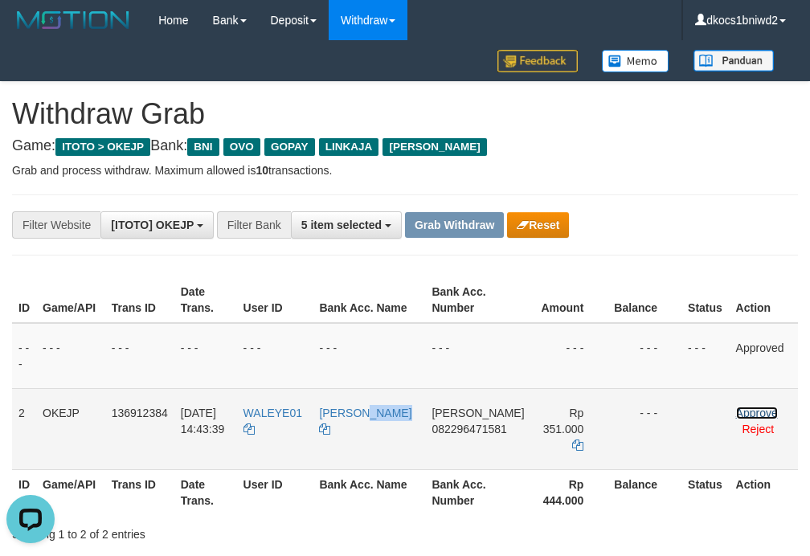
click at [749, 411] on link "Approve" at bounding box center [757, 412] width 42 height 13
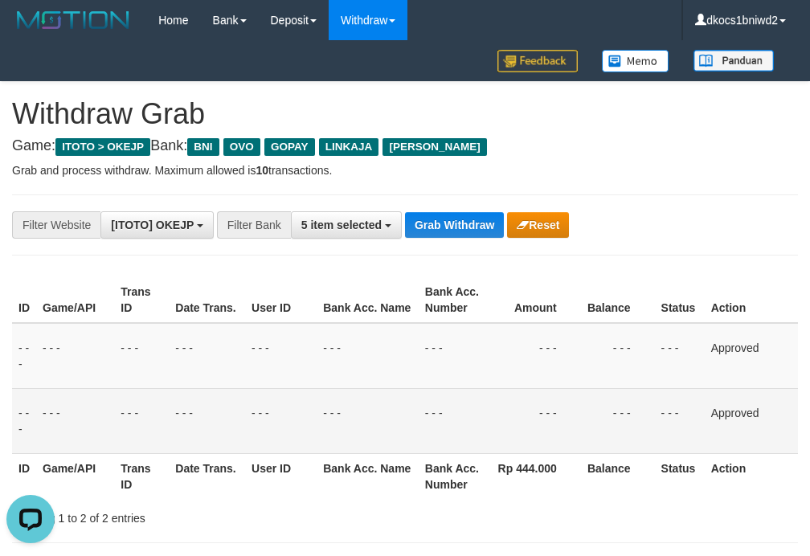
click at [614, 169] on p "Grab and process withdraw. Maximum allowed is 10 transactions." at bounding box center [405, 170] width 786 height 16
click at [457, 231] on button "Grab Withdraw" at bounding box center [454, 225] width 99 height 26
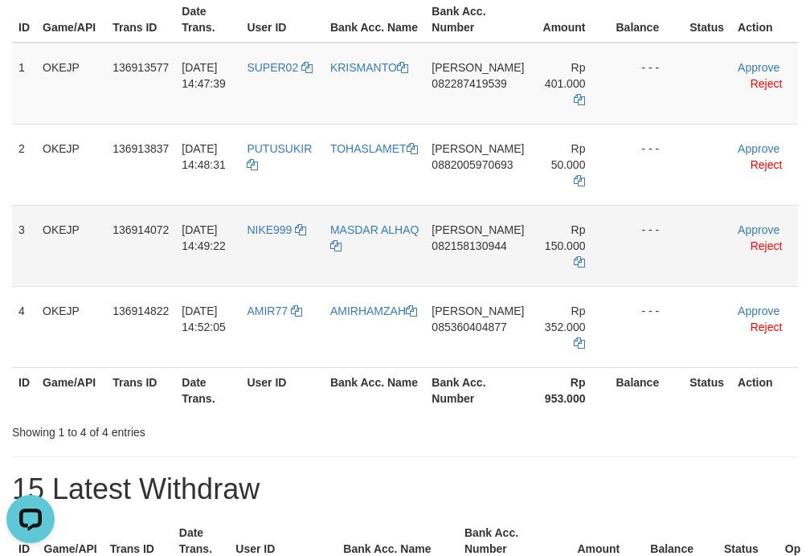
scroll to position [286, 0]
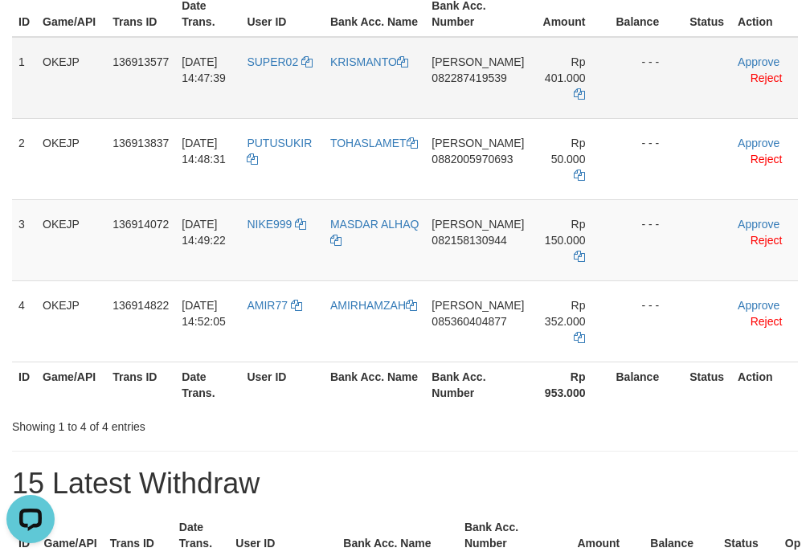
click at [488, 92] on td "[PERSON_NAME] 082287419539" at bounding box center [477, 78] width 105 height 82
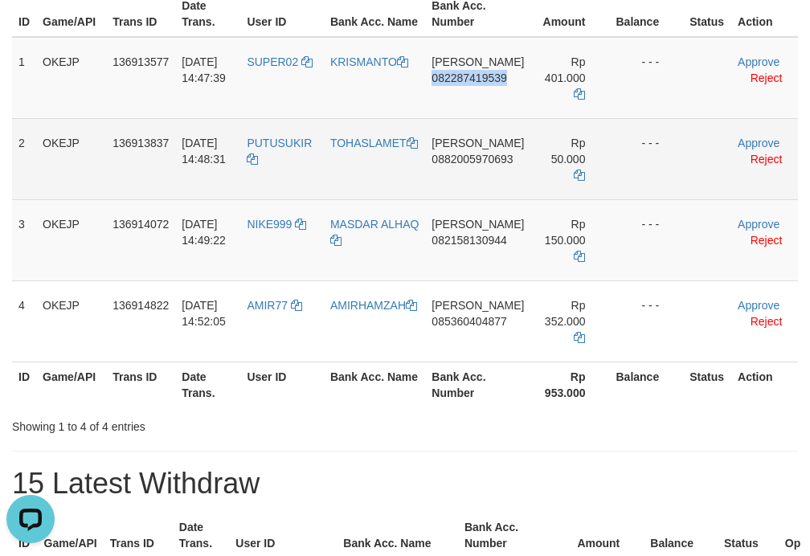
copy span "082287419539"
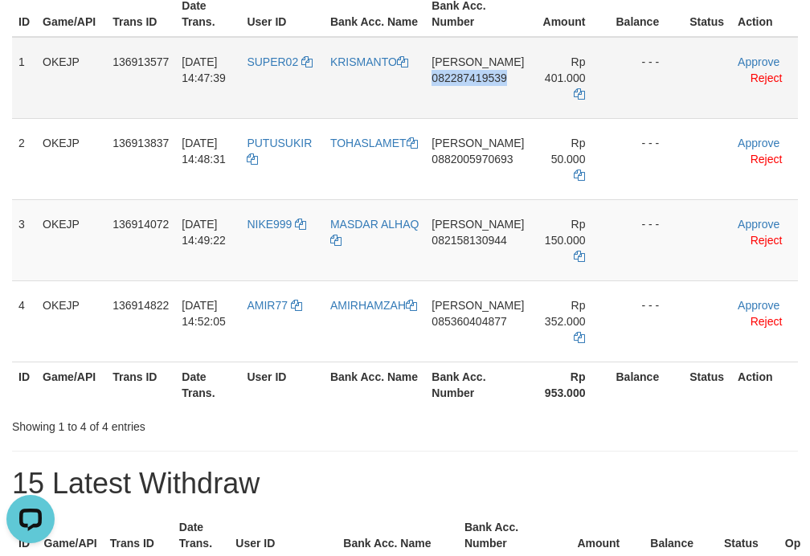
click at [476, 92] on td "[PERSON_NAME] 082287419539" at bounding box center [477, 78] width 105 height 82
click at [521, 108] on td "[PERSON_NAME] 082287419539" at bounding box center [477, 78] width 105 height 82
click at [517, 108] on td "[PERSON_NAME] 082287419539" at bounding box center [477, 78] width 105 height 82
click at [477, 94] on td "[PERSON_NAME] 082287419539" at bounding box center [477, 78] width 105 height 82
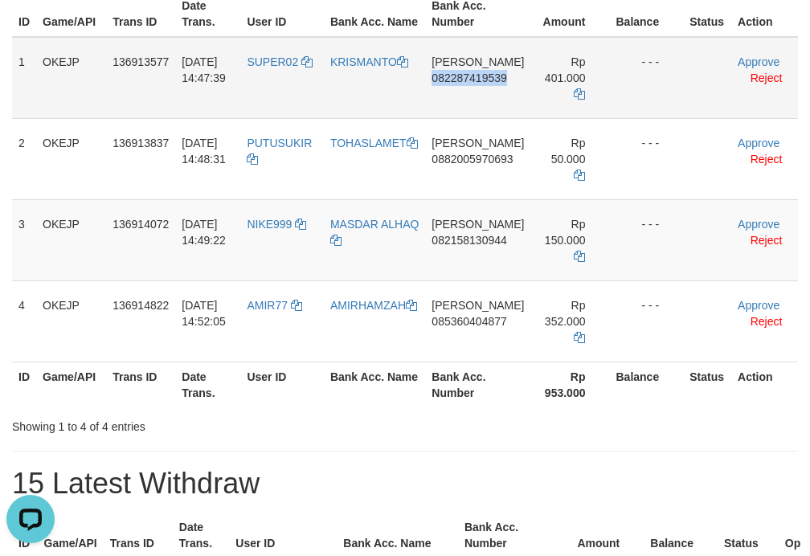
click at [477, 94] on td "[PERSON_NAME] 082287419539" at bounding box center [477, 78] width 105 height 82
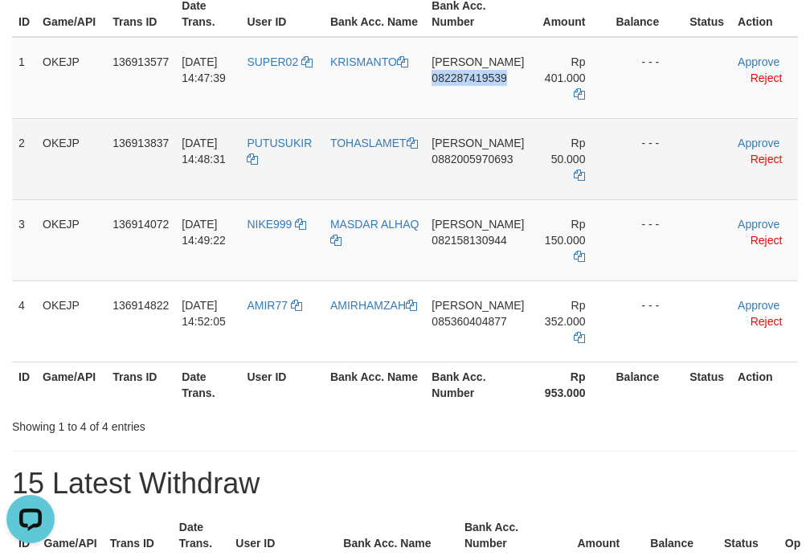
copy span "082287419539"
click at [492, 175] on td "DANA 0882005970693" at bounding box center [477, 158] width 105 height 81
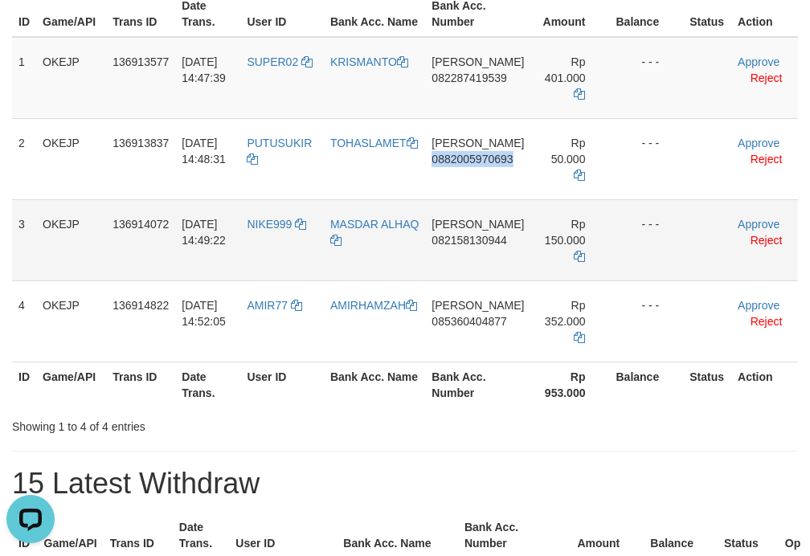
copy span "0882005970693"
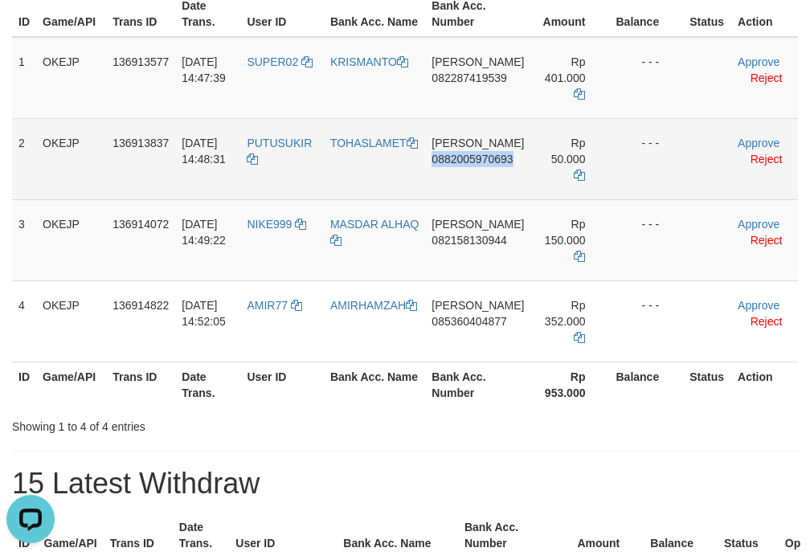
click at [464, 186] on td "DANA 0882005970693" at bounding box center [477, 158] width 105 height 81
click at [461, 172] on td "DANA 0882005970693" at bounding box center [477, 158] width 105 height 81
click at [502, 175] on td "DANA 0882005970693" at bounding box center [477, 158] width 105 height 81
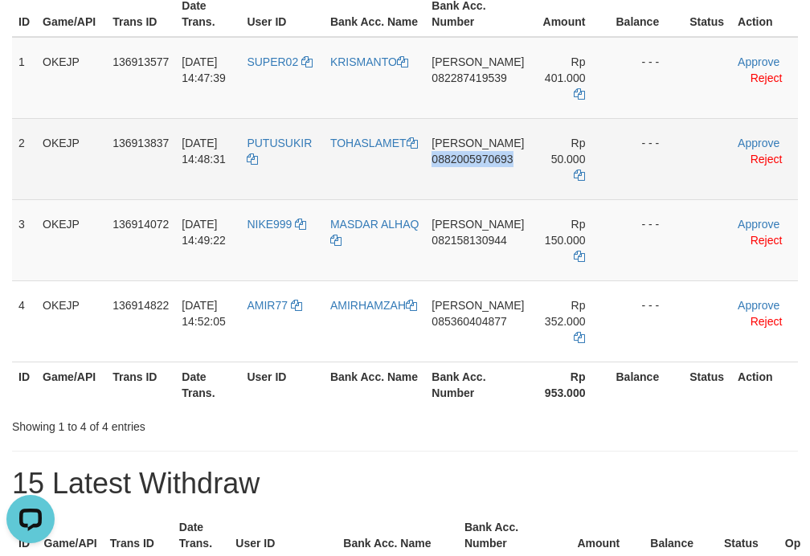
click at [502, 175] on td "DANA 0882005970693" at bounding box center [477, 158] width 105 height 81
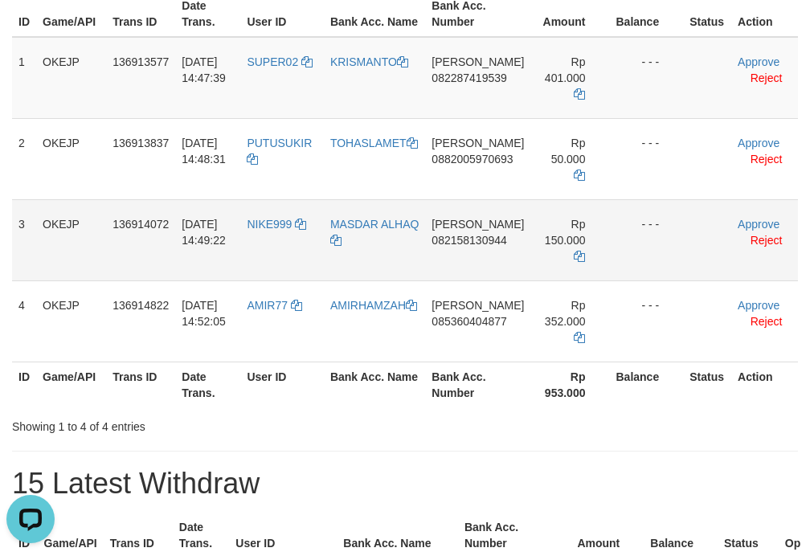
click at [468, 265] on td "DANA 082158130944" at bounding box center [477, 239] width 105 height 81
copy span "082158130944"
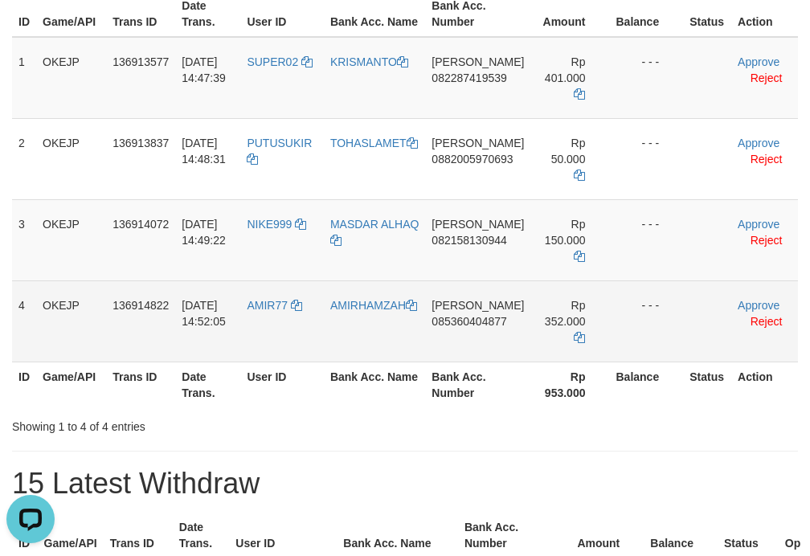
click at [464, 345] on td "DANA 085360404877" at bounding box center [477, 320] width 105 height 81
copy span "085360404877"
click at [480, 353] on td "DANA 085360404877" at bounding box center [477, 320] width 105 height 81
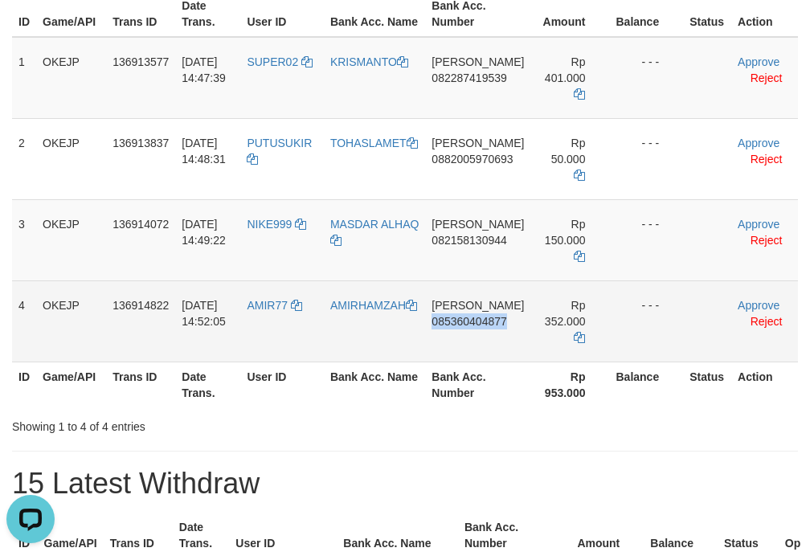
click at [470, 349] on td "DANA 085360404877" at bounding box center [477, 320] width 105 height 81
click at [485, 339] on td "DANA 085360404877" at bounding box center [477, 320] width 105 height 81
click at [460, 353] on td "DANA 085360404877" at bounding box center [477, 320] width 105 height 81
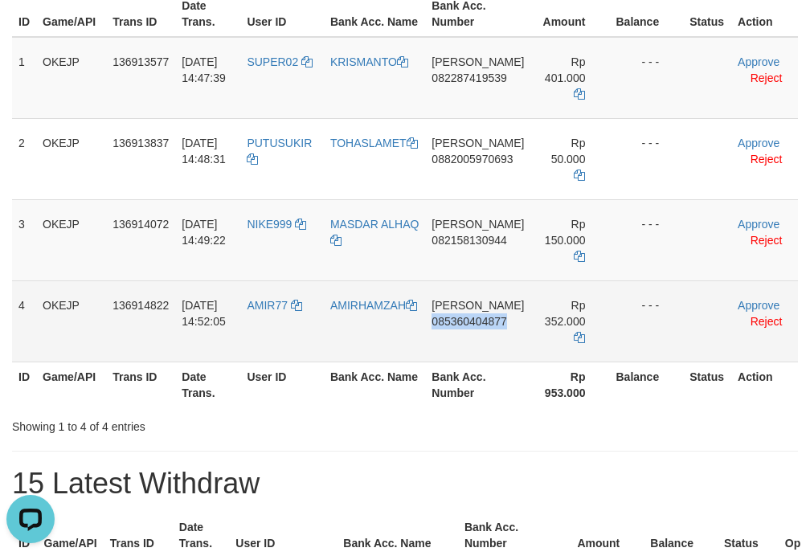
click at [460, 353] on td "DANA 085360404877" at bounding box center [477, 320] width 105 height 81
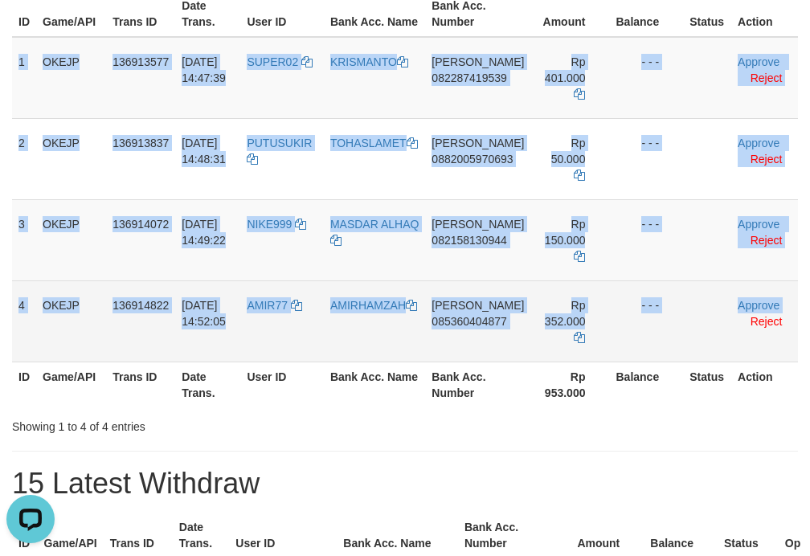
drag, startPoint x: 18, startPoint y: 59, endPoint x: 781, endPoint y: 312, distance: 804.3
click at [781, 312] on tbody "1 OKEJP 136913577 01/10/2025 14:47:39 SUPER02 KRISMANTO DANA 082287419539 Rp 40…" at bounding box center [405, 199] width 786 height 325
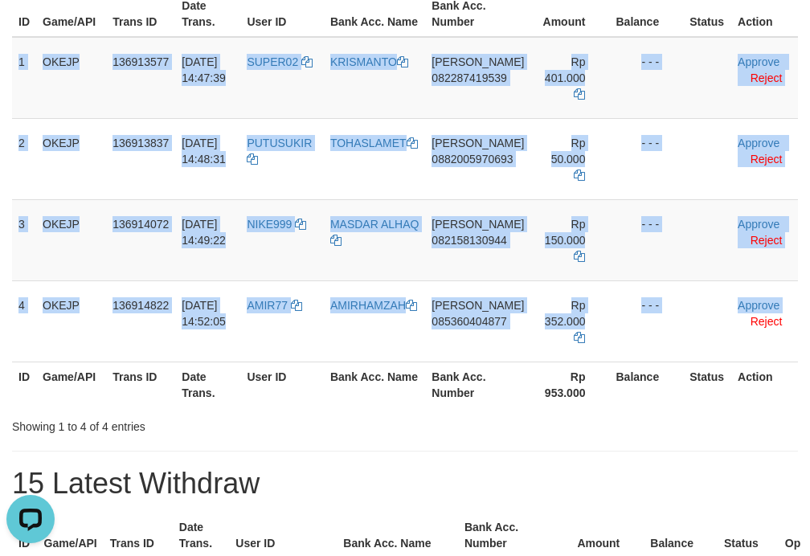
copy tbody "1 OKEJP 136913577 01/10/2025 14:47:39 SUPER02 KRISMANTO DANA 082287419539 Rp 40…"
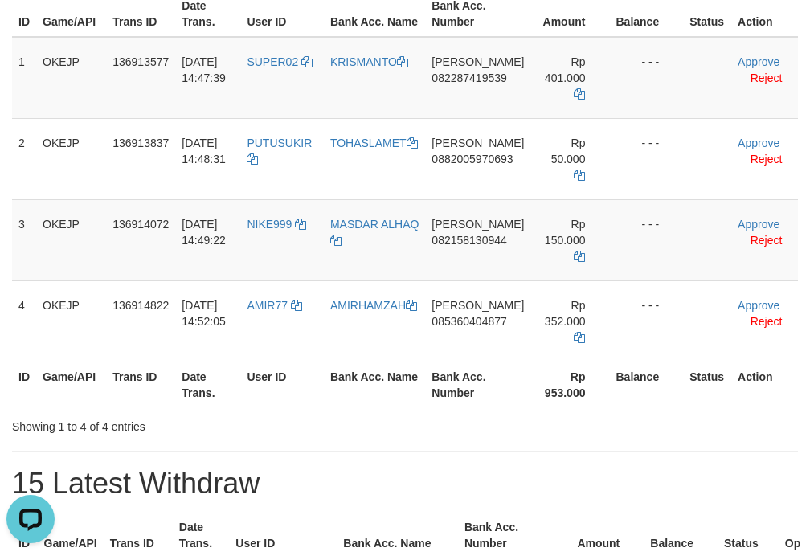
click at [739, 64] on link "Approve" at bounding box center [758, 61] width 42 height 13
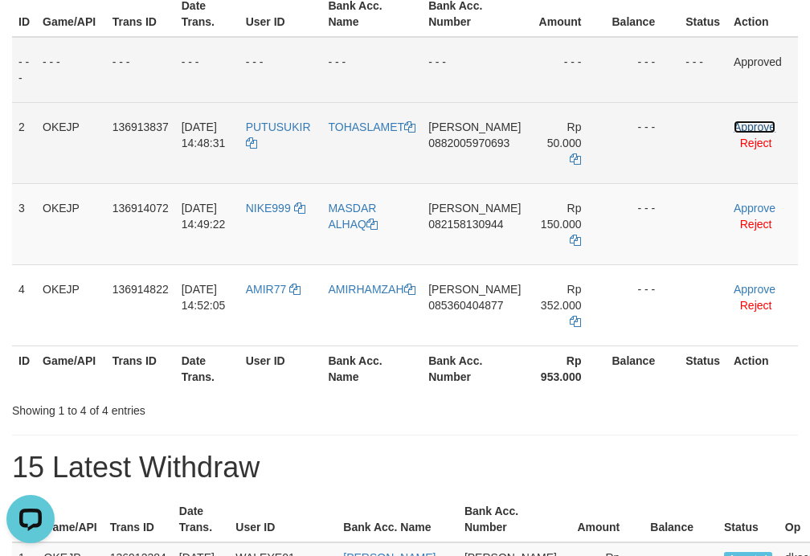
click at [736, 129] on link "Approve" at bounding box center [754, 126] width 42 height 13
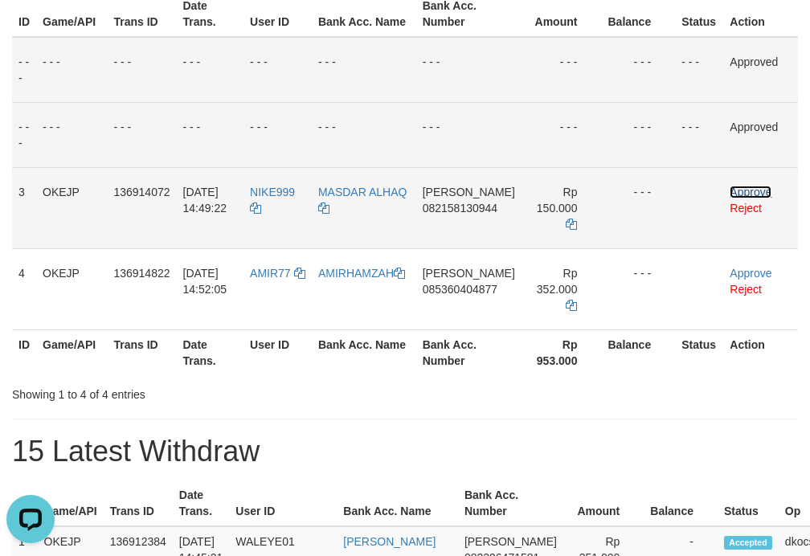
click at [733, 190] on link "Approve" at bounding box center [750, 192] width 42 height 13
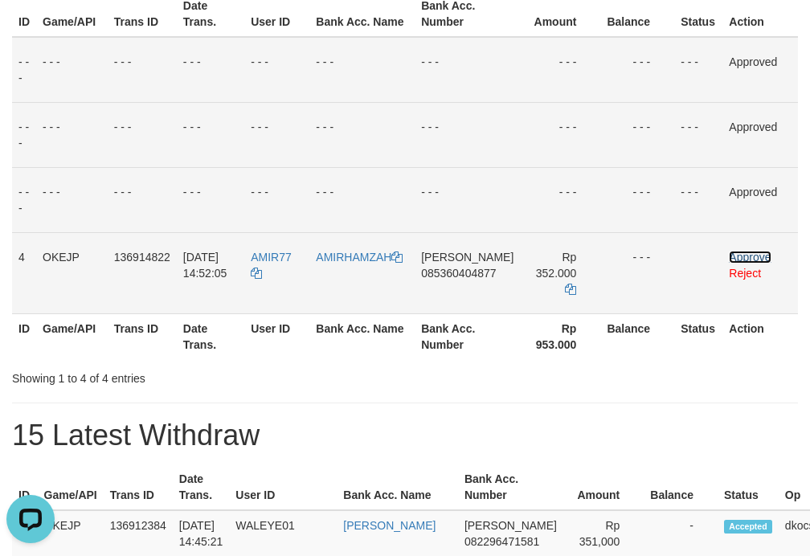
click at [737, 255] on link "Approve" at bounding box center [750, 257] width 42 height 13
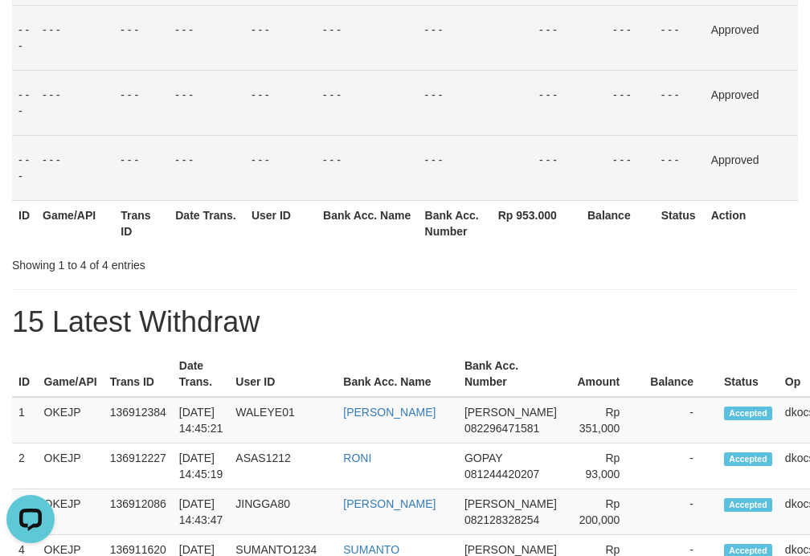
scroll to position [570, 0]
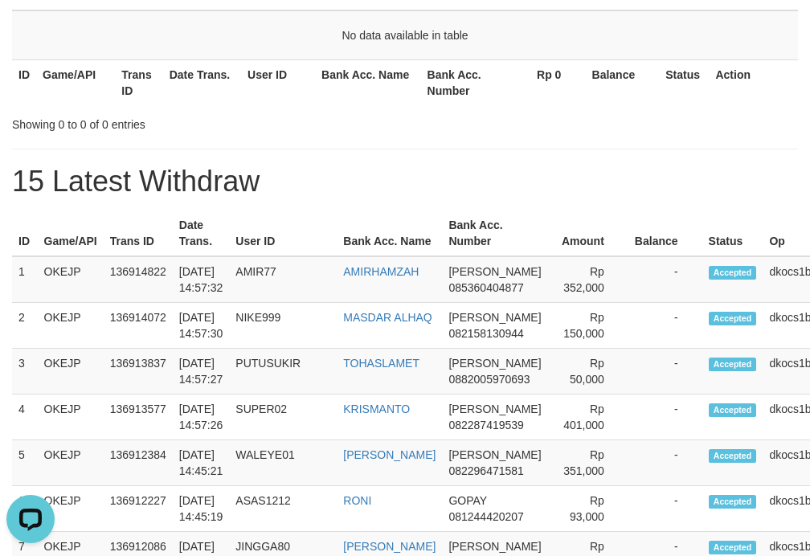
scroll to position [284, 0]
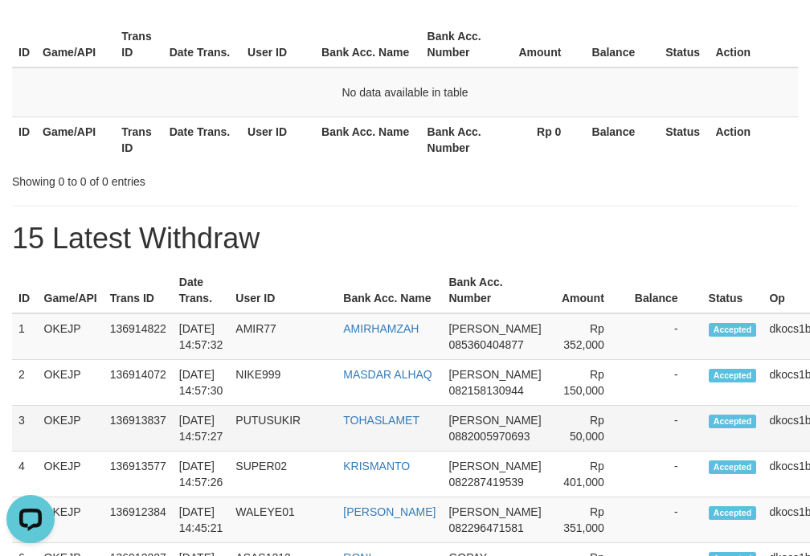
scroll to position [398, 0]
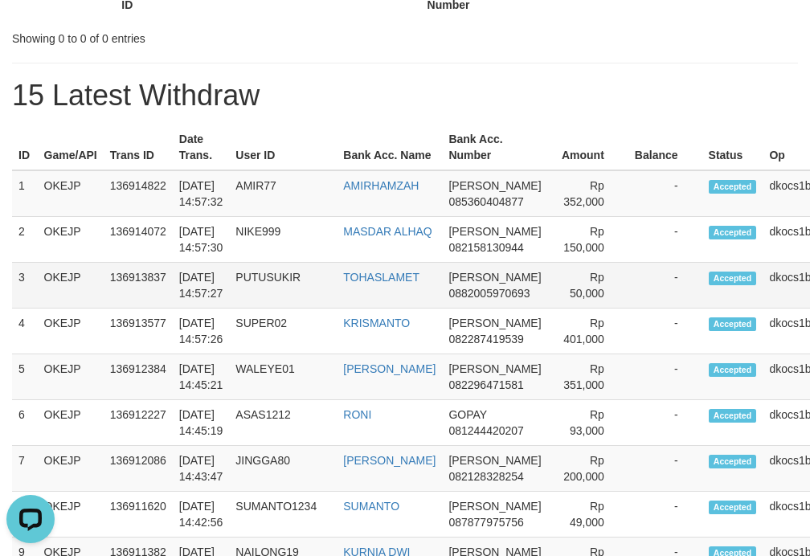
click at [271, 305] on td "PUTUSUKIR" at bounding box center [283, 286] width 108 height 46
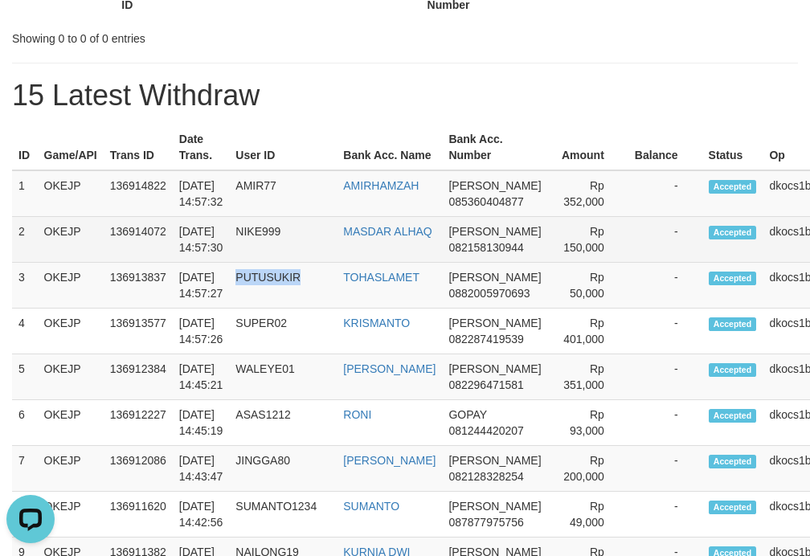
copy td "PUTUSUKIR"
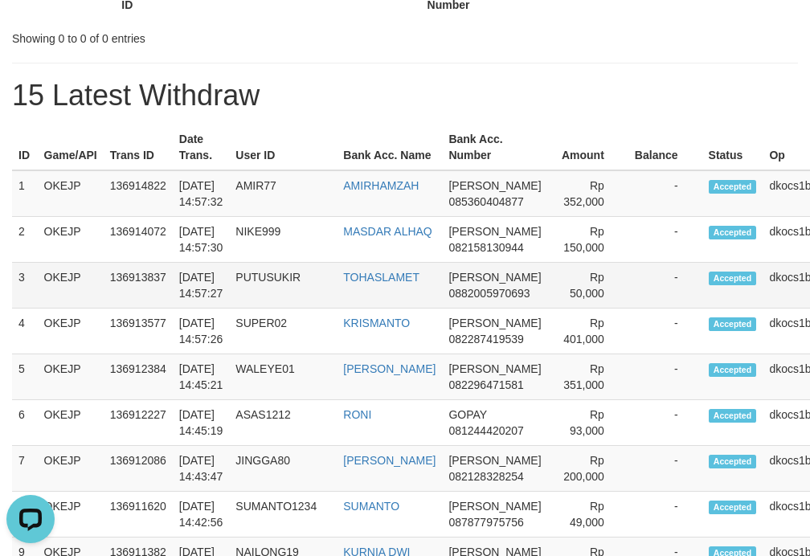
click at [365, 297] on td "TOHASLAMET" at bounding box center [389, 286] width 105 height 46
copy td "TOHASLAMET"
click at [467, 305] on td "DANA 0882005970693" at bounding box center [494, 286] width 105 height 46
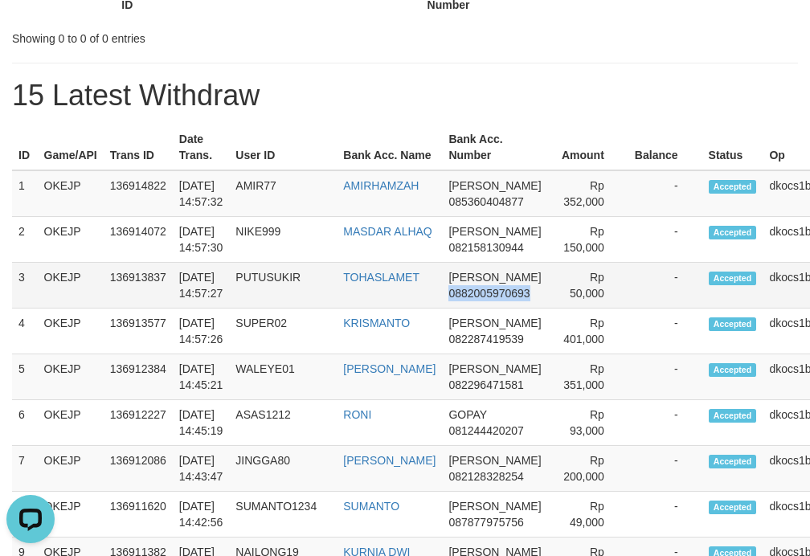
click at [467, 305] on td "DANA 0882005970693" at bounding box center [494, 286] width 105 height 46
copy span "0882005970693"
click at [583, 294] on td "Rp 50,000" at bounding box center [588, 286] width 80 height 46
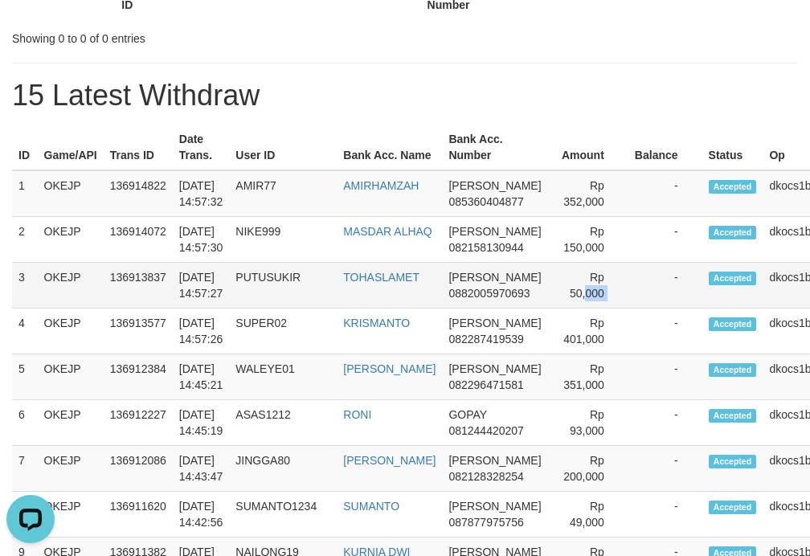
click at [567, 299] on td "Rp 50,000" at bounding box center [588, 286] width 80 height 46
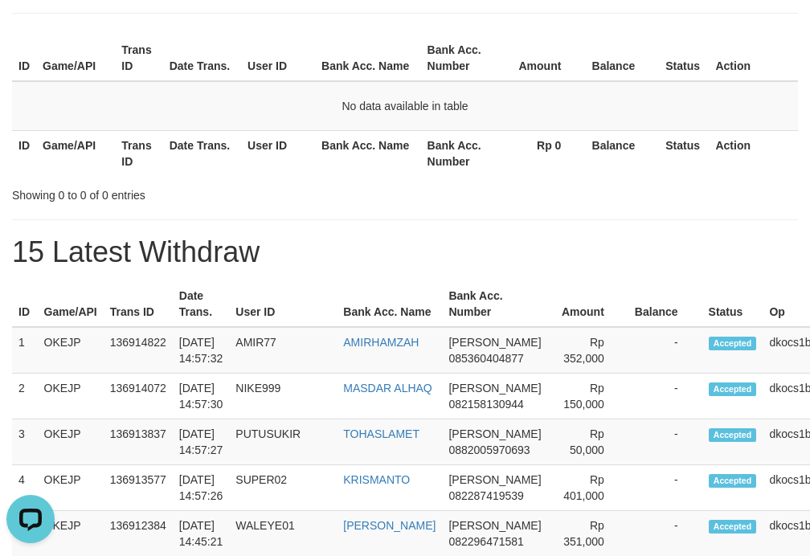
scroll to position [0, 0]
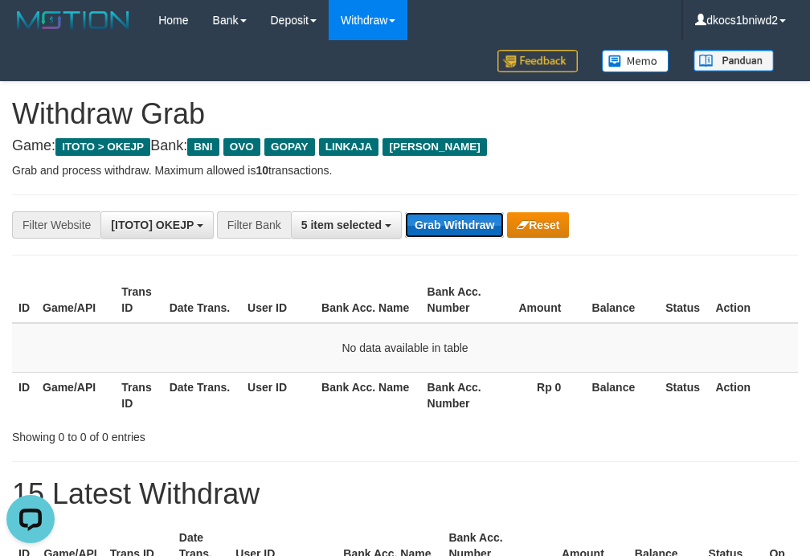
click at [463, 225] on button "Grab Withdraw" at bounding box center [454, 225] width 99 height 26
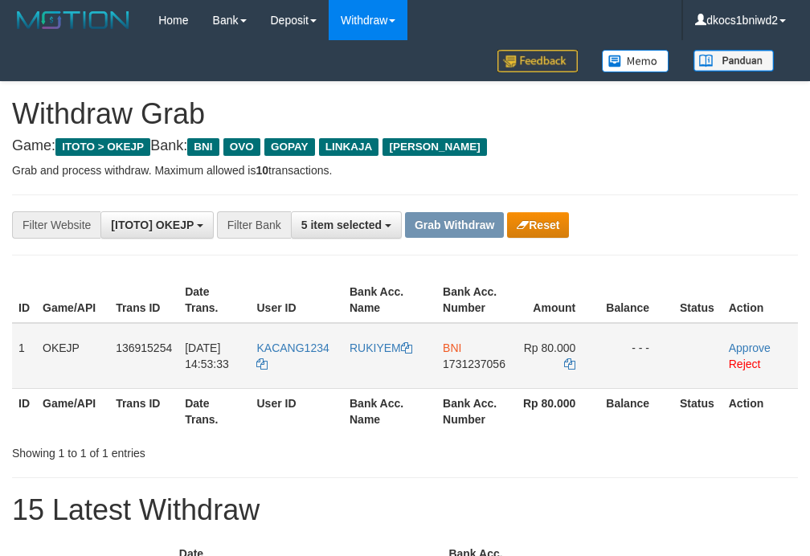
click at [315, 377] on td "KACANG1234" at bounding box center [296, 356] width 93 height 66
copy tr "KACANG1234"
click at [473, 380] on td "BNI 1731237056" at bounding box center [476, 356] width 80 height 66
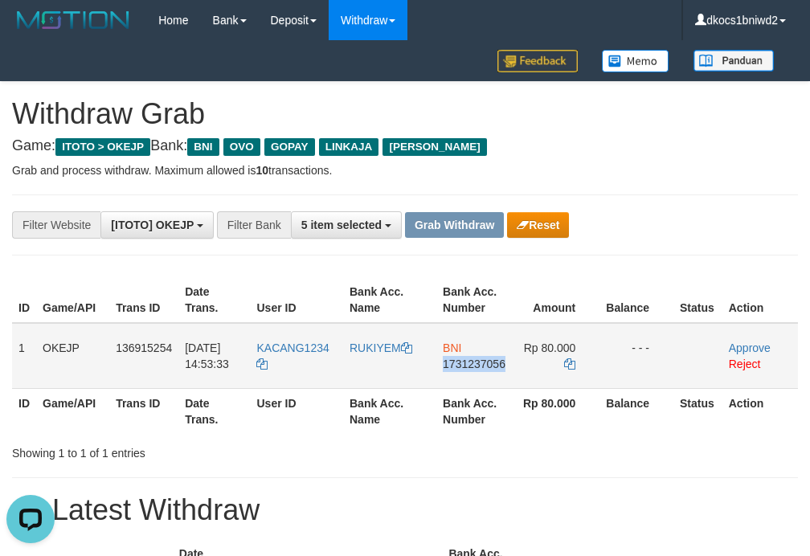
click at [473, 380] on td "BNI 1731237056" at bounding box center [476, 356] width 80 height 66
copy span "1731237056"
click at [473, 371] on td "BNI 1731237056" at bounding box center [476, 356] width 80 height 66
click at [292, 366] on td "KACANG1234" at bounding box center [296, 356] width 93 height 66
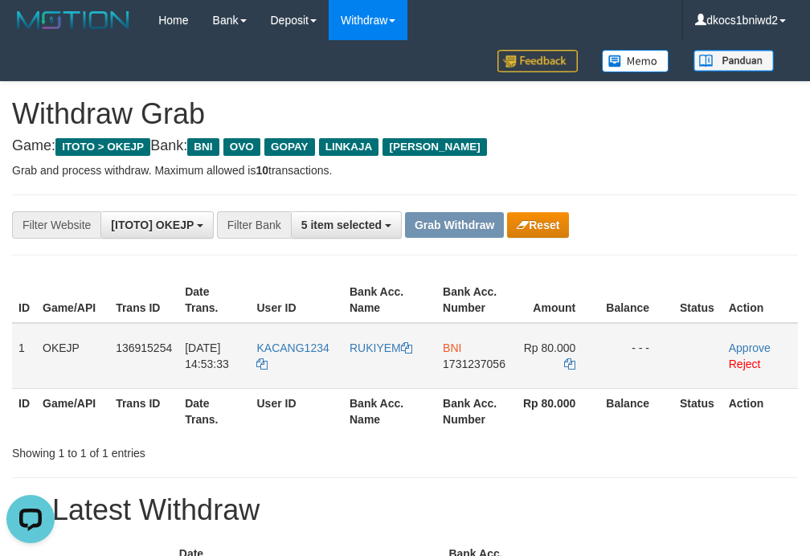
click at [292, 366] on td "KACANG1234" at bounding box center [296, 356] width 93 height 66
copy tr "KACANG1234"
click at [377, 368] on td "RUKIYEM" at bounding box center [389, 356] width 93 height 66
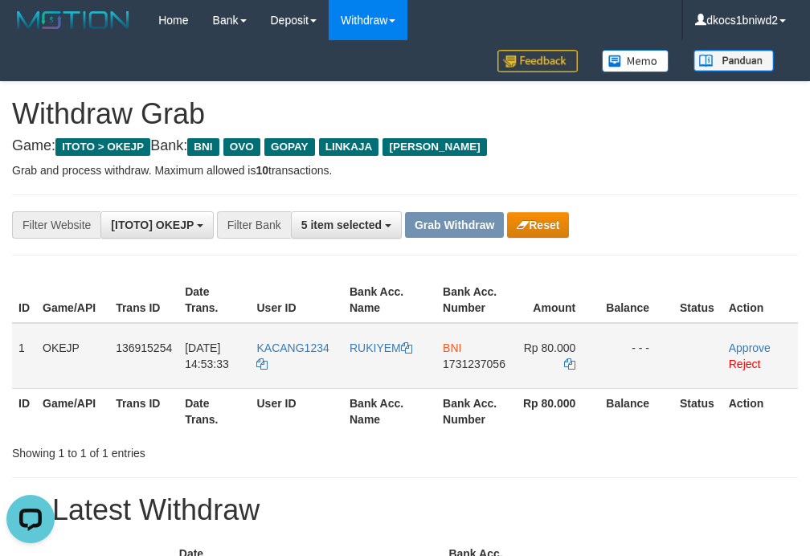
copy link "RUKIYEM"
click at [318, 366] on td "KACANG1234" at bounding box center [296, 356] width 93 height 66
click at [309, 367] on td "KACANG1234" at bounding box center [296, 356] width 93 height 66
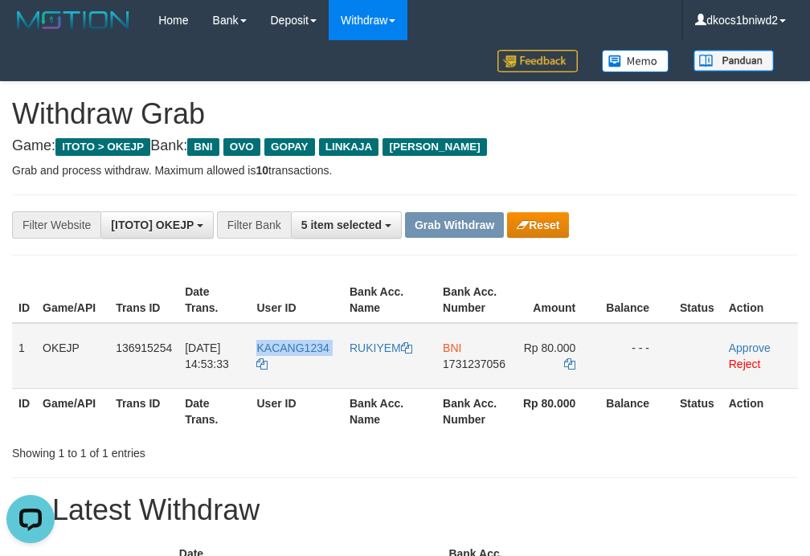
click at [309, 367] on td "KACANG1234" at bounding box center [296, 356] width 93 height 66
copy tr "KACANG1234"
click at [759, 349] on link "Approve" at bounding box center [750, 347] width 42 height 13
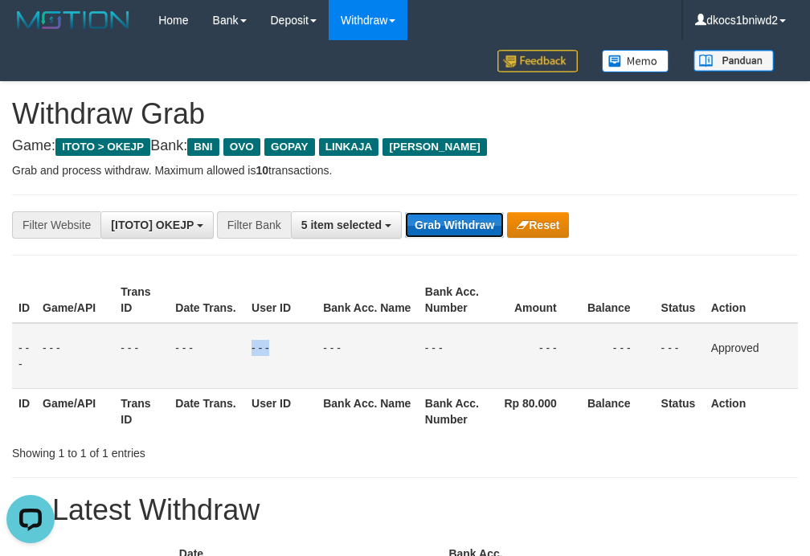
click at [464, 228] on button "Grab Withdraw" at bounding box center [454, 225] width 99 height 26
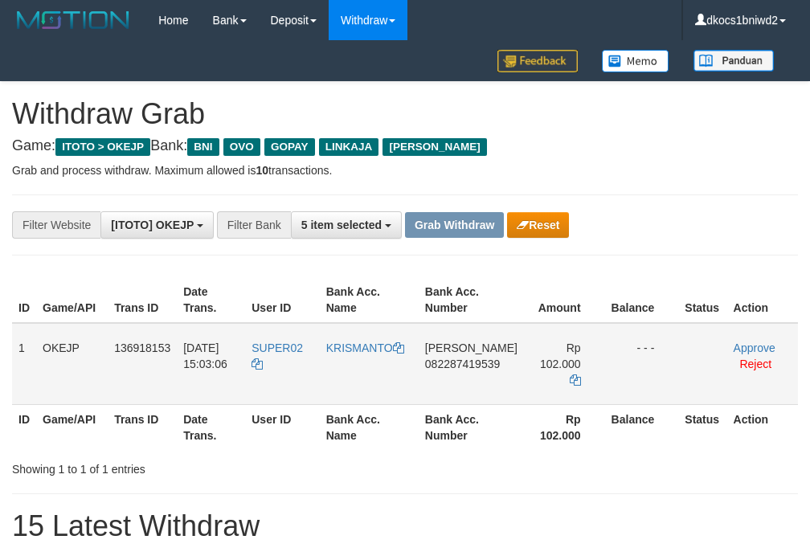
click at [284, 366] on td "SUPER02" at bounding box center [282, 364] width 74 height 82
copy tr "SUPER02"
click at [467, 380] on td "[PERSON_NAME] 082287419539" at bounding box center [471, 364] width 105 height 82
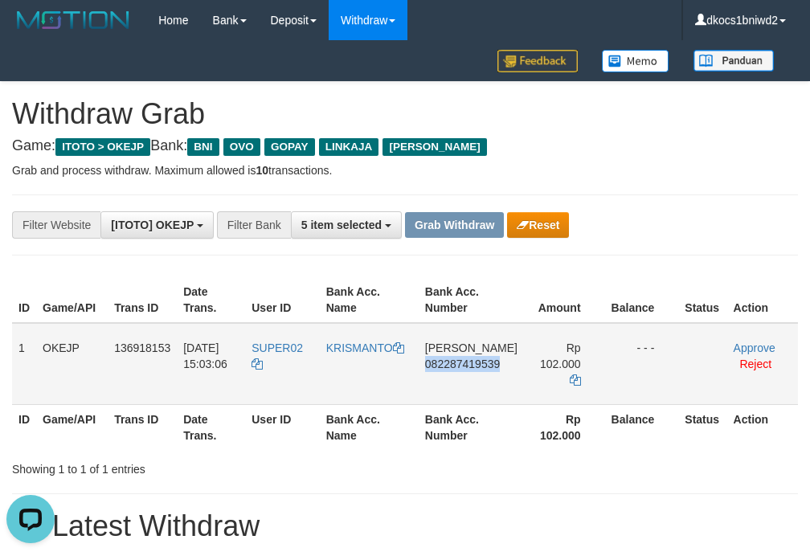
click at [468, 378] on td "[PERSON_NAME] 082287419539" at bounding box center [471, 364] width 105 height 82
copy span "082287419539"
click at [460, 378] on td "[PERSON_NAME] 082287419539" at bounding box center [471, 364] width 105 height 82
click at [537, 226] on button "Reset" at bounding box center [538, 225] width 62 height 26
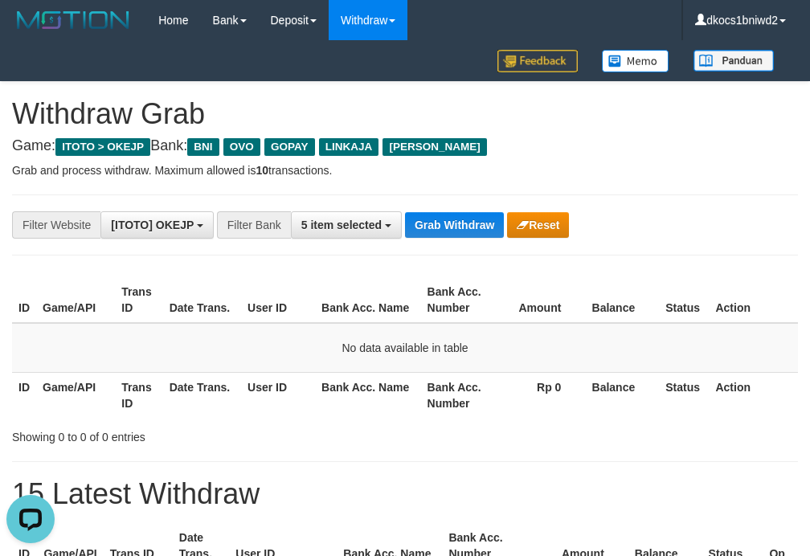
click at [479, 204] on div "**********" at bounding box center [405, 224] width 786 height 61
click at [448, 228] on button "Grab Withdraw" at bounding box center [454, 225] width 99 height 26
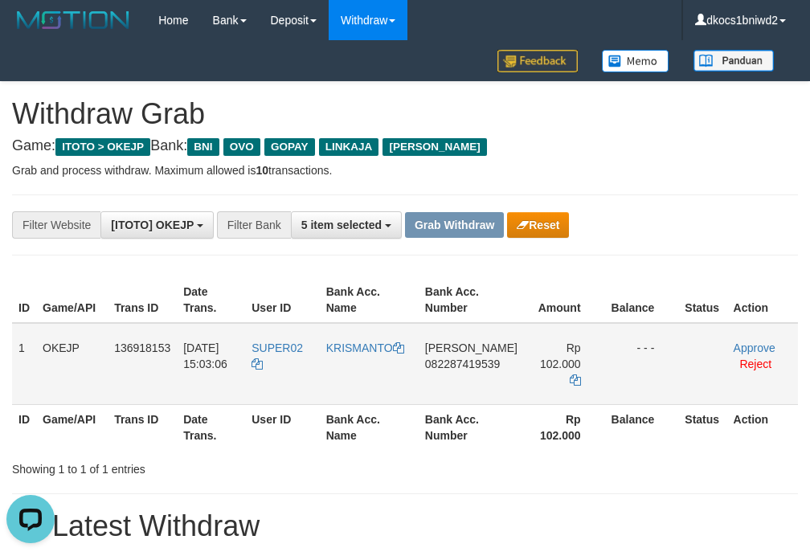
click at [470, 379] on td "[PERSON_NAME] 082287419539" at bounding box center [471, 364] width 105 height 82
copy span "082287419539"
click at [450, 377] on td "[PERSON_NAME] 082287419539" at bounding box center [471, 364] width 105 height 82
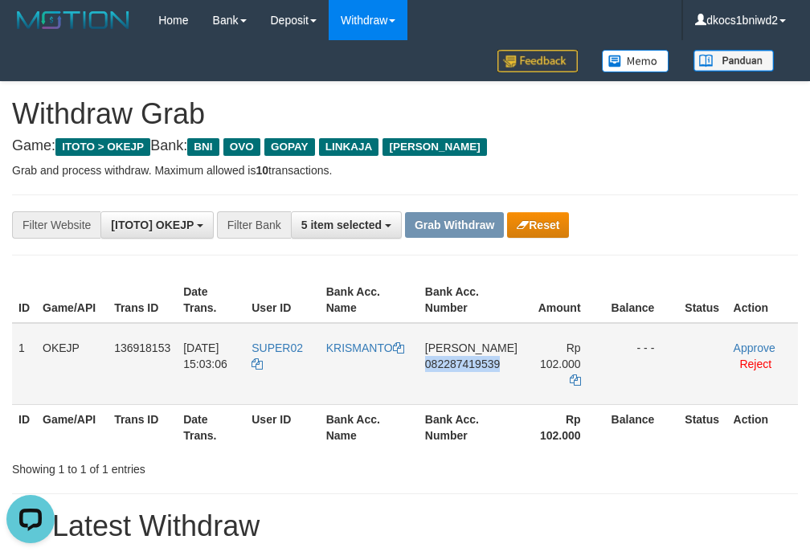
click at [453, 371] on td "[PERSON_NAME] 082287419539" at bounding box center [471, 364] width 105 height 82
click at [461, 396] on td "[PERSON_NAME] 082287419539" at bounding box center [471, 364] width 105 height 82
click at [296, 370] on td "SUPER02" at bounding box center [282, 364] width 74 height 82
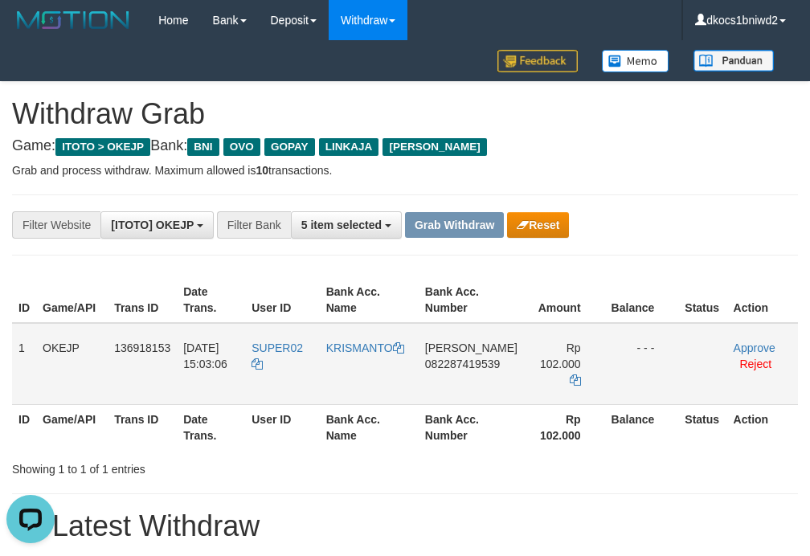
click at [296, 370] on td "SUPER02" at bounding box center [282, 364] width 74 height 82
copy tr "SUPER02"
click at [342, 370] on td "KRISMANTO" at bounding box center [369, 364] width 99 height 82
click at [305, 370] on td "SUPER02" at bounding box center [282, 364] width 74 height 82
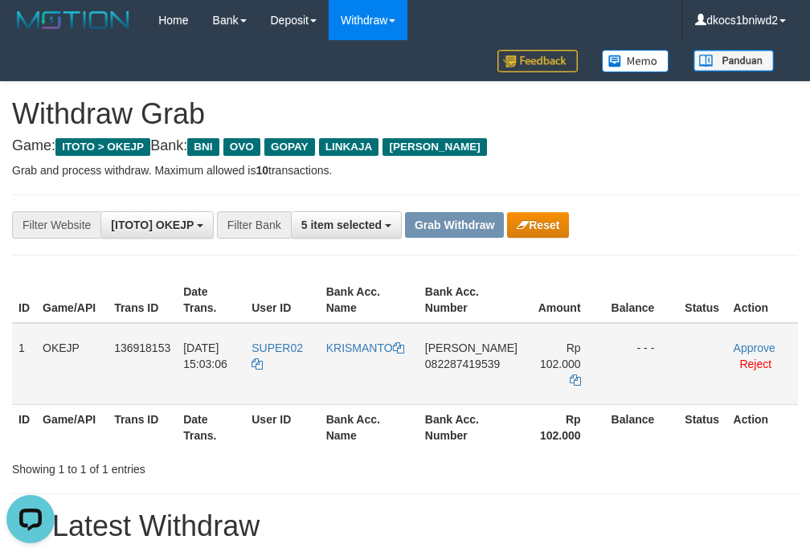
click at [305, 370] on td "SUPER02" at bounding box center [282, 364] width 74 height 82
copy tr "SUPER02"
click at [398, 370] on td "KRISMANTO" at bounding box center [369, 364] width 99 height 82
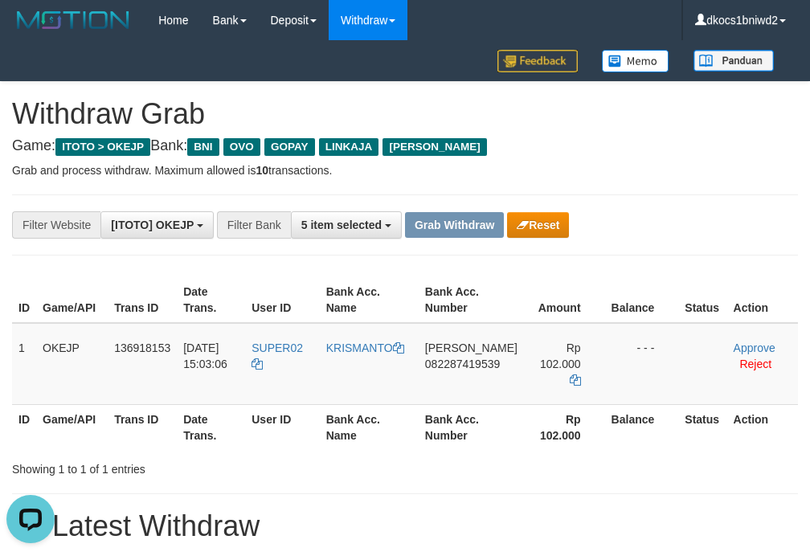
copy link "KRISMANTO"
click at [740, 345] on link "Approve" at bounding box center [754, 347] width 42 height 13
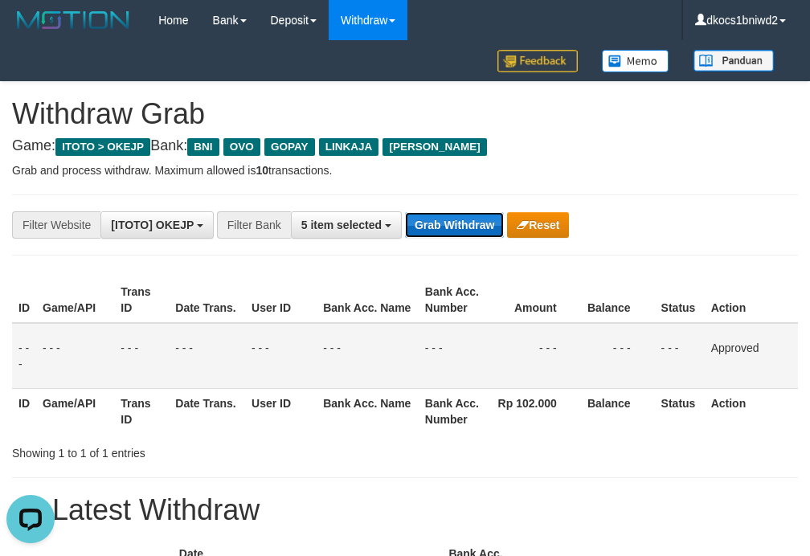
click at [445, 235] on button "Grab Withdraw" at bounding box center [454, 225] width 99 height 26
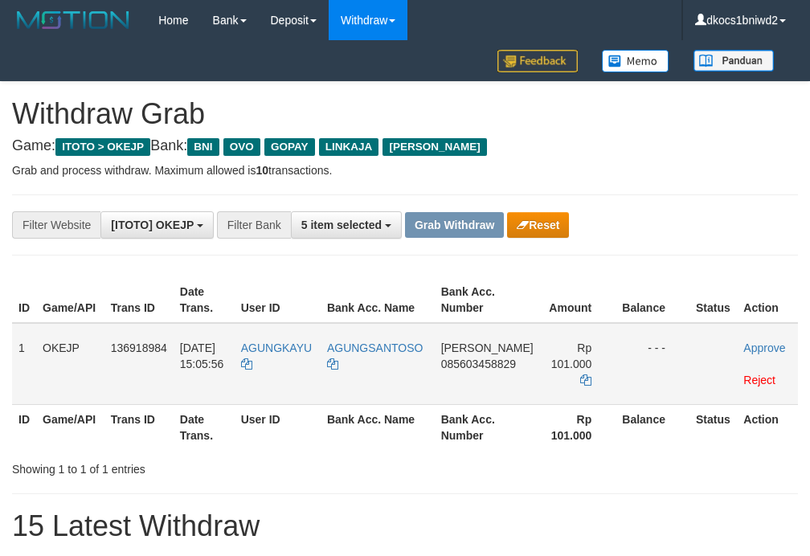
click at [296, 370] on td "AGUNGKAYU" at bounding box center [278, 364] width 86 height 82
copy tr "AGUNGKAYU"
click at [513, 379] on td "DANA 085603458829" at bounding box center [487, 364] width 105 height 82
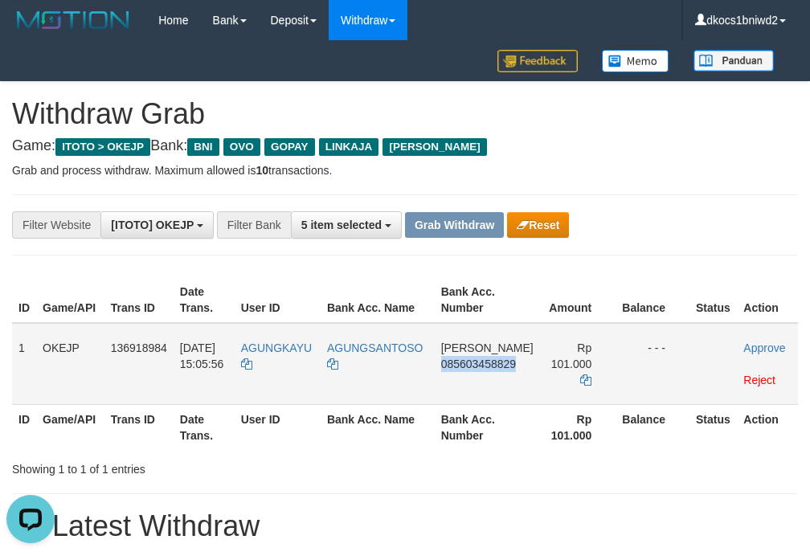
click at [513, 379] on td "DANA 085603458829" at bounding box center [487, 364] width 105 height 82
click at [476, 382] on td "DANA 085603458829" at bounding box center [487, 364] width 105 height 82
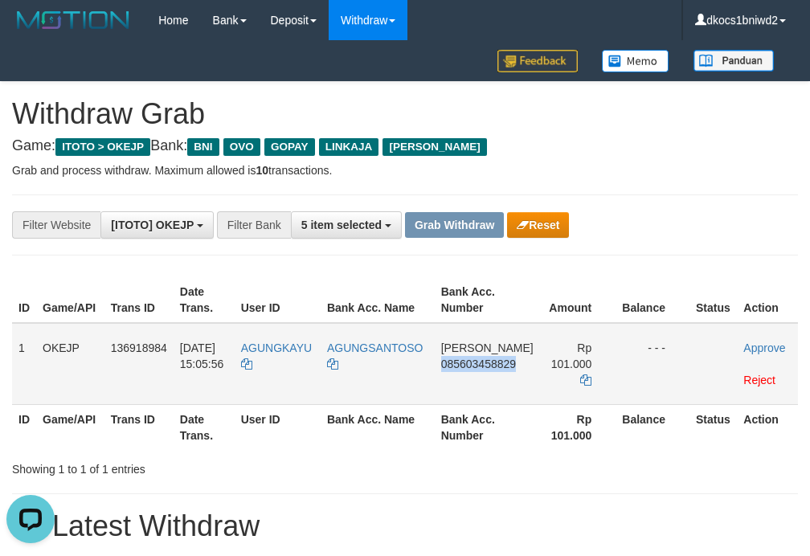
click at [486, 374] on td "DANA 085603458829" at bounding box center [487, 364] width 105 height 82
click at [286, 365] on td "AGUNGKAYU" at bounding box center [278, 364] width 86 height 82
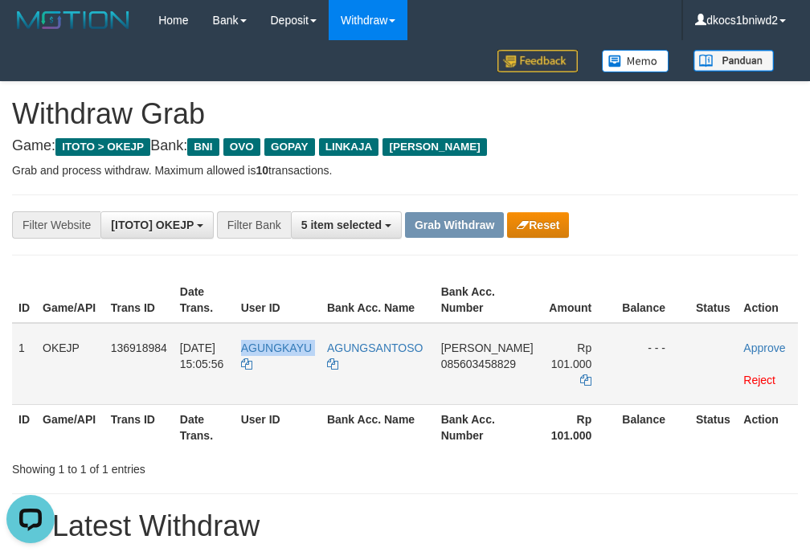
copy tr "AGUNGKAYU"
click at [380, 365] on td "AGUNGSANTOSO" at bounding box center [378, 364] width 114 height 82
copy tr "AGUNGSANTOSO"
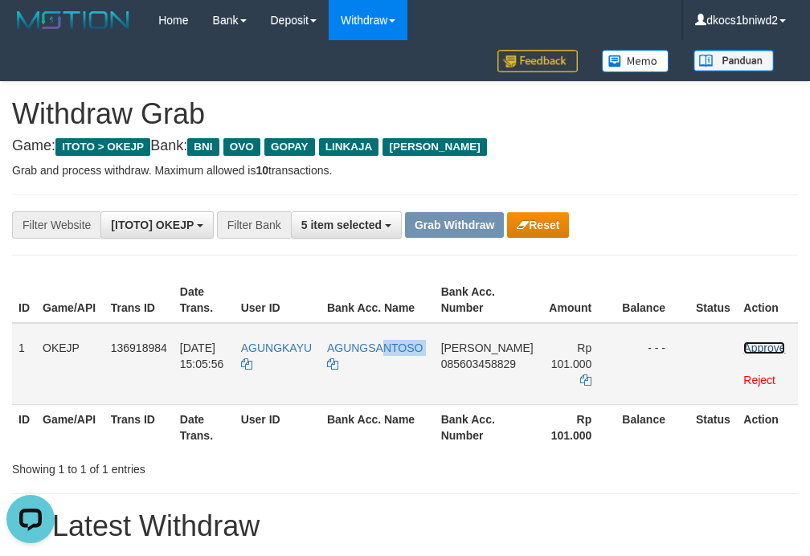
click at [744, 344] on link "Approve" at bounding box center [764, 347] width 42 height 13
click at [743, 345] on link "Approve" at bounding box center [764, 347] width 42 height 13
